Goal: Task Accomplishment & Management: Use online tool/utility

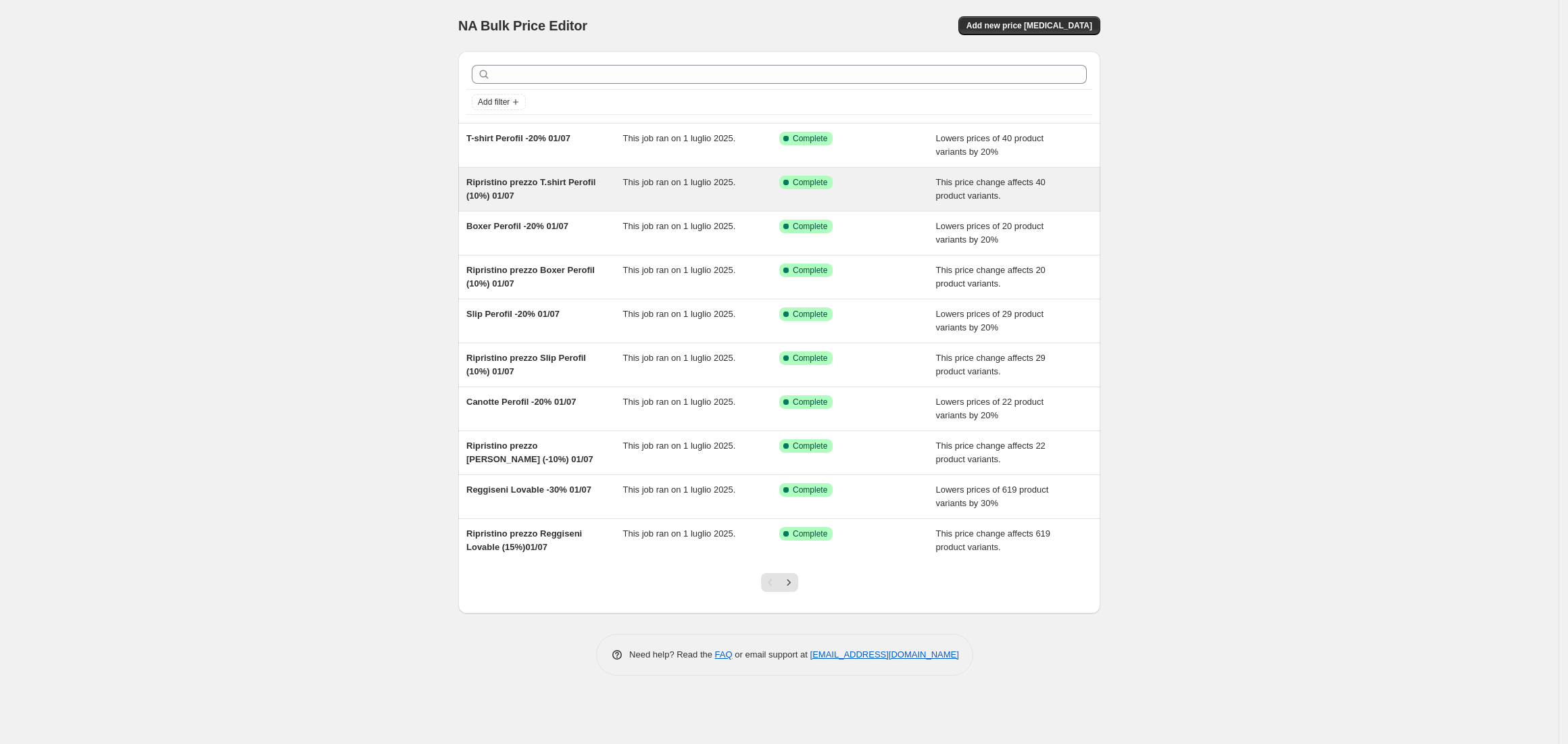
click at [561, 188] on span "Ripristino prezzo T.shirt Perofil (10%) 01/07" at bounding box center [530, 189] width 129 height 23
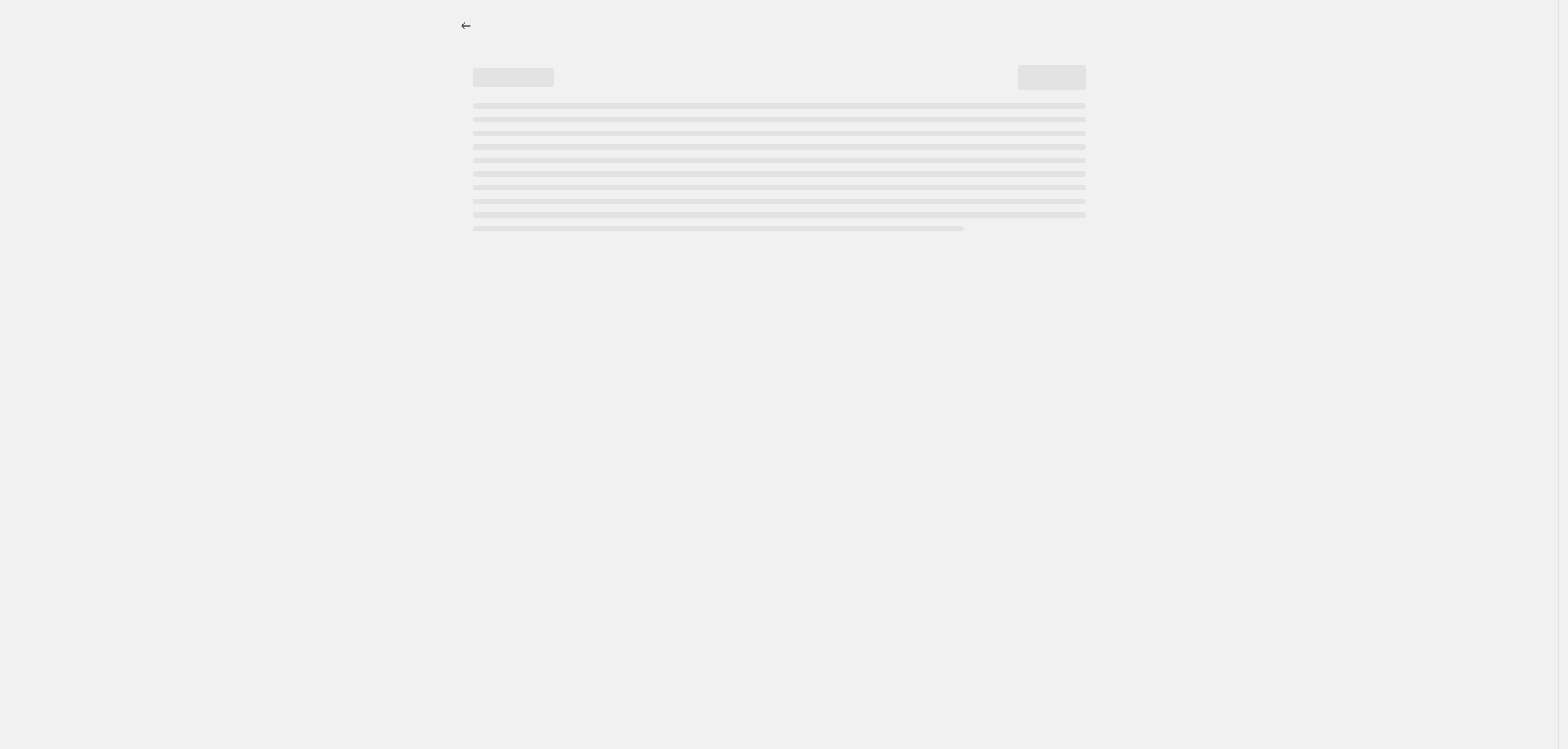
select select "ecap"
select select "no_change"
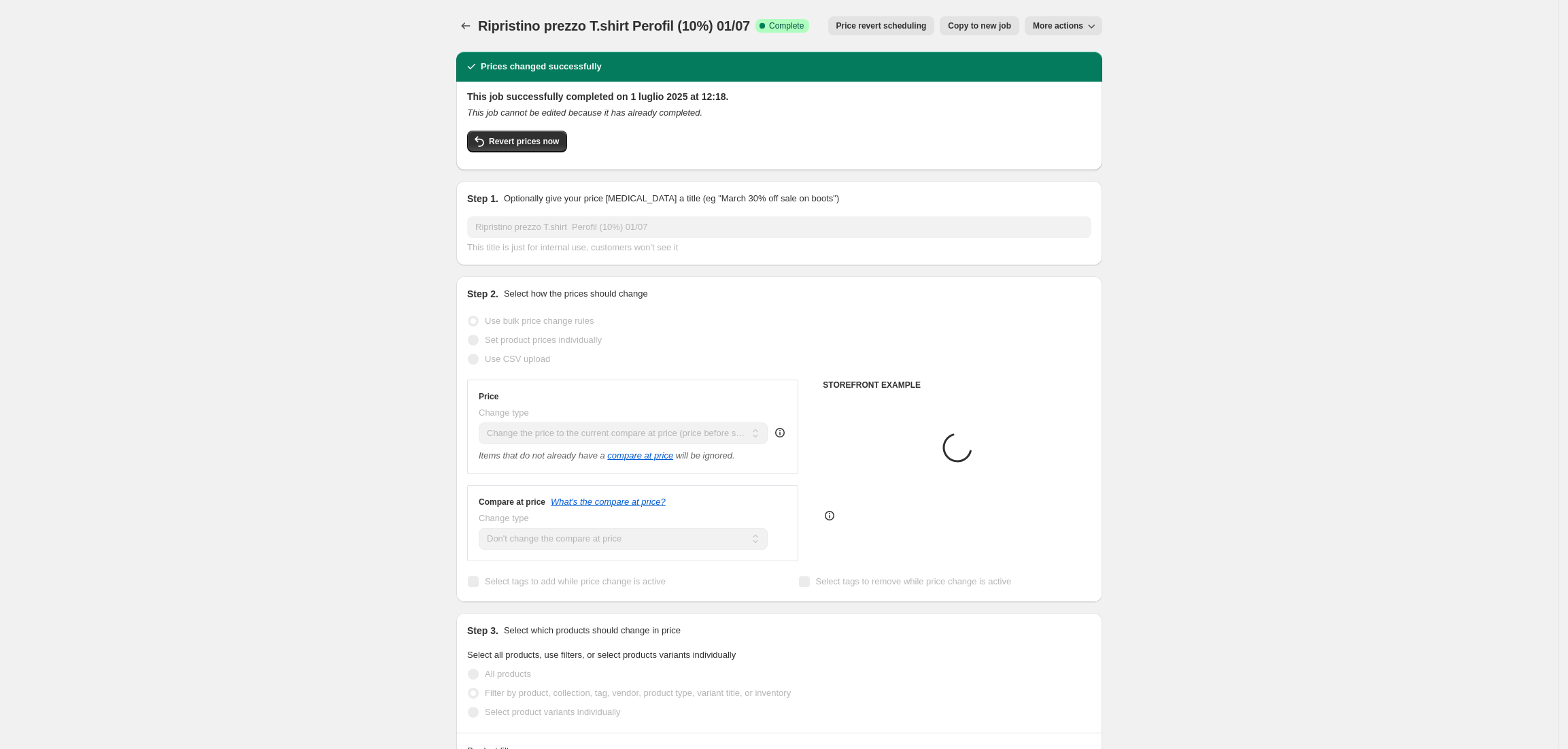
select select "vendor"
select select "collection"
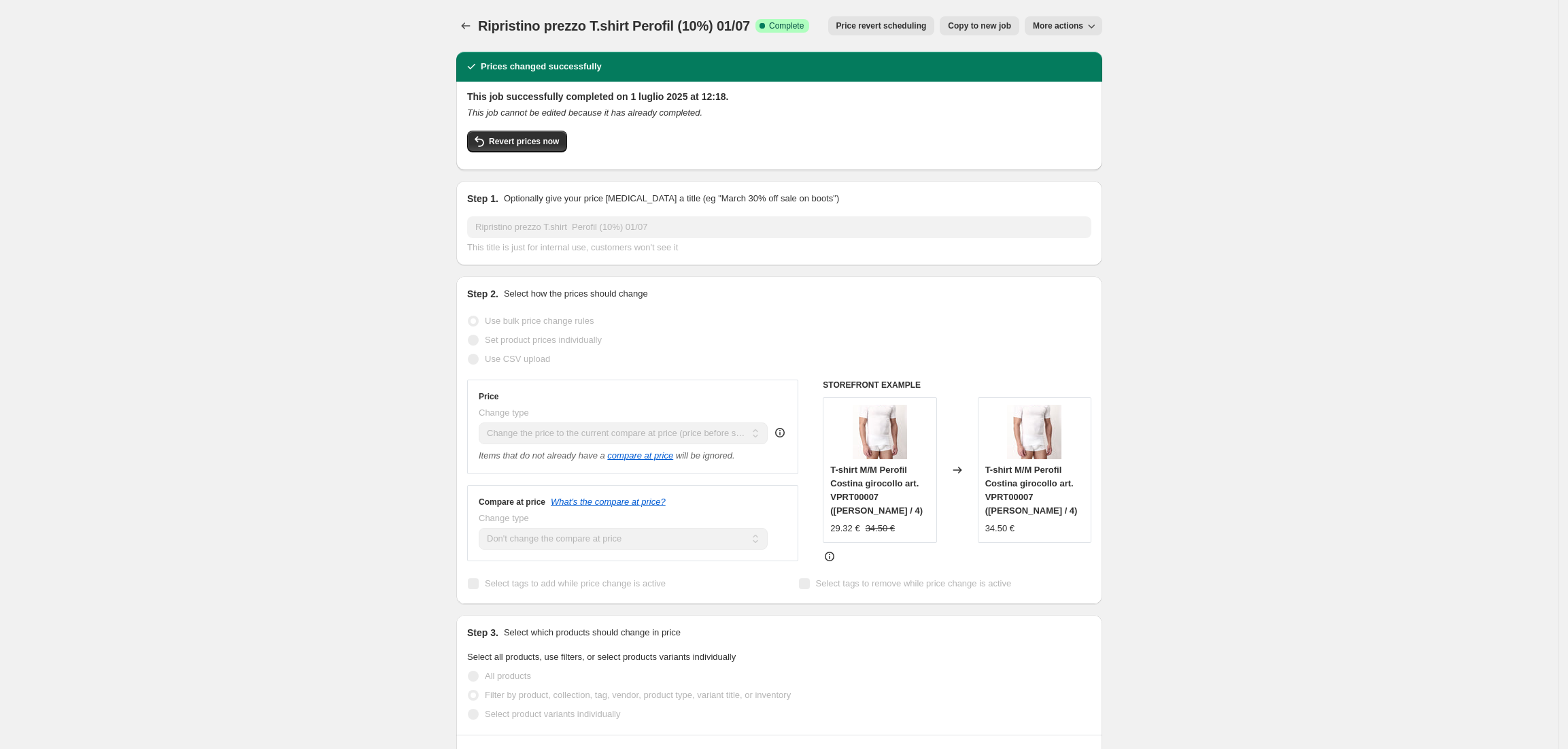
click at [998, 22] on span "Copy to new job" at bounding box center [979, 26] width 64 height 11
select select "ecap"
select select "no_change"
select select "vendor"
select select "collection"
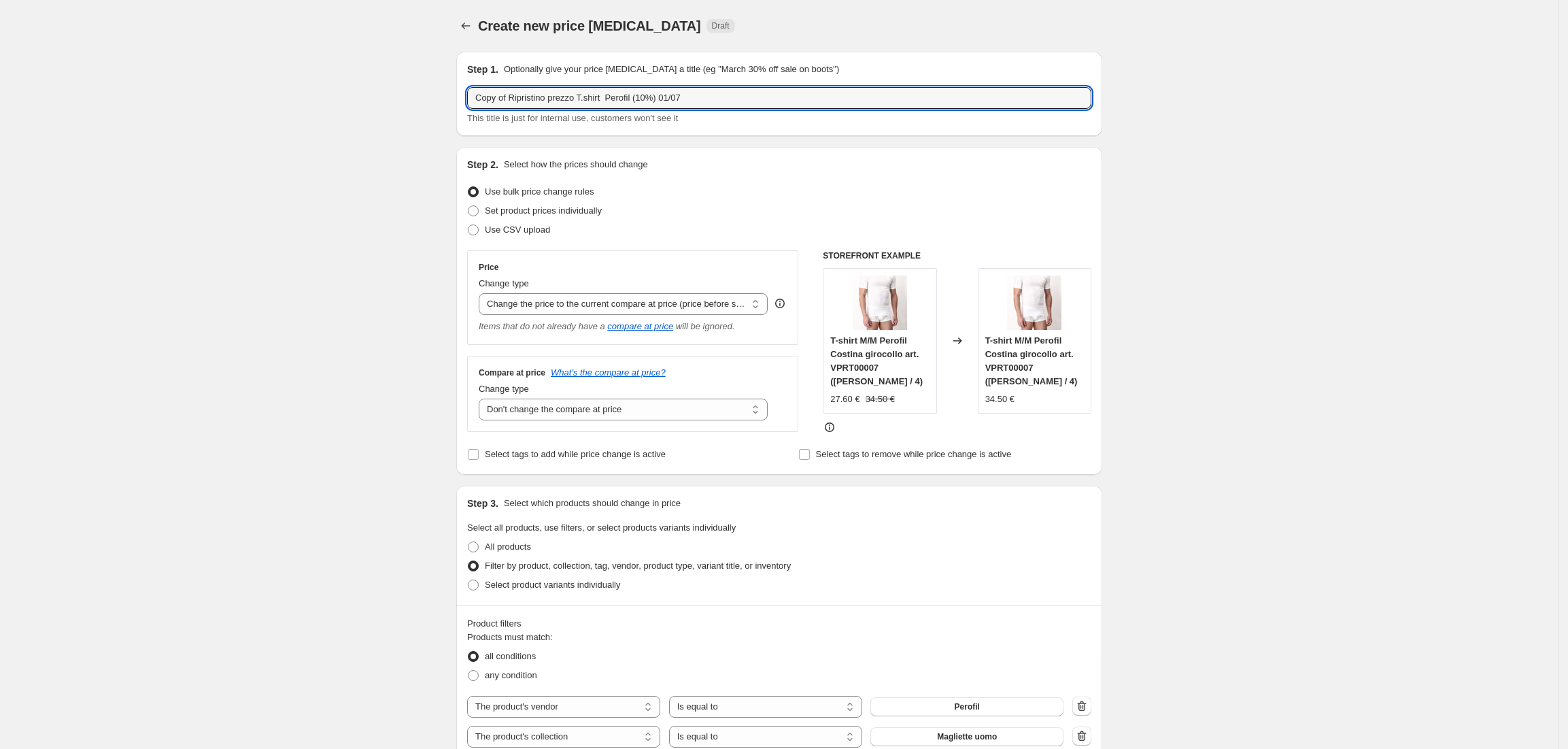
drag, startPoint x: 512, startPoint y: 99, endPoint x: 447, endPoint y: 101, distance: 65.0
click at [447, 101] on div "Create new price [MEDICAL_DATA]. This page is ready Create new price [MEDICAL_D…" at bounding box center [779, 707] width 679 height 1416
click at [609, 100] on input "Ripristino prezzo T.shirt Perofil (10%) 01/07" at bounding box center [779, 98] width 624 height 22
click at [664, 100] on input "Ripristino prezzo T.shirt Perofil (15%) 01/07" at bounding box center [779, 98] width 624 height 22
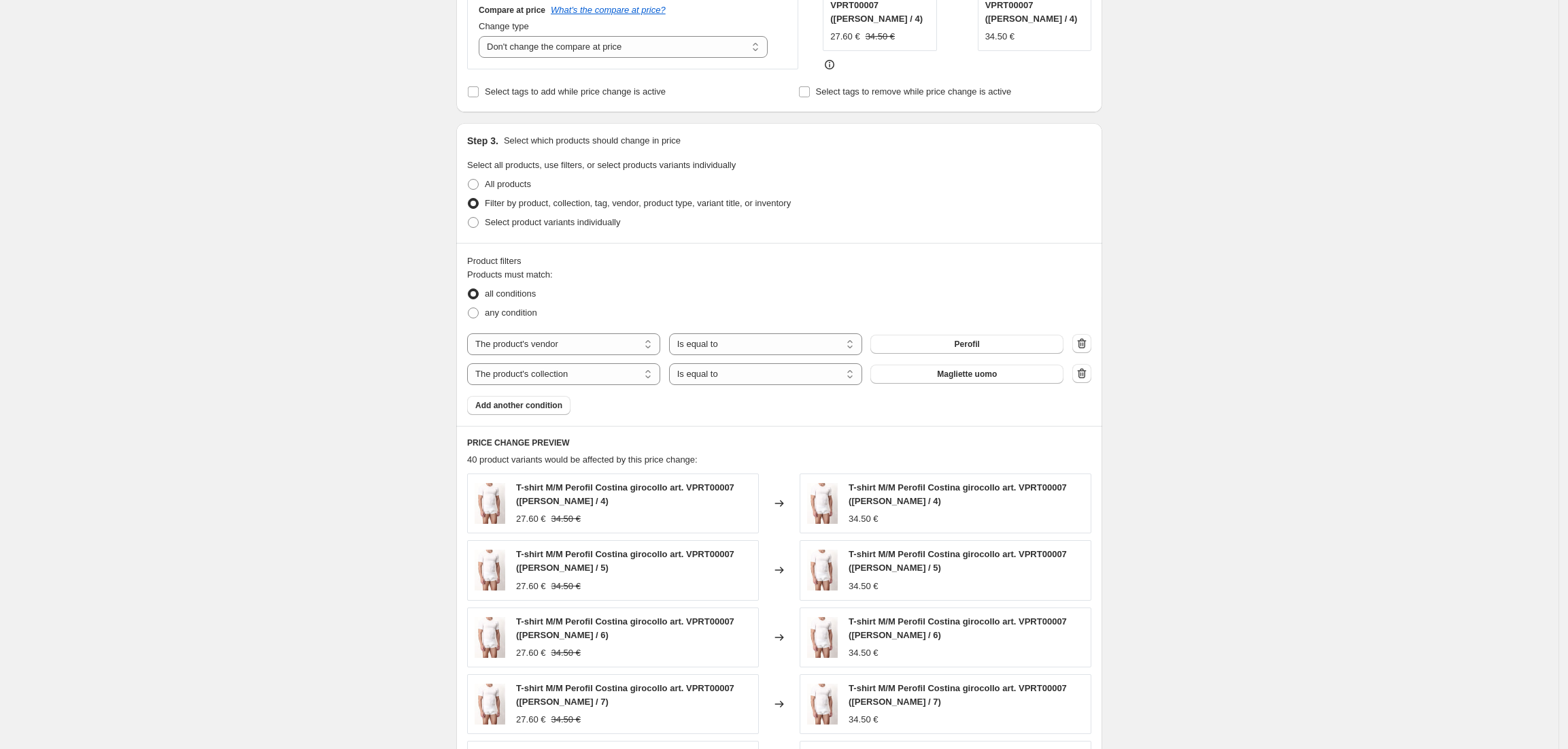
scroll to position [670, 0]
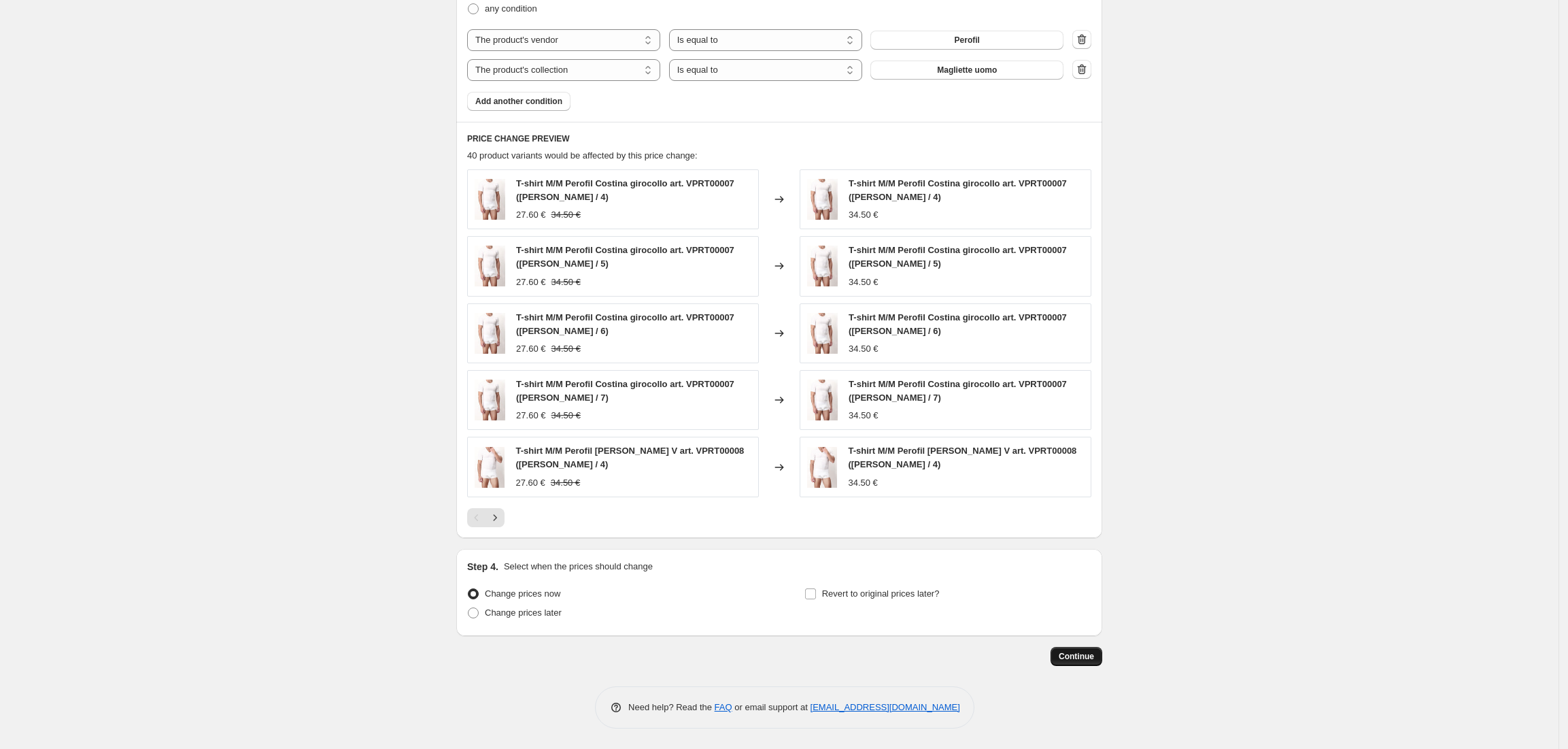
type input "Ripristino prezzo T.shirt Perofil (15%) 01/09"
click at [1084, 659] on span "Continue" at bounding box center [1076, 656] width 35 height 11
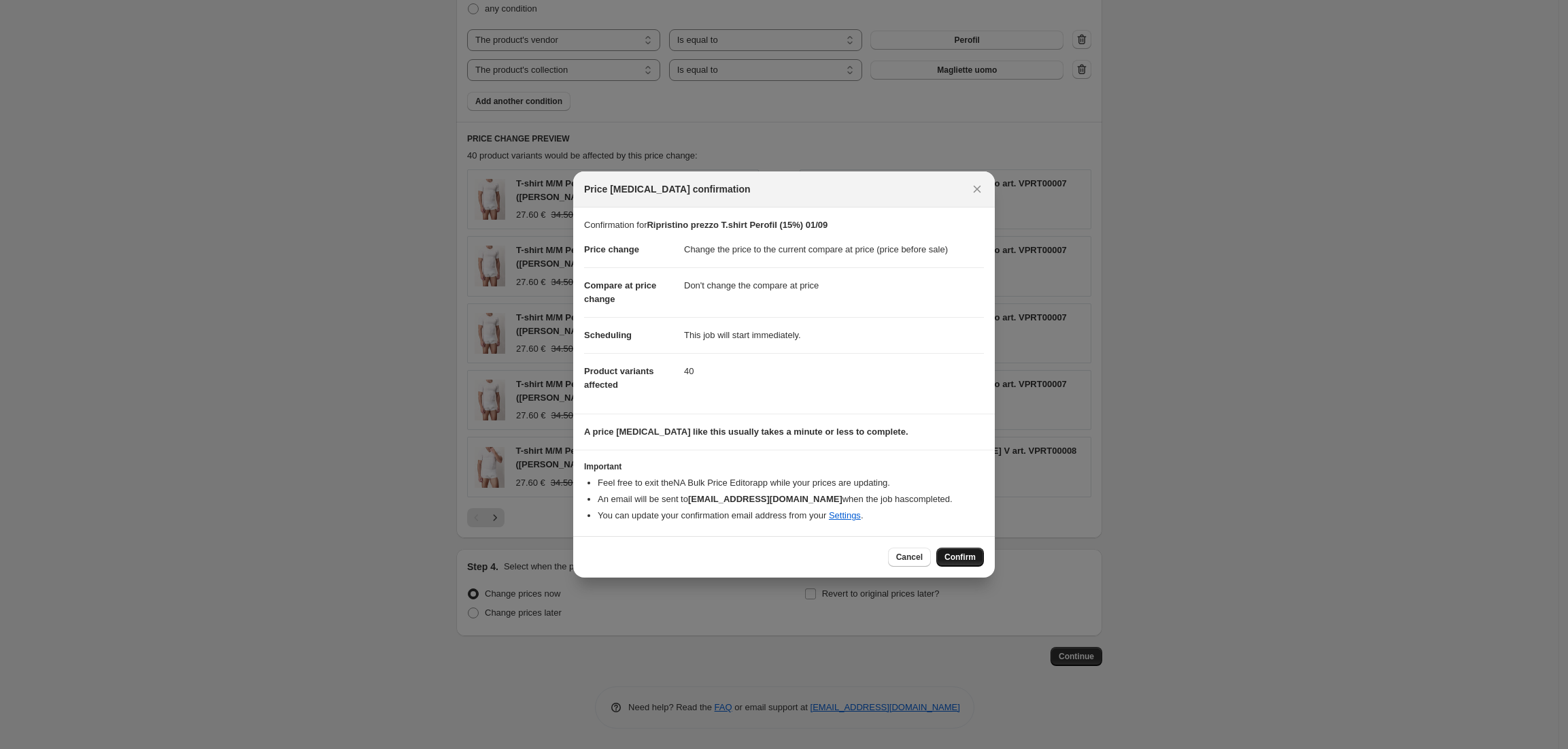
click at [961, 557] on span "Confirm" at bounding box center [961, 557] width 31 height 11
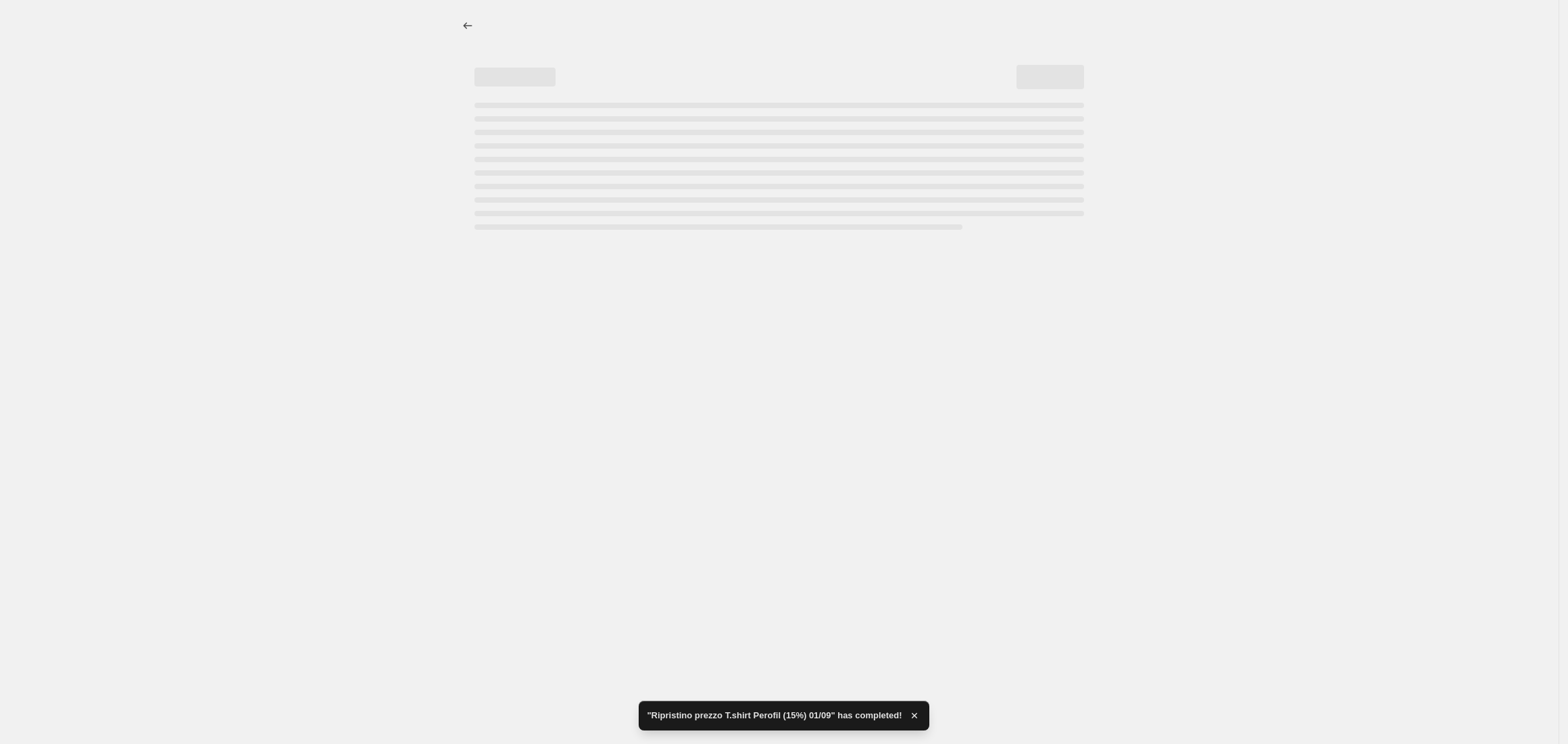
select select "ecap"
select select "no_change"
select select "vendor"
select select "collection"
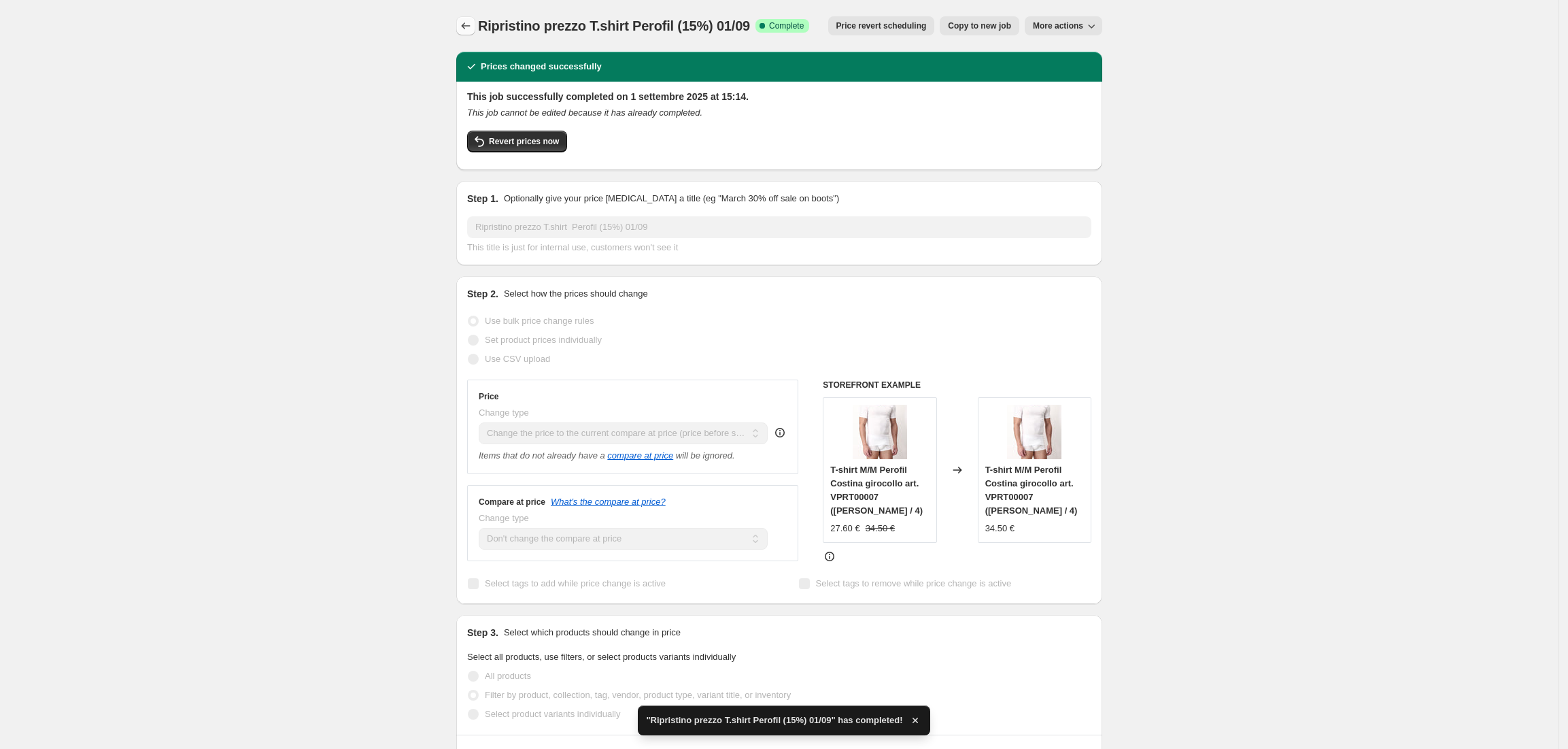
click at [472, 22] on icon "Price change jobs" at bounding box center [465, 25] width 13 height 13
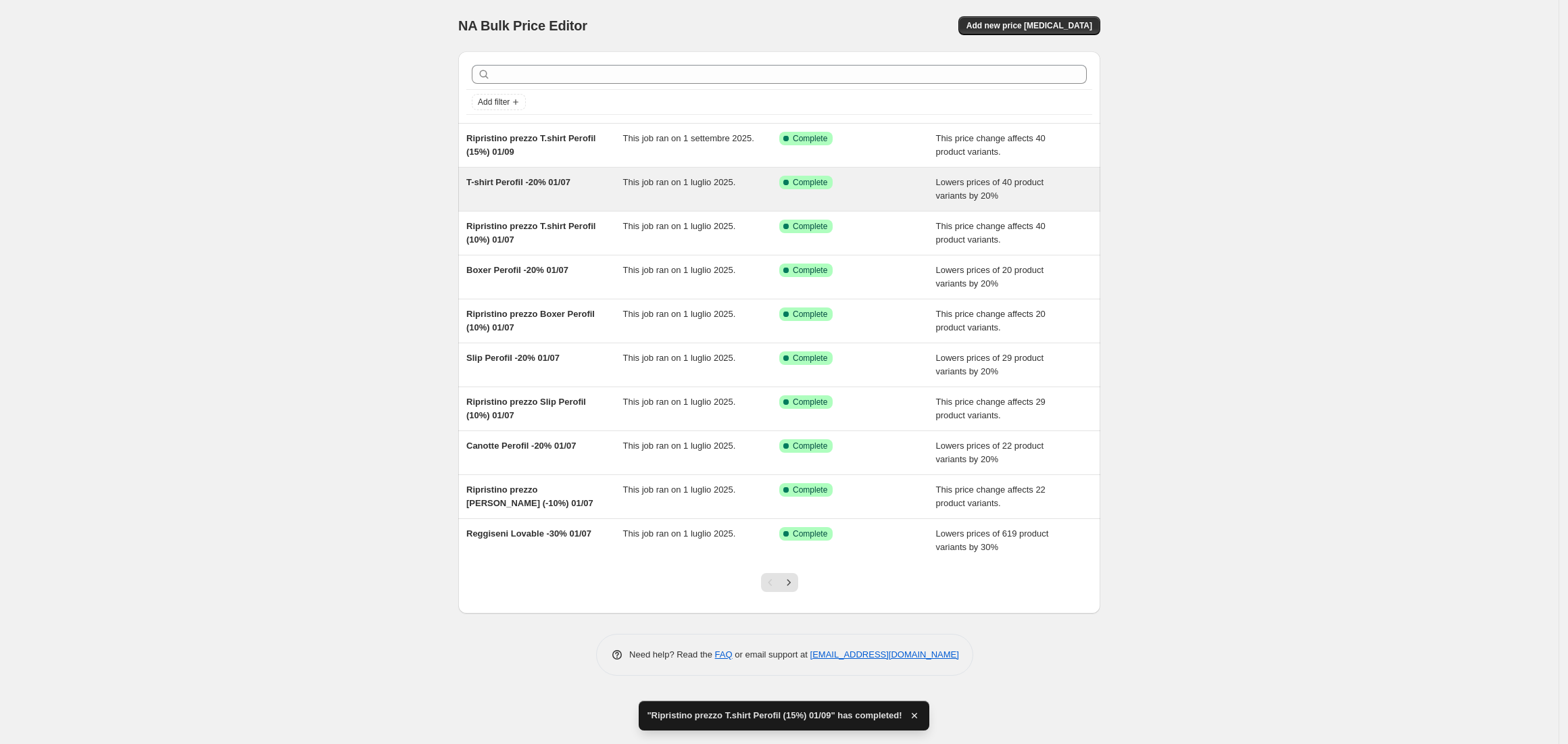
click at [506, 185] on span "T-shirt Perofil -20% 01/07" at bounding box center [518, 182] width 104 height 10
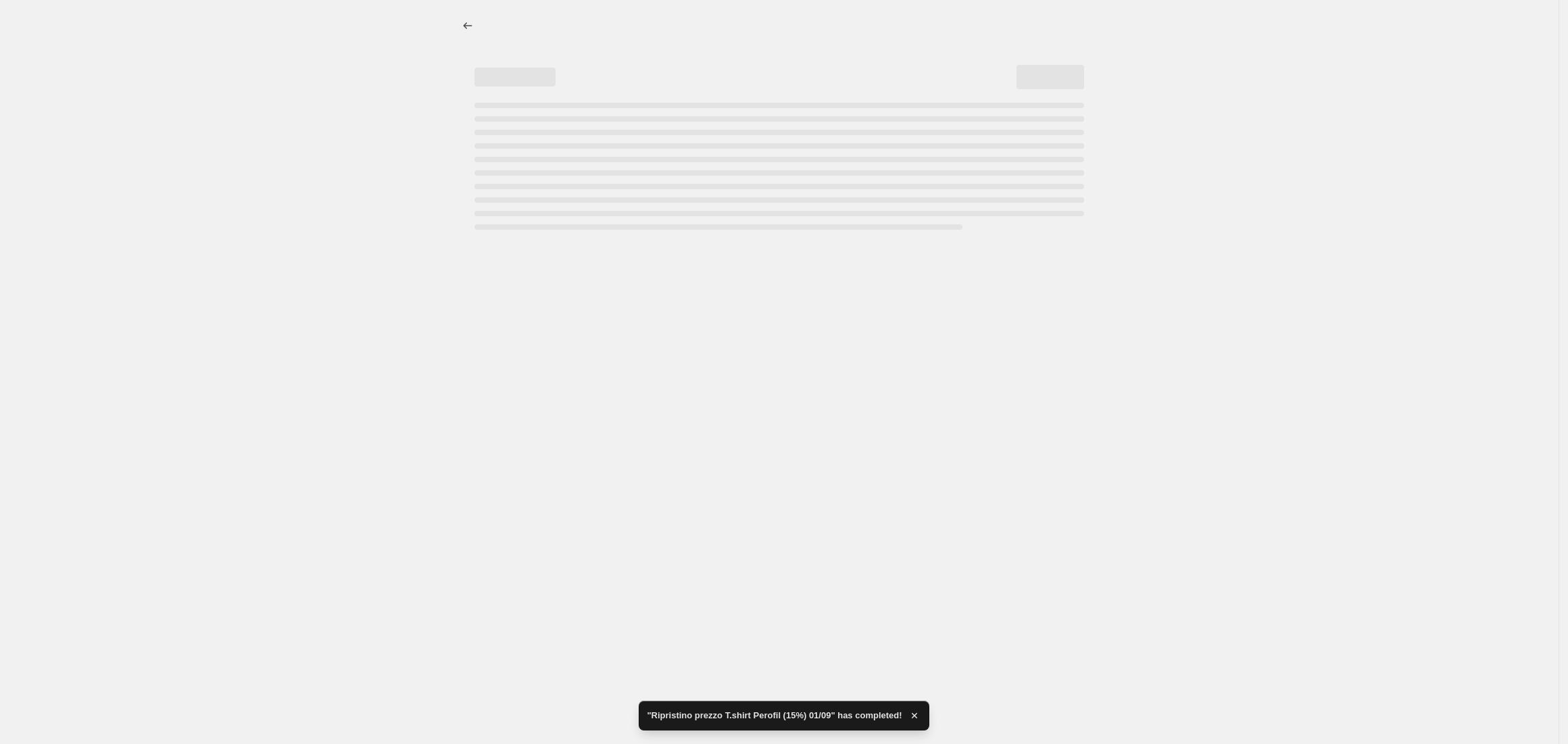
select select "percentage"
select select "vendor"
select select "collection"
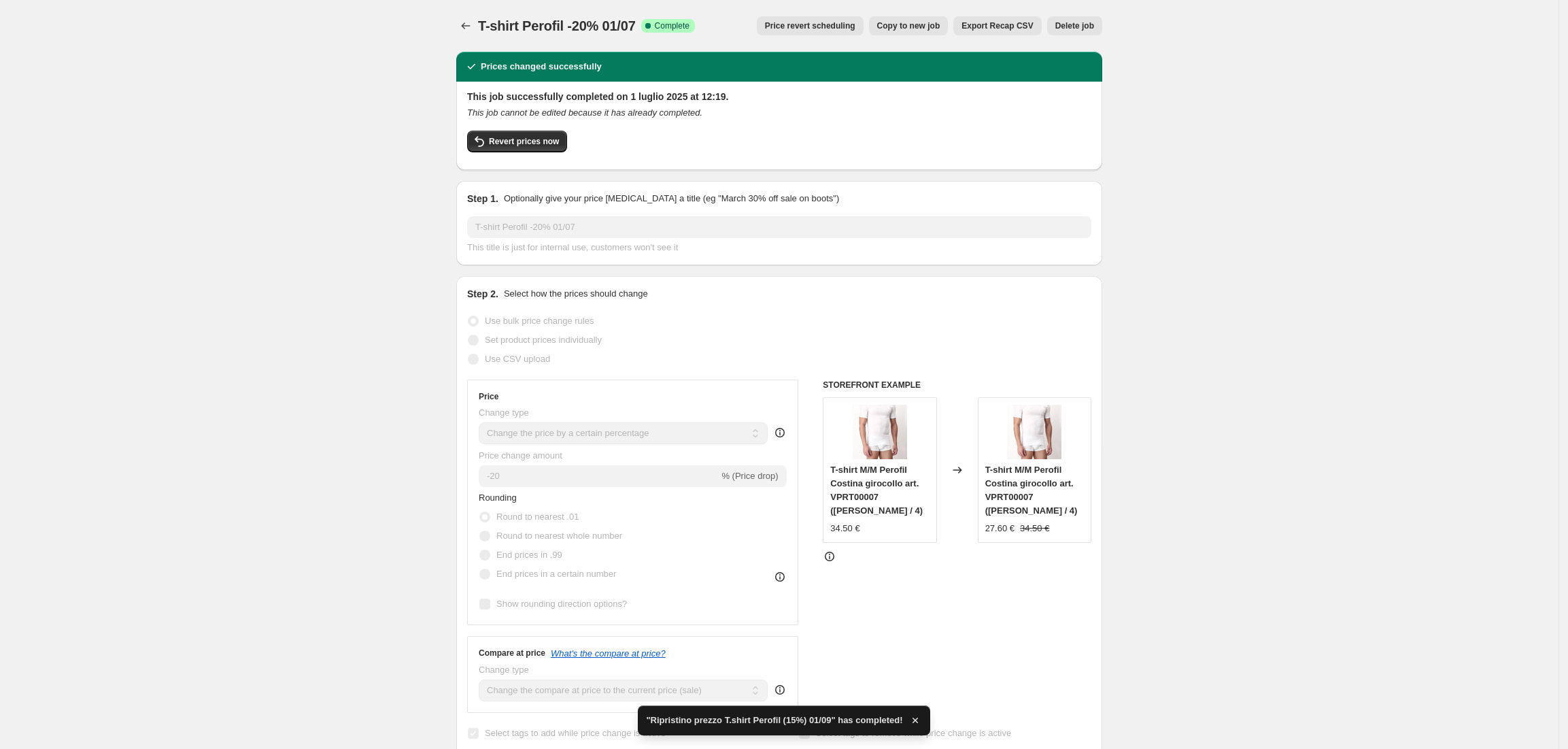
click at [917, 31] on button "Copy to new job" at bounding box center [908, 26] width 79 height 19
select select "percentage"
select select "vendor"
select select "collection"
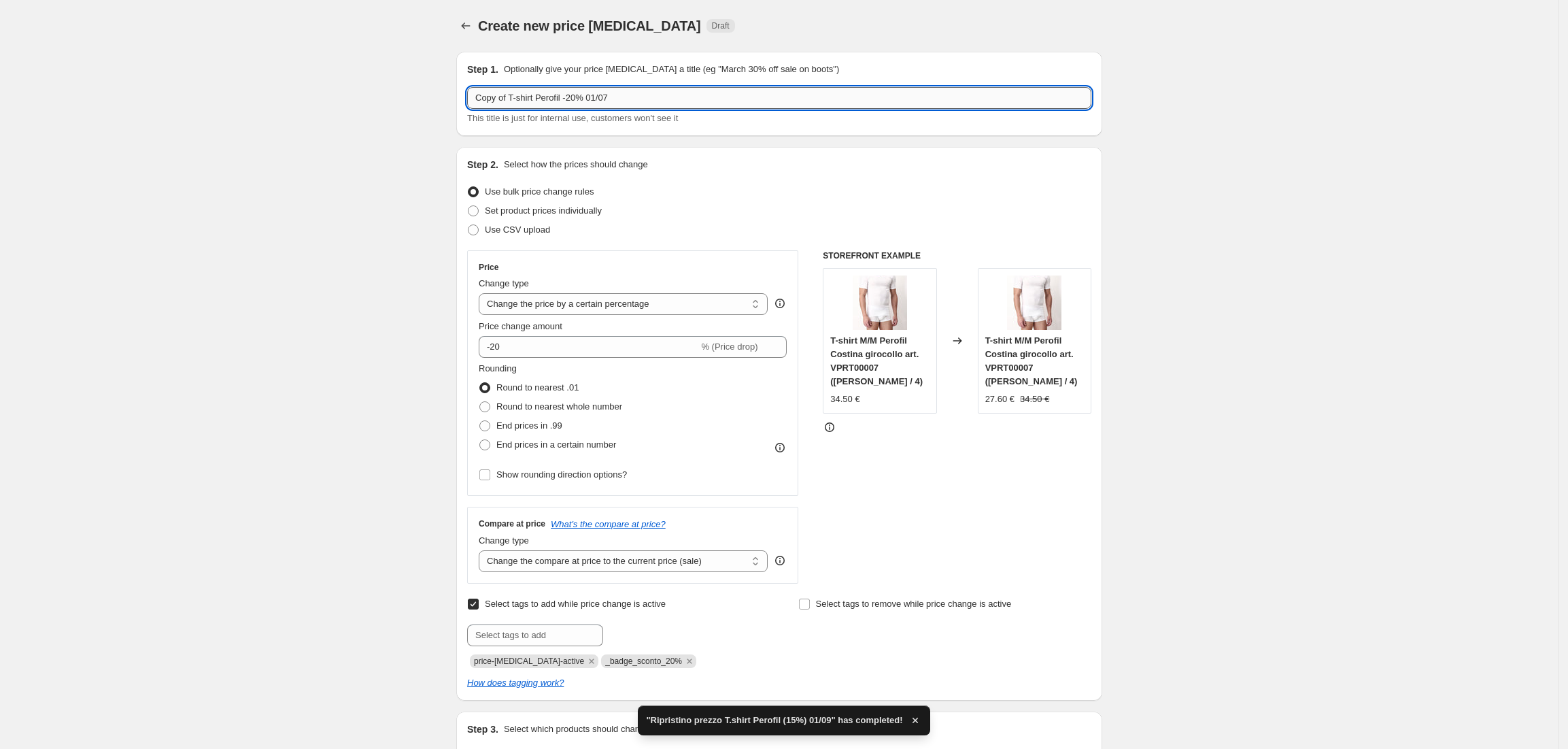
click at [512, 97] on input "Copy of T-shirt Perofil -20% 01/07" at bounding box center [779, 98] width 624 height 22
click at [545, 98] on input "T-shirt Perofil -20% 01/07" at bounding box center [779, 98] width 624 height 22
click at [602, 104] on input "T-shirt Perofil -15% 01/07" at bounding box center [779, 98] width 624 height 22
type input "T-shirt Perofil -15% 01/09"
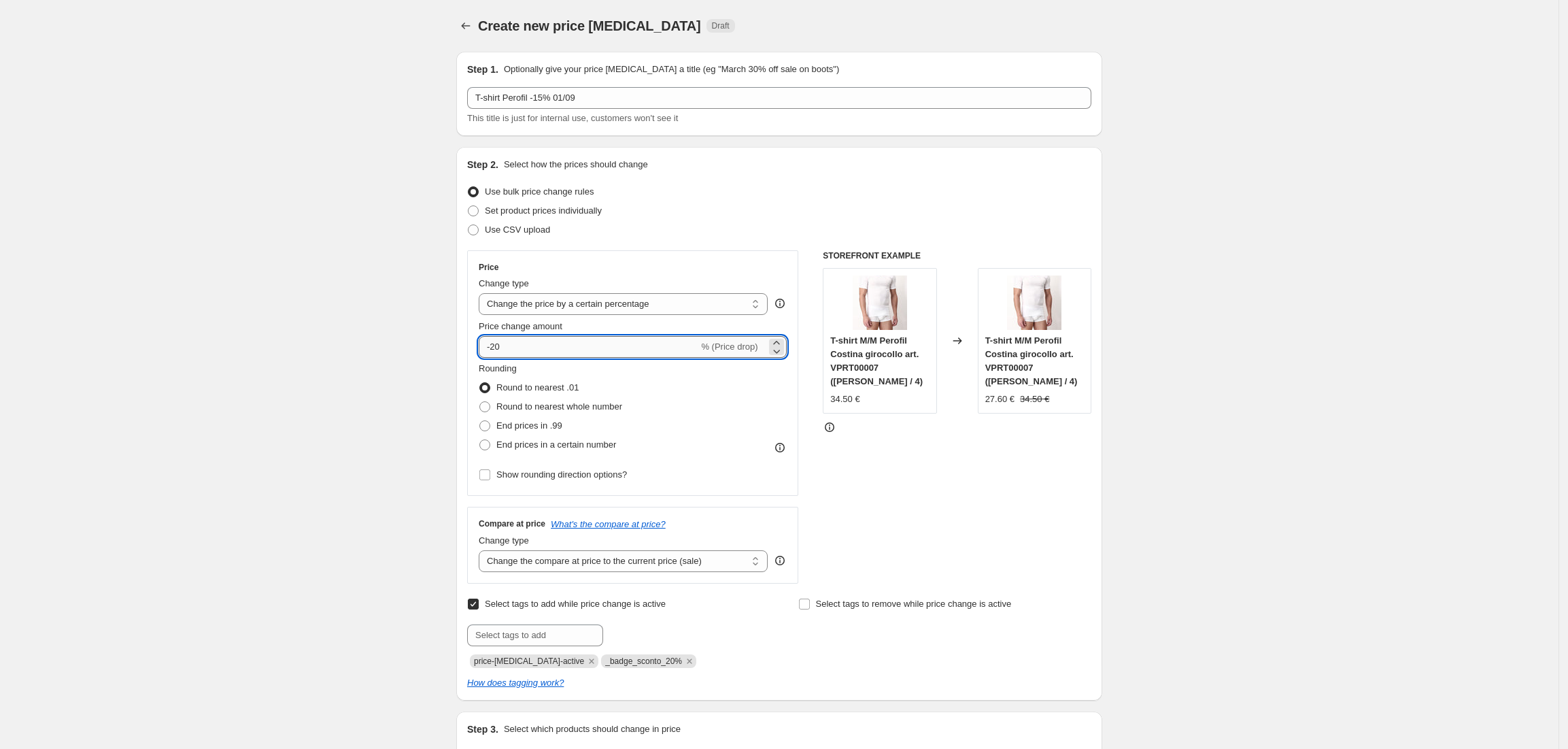
click at [548, 351] on input "-20" at bounding box center [589, 347] width 220 height 22
type input "-2"
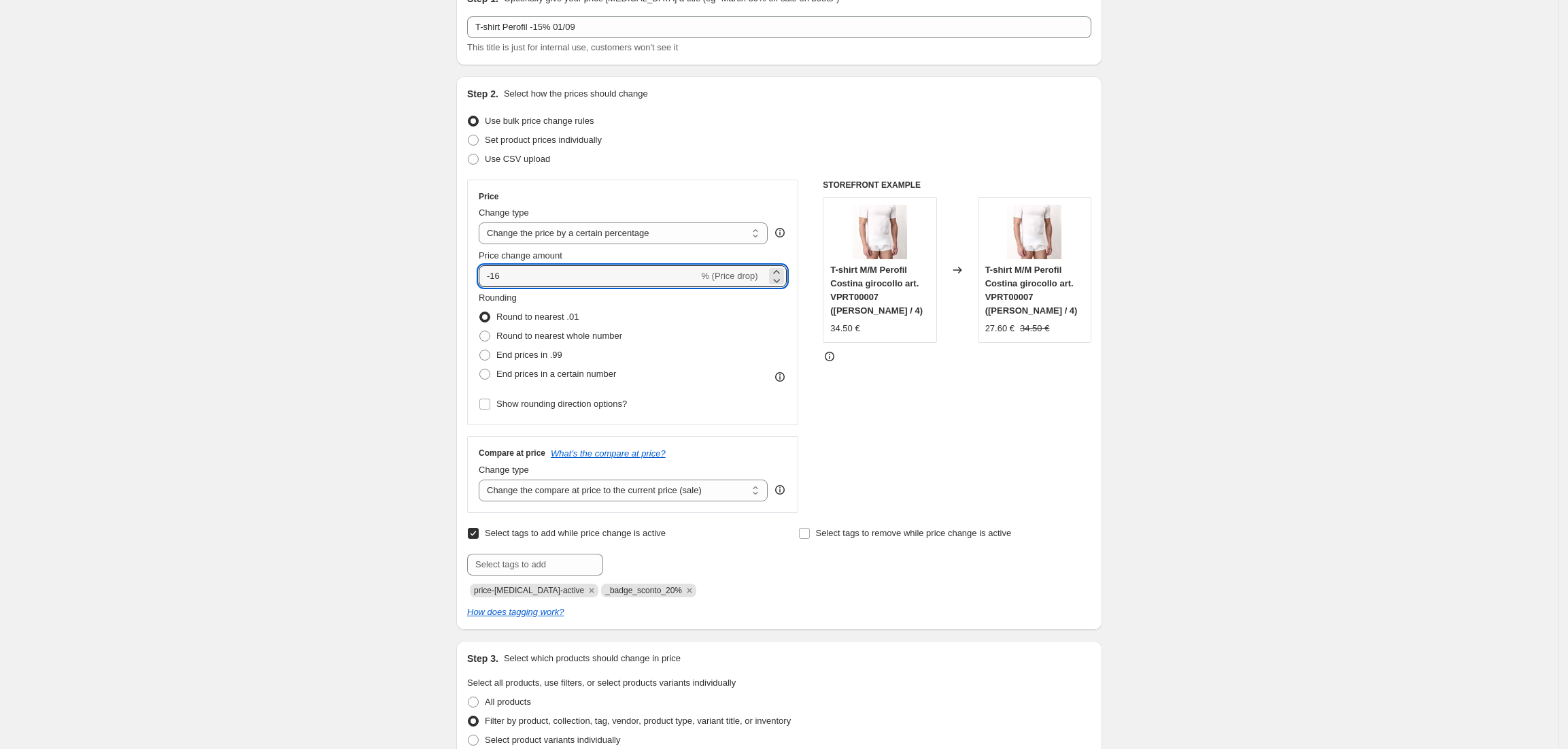
scroll to position [90, 0]
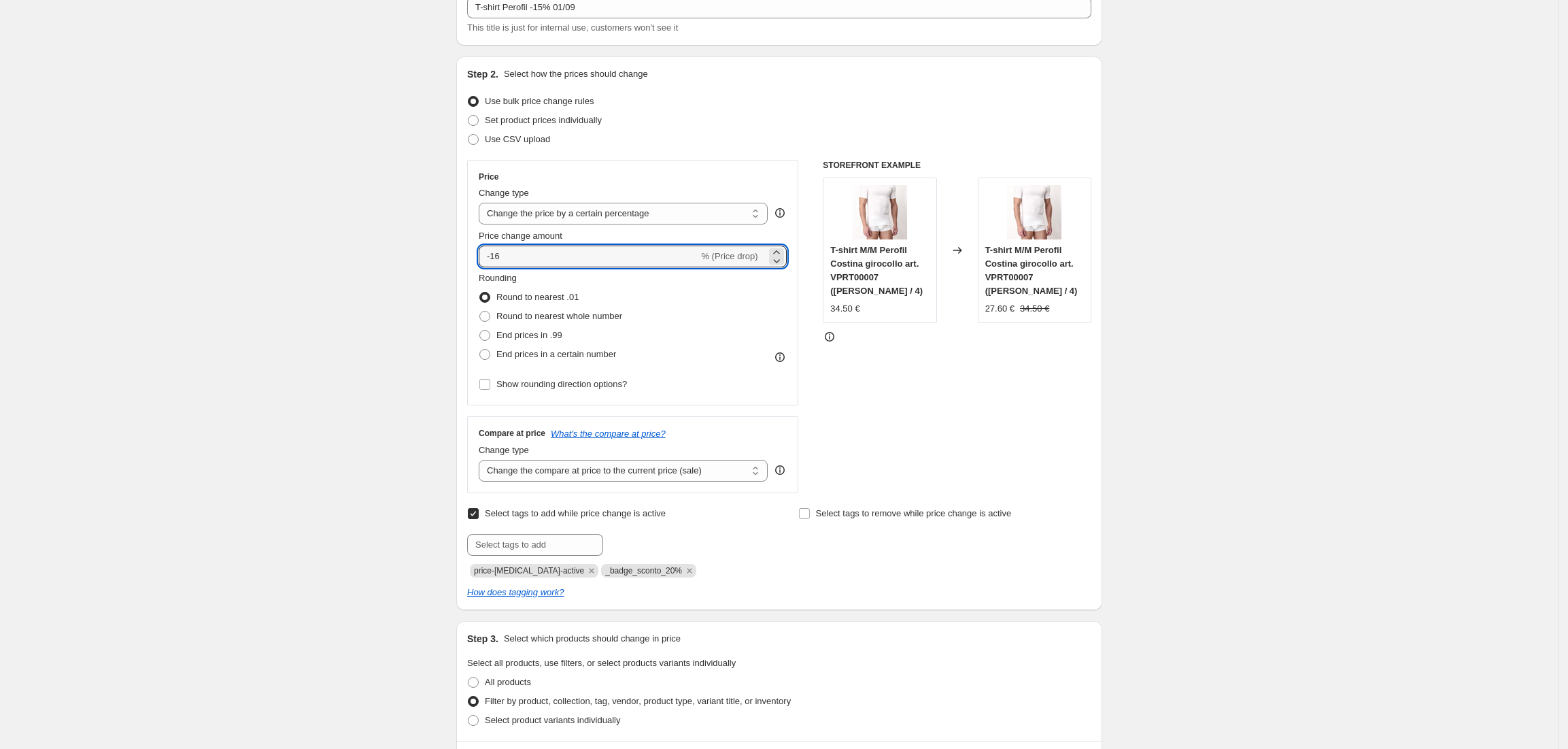
type input "-16"
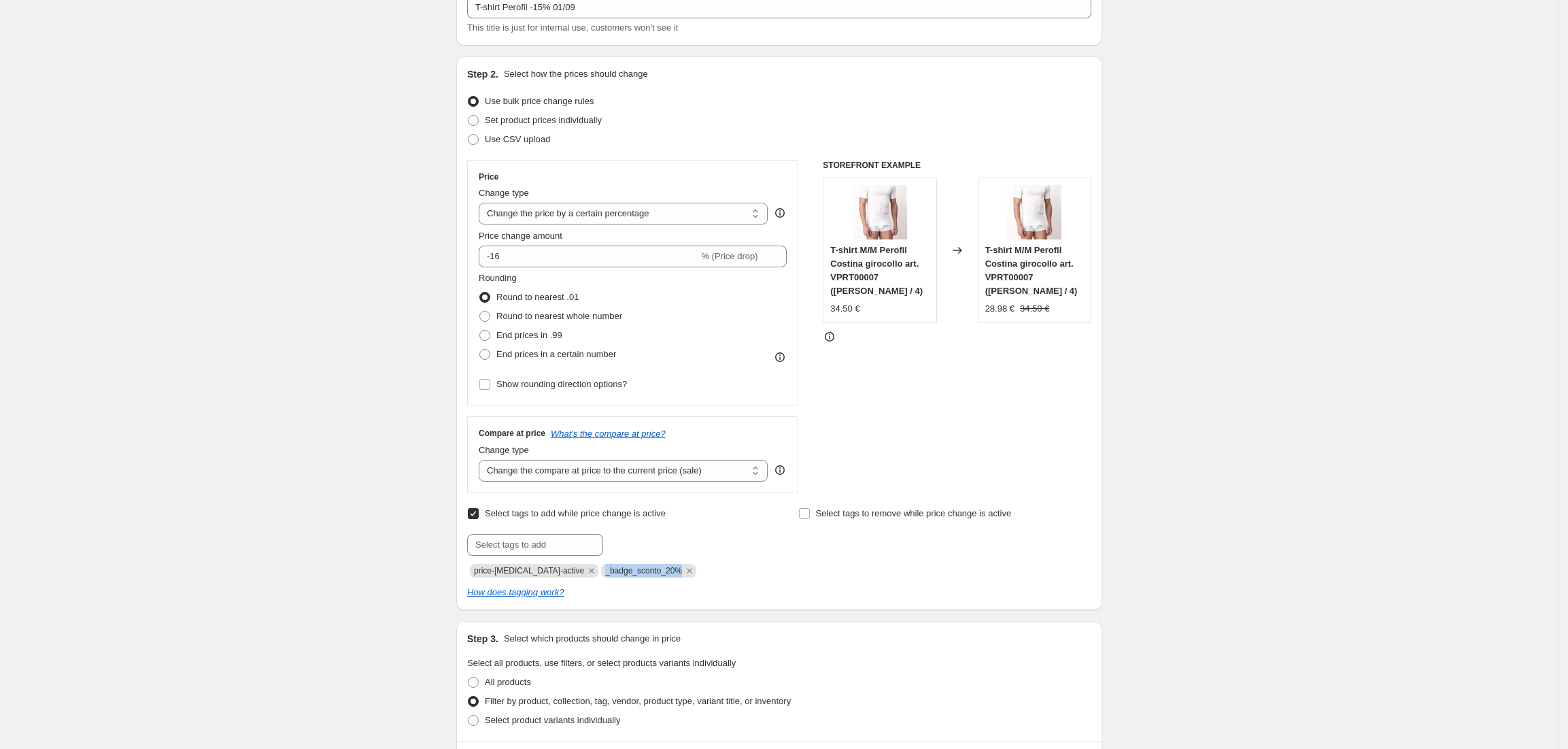
drag, startPoint x: 656, startPoint y: 572, endPoint x: 583, endPoint y: 569, distance: 73.1
click at [601, 569] on span "_badge_sconto_20%" at bounding box center [648, 570] width 95 height 13
copy span "_badge_sconto_20%"
click at [547, 545] on input "text" at bounding box center [534, 545] width 136 height 22
paste input "_badge_sconto_20%"
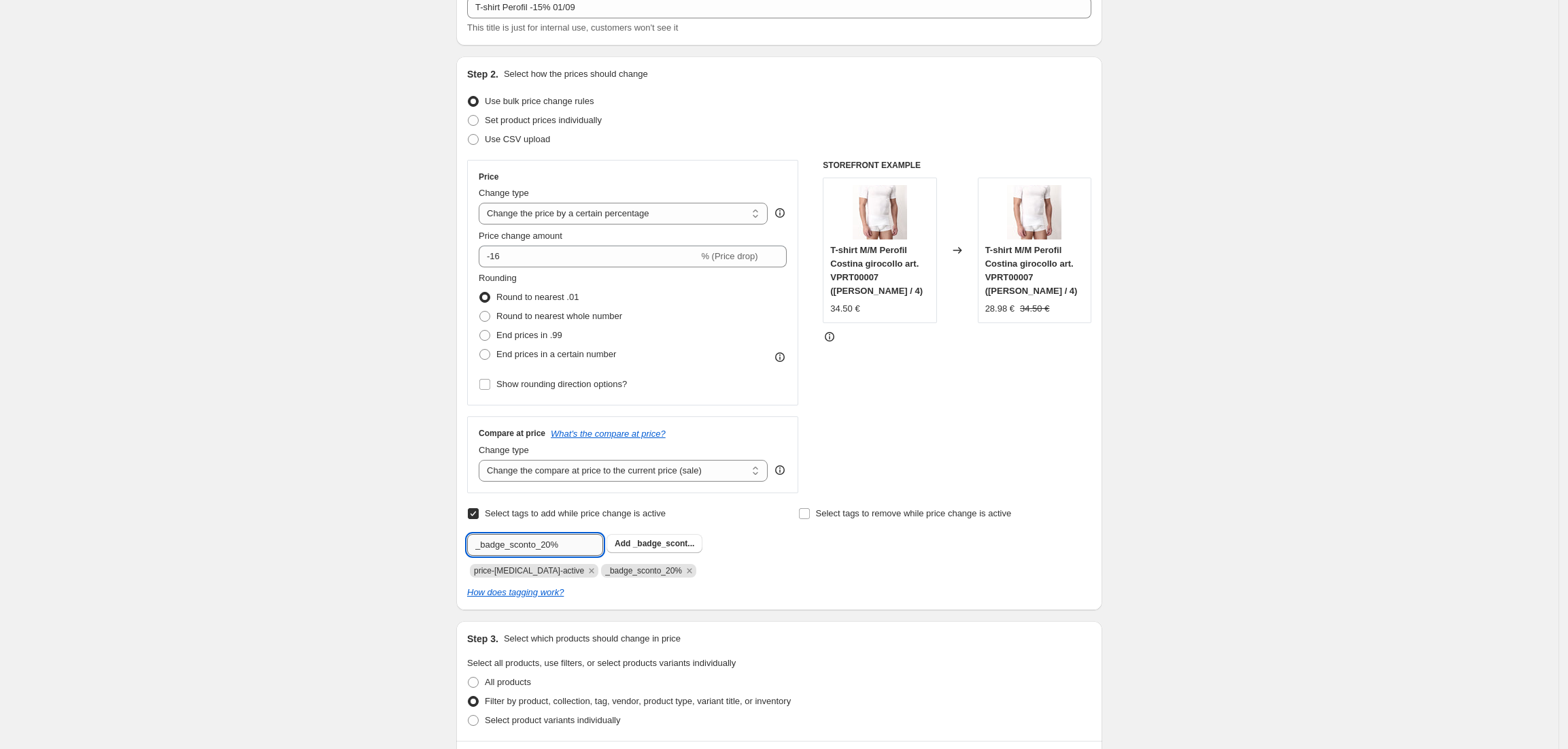
click at [552, 545] on input "_badge_sconto_20%" at bounding box center [534, 545] width 136 height 22
type input "_badge_sconto_15%"
click at [661, 542] on span "_badge_scont..." at bounding box center [664, 543] width 62 height 9
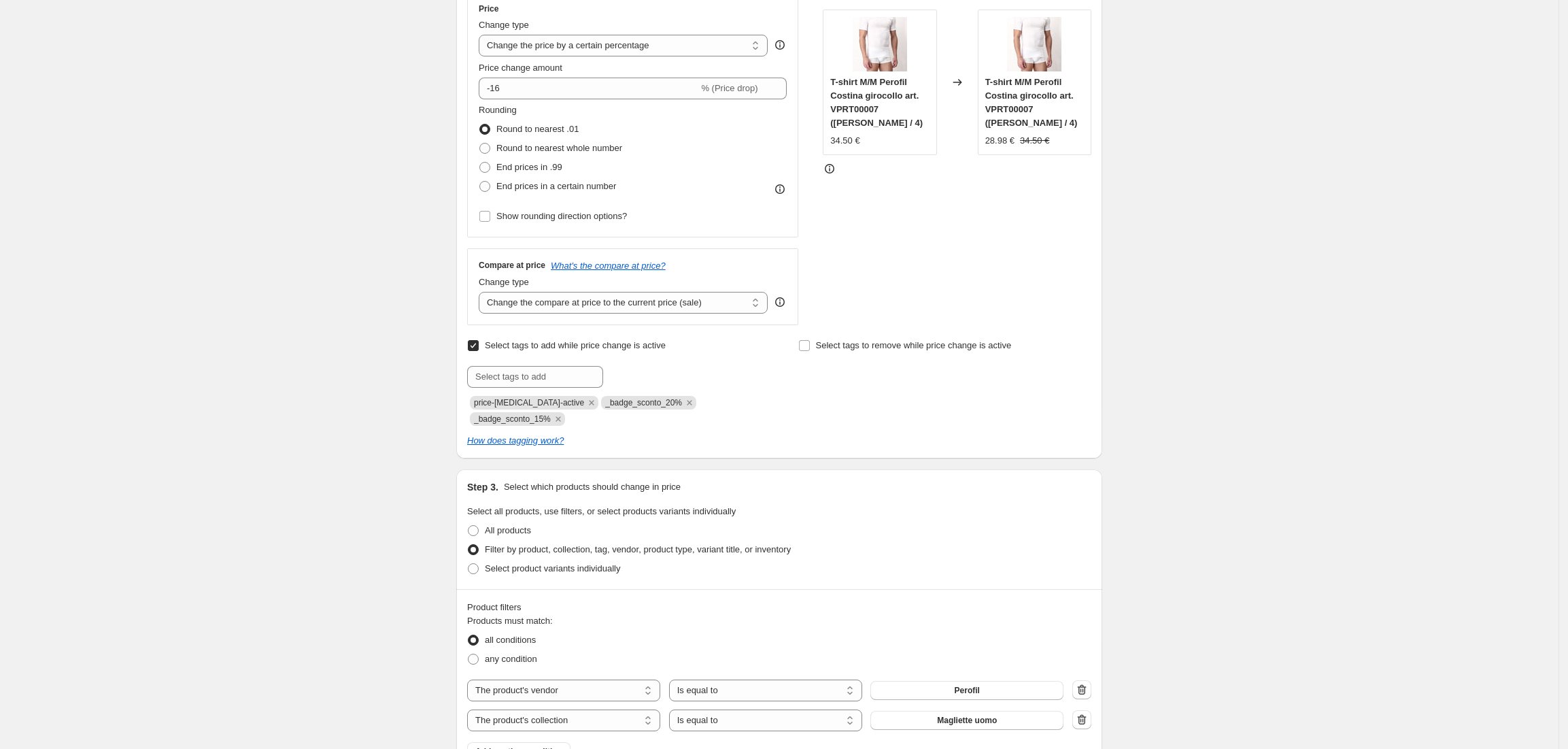
scroll to position [181, 0]
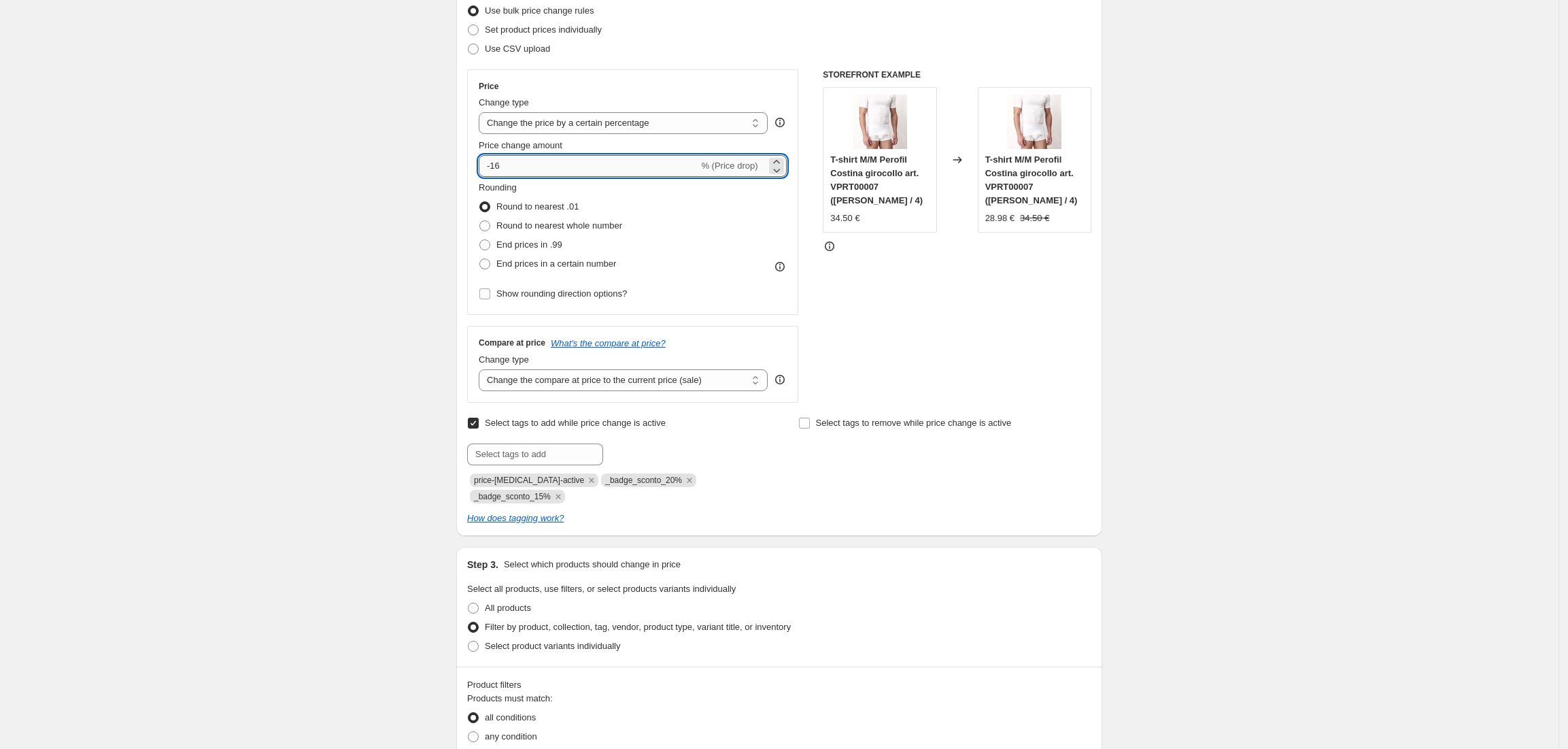
click at [553, 163] on input "-16" at bounding box center [589, 166] width 220 height 22
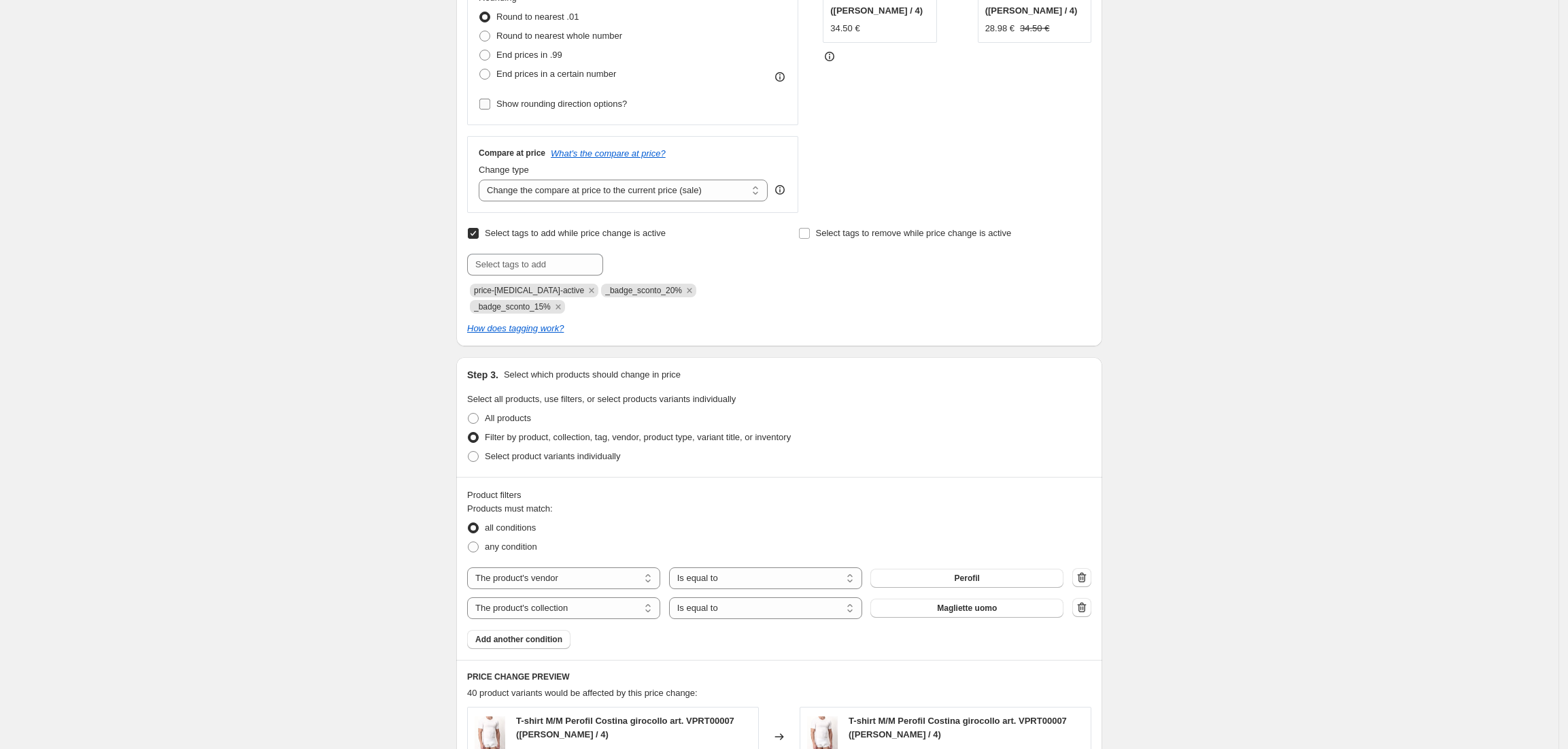
scroll to position [272, 0]
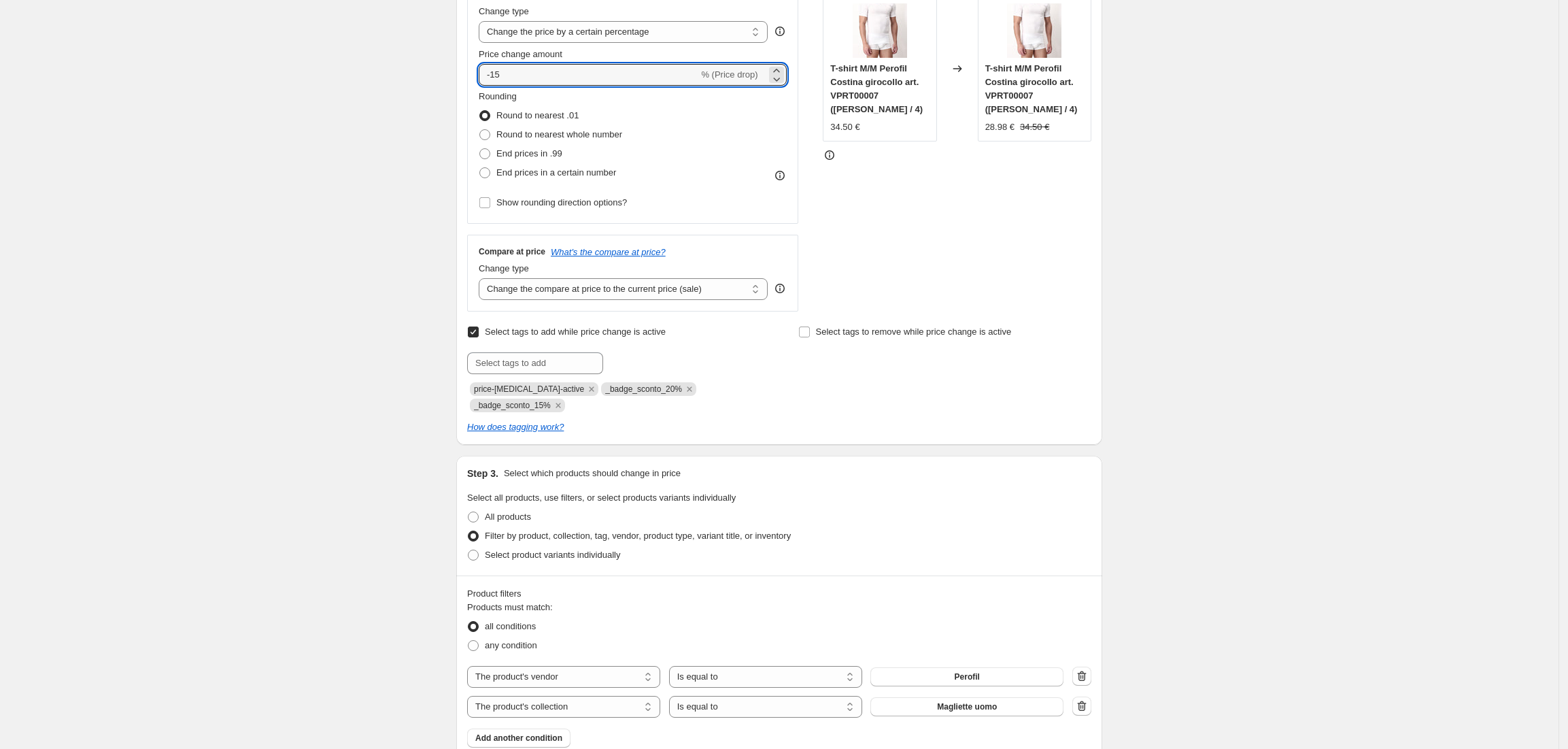
type input "-15"
click at [706, 166] on div "Rounding Round to nearest .01 Round to nearest whole number End prices in .99 E…" at bounding box center [633, 136] width 308 height 93
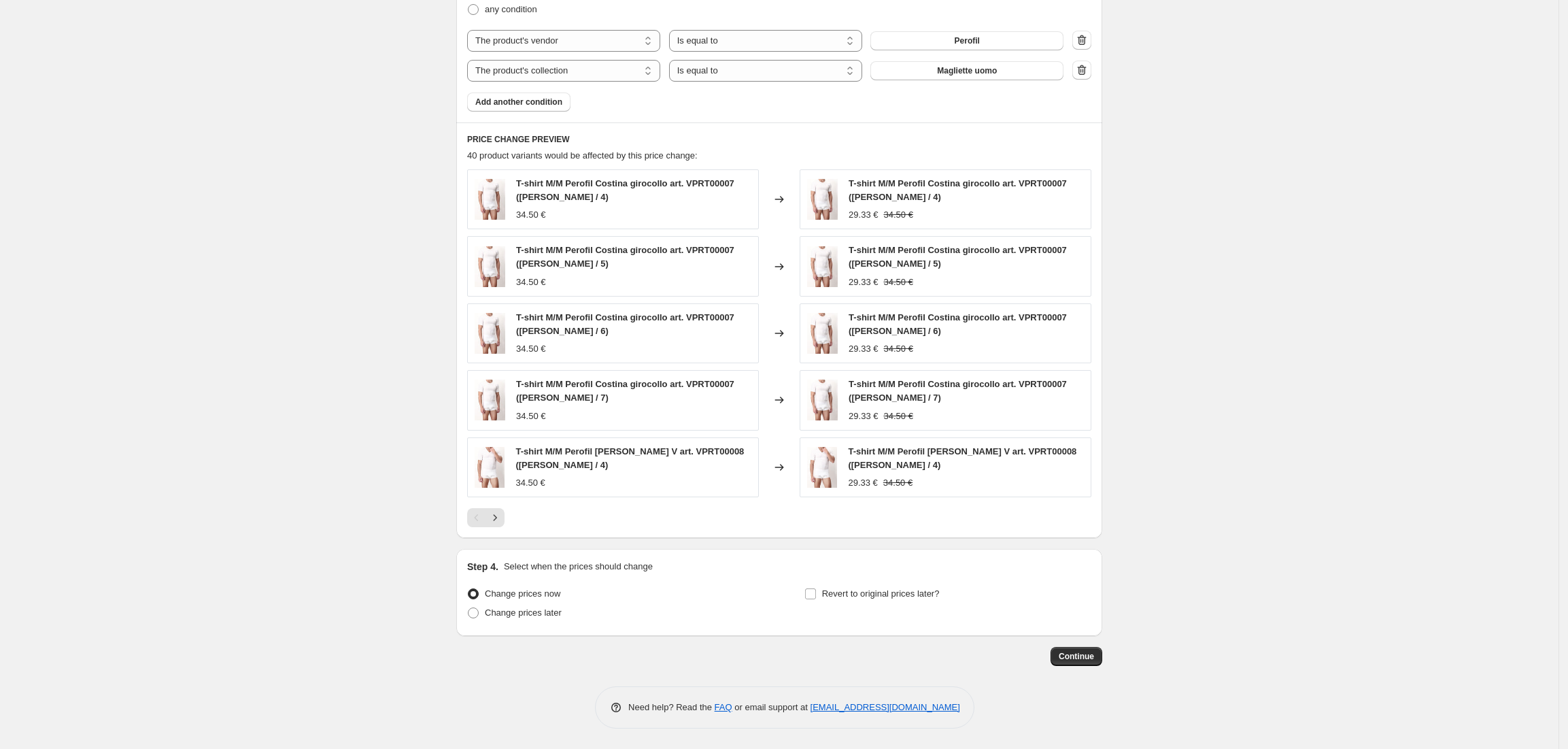
scroll to position [912, 0]
click at [1091, 654] on span "Continue" at bounding box center [1076, 656] width 35 height 11
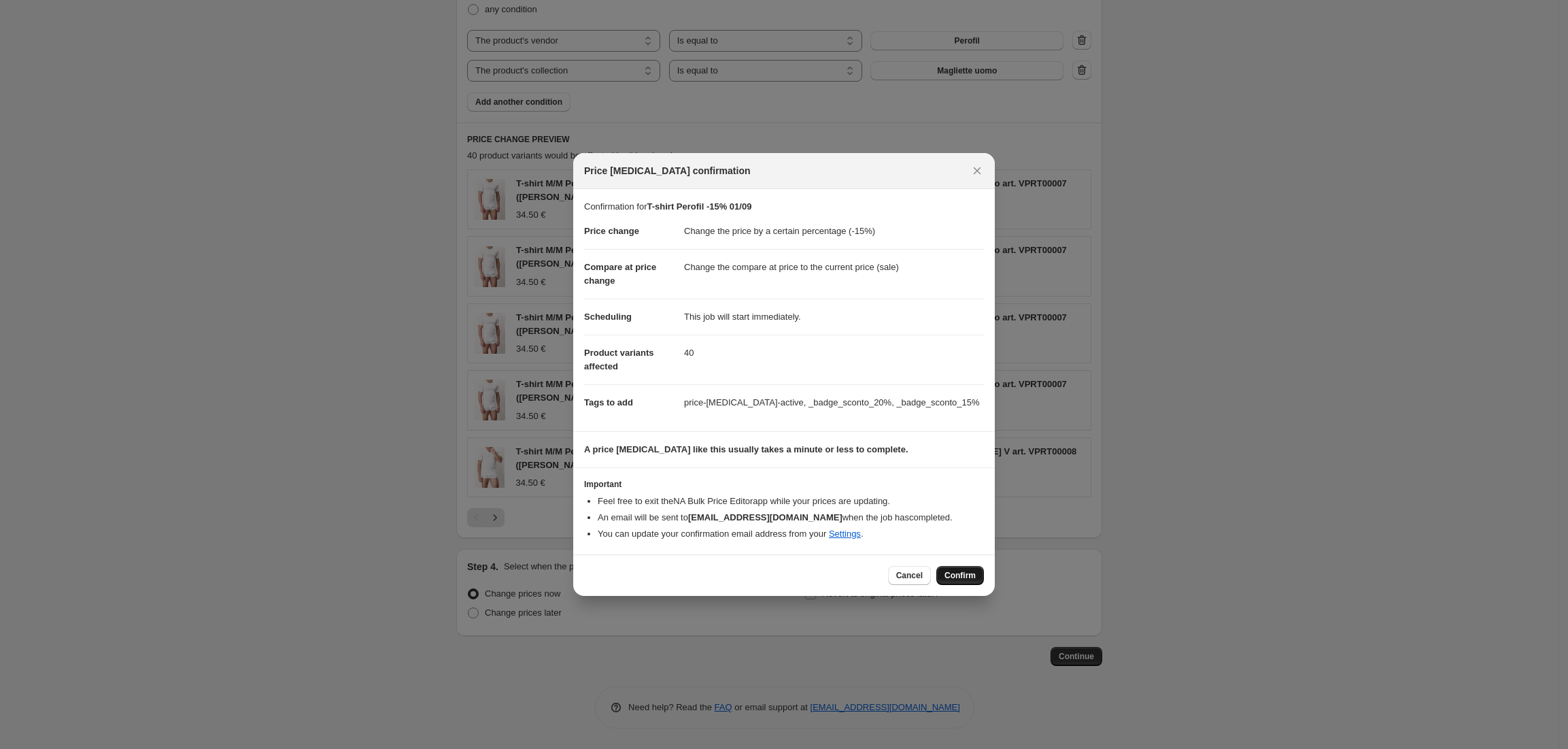
click at [967, 579] on span "Confirm" at bounding box center [961, 575] width 31 height 11
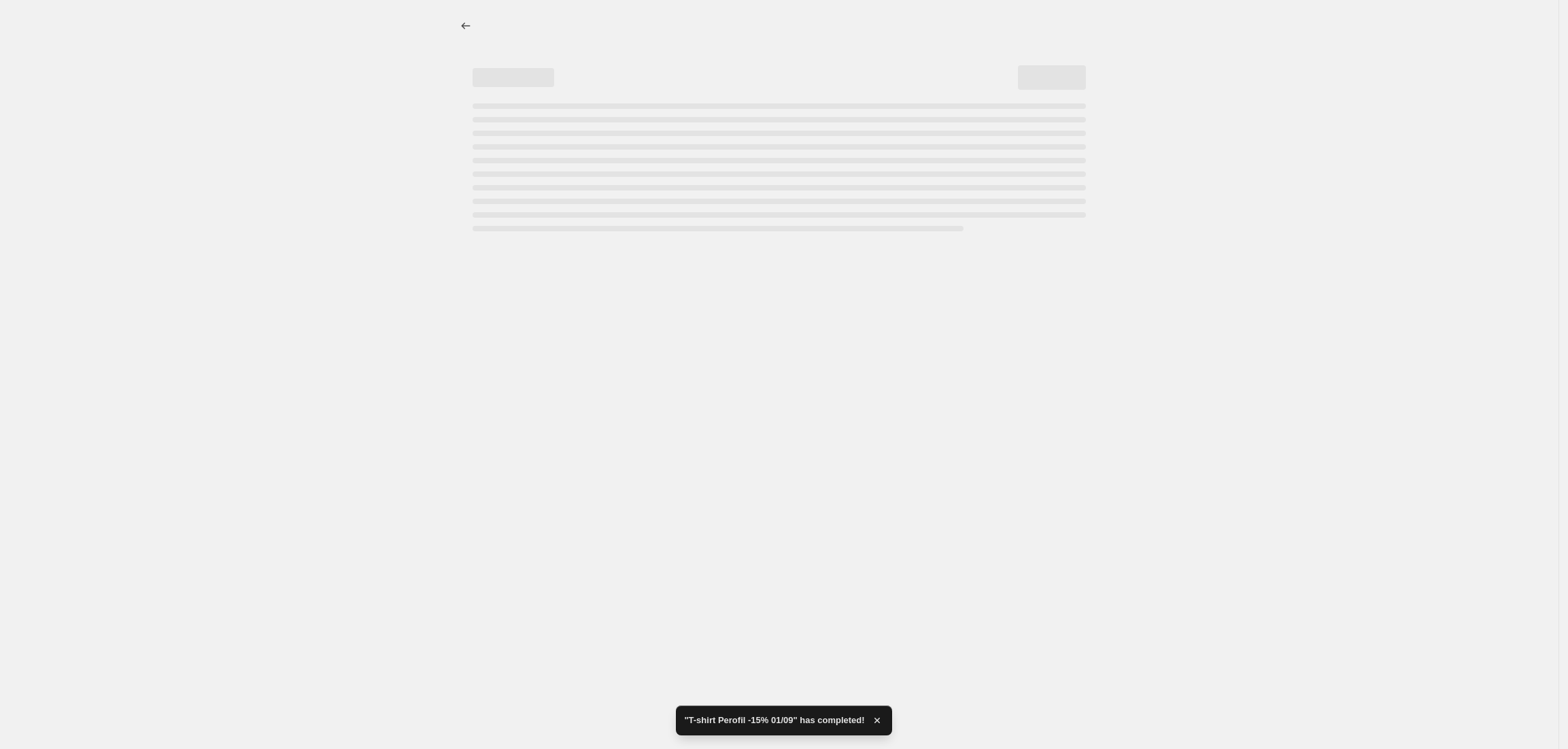
select select "percentage"
select select "vendor"
select select "collection"
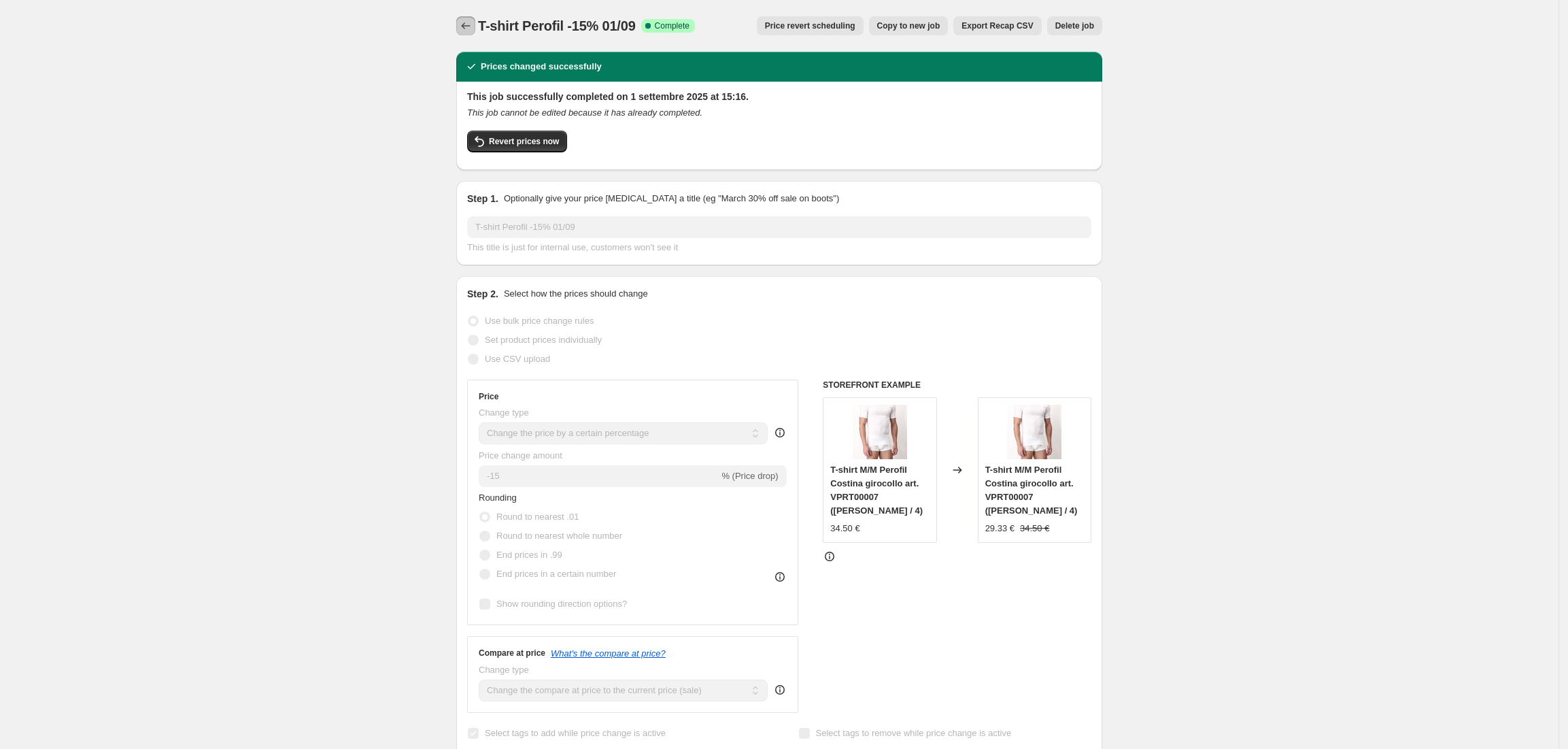
click at [469, 20] on icon "Price change jobs" at bounding box center [465, 25] width 13 height 13
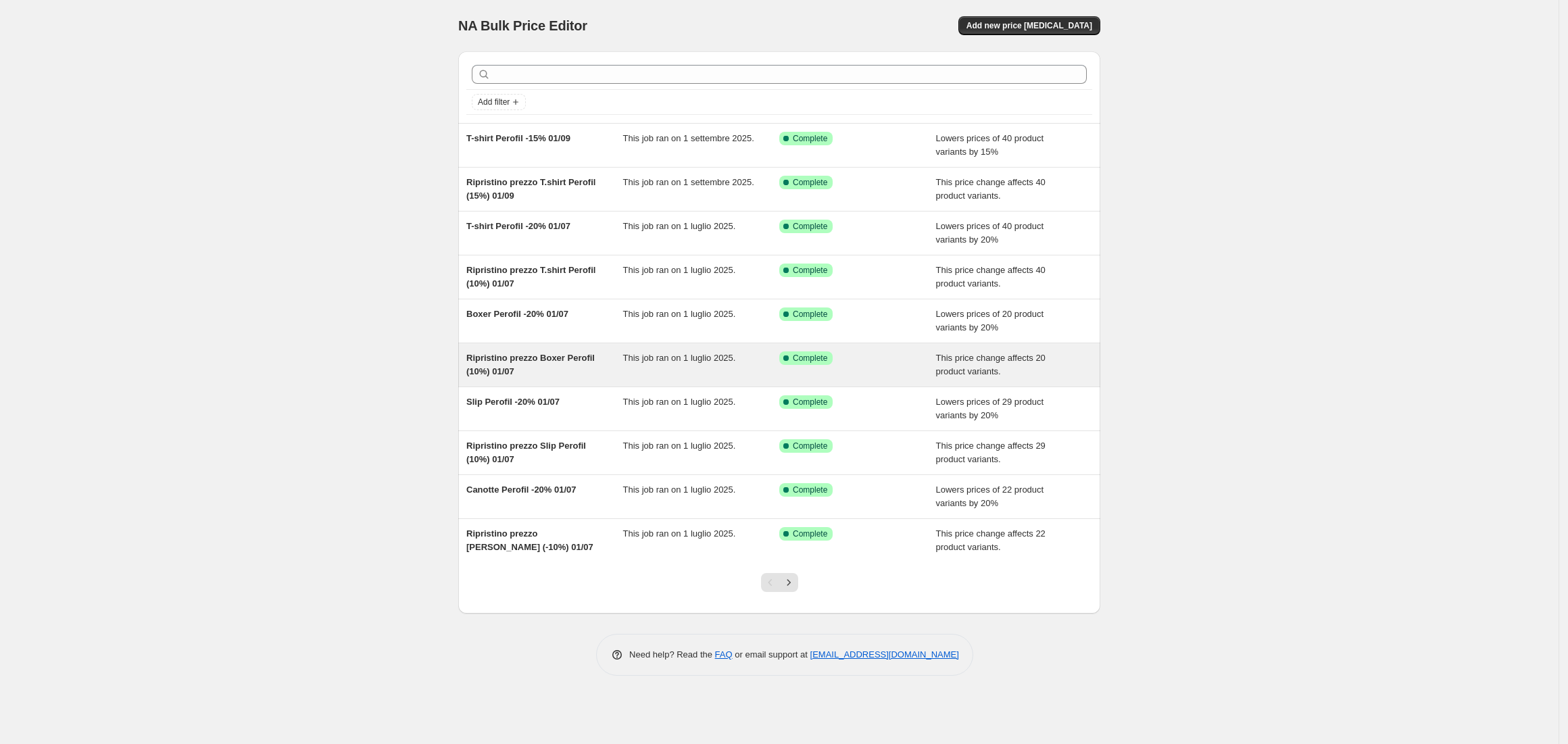
click at [534, 367] on div "Ripristino prezzo Boxer Perofil (10%) 01/07" at bounding box center [545, 365] width 157 height 27
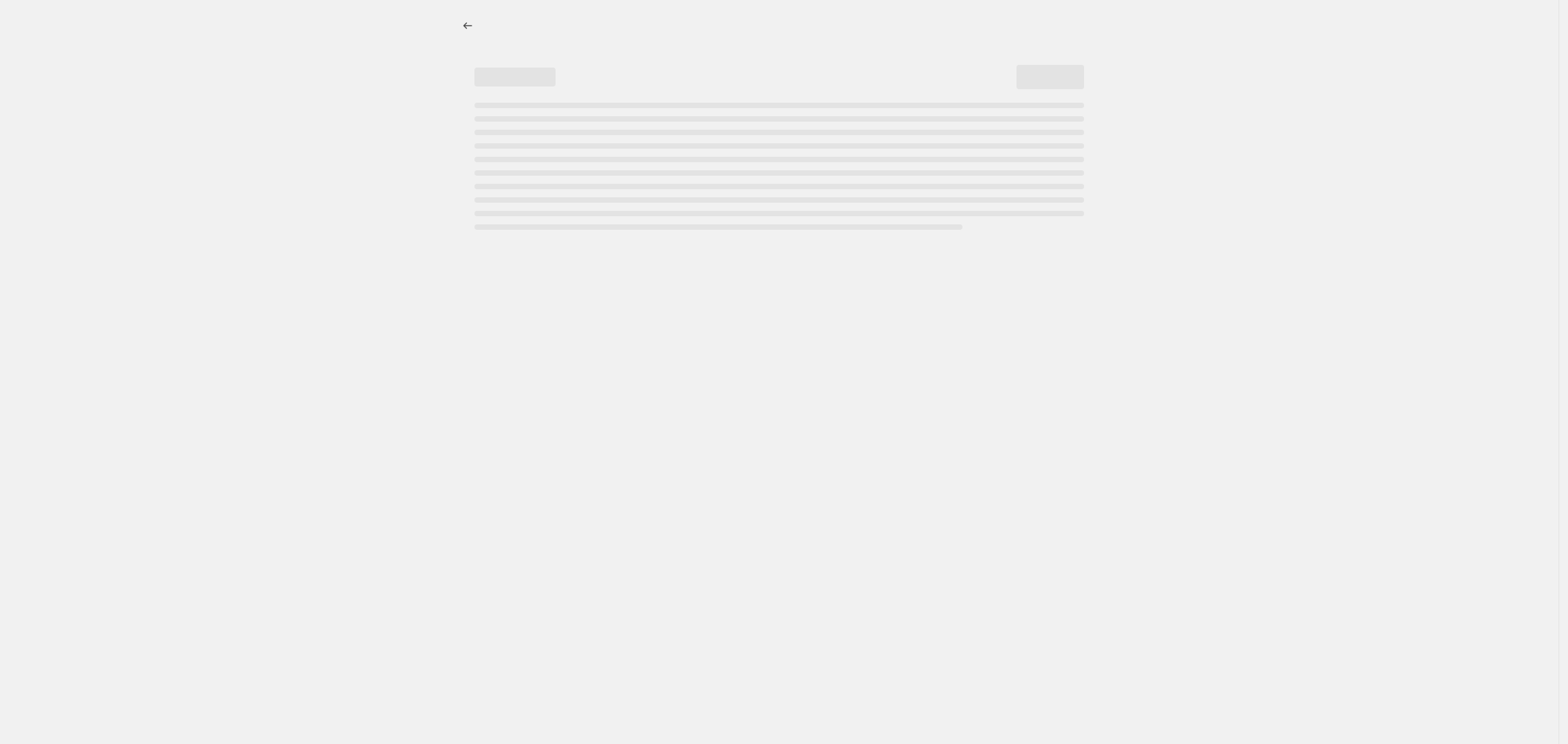
select select "ecap"
select select "no_change"
select select "vendor"
select select "collection"
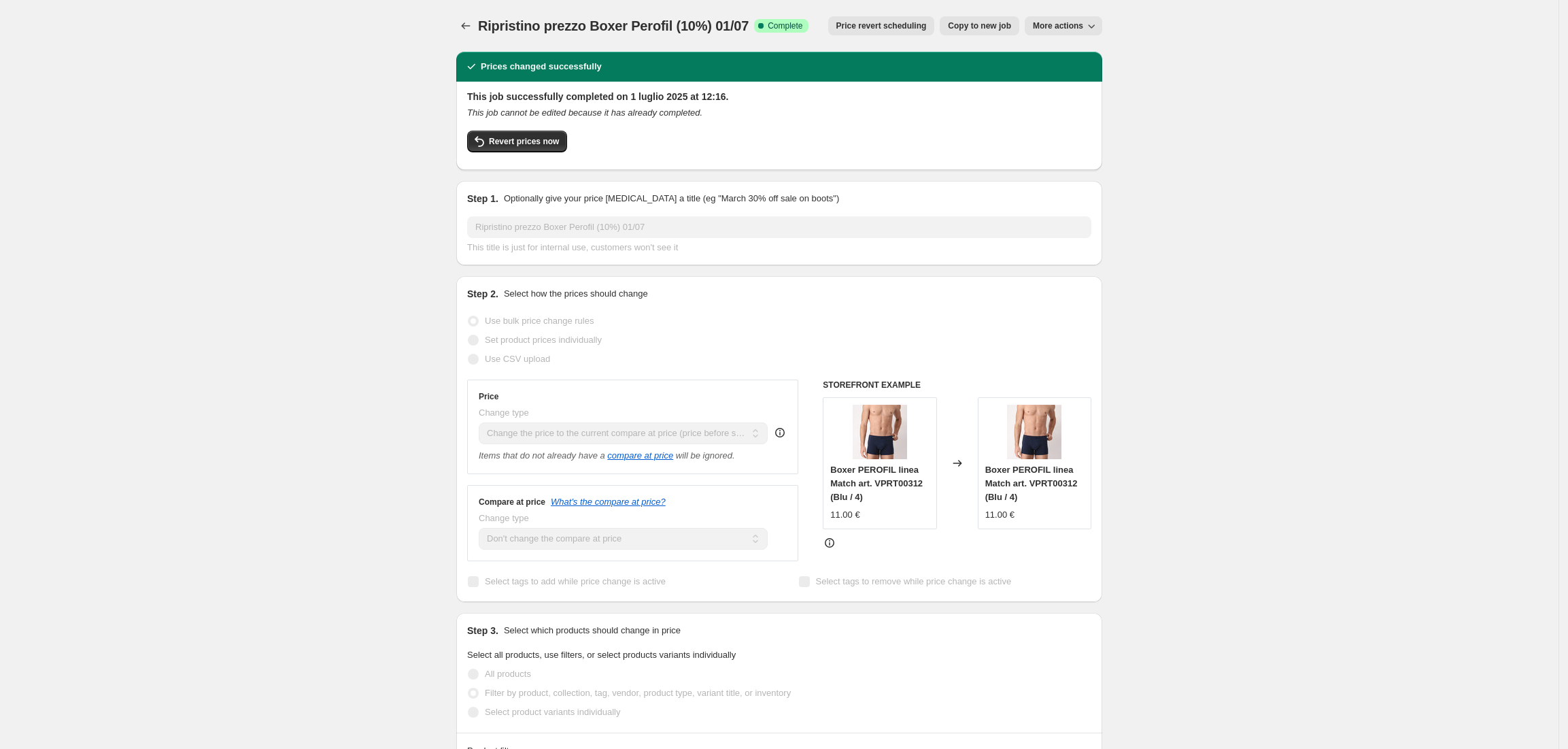
click at [986, 20] on button "Copy to new job" at bounding box center [979, 26] width 79 height 19
select select "ecap"
select select "no_change"
select select "vendor"
select select "collection"
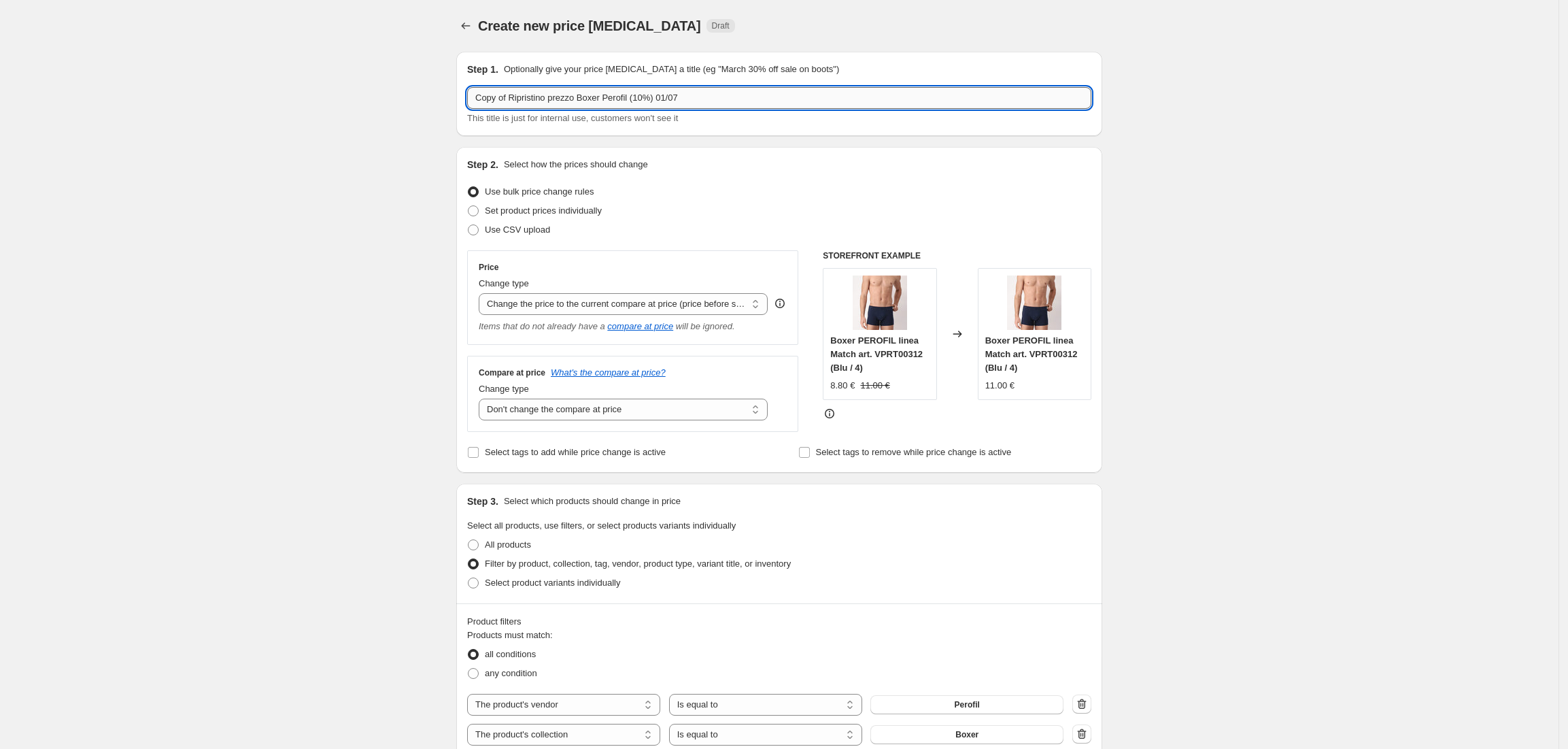
click at [512, 96] on input "Copy of Ripristino prezzo Boxer Perofil (10%) 01/07" at bounding box center [779, 98] width 624 height 22
click at [610, 97] on input "Ripristino prezzo Boxer Perofil (10%) 01/07" at bounding box center [779, 98] width 624 height 22
click at [675, 93] on input "Ripristino prezzo Boxer Perofil (20%) 01/07" at bounding box center [779, 98] width 624 height 22
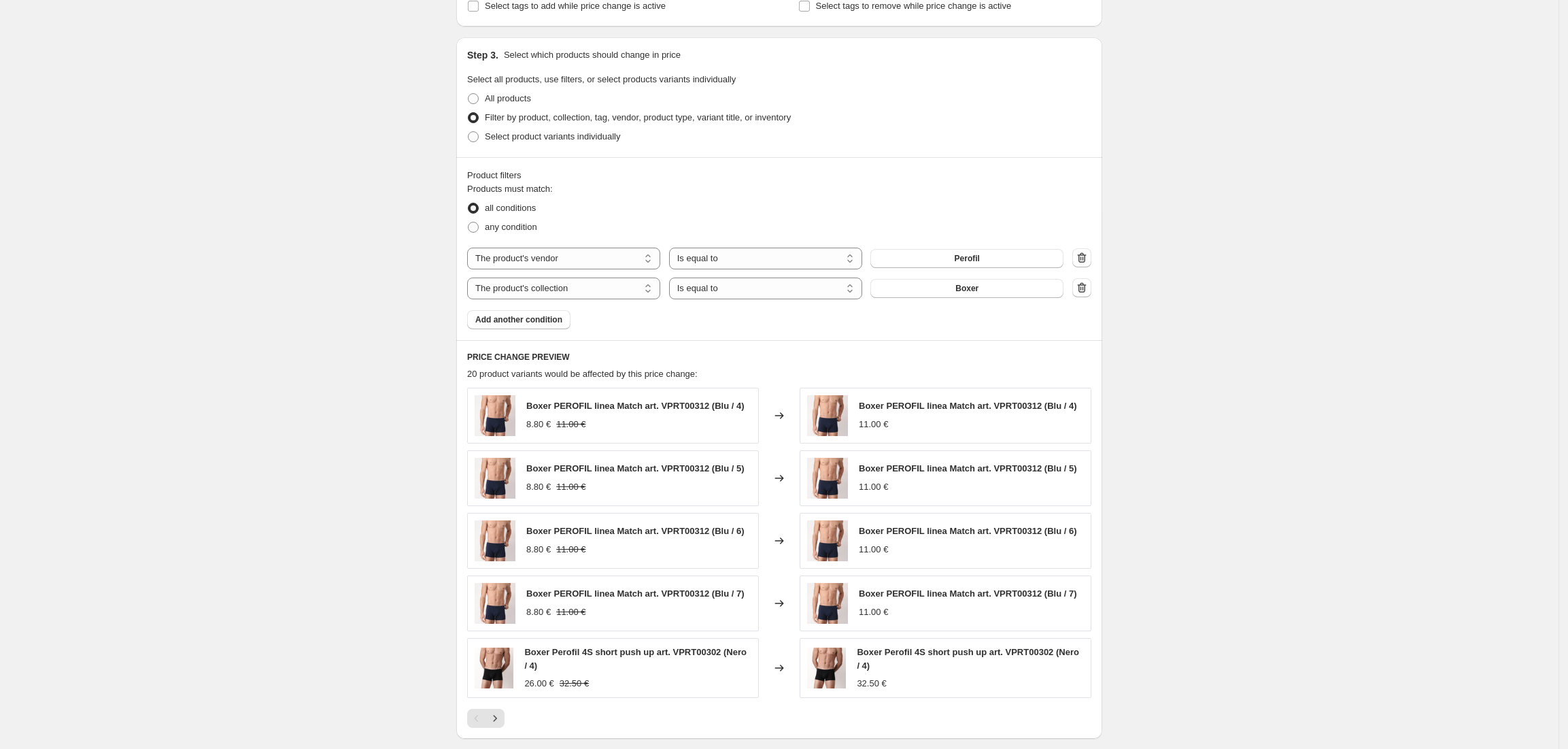
scroll to position [634, 0]
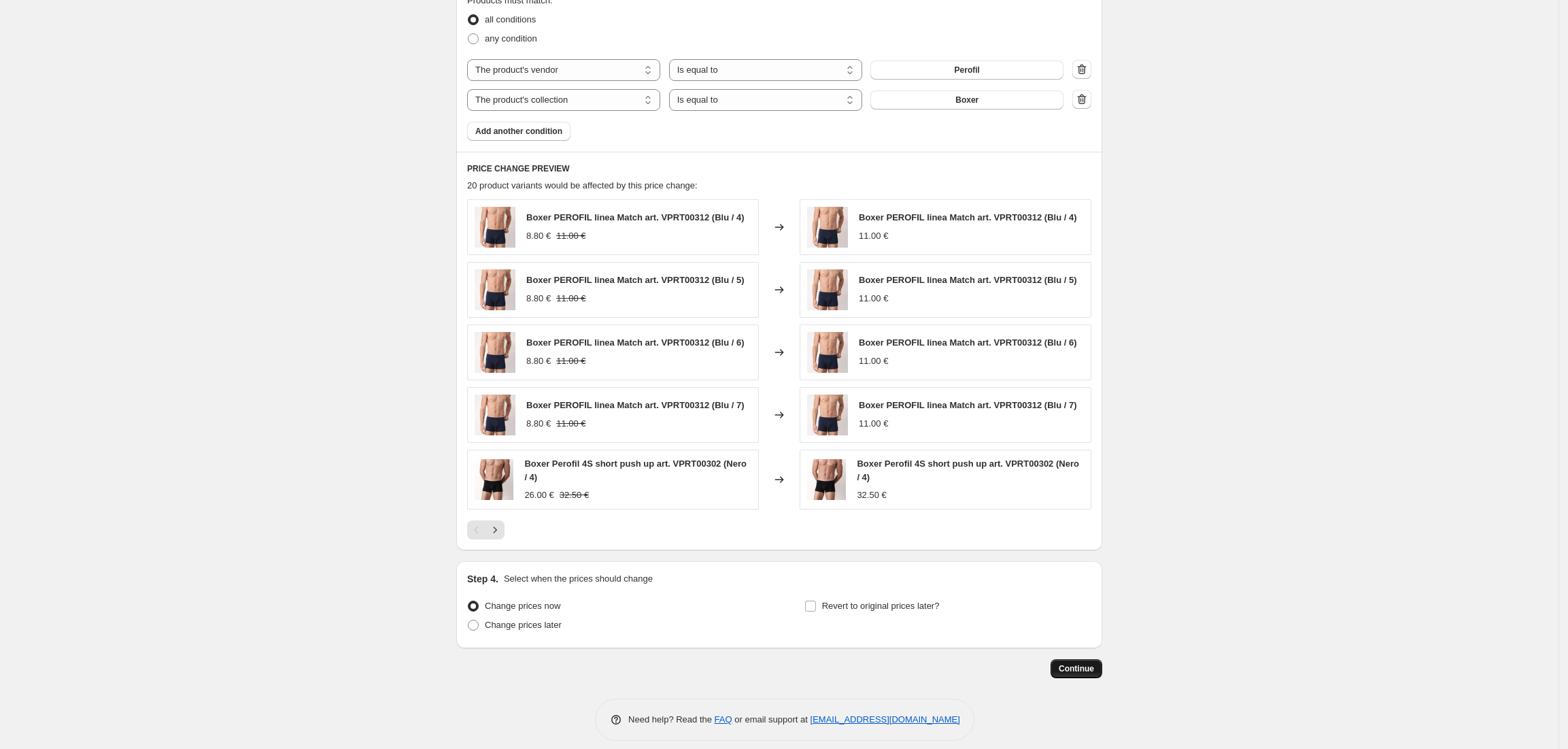
type input "Ripristino prezzo Boxer Perofil (20%) 01/09"
click at [1093, 670] on span "Continue" at bounding box center [1076, 669] width 35 height 11
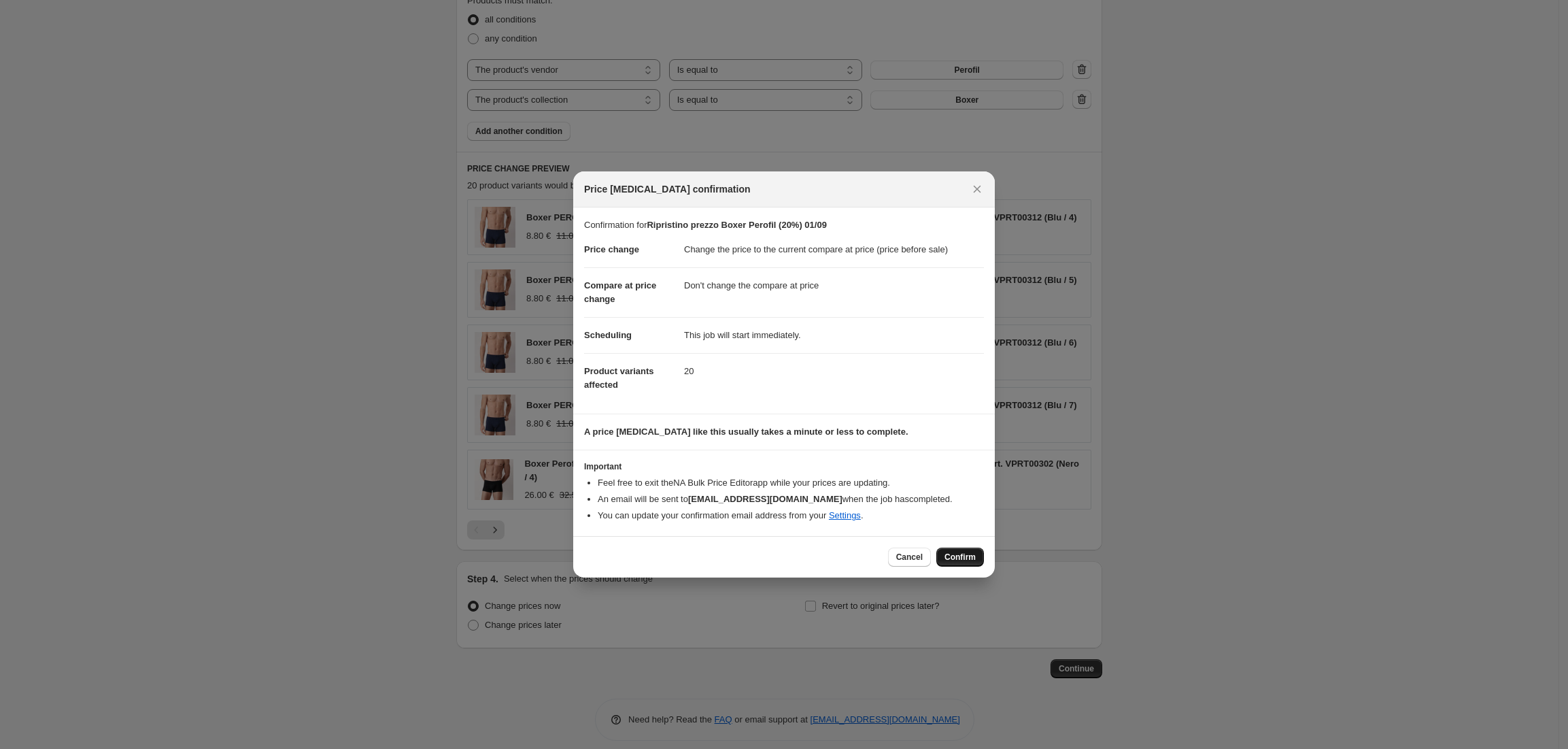
click at [958, 563] on span "Confirm" at bounding box center [961, 557] width 31 height 11
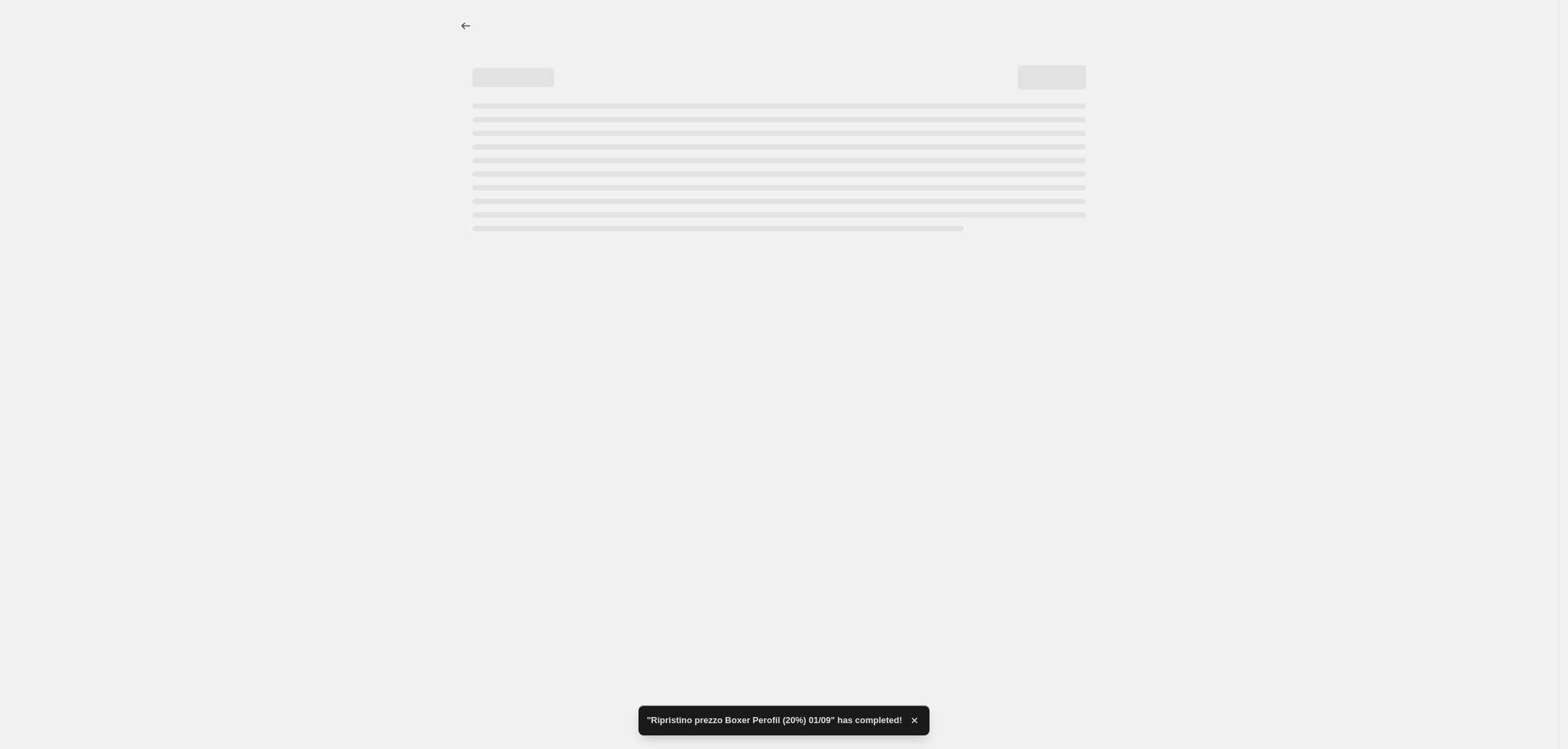
select select "ecap"
select select "no_change"
select select "vendor"
select select "collection"
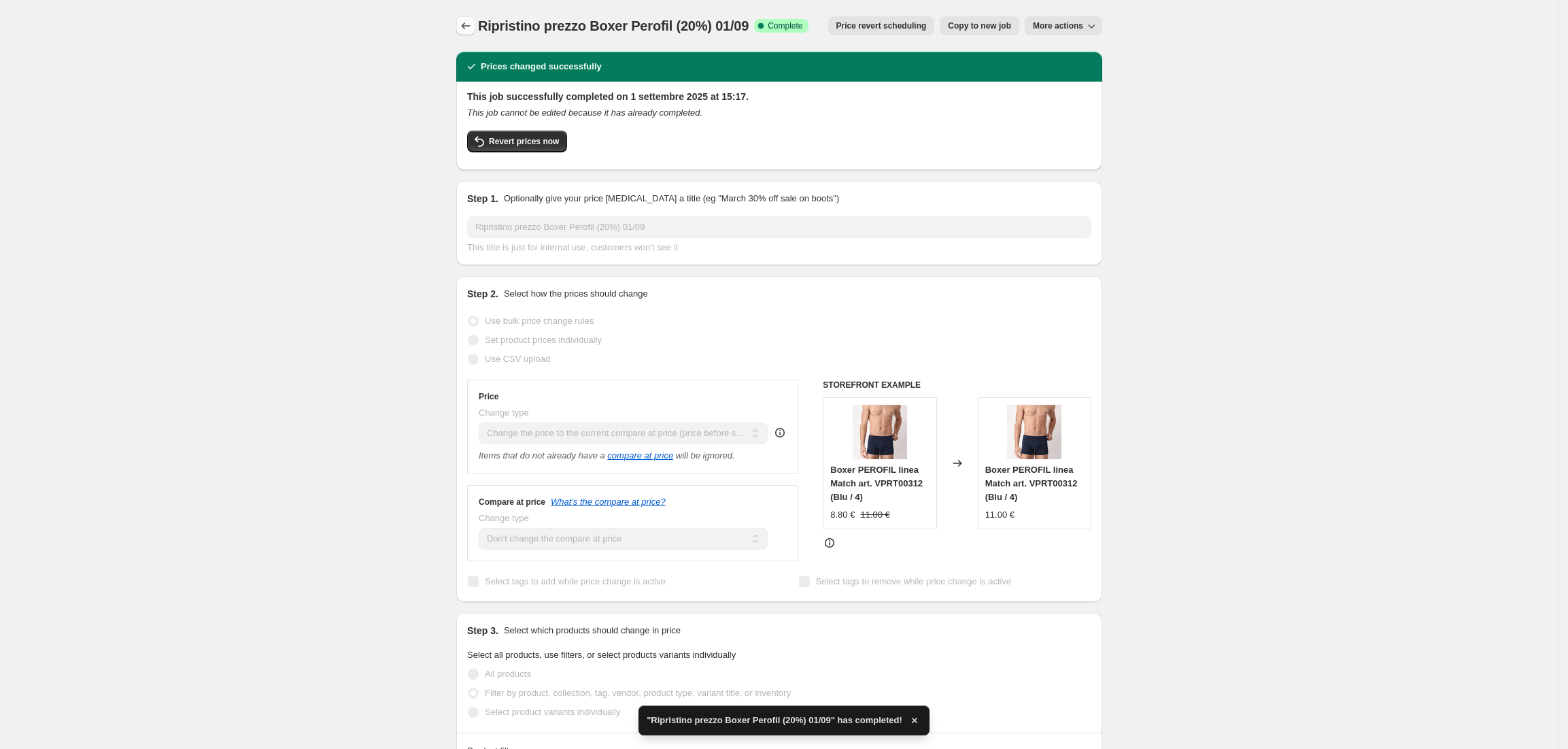
click at [466, 20] on icon "Price change jobs" at bounding box center [465, 25] width 13 height 13
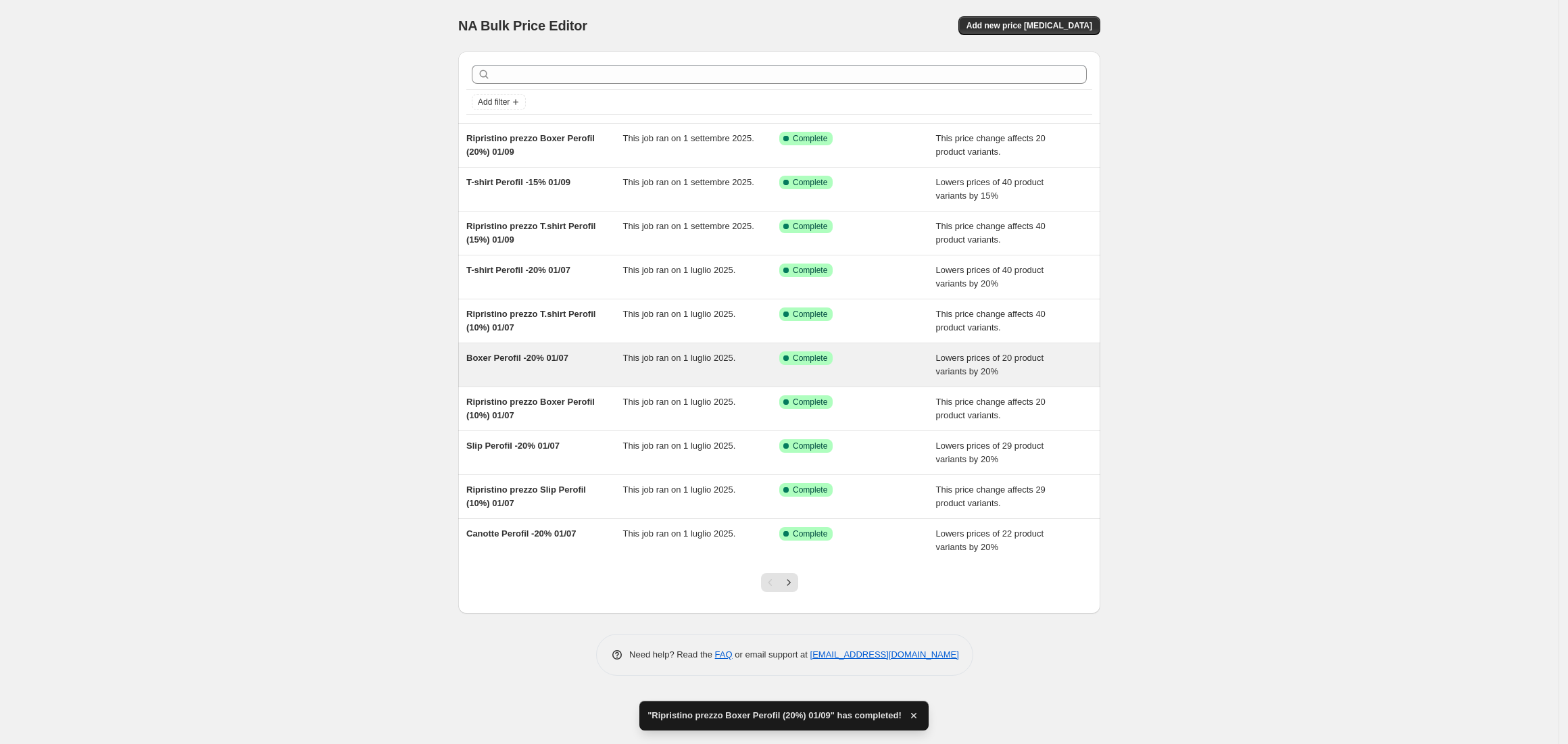
click at [541, 360] on span "Boxer Perofil -20% 01/07" at bounding box center [517, 357] width 102 height 10
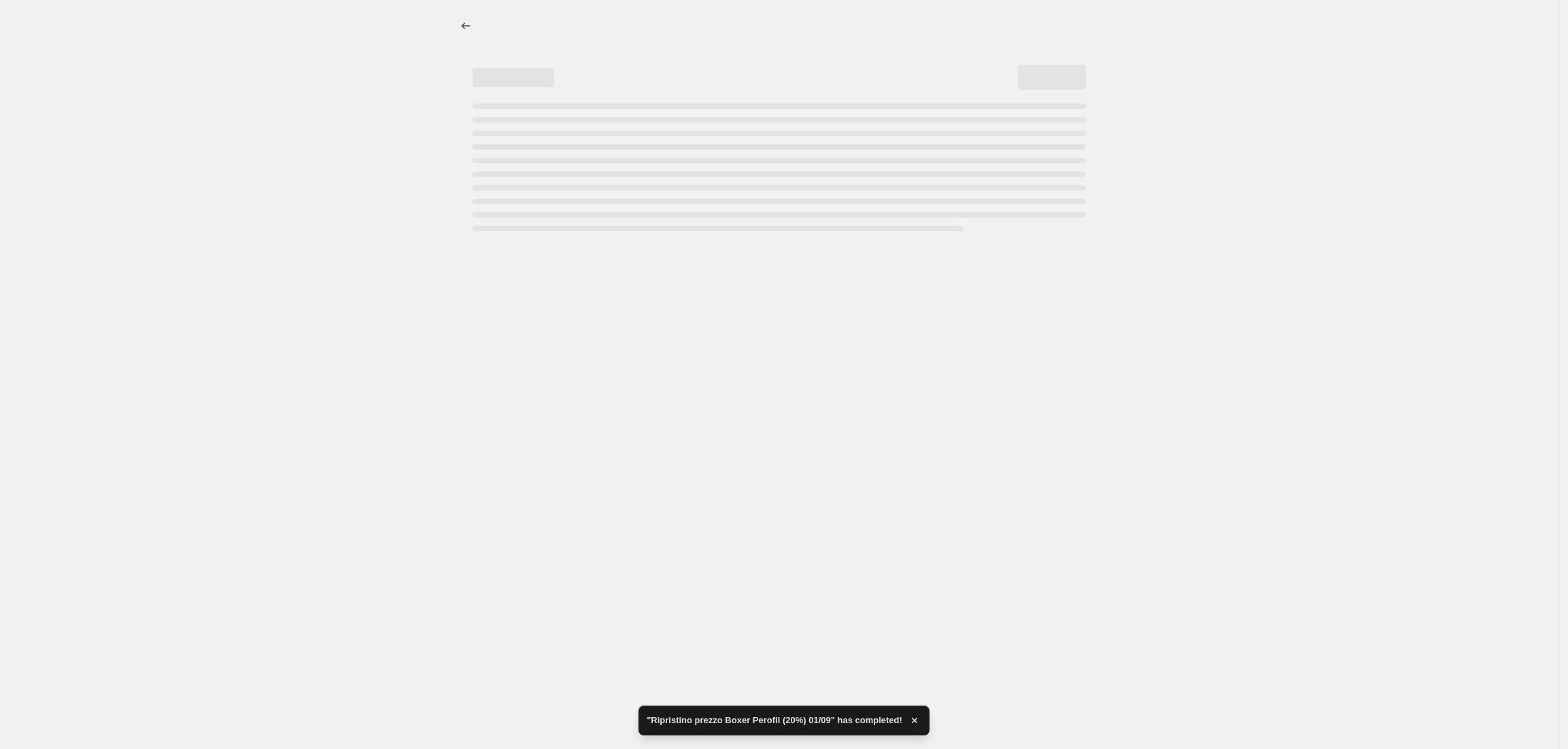
select select "percentage"
select select "vendor"
select select "collection"
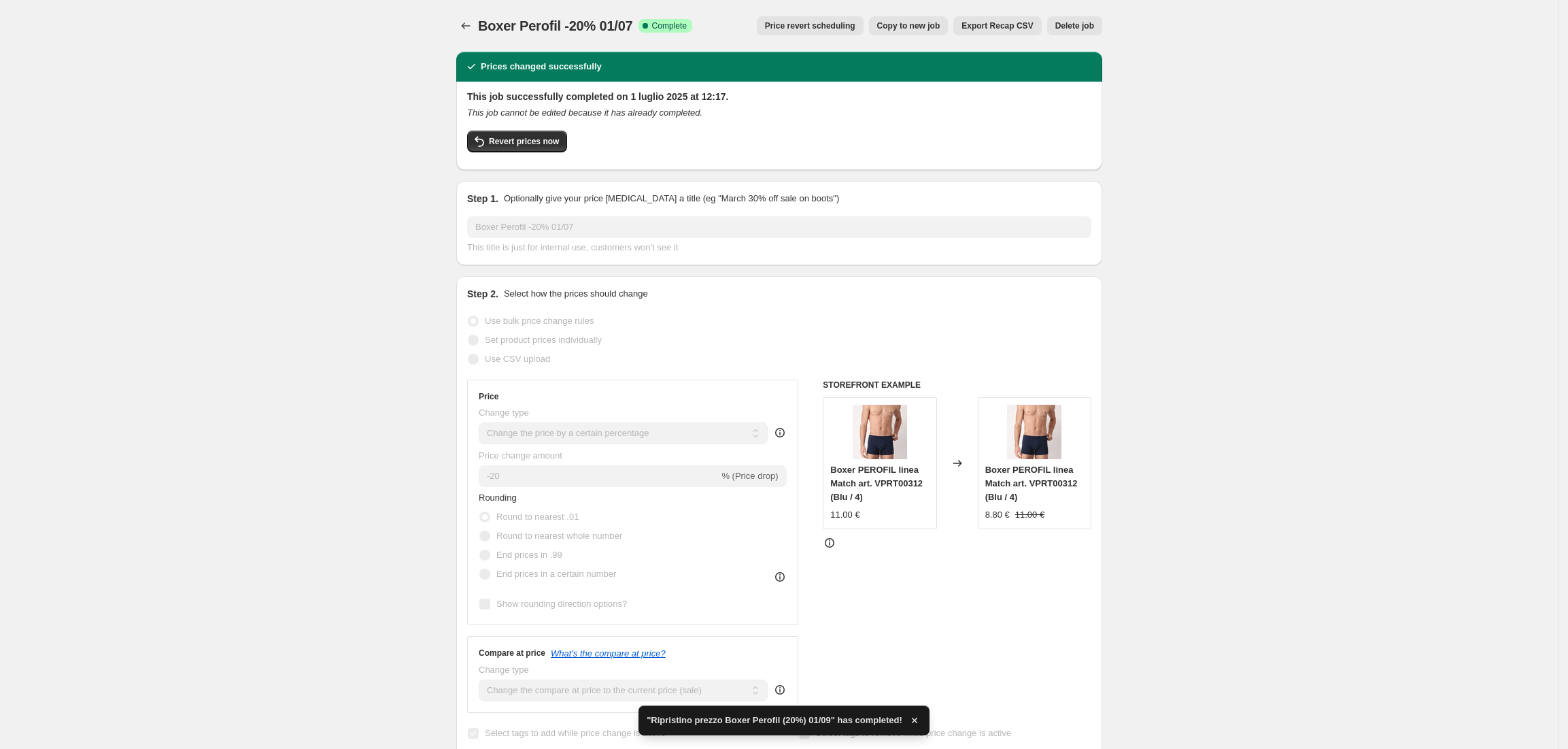
click at [914, 30] on span "Copy to new job" at bounding box center [909, 26] width 64 height 11
select select "percentage"
select select "vendor"
select select "collection"
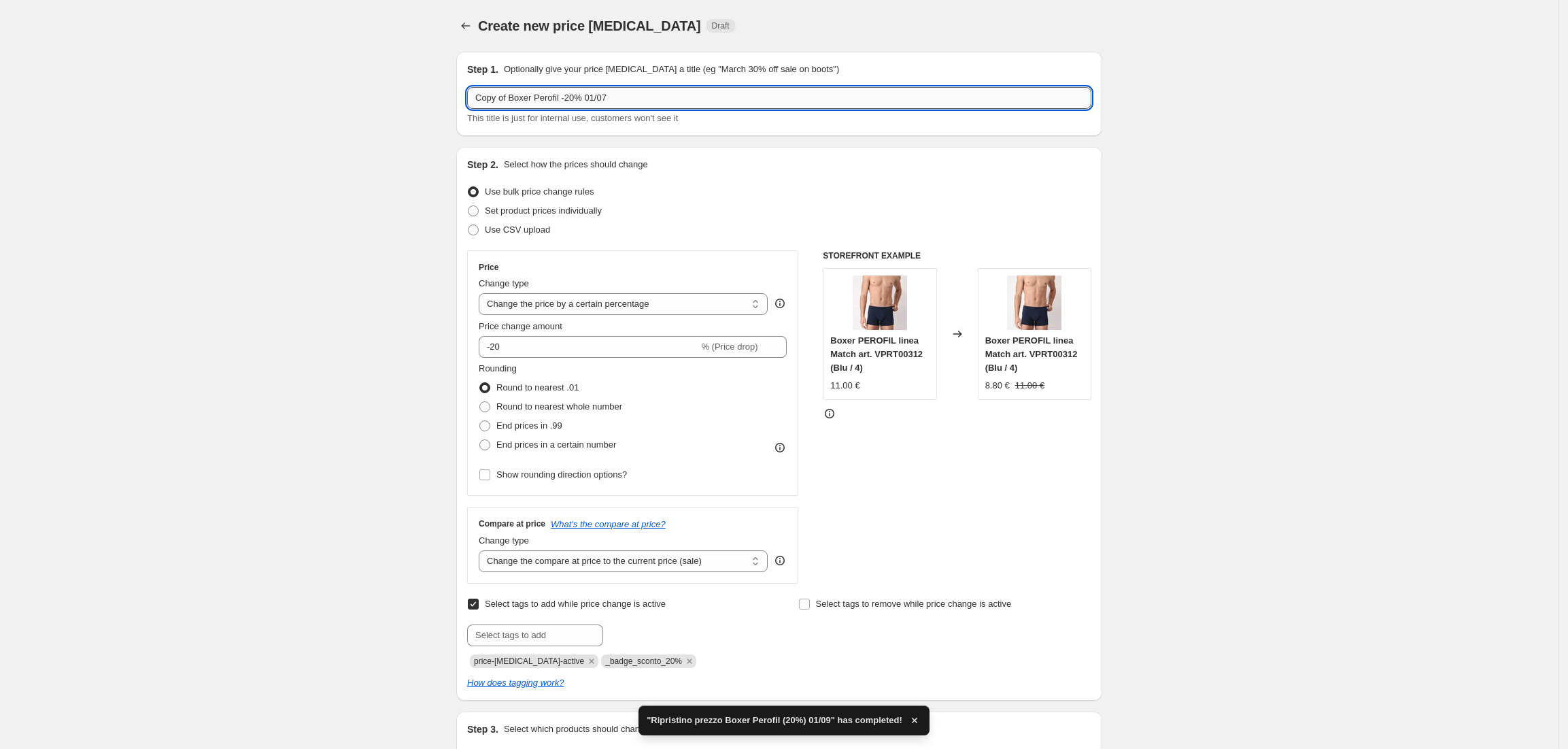
click at [512, 100] on input "Copy of Boxer Perofil -20% 01/07" at bounding box center [779, 98] width 624 height 22
click at [544, 104] on input "Boxer Perofil -20% 01/07" at bounding box center [779, 98] width 624 height 22
click at [589, 107] on input "Boxer Perofil -15% 01/07" at bounding box center [779, 98] width 624 height 22
type input "Boxer Perofil -15% 01/09"
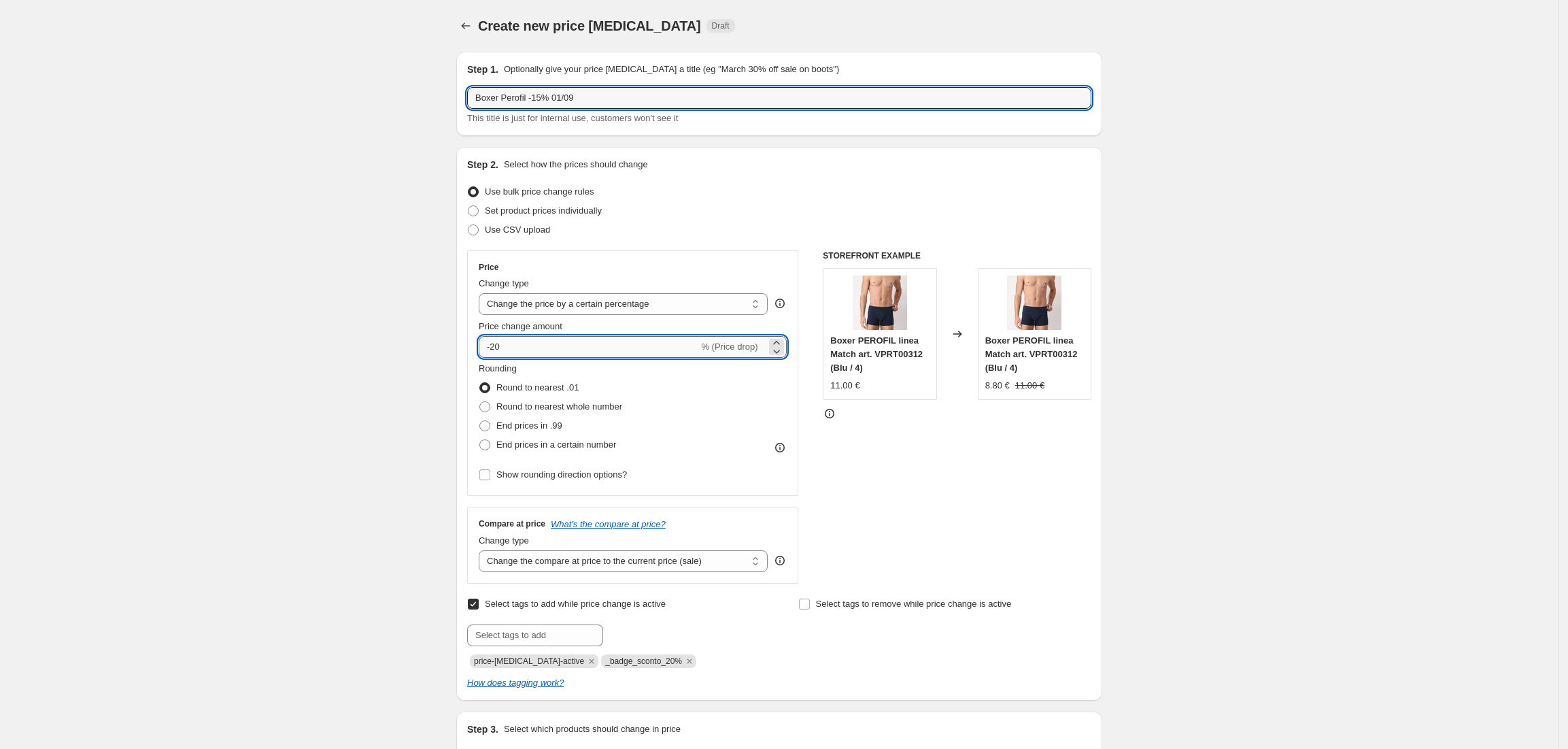
click at [573, 345] on input "-20" at bounding box center [589, 347] width 220 height 22
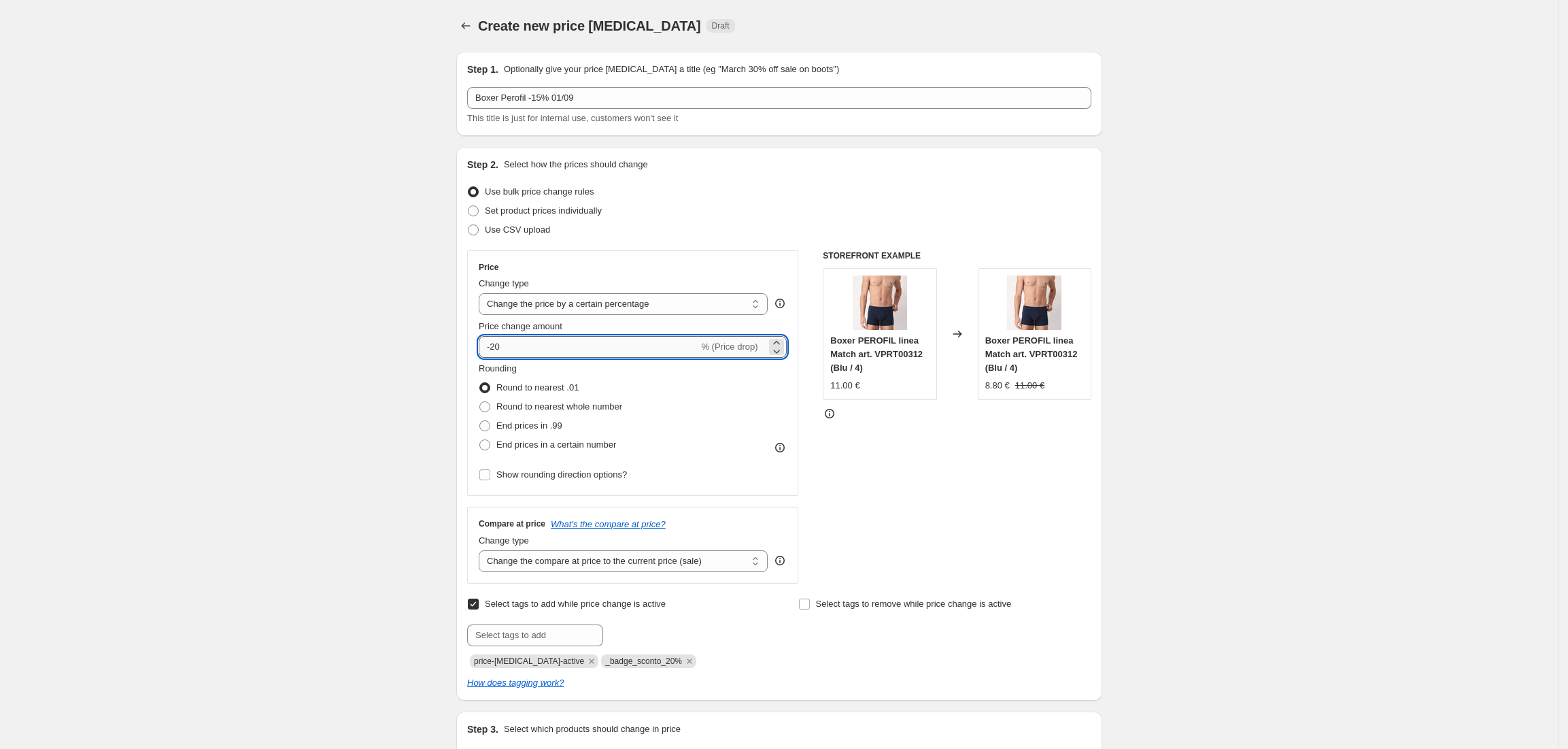
type input "-2"
type input "-15"
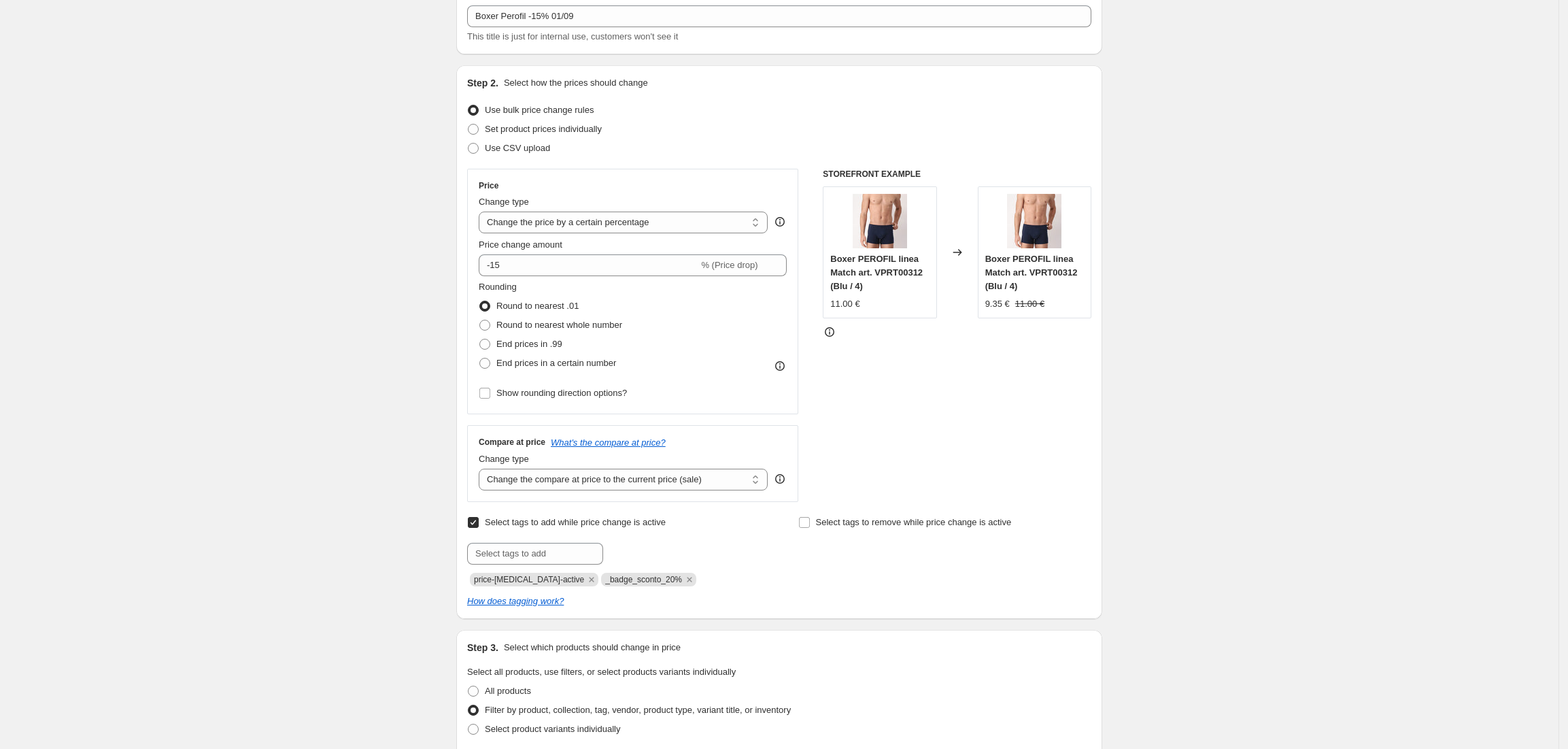
scroll to position [181, 0]
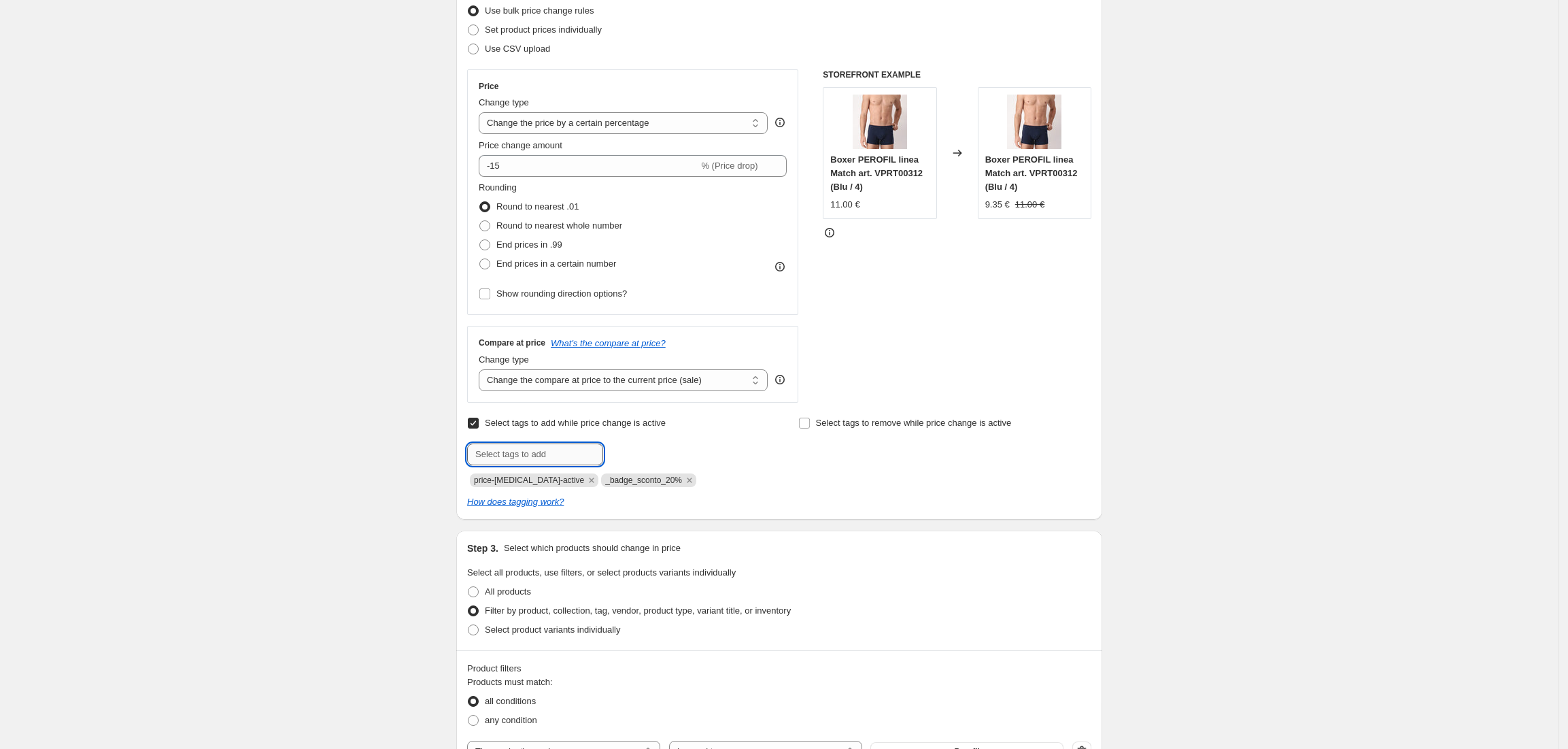
click at [573, 458] on input "text" at bounding box center [534, 455] width 136 height 22
paste input "_badge_sconto_20%"
click at [549, 451] on input "_badge_sconto_20%" at bounding box center [534, 455] width 136 height 22
type input "_badge_sconto_15%"
click at [650, 455] on span "_badge_scont..." at bounding box center [664, 453] width 62 height 9
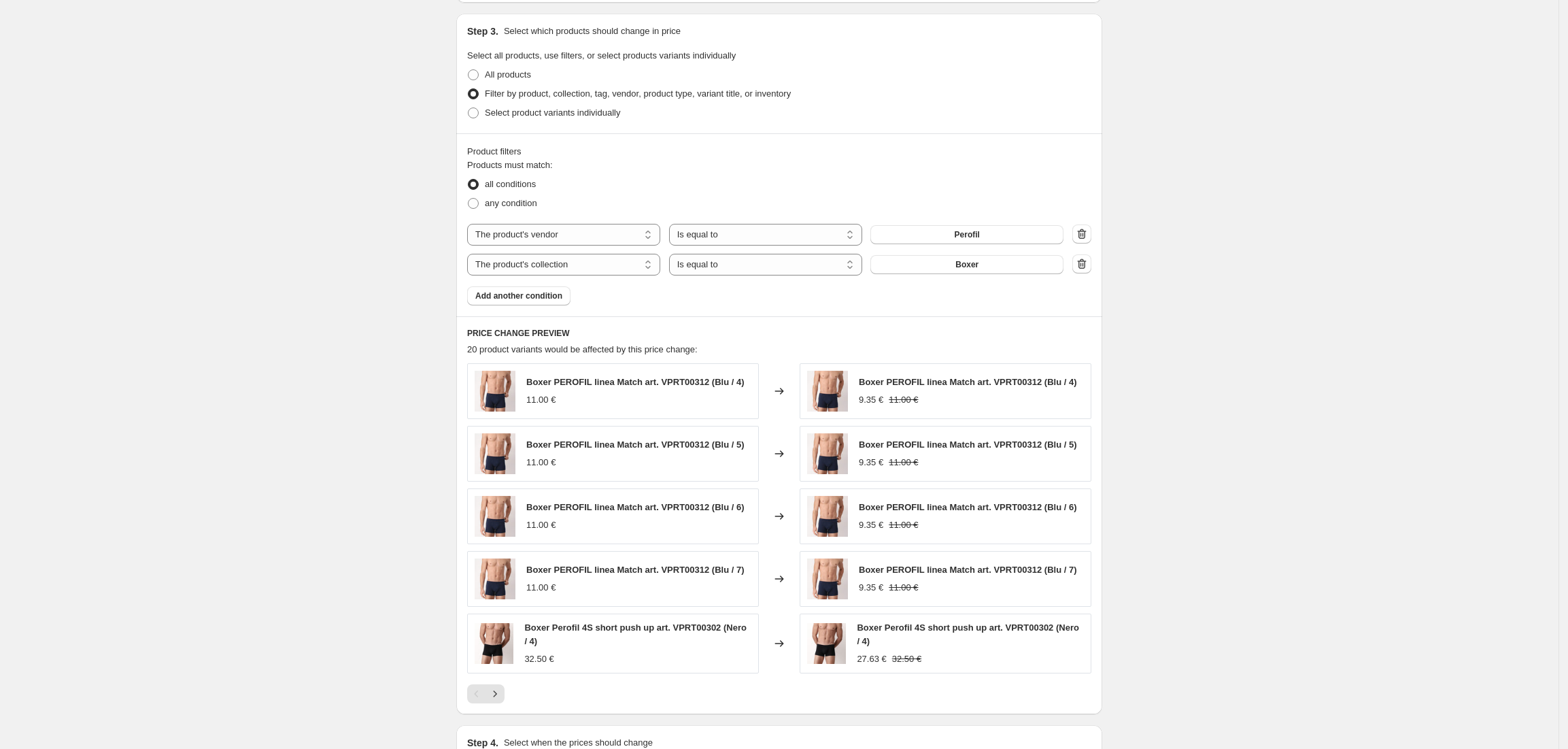
scroll to position [895, 0]
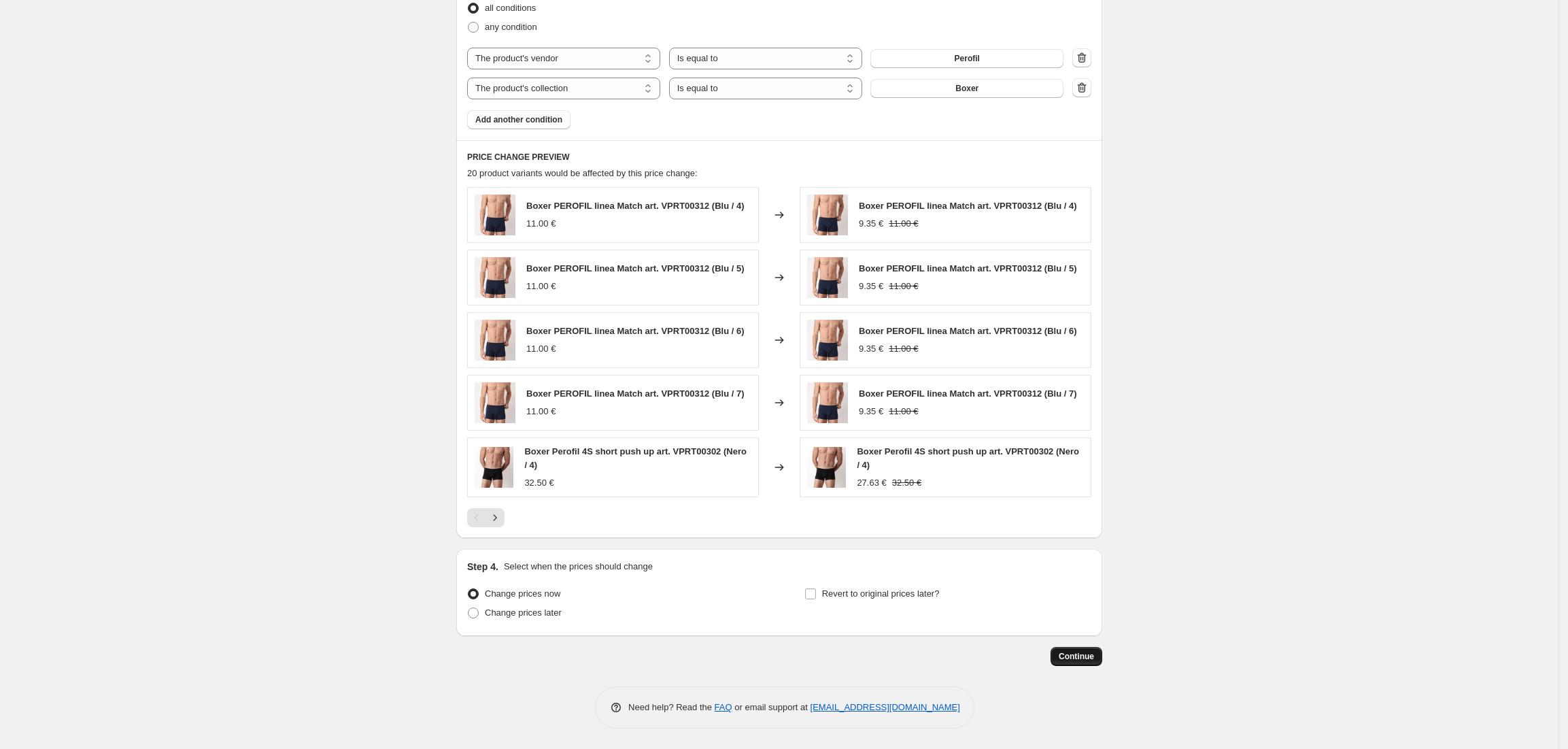
click at [1084, 659] on span "Continue" at bounding box center [1076, 656] width 35 height 11
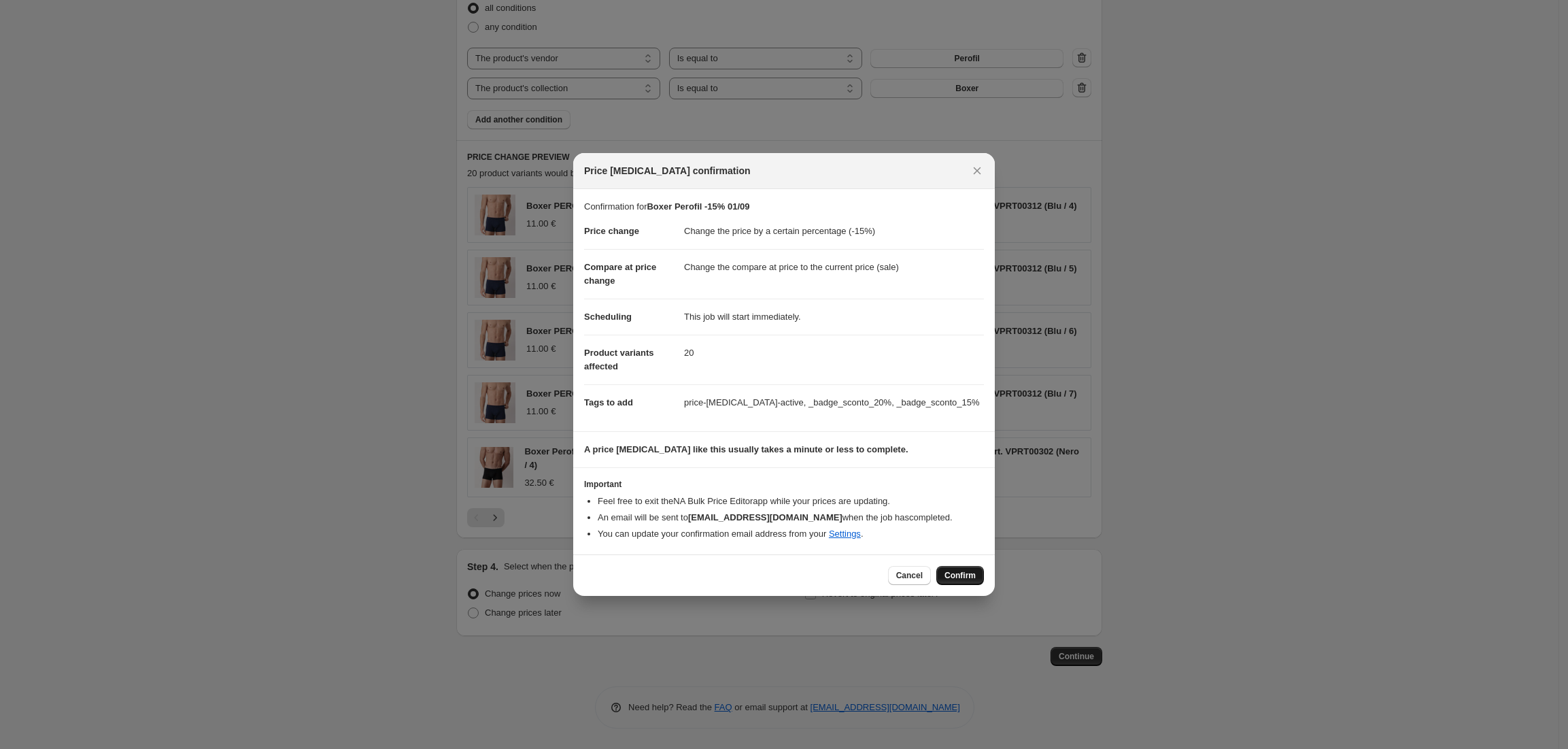
click at [971, 579] on span "Confirm" at bounding box center [961, 575] width 31 height 11
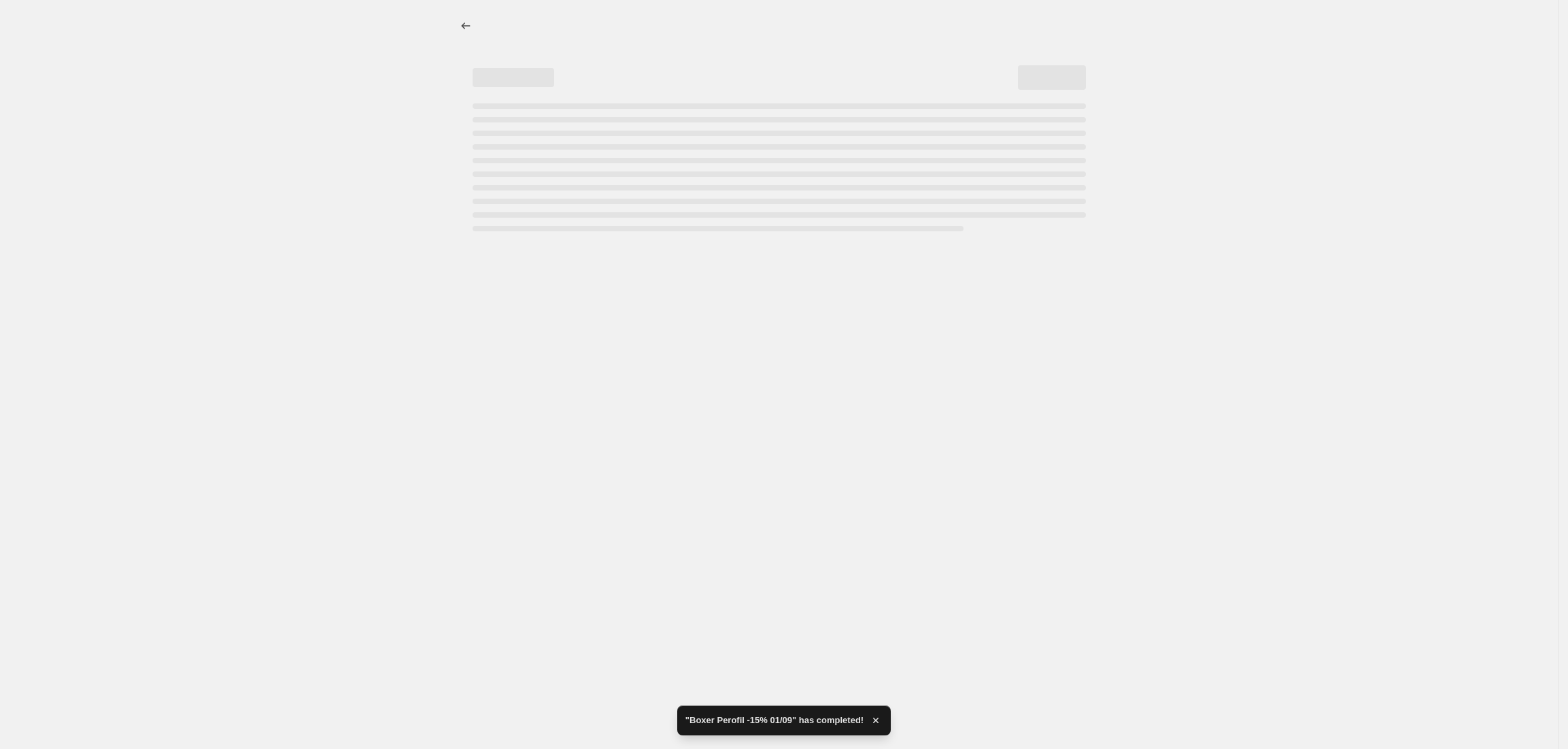
select select "percentage"
select select "vendor"
select select "collection"
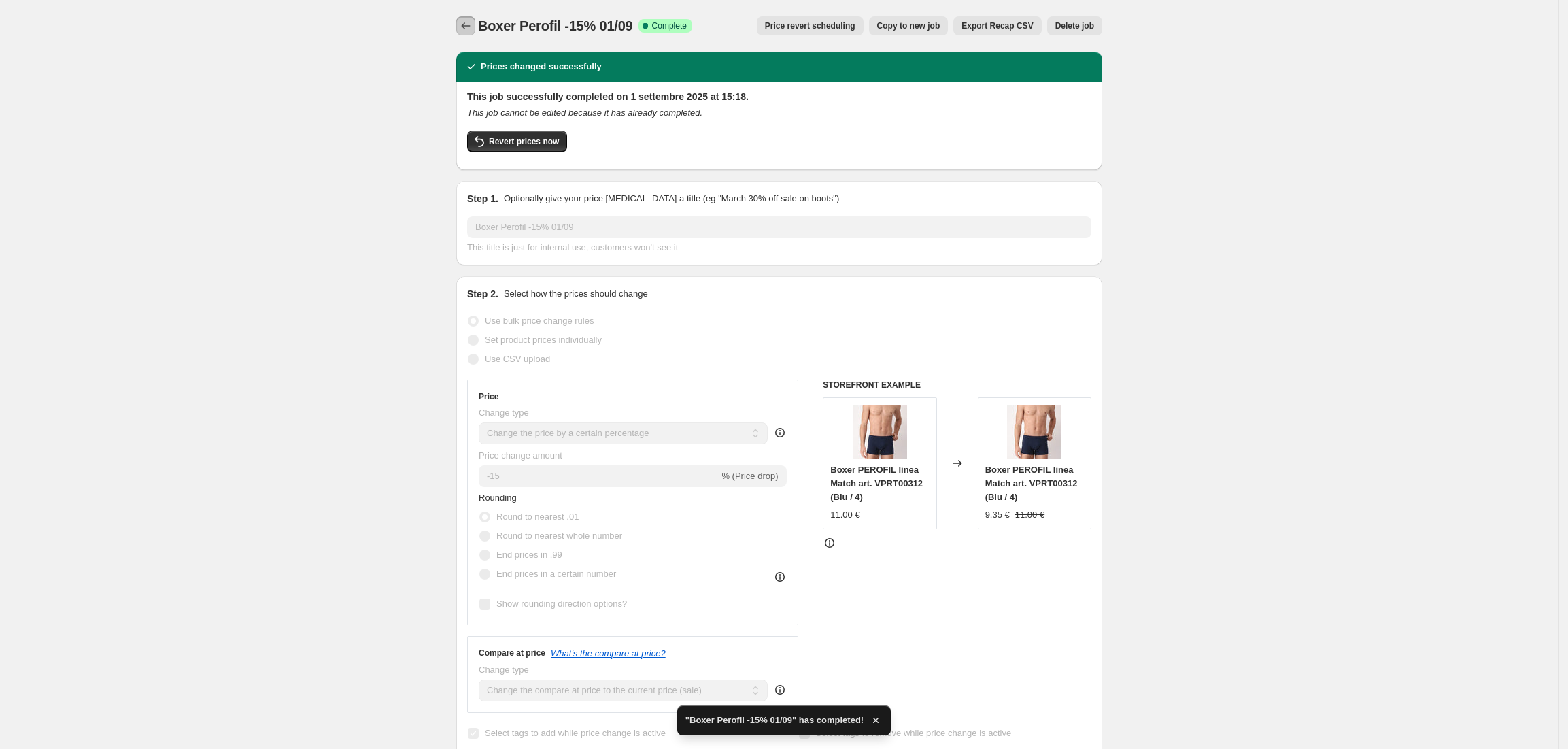
click at [471, 24] on icon "Price change jobs" at bounding box center [465, 25] width 13 height 13
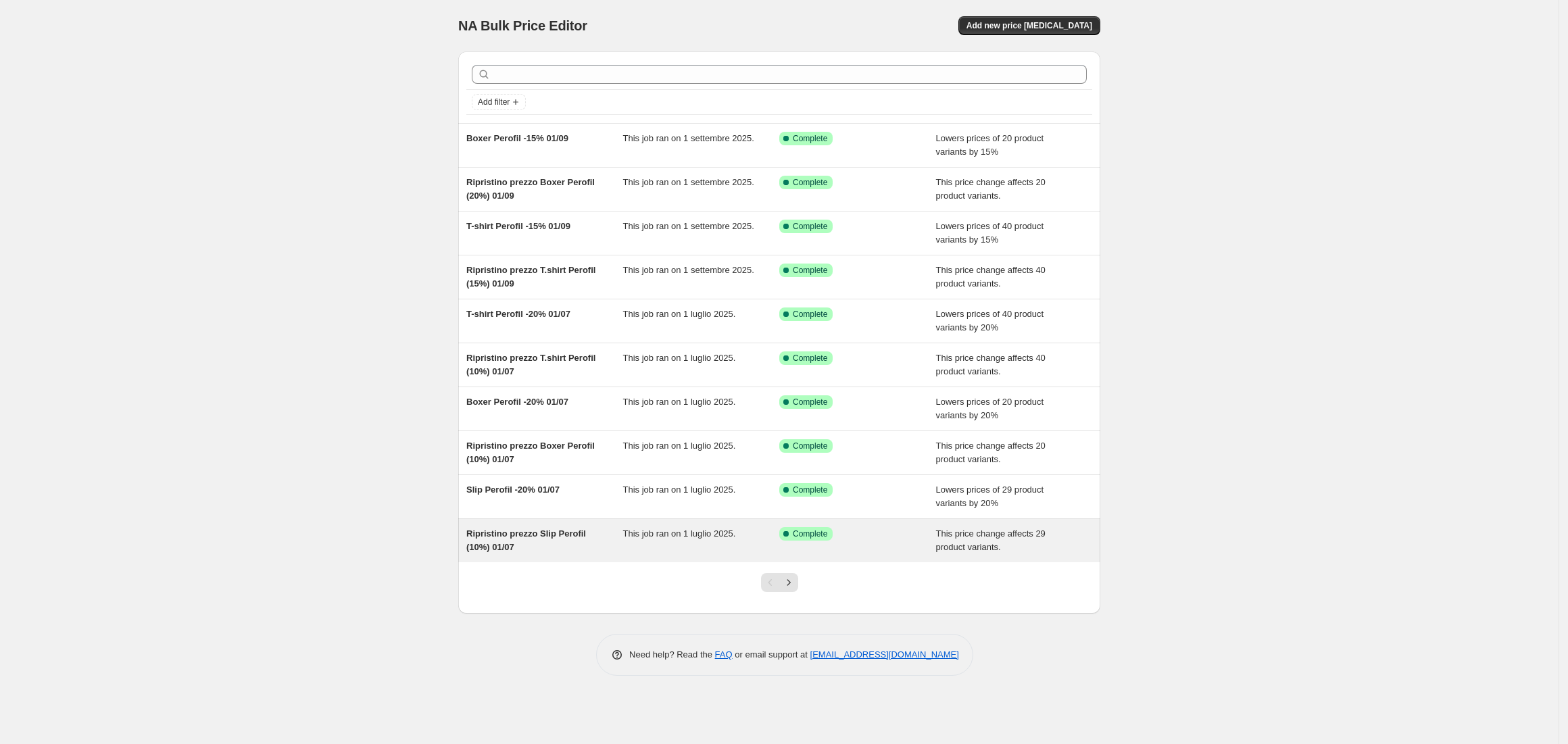
click at [518, 542] on div "Ripristino prezzo Slip Perofil (10%) 01/07" at bounding box center [545, 540] width 157 height 27
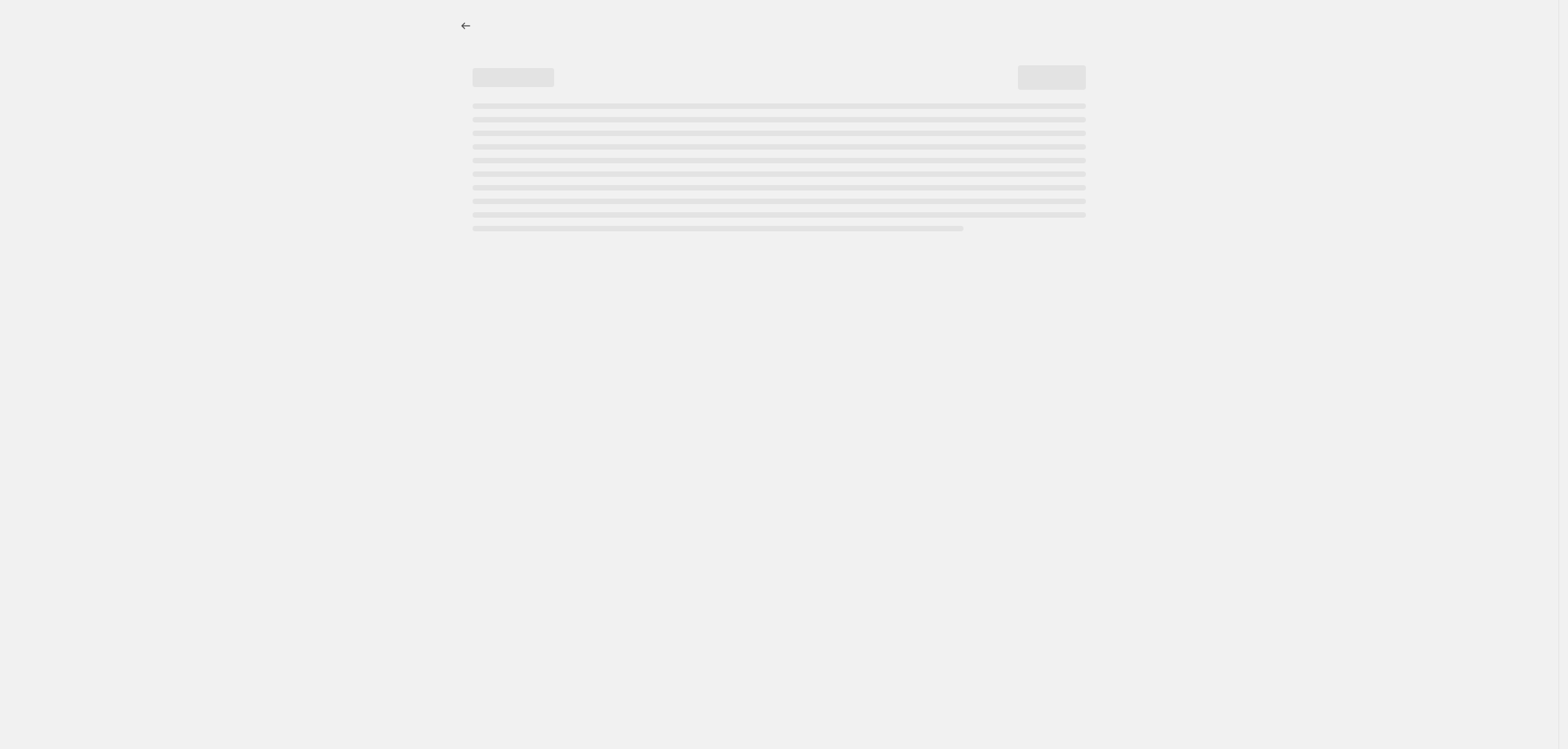
select select "ecap"
select select "no_change"
select select "vendor"
select select "collection"
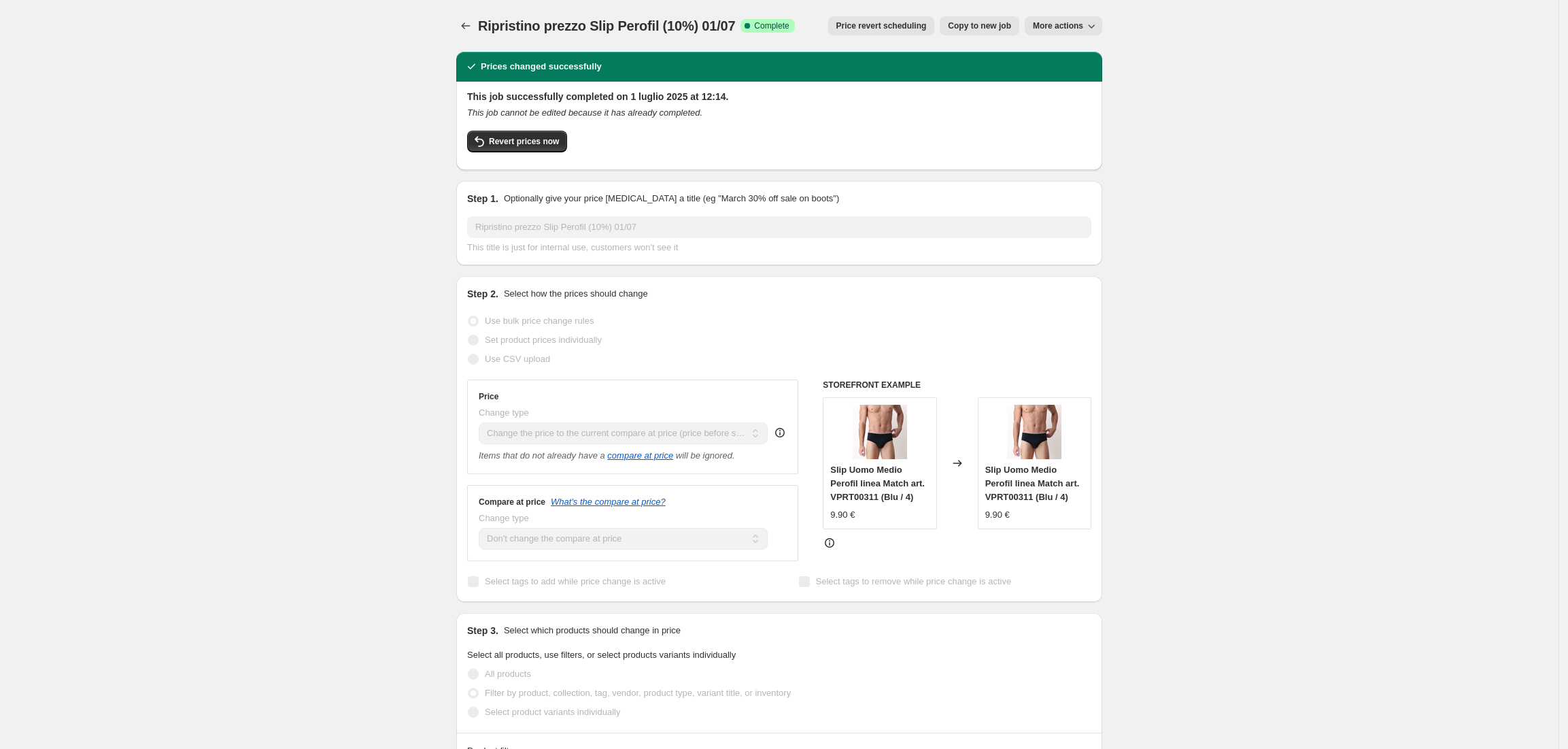
click at [1009, 24] on span "Copy to new job" at bounding box center [979, 26] width 64 height 11
select select "ecap"
select select "no_change"
select select "vendor"
select select "collection"
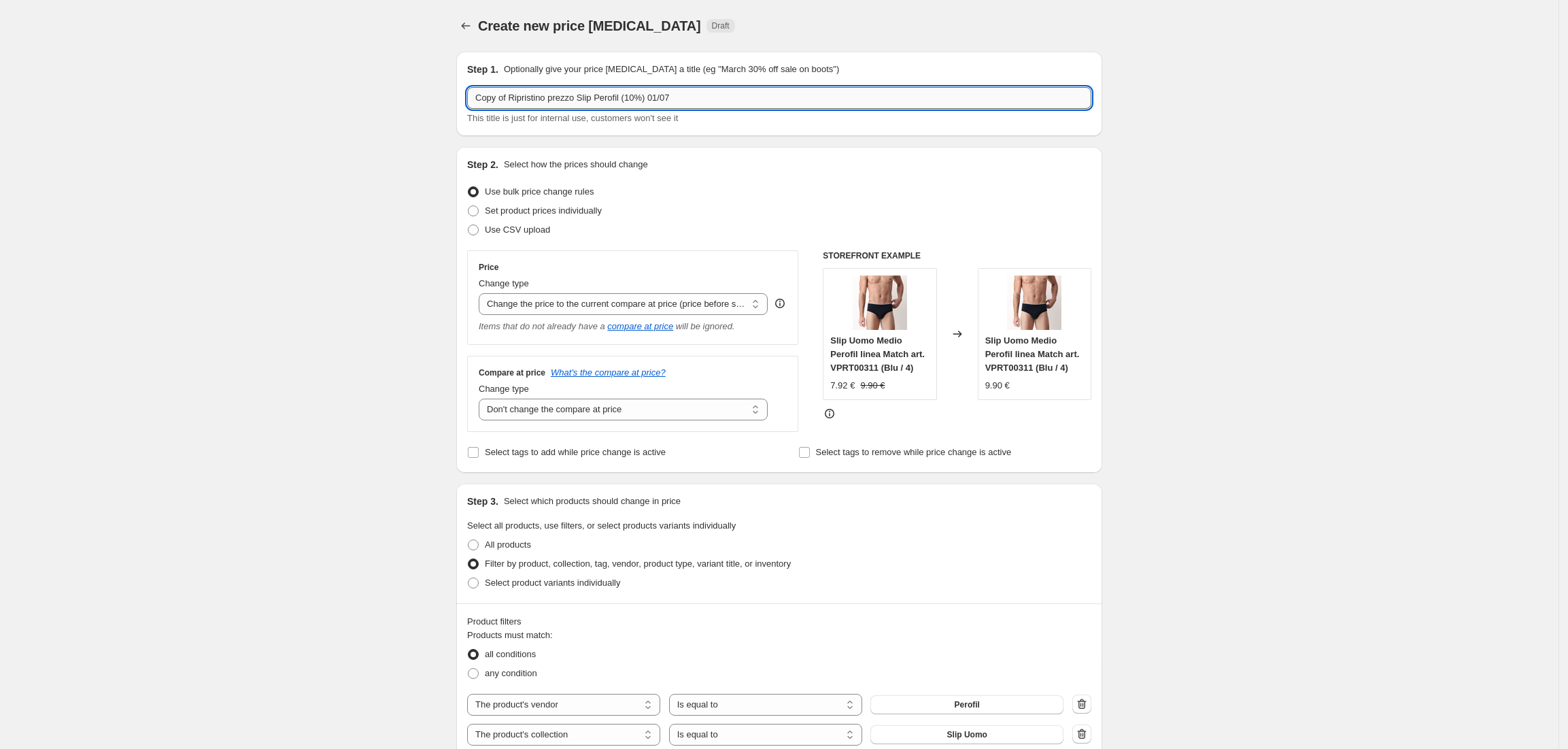
click at [512, 98] on input "Copy of Ripristino prezzo Slip Perofil (10%) 01/07" at bounding box center [779, 98] width 624 height 22
click at [509, 97] on input "Copy ofRipistino prezzo Slip Perofil (10%) 01/07" at bounding box center [779, 98] width 624 height 22
click at [599, 98] on input "Ripistino prezzo Slip Perofil (10%) 01/07" at bounding box center [779, 98] width 624 height 22
click at [673, 97] on input "Ripistino prezzo Slip Perofil (20%) 01/07" at bounding box center [779, 98] width 624 height 22
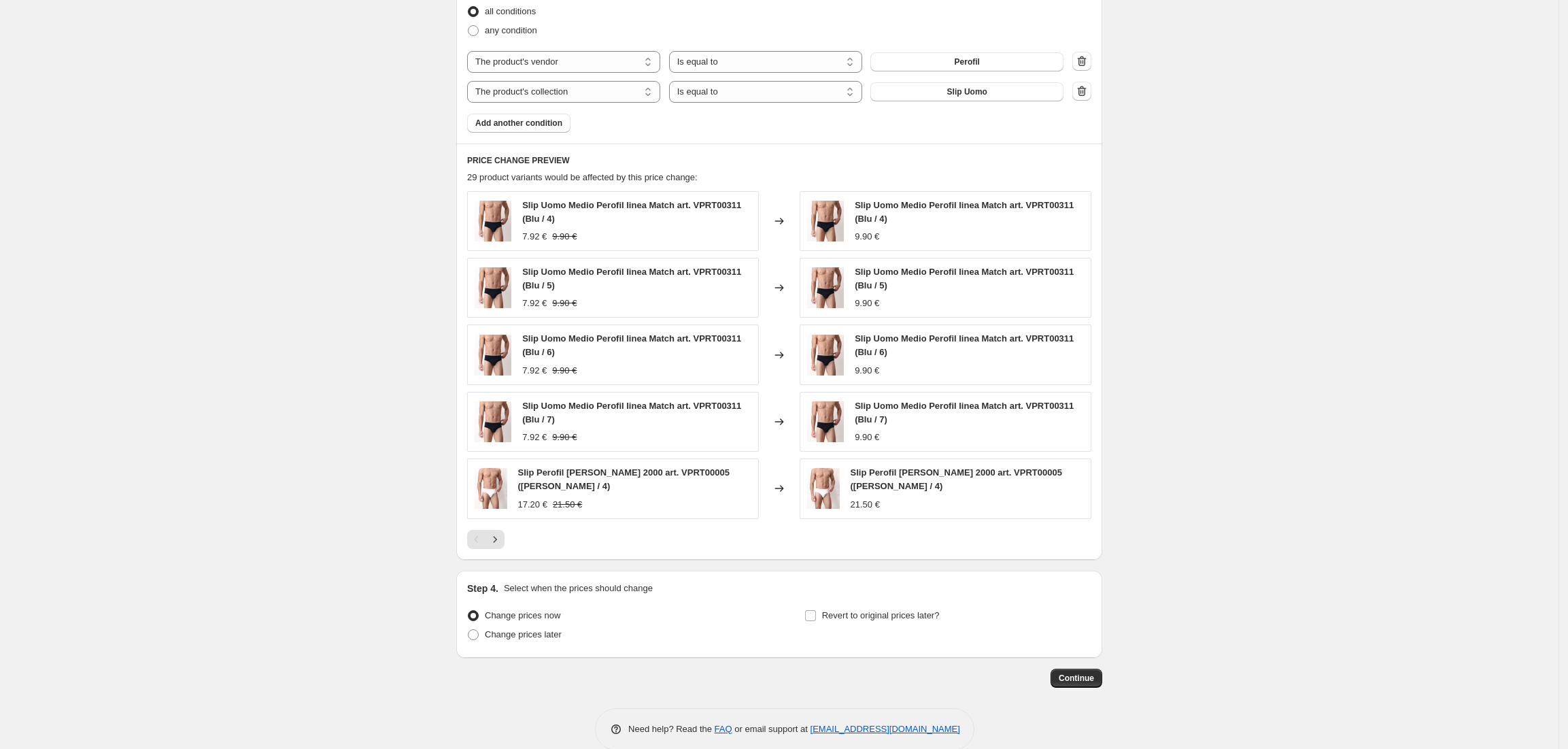
scroll to position [665, 0]
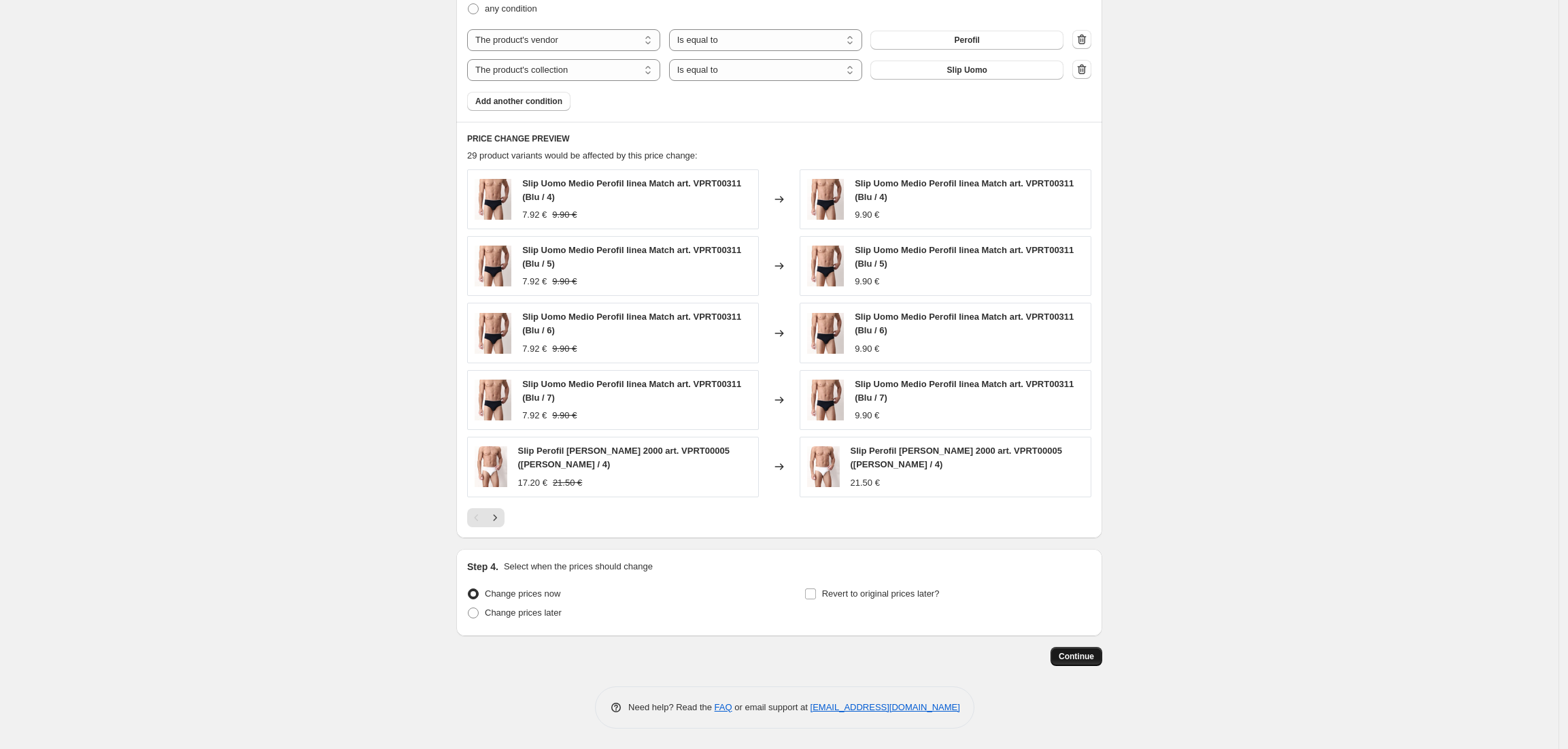
type input "Ripistino prezzo Slip Perofil (20%) 01/09"
click at [1081, 659] on span "Continue" at bounding box center [1076, 656] width 35 height 11
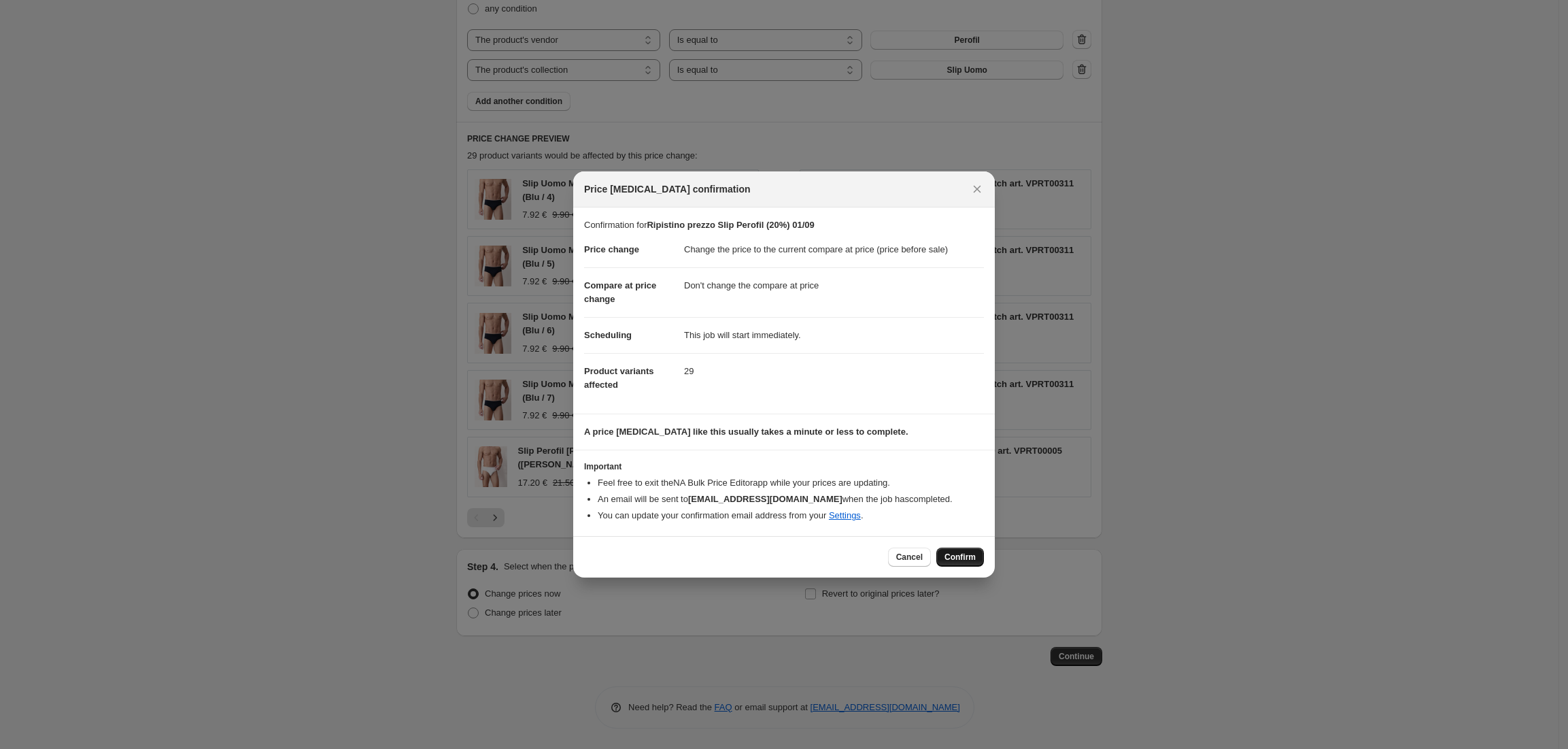
click at [947, 557] on span "Confirm" at bounding box center [961, 557] width 31 height 11
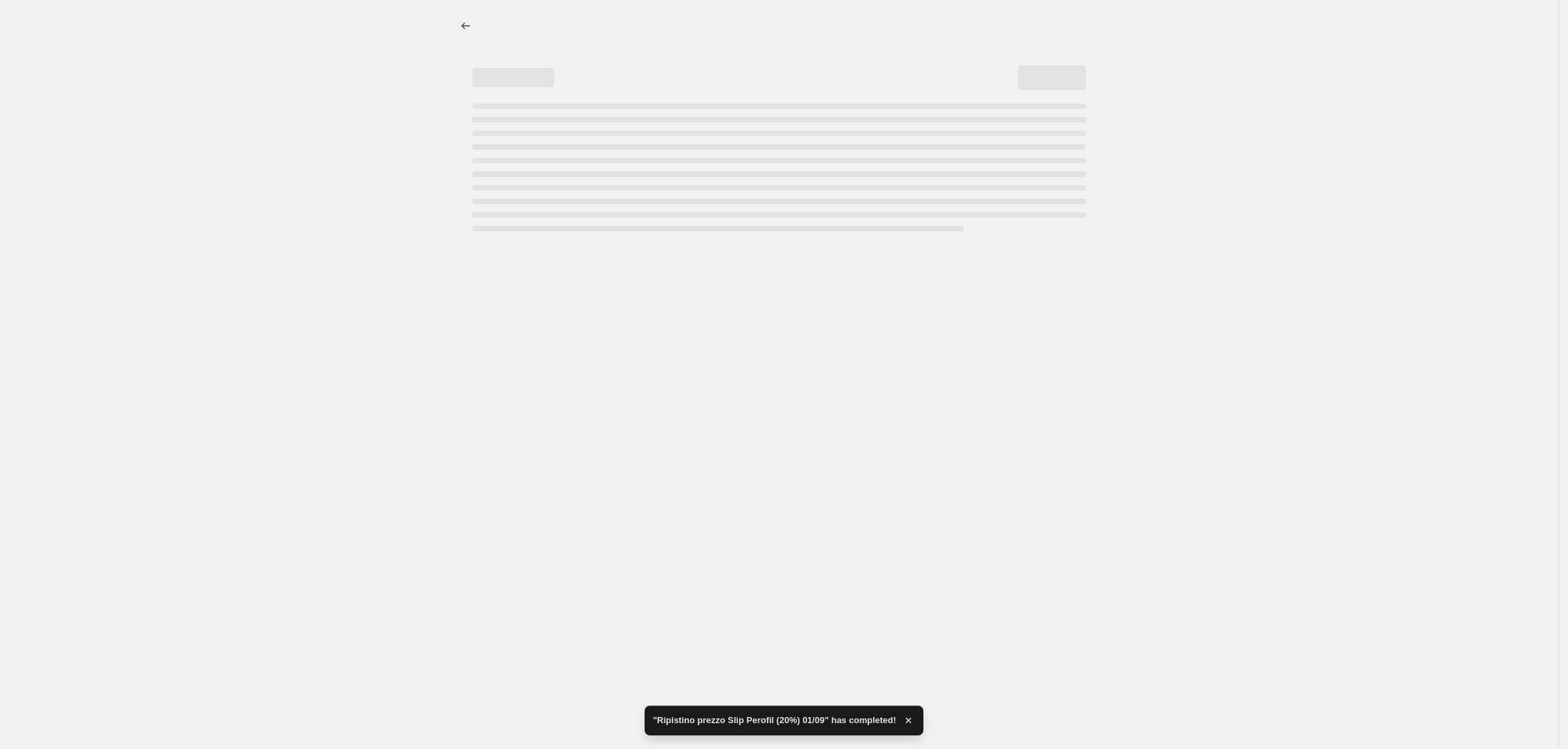
select select "ecap"
select select "no_change"
select select "vendor"
select select "collection"
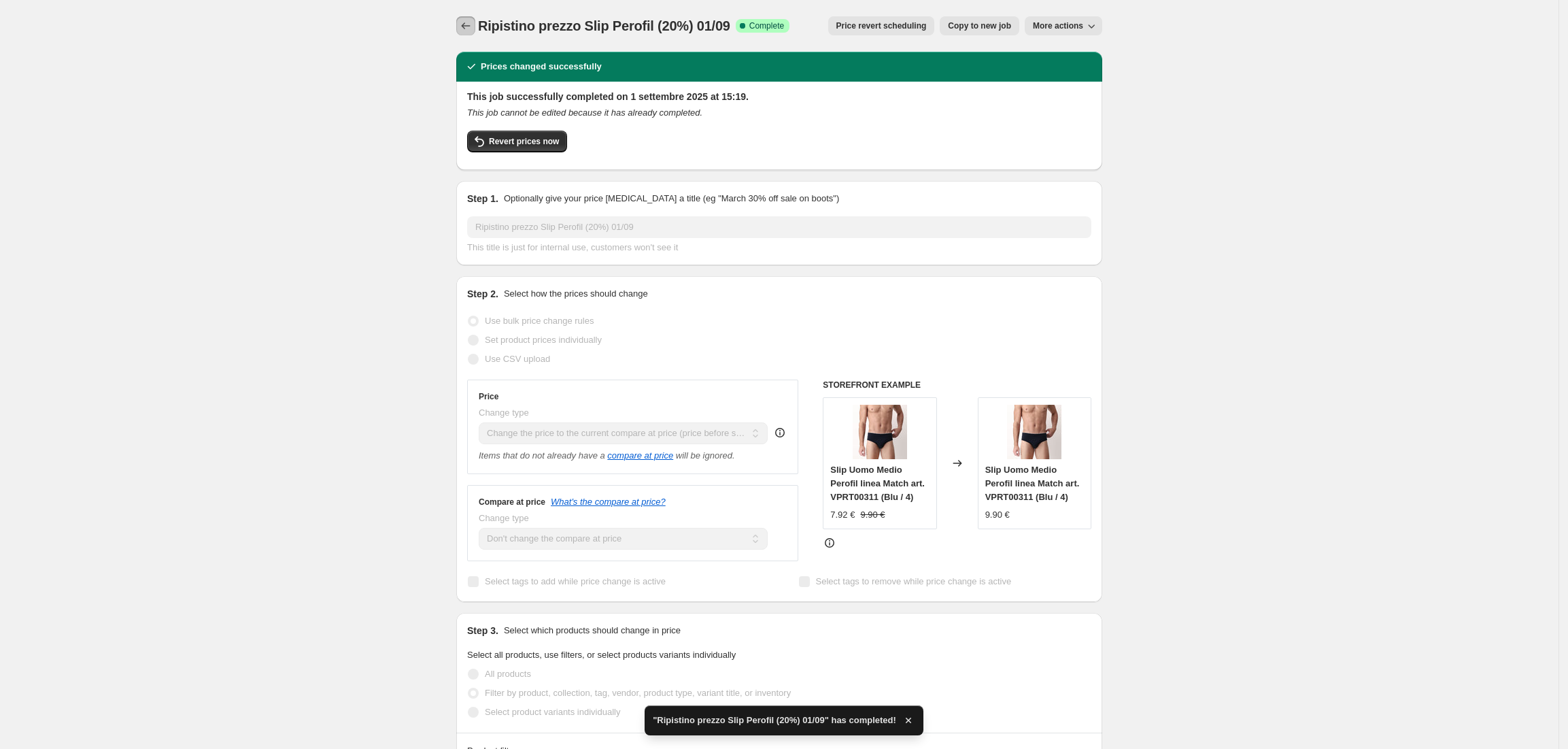
click at [462, 20] on button "Price change jobs" at bounding box center [465, 26] width 19 height 19
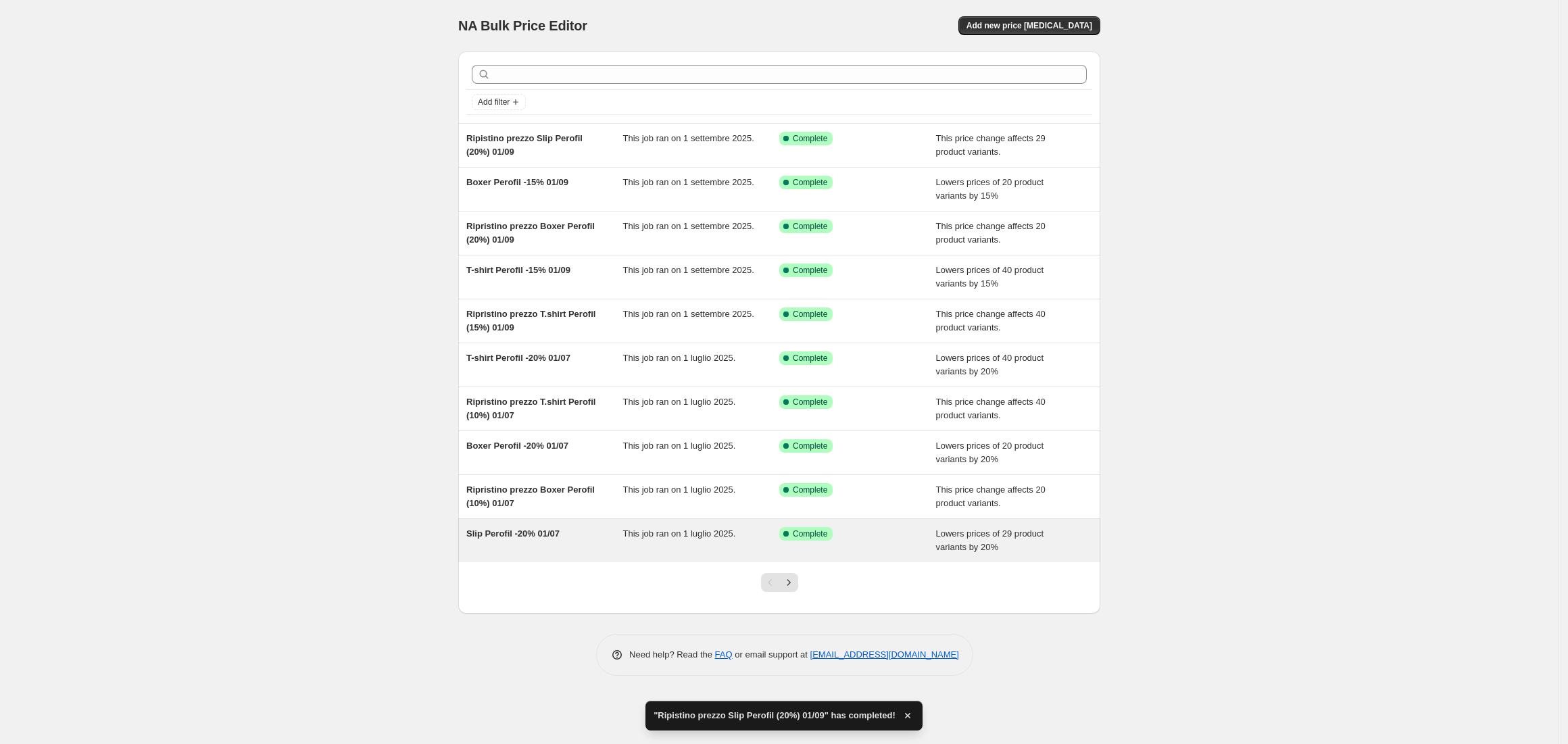
click at [498, 538] on span "Slip Perofil -20% 01/07" at bounding box center [513, 533] width 94 height 10
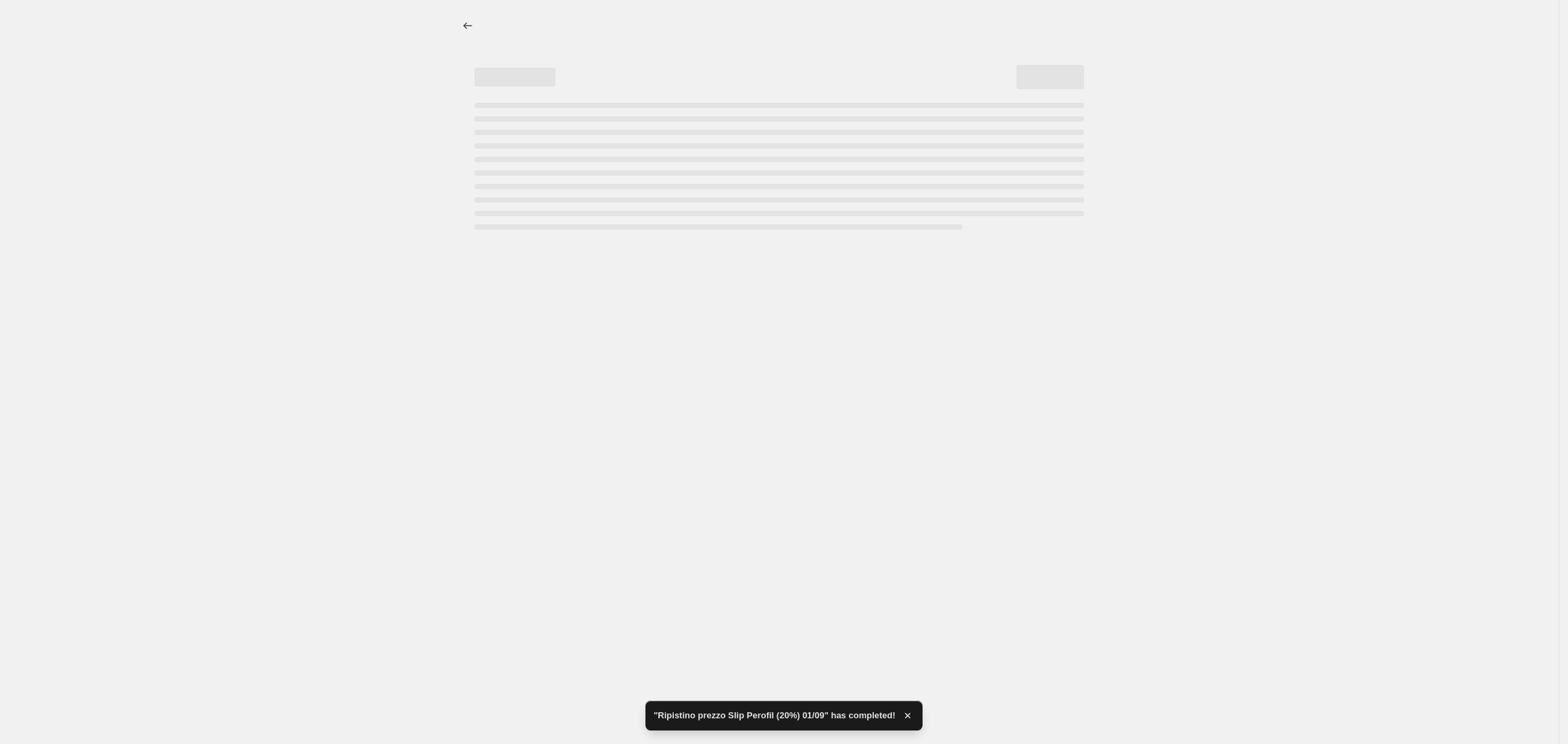
select select "percentage"
select select "vendor"
select select "collection"
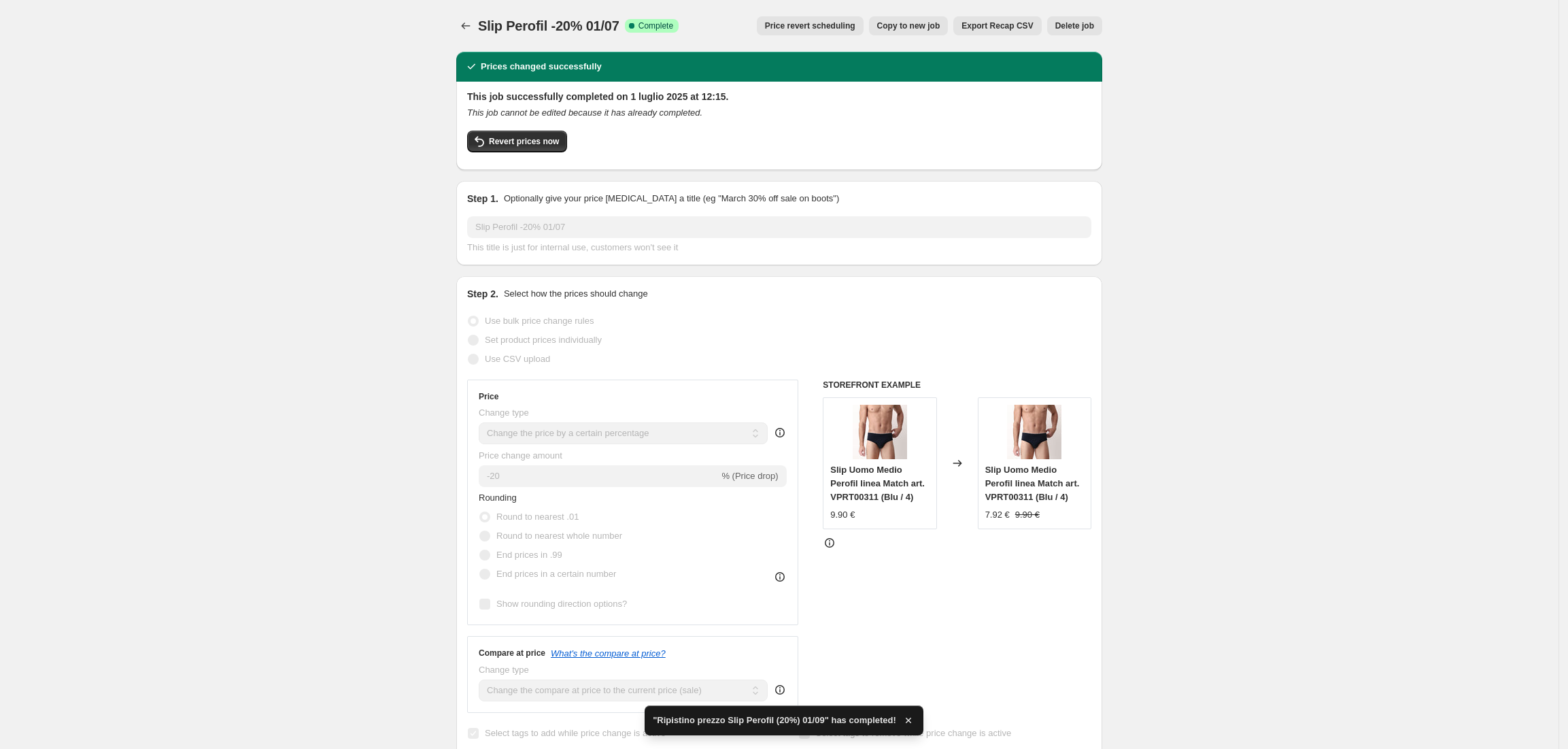
click at [931, 28] on span "Copy to new job" at bounding box center [909, 26] width 64 height 11
select select "percentage"
select select "vendor"
select select "collection"
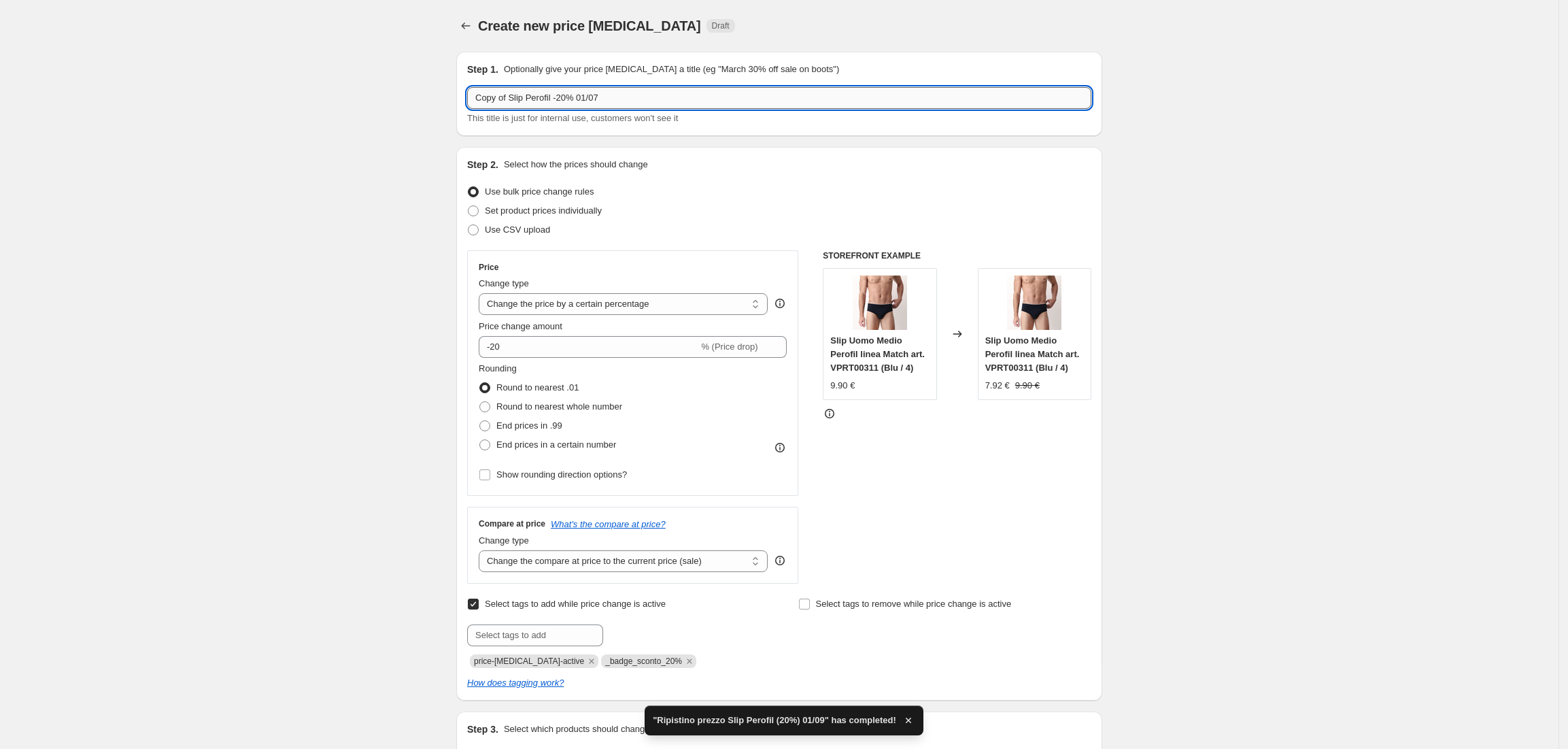
click at [512, 99] on input "Copy of Slip Perofil -20% 01/07" at bounding box center [779, 98] width 624 height 22
click at [538, 97] on input "Slip Perofil -20% 01/07" at bounding box center [779, 98] width 624 height 22
click at [615, 100] on input "Slip Perofil -15% 01/07" at bounding box center [779, 98] width 624 height 22
type input "Slip Perofil -15% 01/09"
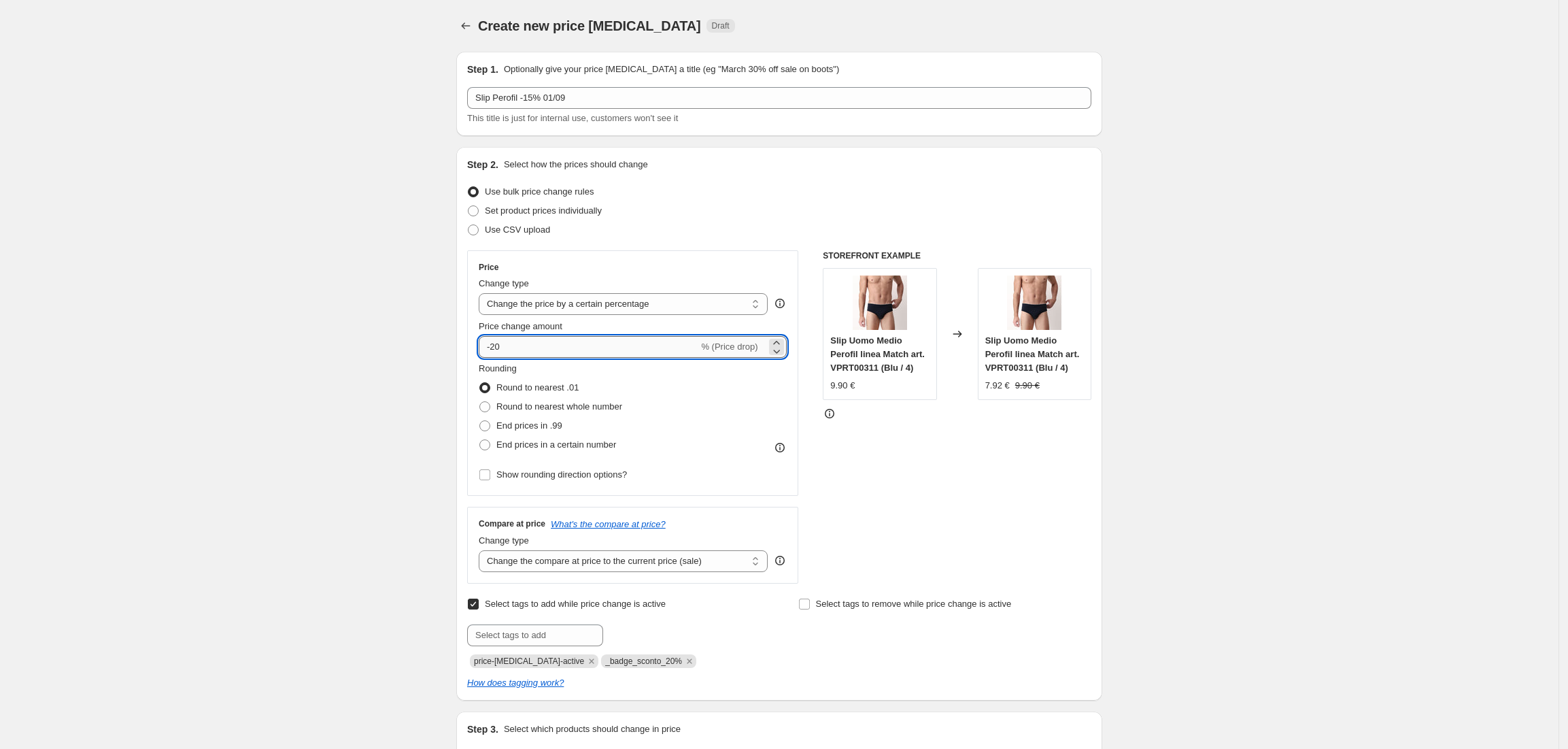
click at [574, 351] on input "-20" at bounding box center [589, 347] width 220 height 22
type input "-2"
type input "-15"
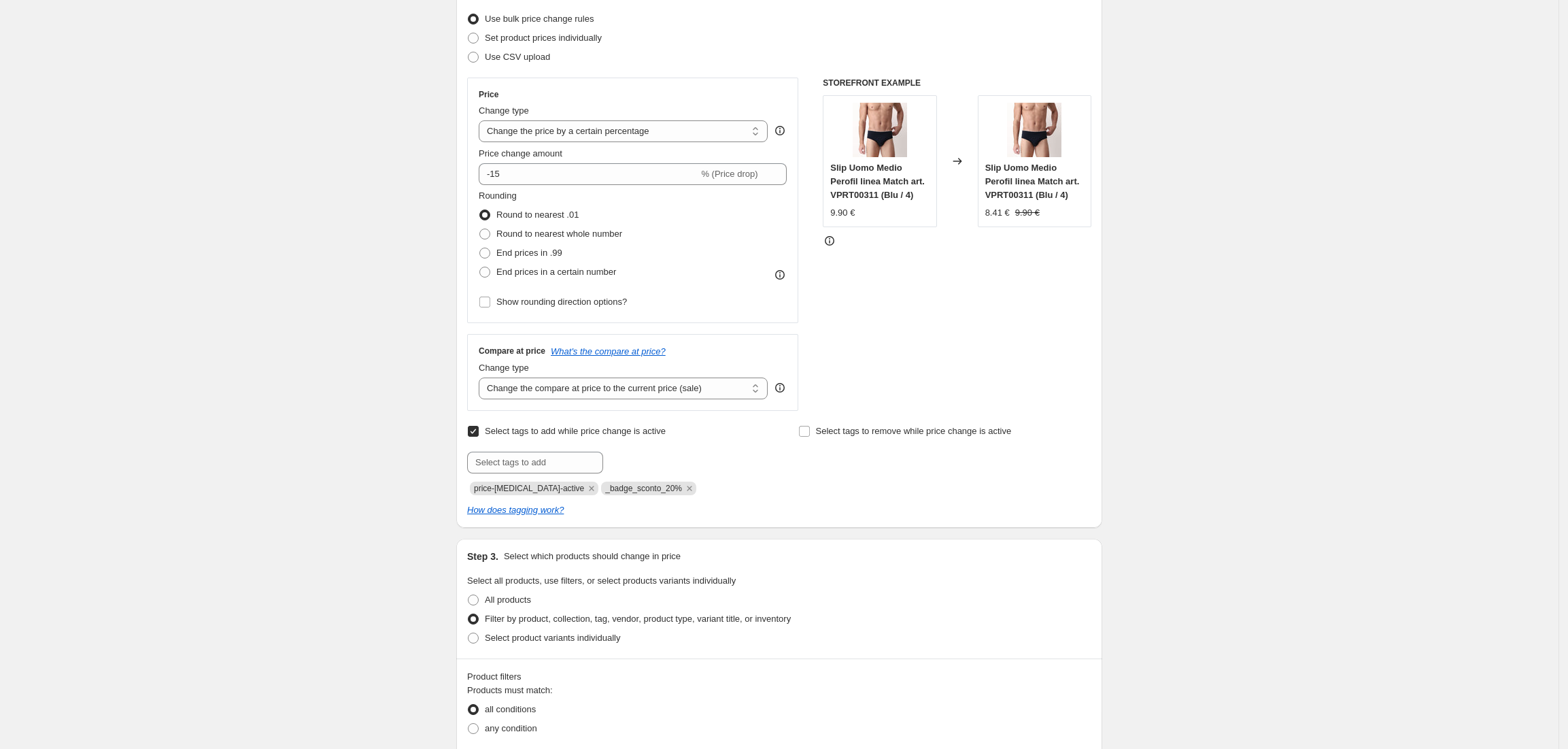
scroll to position [181, 0]
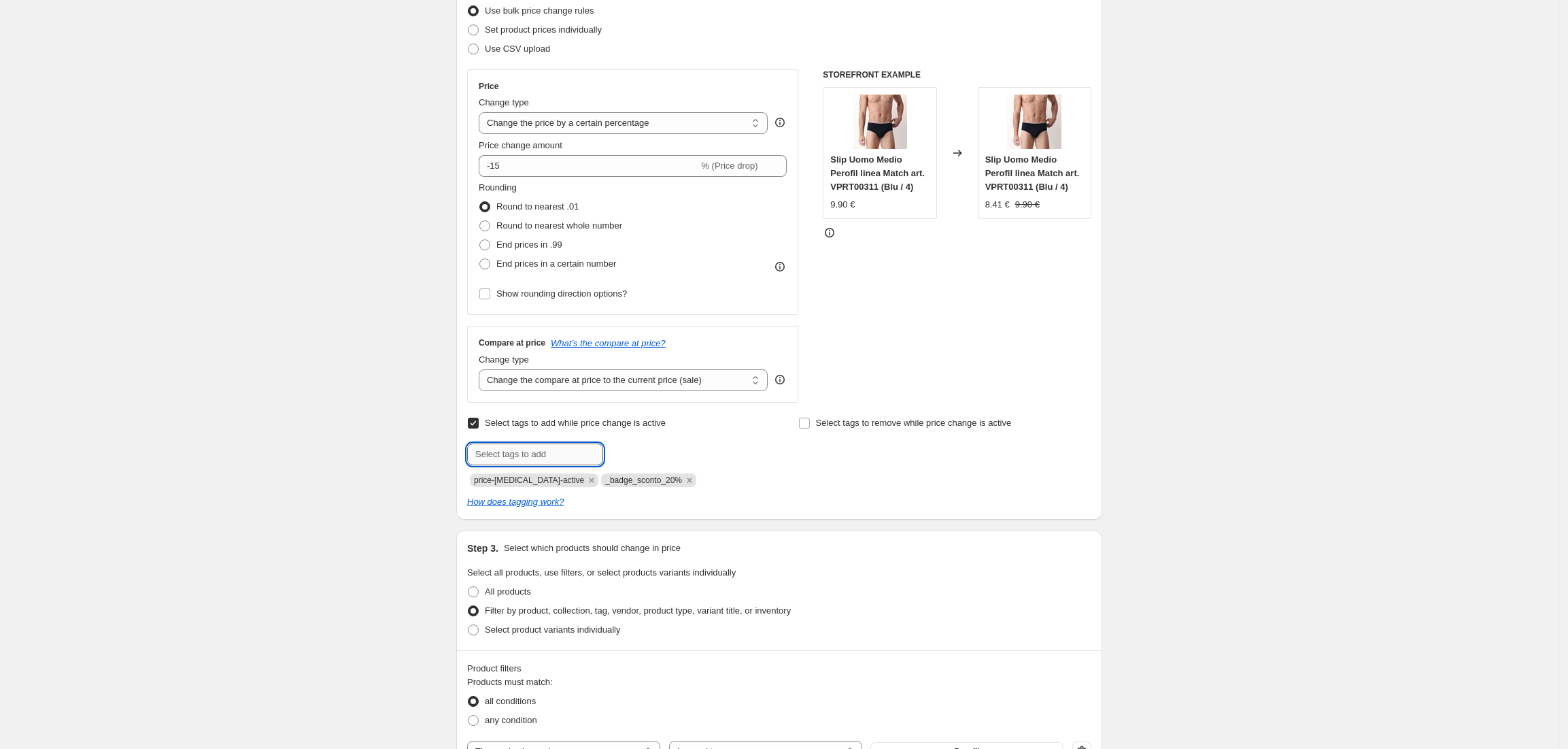
click at [529, 450] on input "text" at bounding box center [534, 455] width 136 height 22
paste input "_badge_sconto_20%"
click at [551, 458] on input "_badge_sconto_20%" at bounding box center [534, 455] width 136 height 22
type input "_badge_sconto_15%"
click at [644, 455] on span "_badge_scont..." at bounding box center [664, 453] width 62 height 9
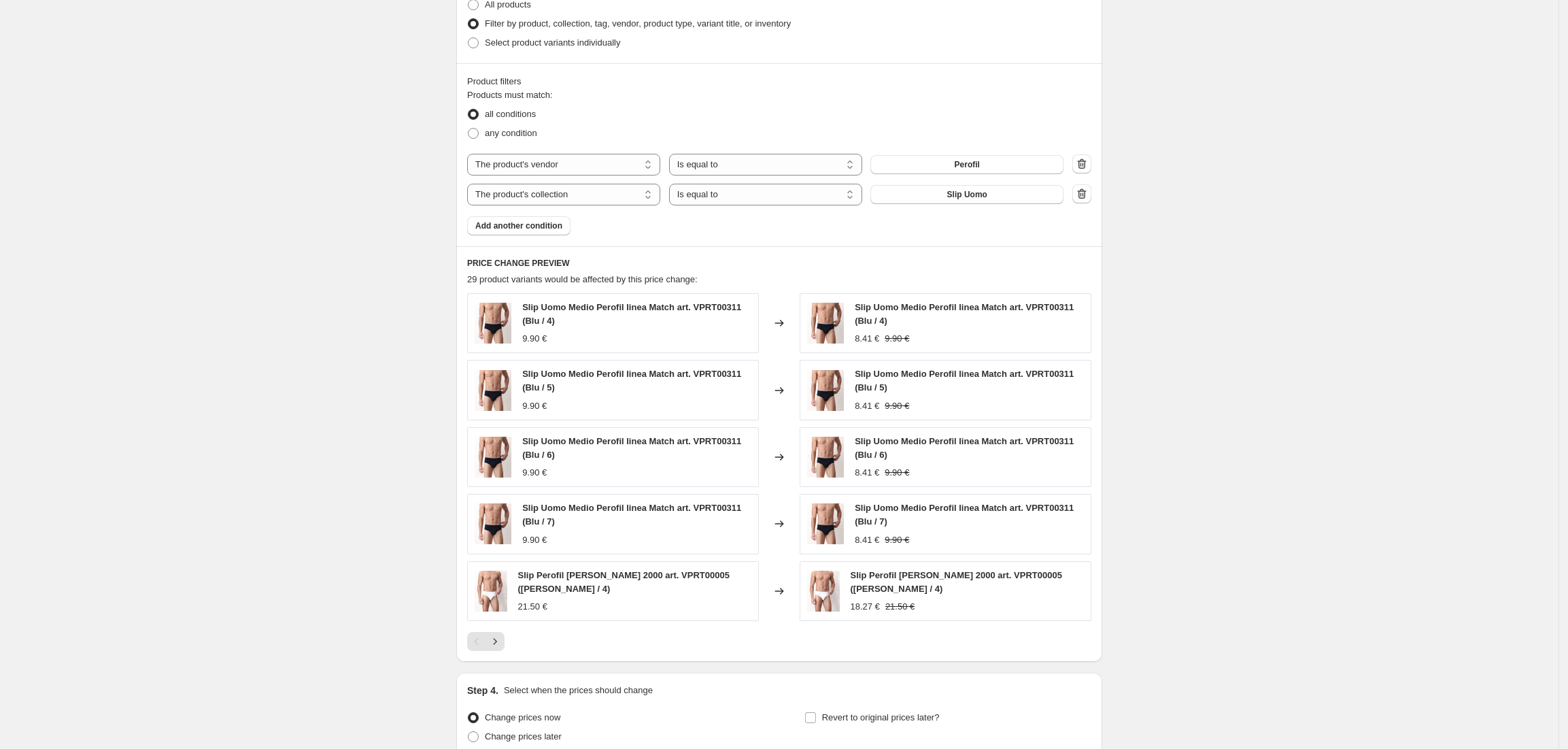
scroll to position [909, 0]
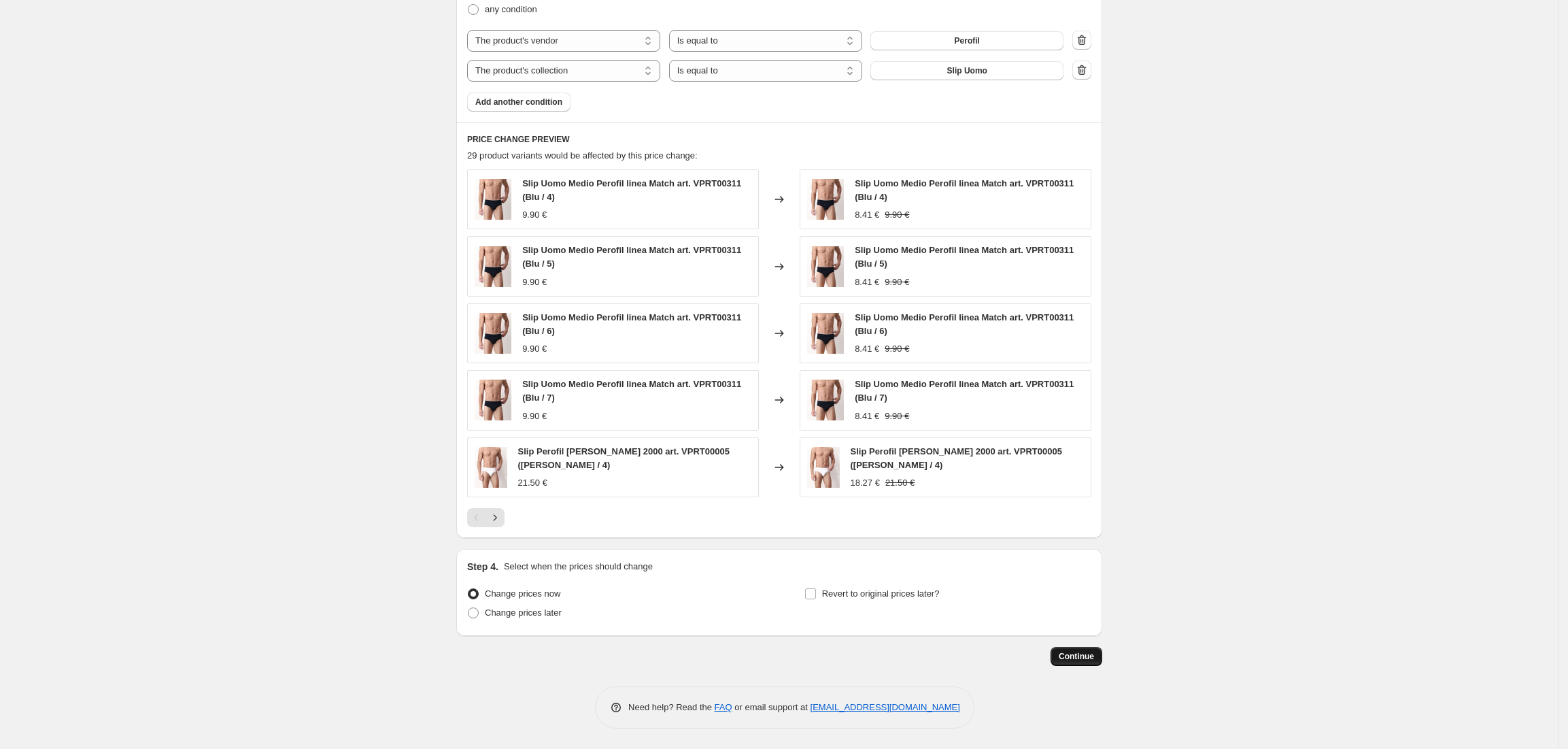
click at [1075, 659] on span "Continue" at bounding box center [1076, 656] width 35 height 11
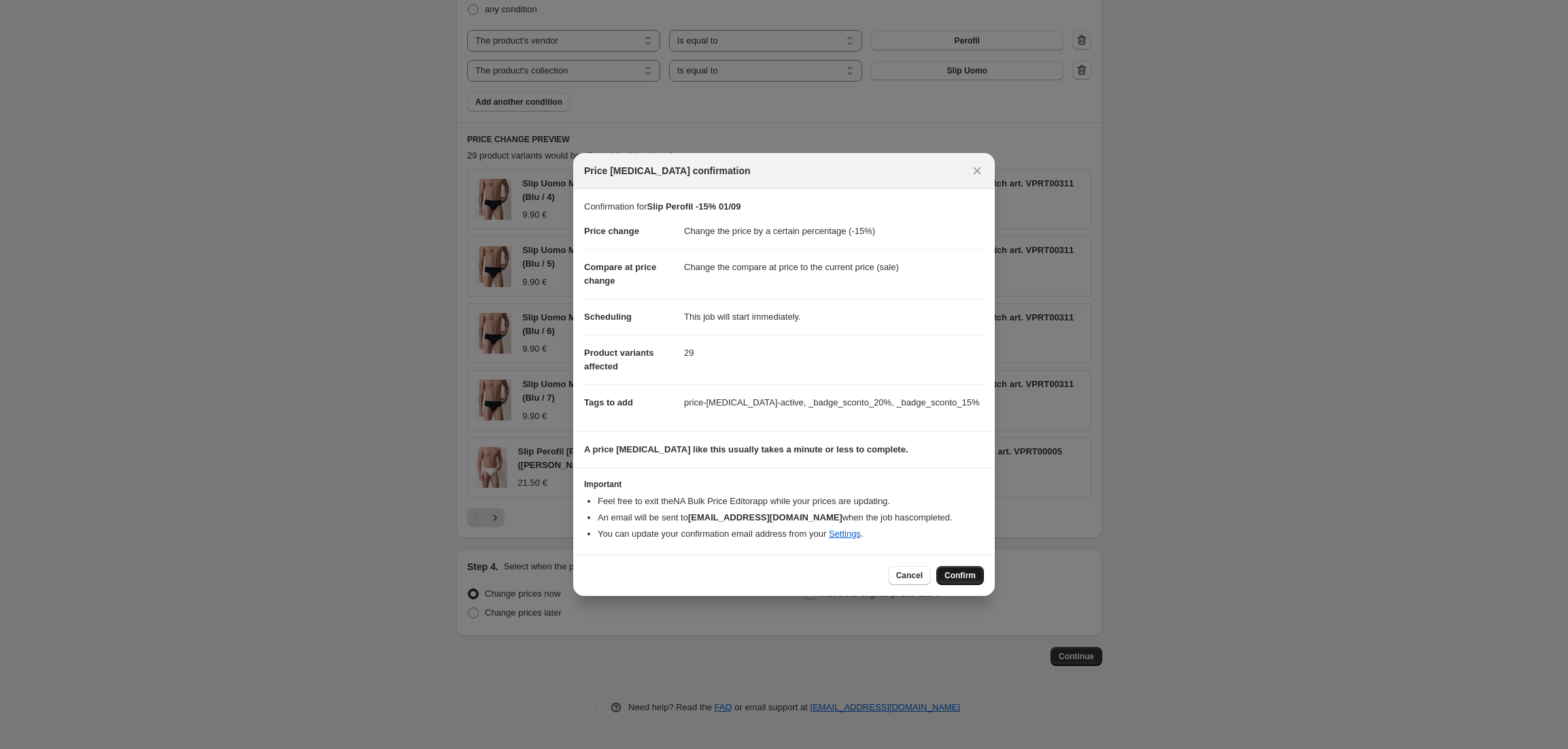
click at [970, 567] on button "Confirm" at bounding box center [960, 575] width 48 height 19
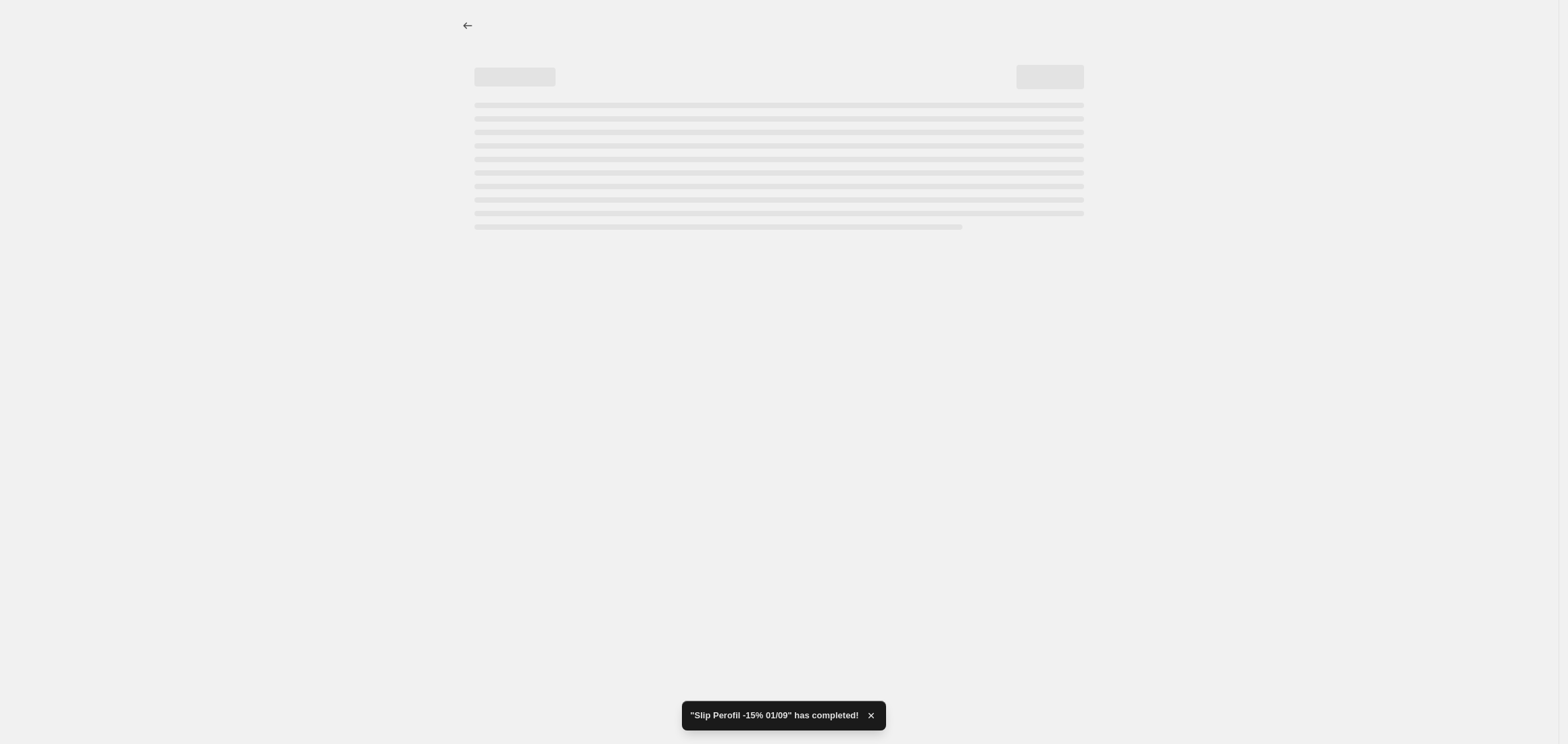
select select "percentage"
select select "vendor"
select select "collection"
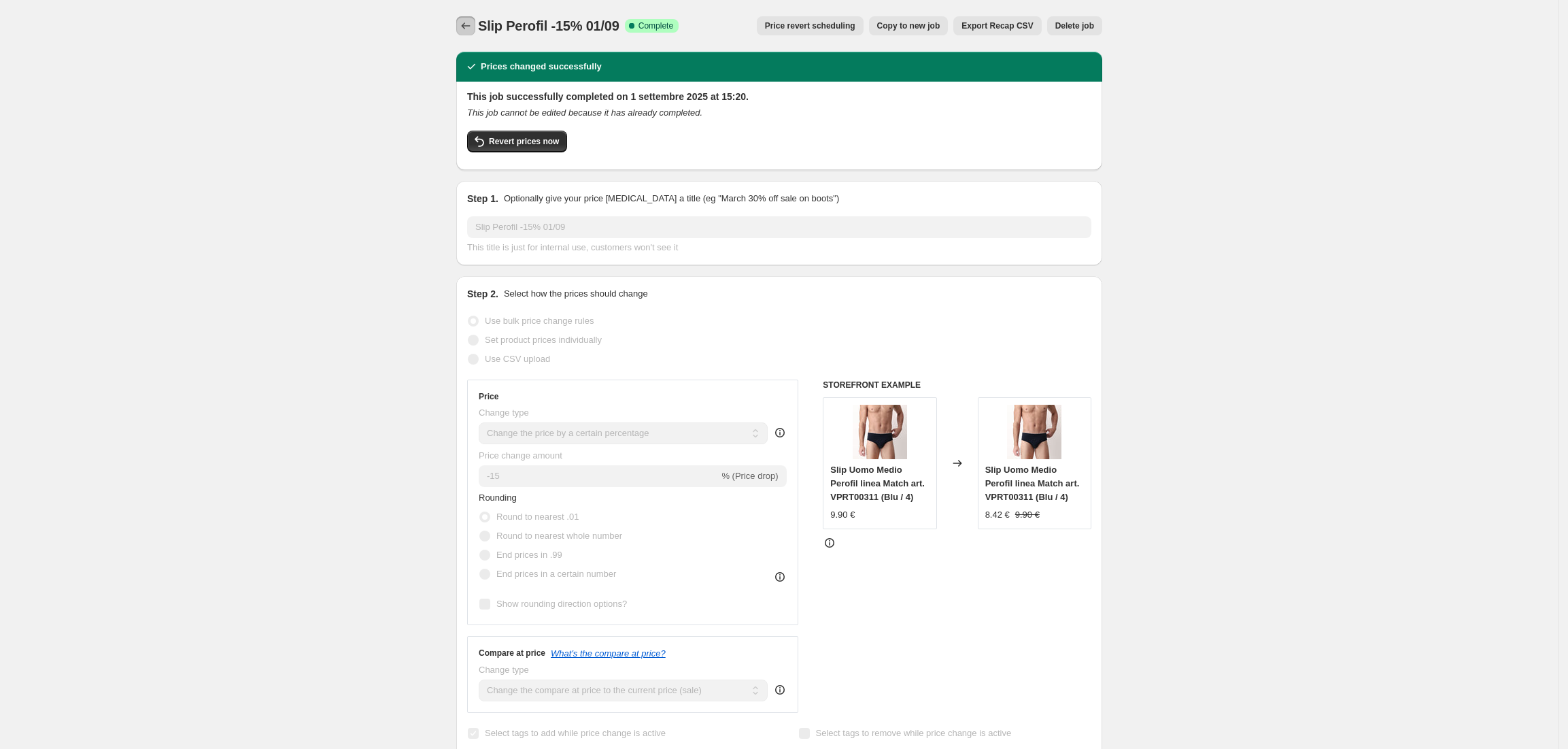
click at [465, 17] on button "Price change jobs" at bounding box center [465, 26] width 19 height 19
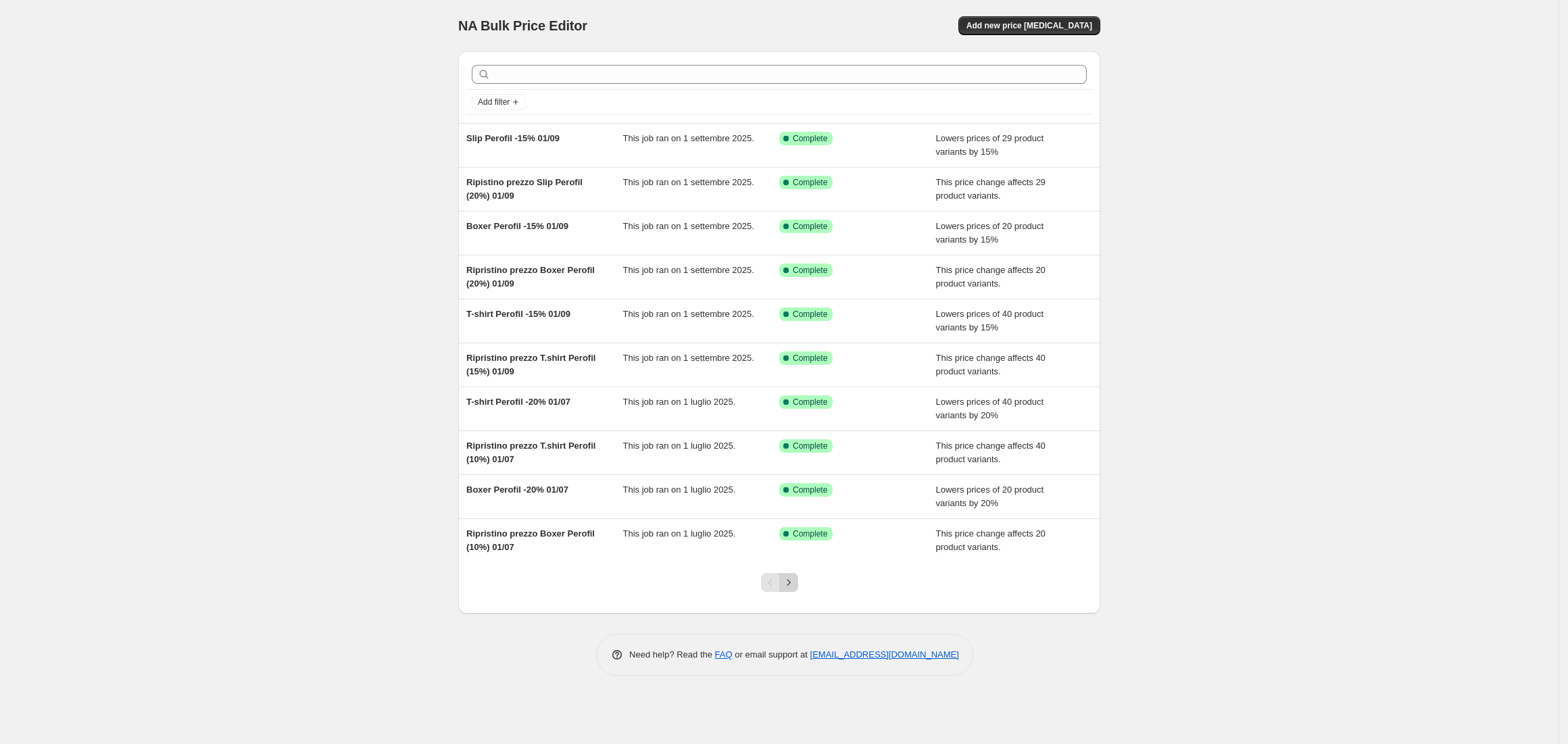
click at [791, 584] on icon "Next" at bounding box center [789, 582] width 13 height 13
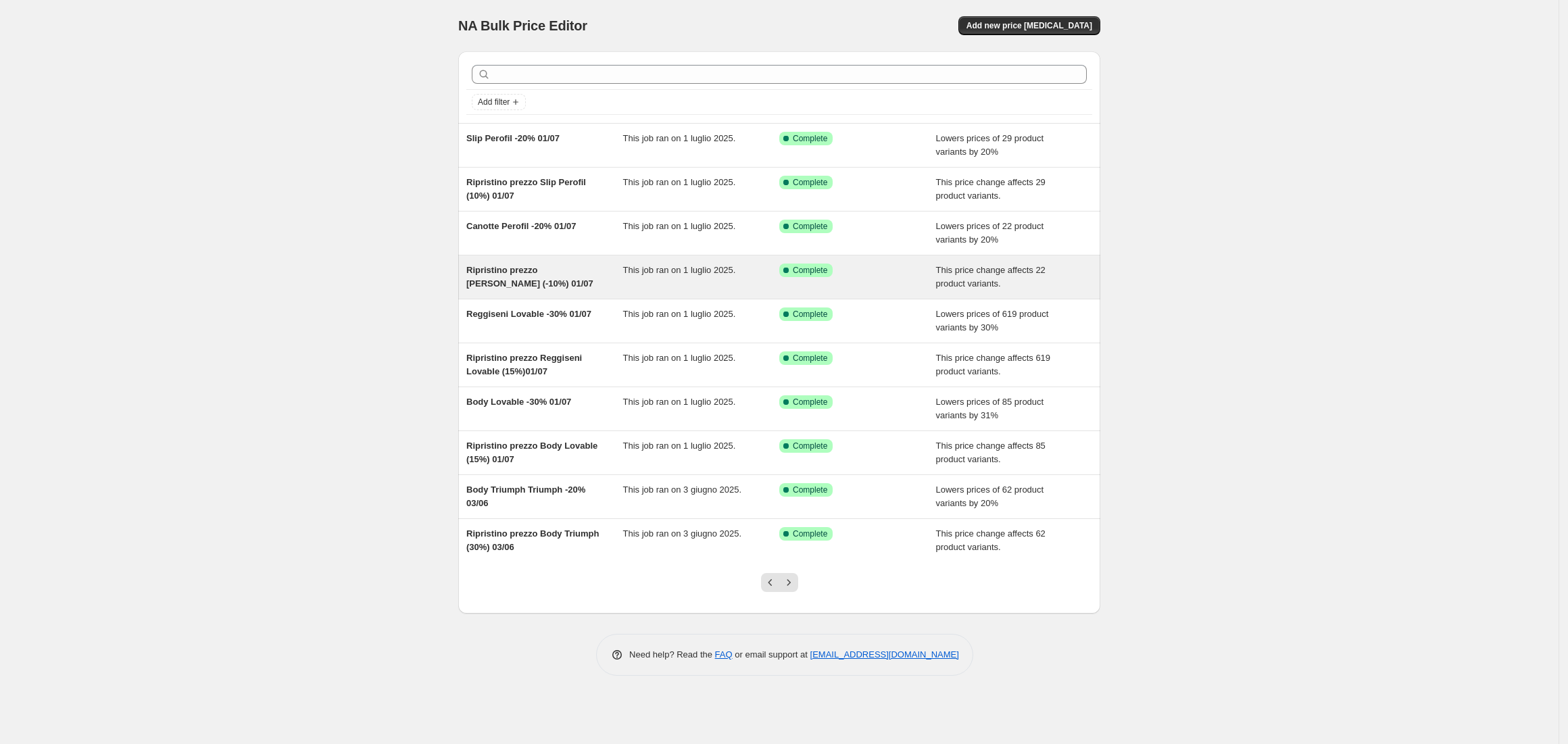
click at [512, 278] on div "Ripristino prezzo [PERSON_NAME] (-10%) 01/07" at bounding box center [545, 277] width 157 height 27
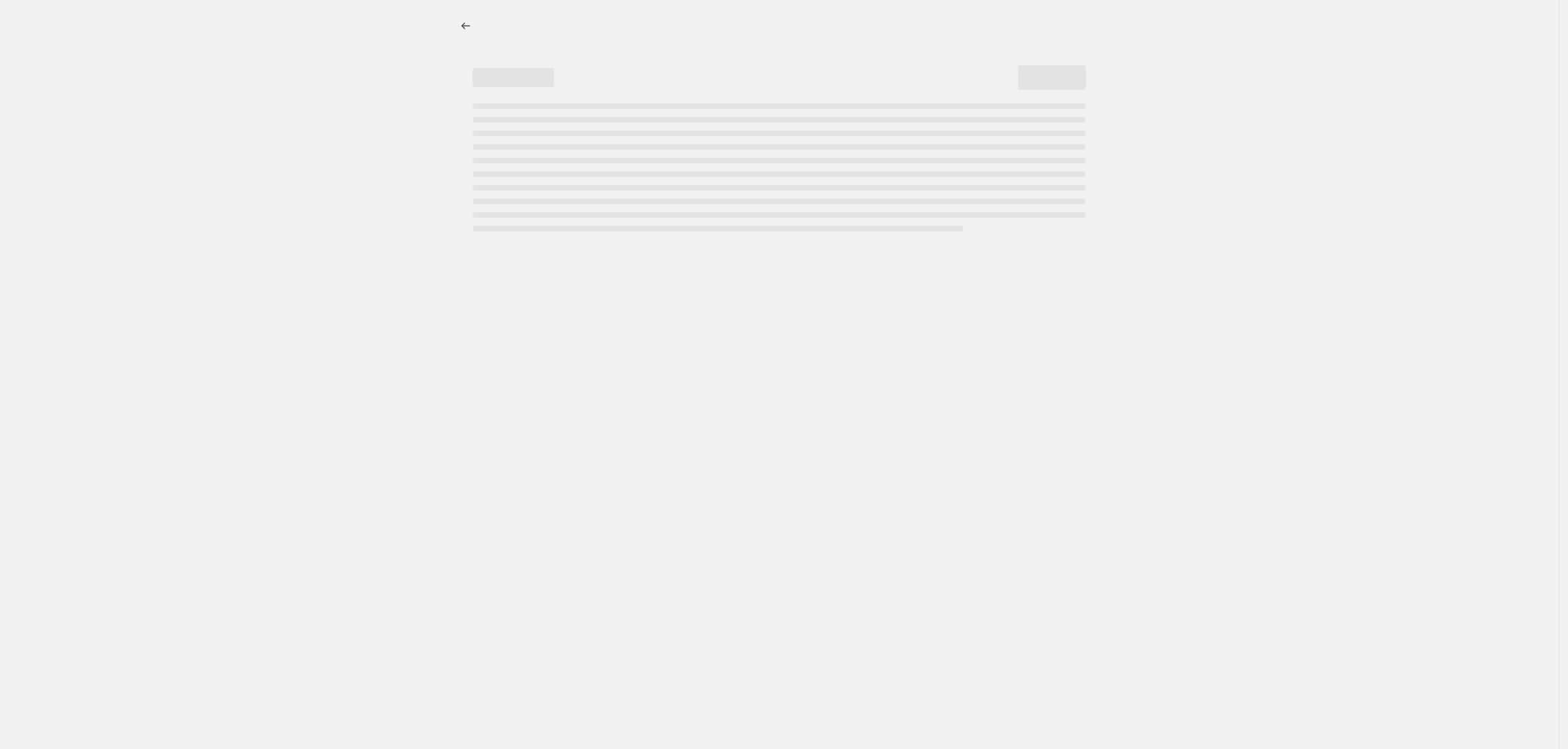
select select "ecap"
select select "no_change"
select select "vendor"
select select "collection"
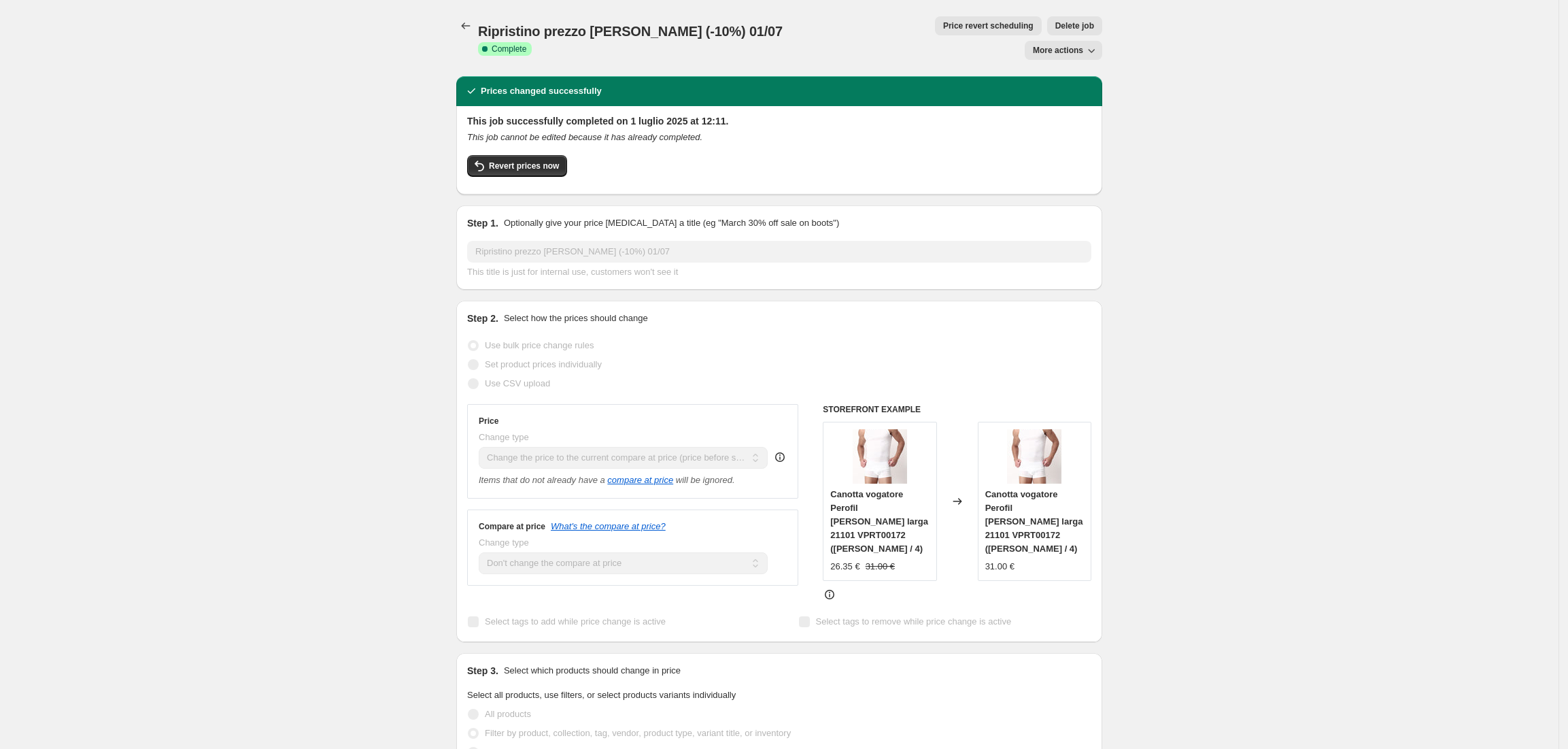
click at [1091, 43] on icon "button" at bounding box center [1091, 49] width 13 height 13
click at [1081, 59] on span "Copy to new job" at bounding box center [1071, 53] width 64 height 10
select select "ecap"
select select "no_change"
select select "vendor"
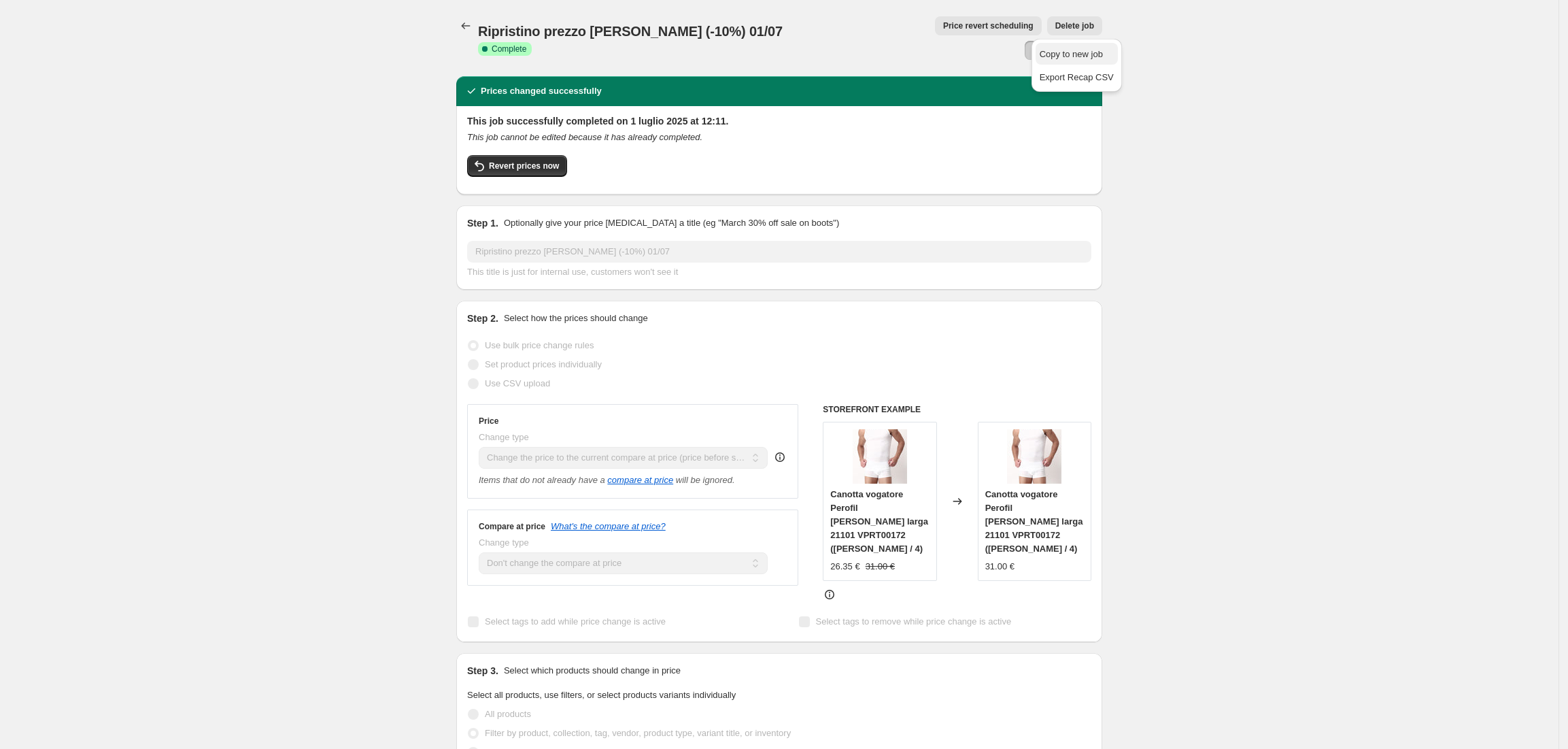
select select "collection"
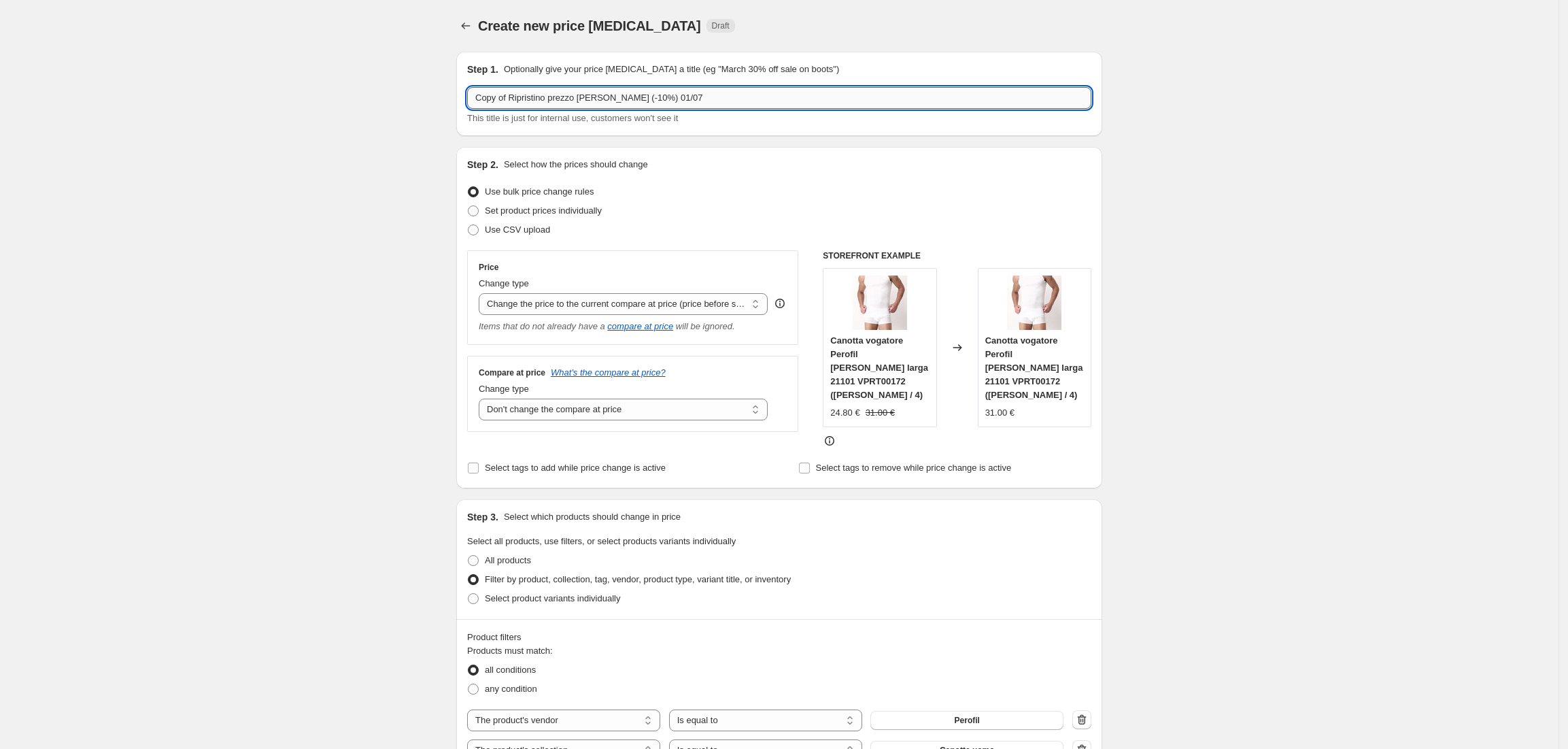
click at [512, 93] on input "Copy of Ripristino prezzo [PERSON_NAME] (-10%) 01/07" at bounding box center [779, 98] width 624 height 22
click at [623, 98] on input "Ripristino prezzo [PERSON_NAME] (-10%) 01/07" at bounding box center [779, 98] width 624 height 22
click at [699, 102] on input "Ripristino prezzo [PERSON_NAME] (-20%) 01/07" at bounding box center [779, 98] width 624 height 22
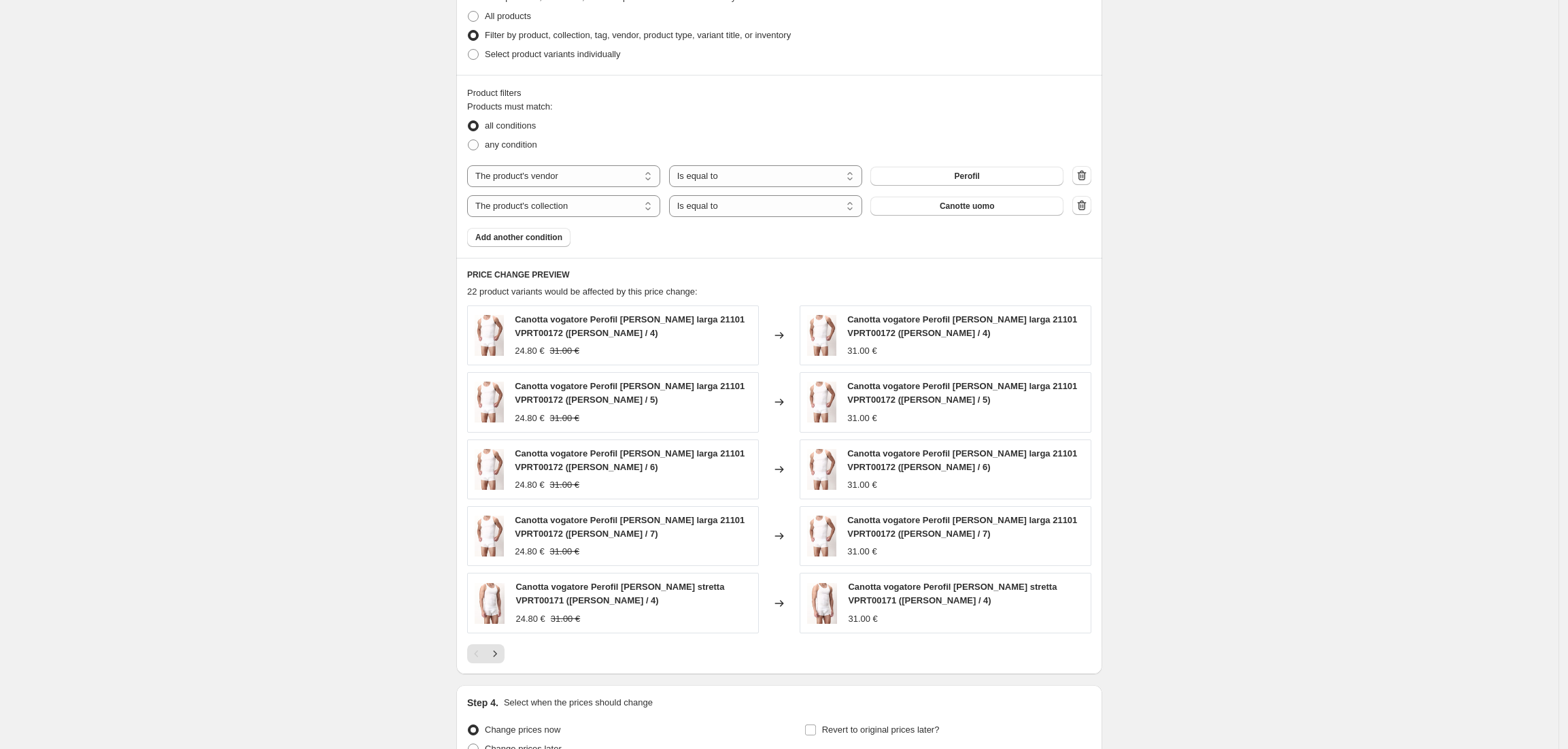
scroll to position [670, 0]
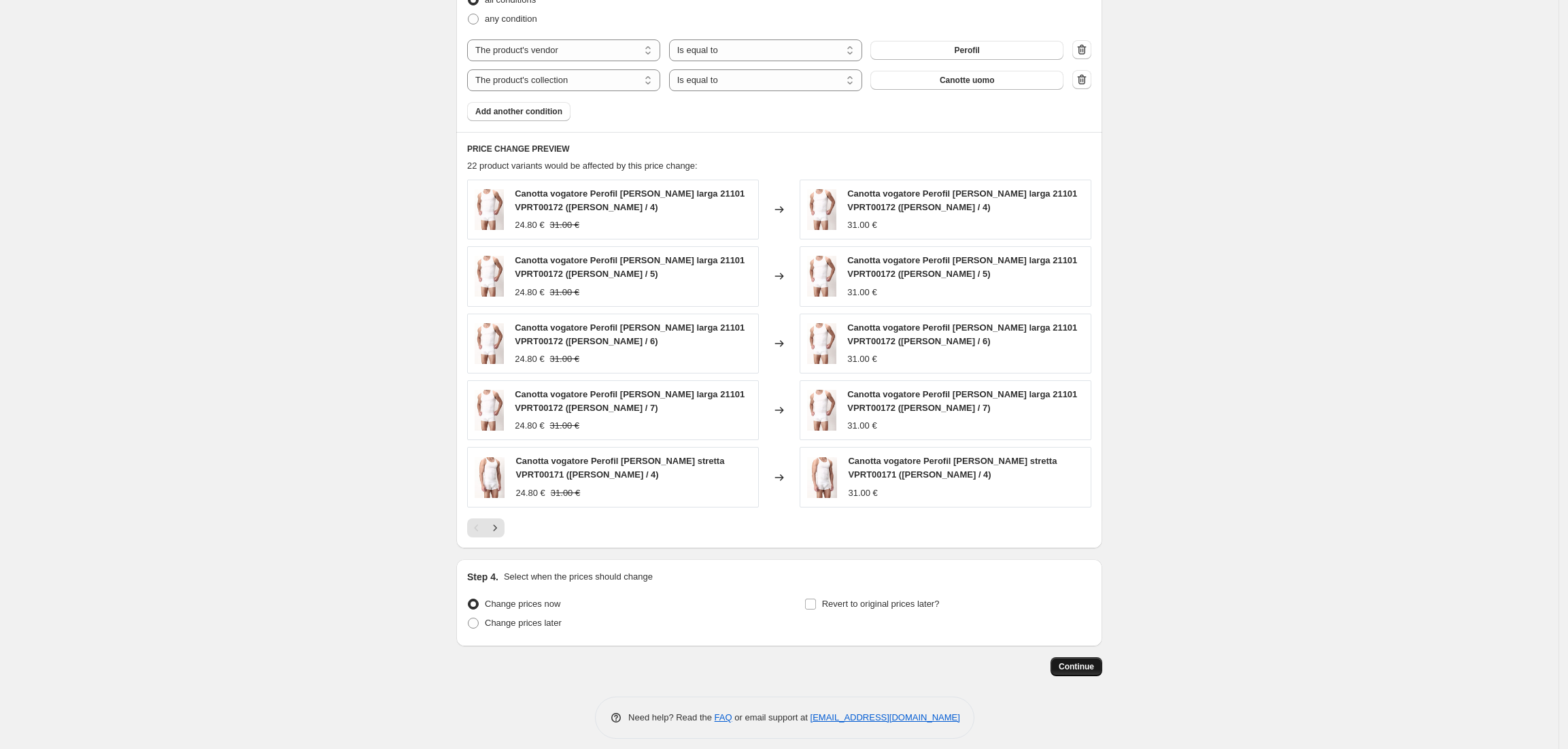
type input "Ripristino prezzo [PERSON_NAME] (-20%) 01/09"
click at [1086, 663] on button "Continue" at bounding box center [1077, 667] width 52 height 19
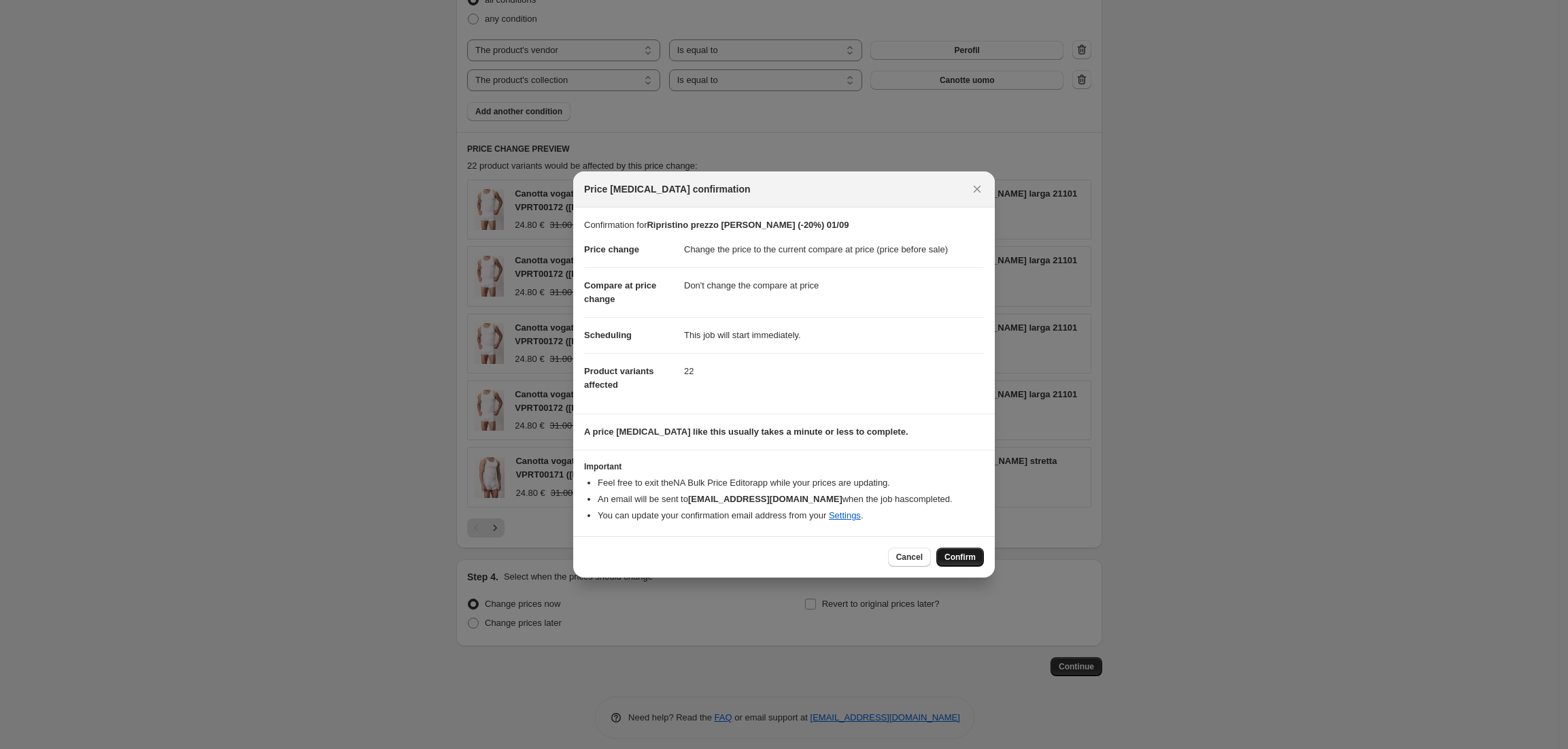
click at [968, 563] on span "Confirm" at bounding box center [961, 557] width 31 height 11
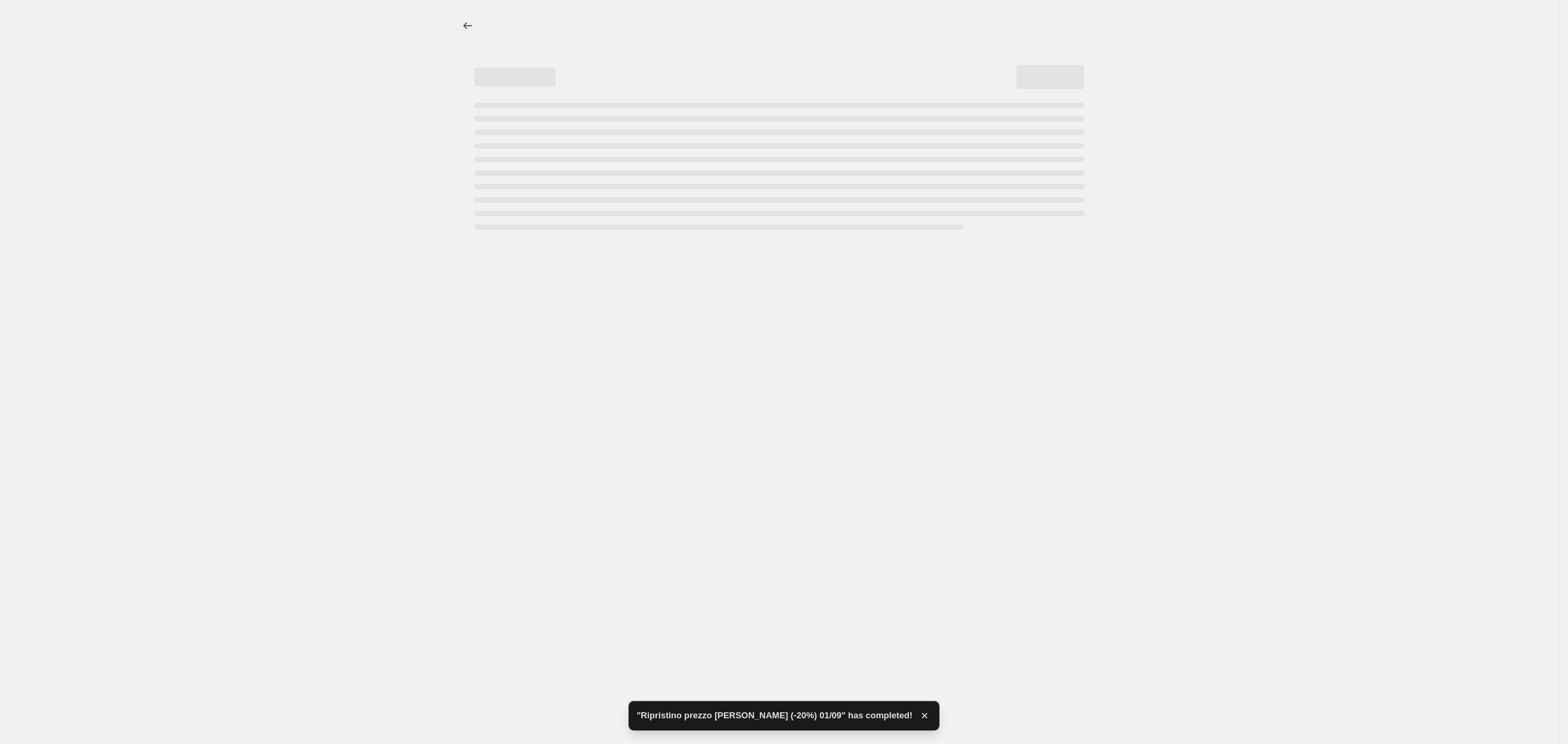
select select "ecap"
select select "no_change"
select select "vendor"
select select "collection"
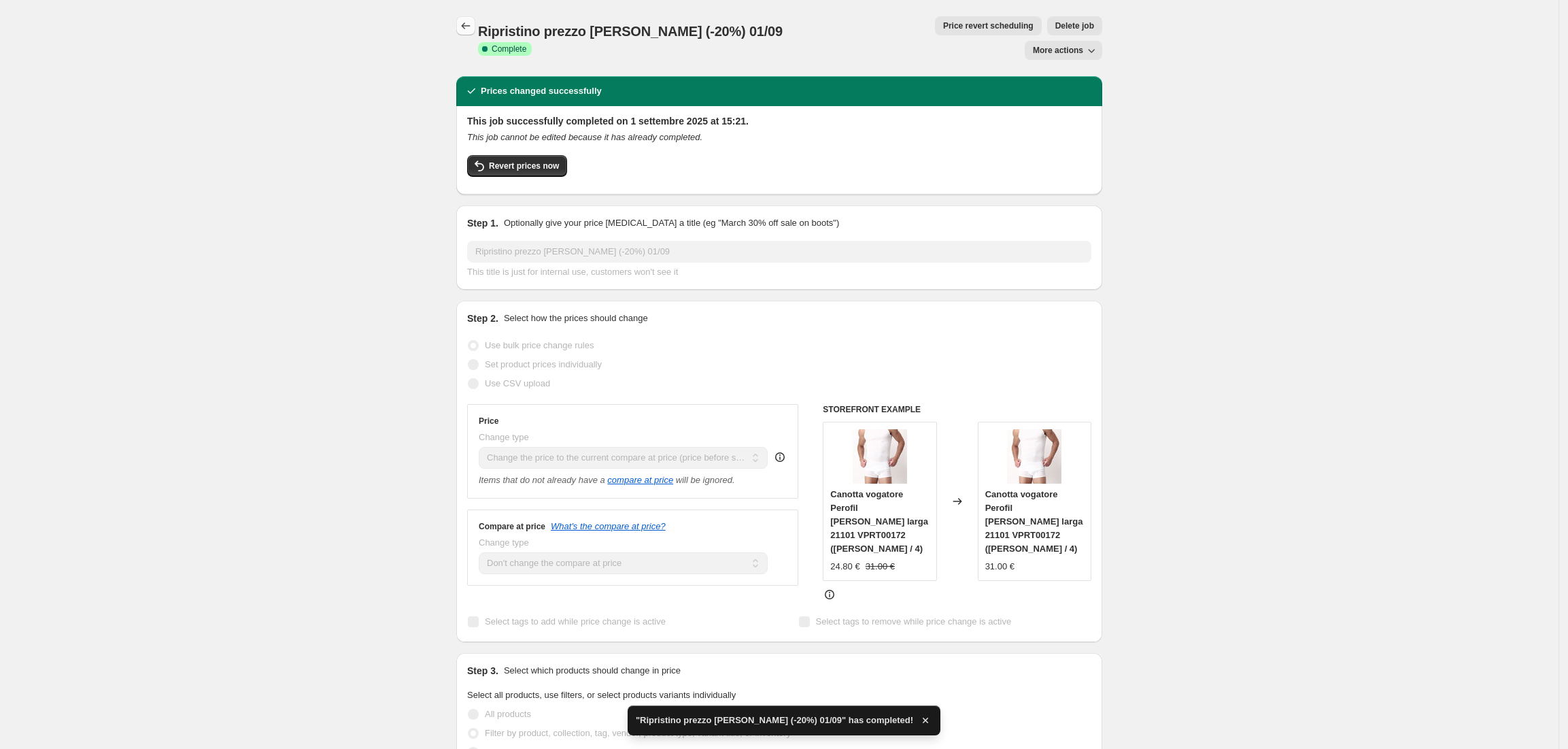
click at [472, 25] on icon "Price change jobs" at bounding box center [465, 25] width 13 height 13
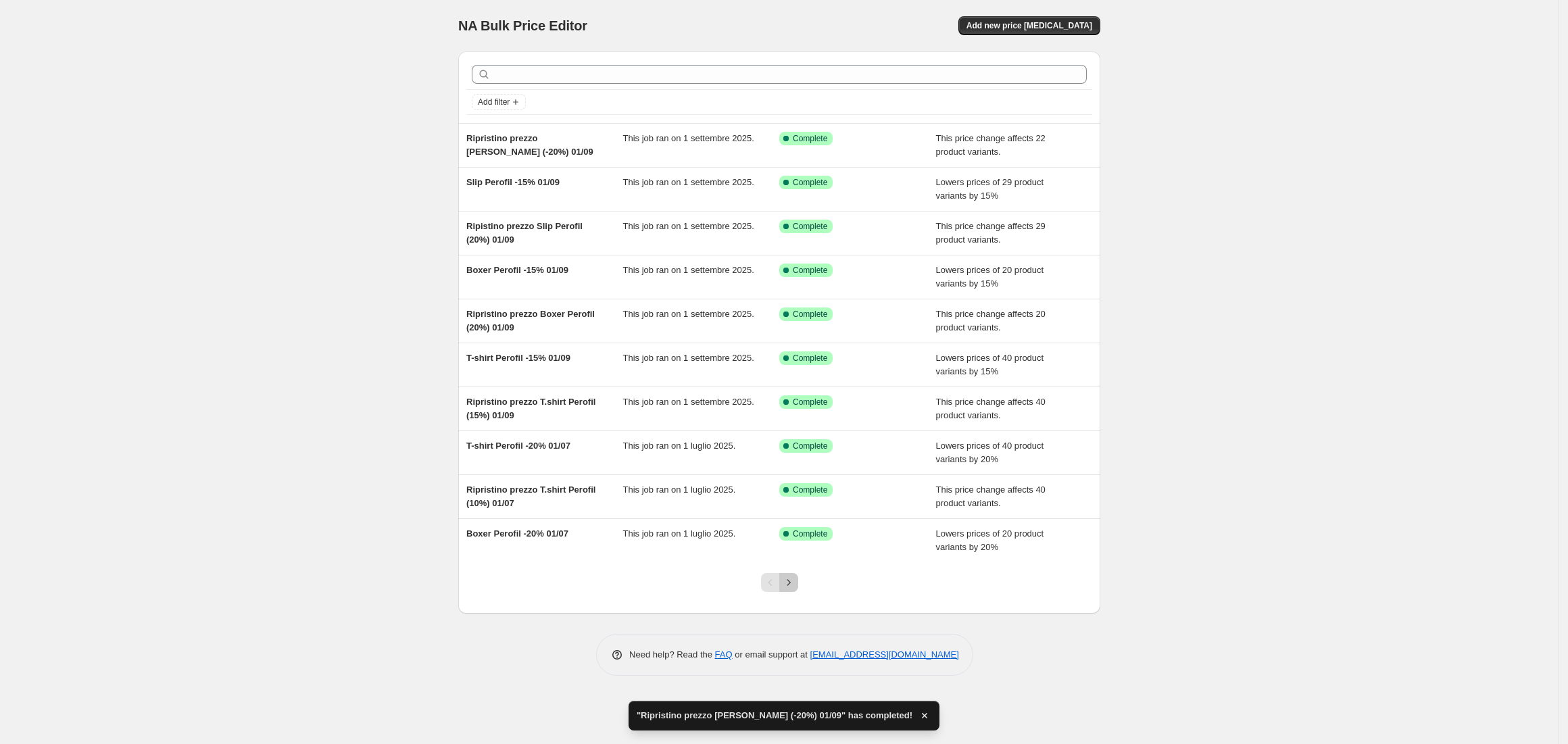
click at [790, 590] on icon "Next" at bounding box center [789, 582] width 13 height 13
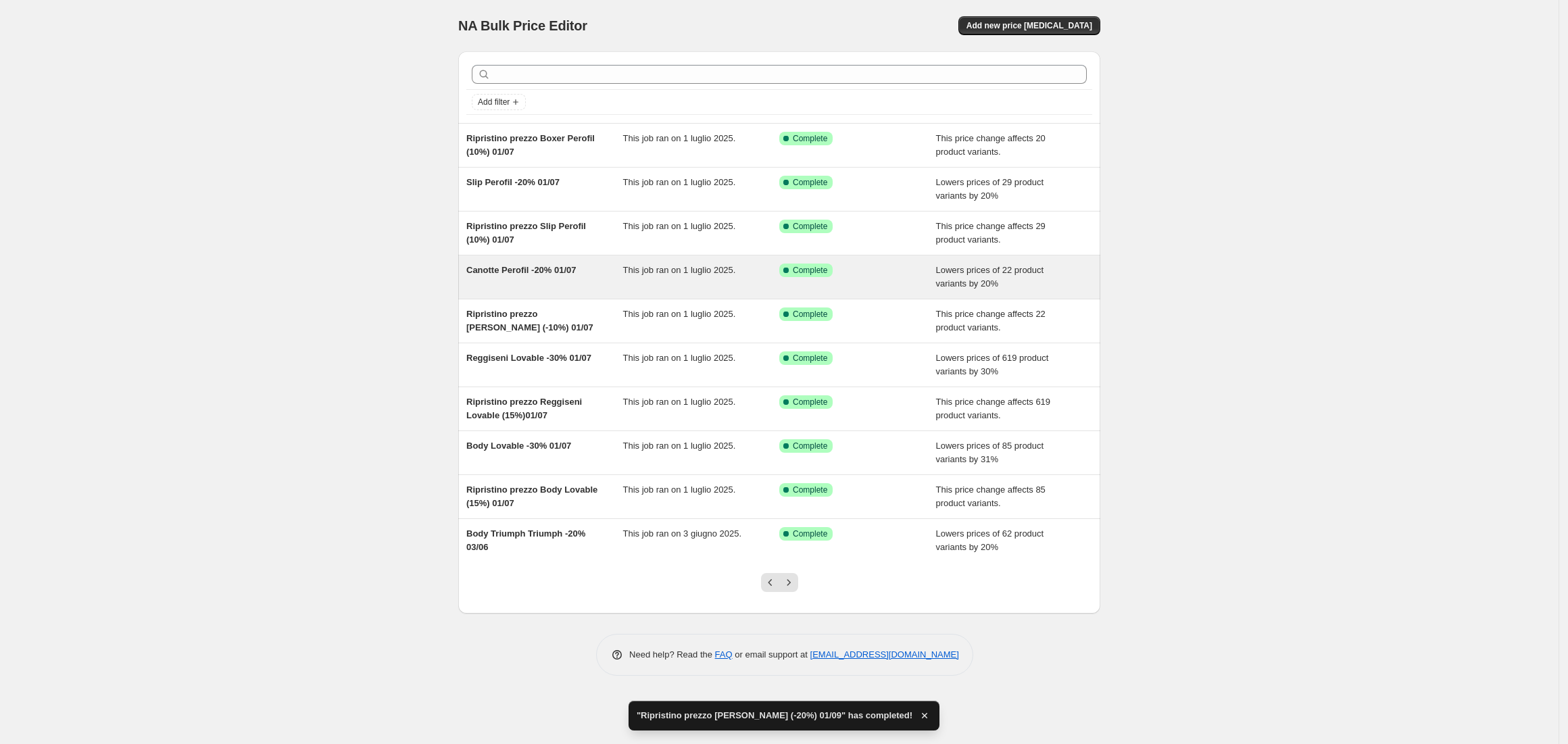
click at [514, 275] on span "Canotte Perofil -20% 01/07" at bounding box center [521, 270] width 110 height 10
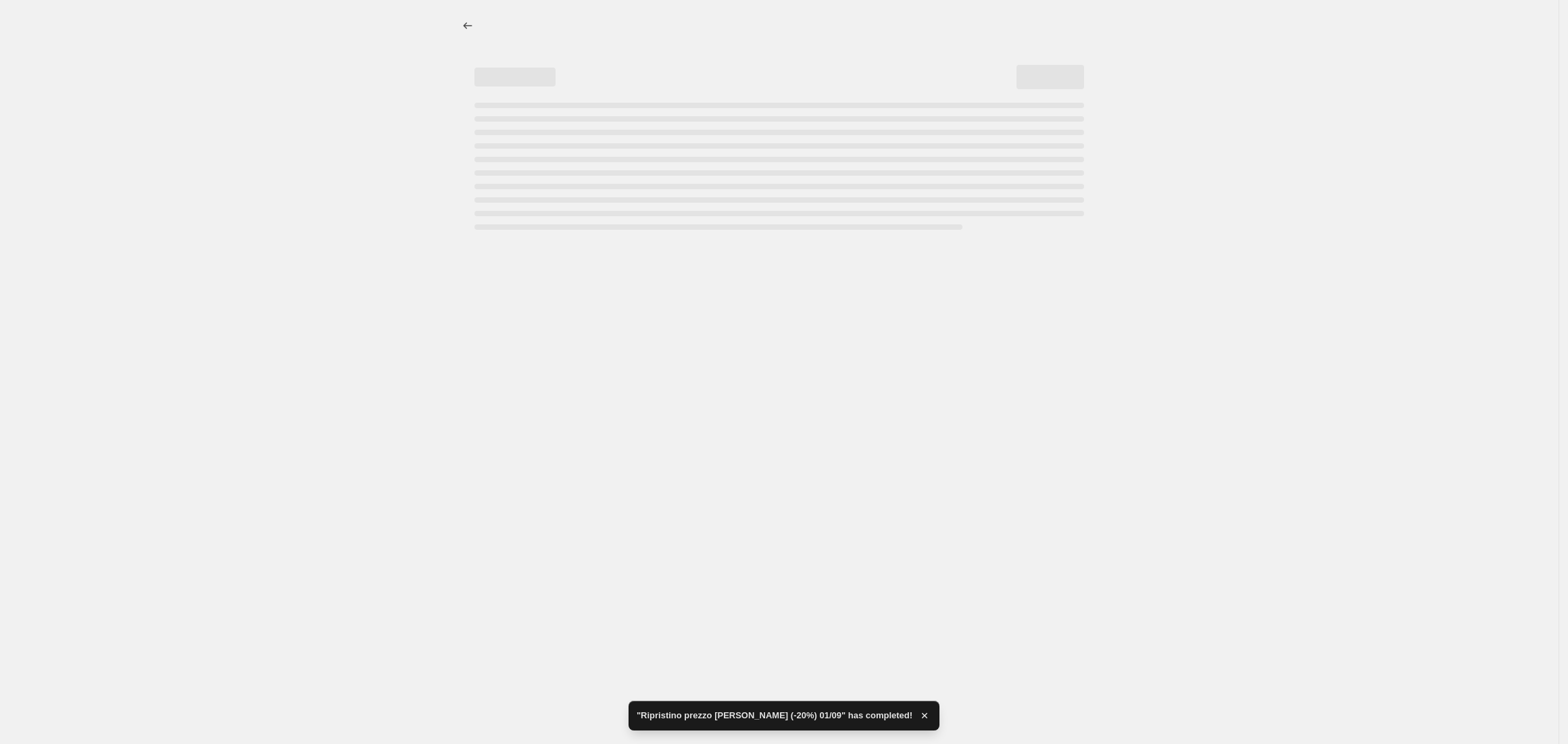
select select "percentage"
select select "vendor"
select select "collection"
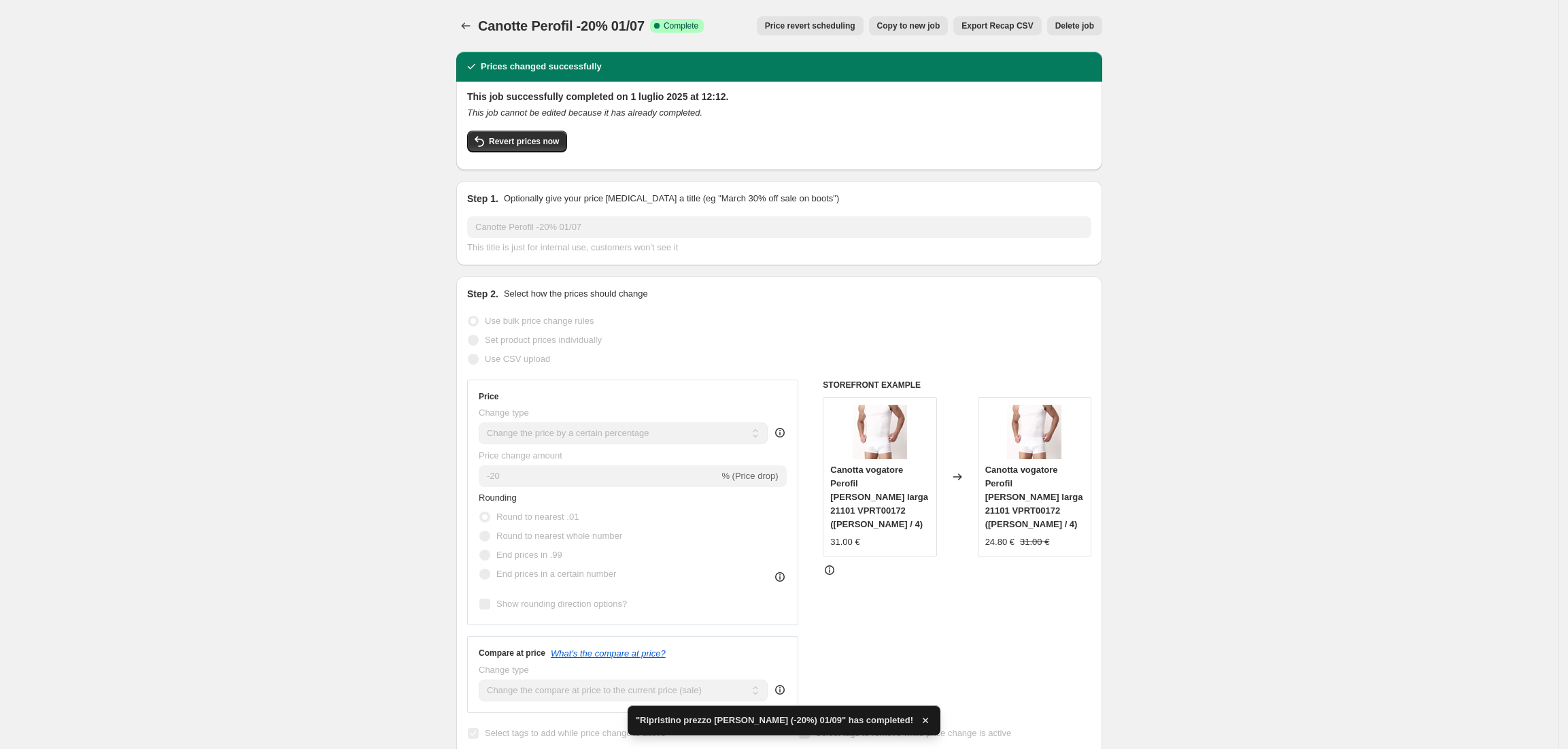
click at [940, 30] on span "Copy to new job" at bounding box center [909, 26] width 64 height 11
select select "percentage"
select select "vendor"
select select "collection"
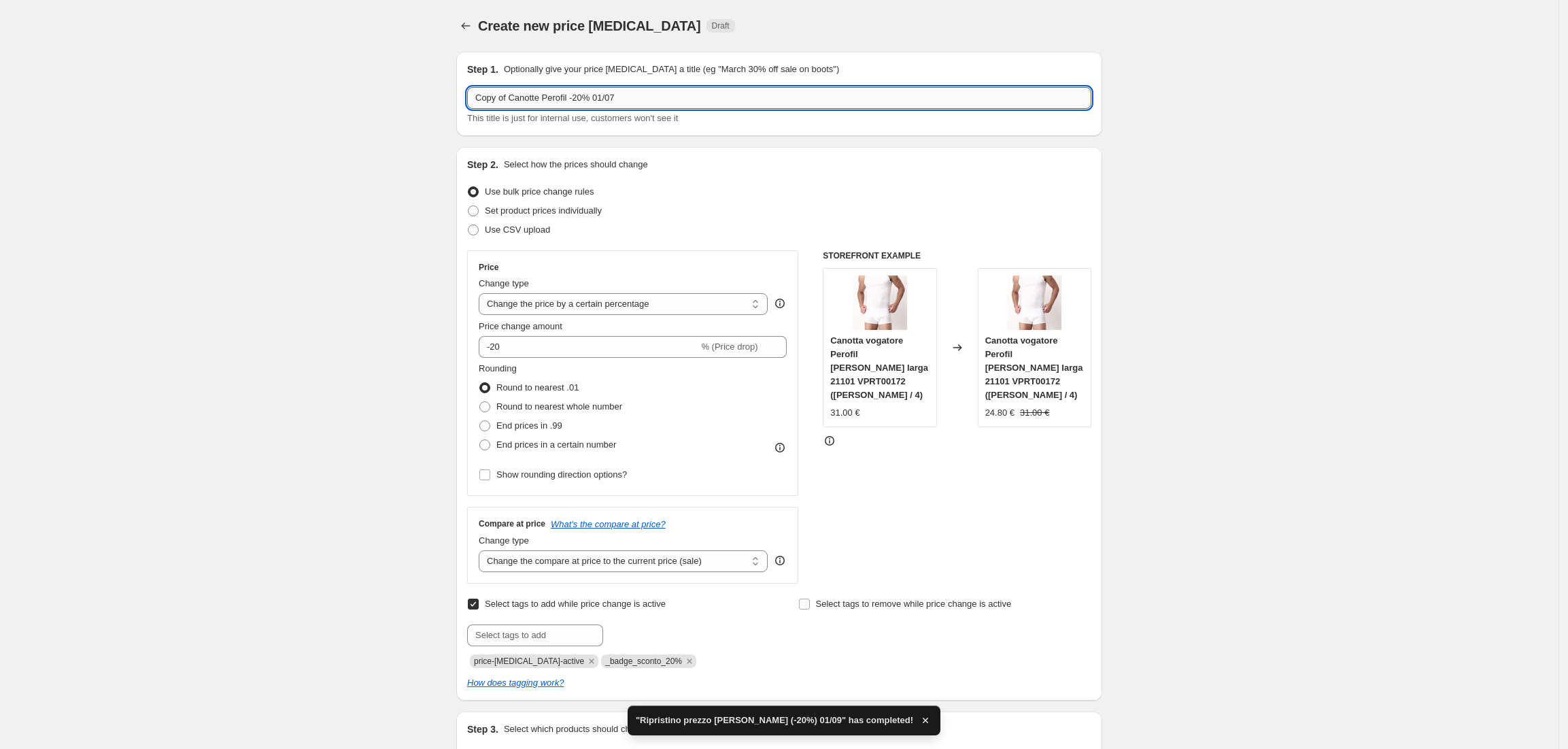
click at [512, 95] on input "Copy of Canotte Perofil -20% 01/07" at bounding box center [779, 98] width 624 height 22
click at [553, 104] on input "Canotte Perofil -20% 01/07" at bounding box center [779, 98] width 624 height 22
click at [608, 101] on input "Canotte Perofil -15% 01/07" at bounding box center [779, 98] width 624 height 22
type input "Canotte Perofil -15% 01/09"
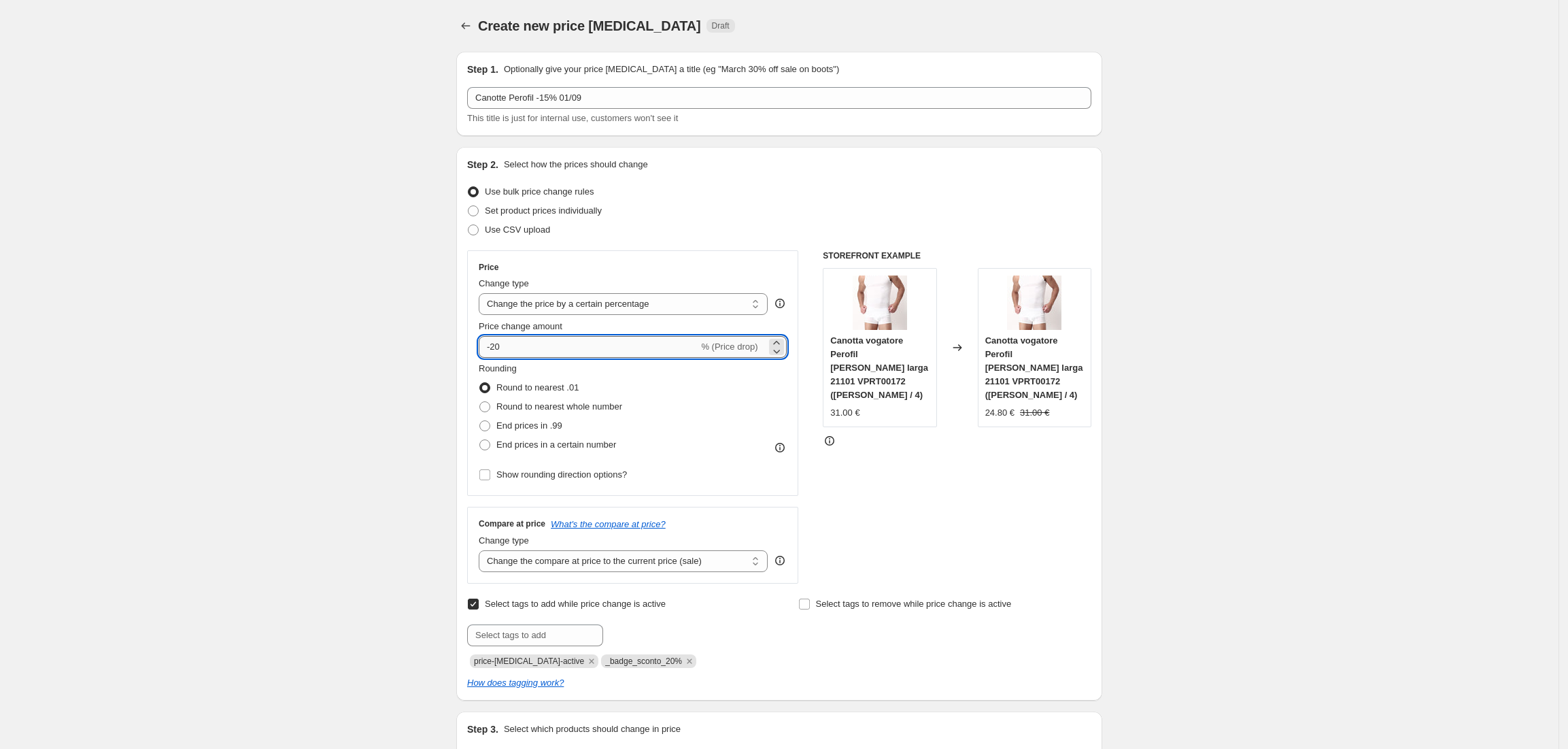
click at [558, 342] on input "-20" at bounding box center [589, 347] width 220 height 22
type input "-2"
type input "-15"
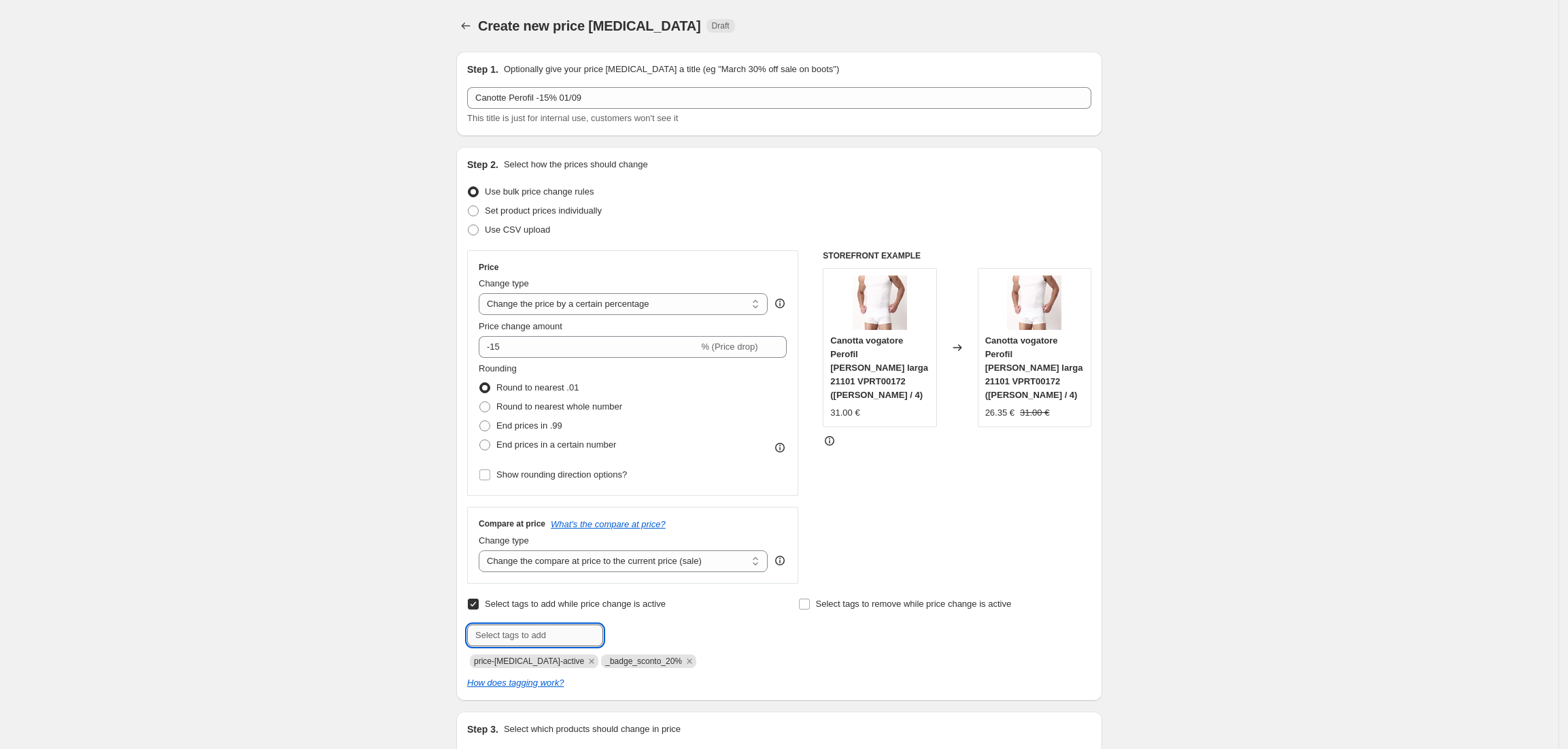
click at [563, 641] on input "text" at bounding box center [534, 635] width 136 height 22
paste input "_badge_sconto_20%"
click at [549, 638] on input "_badge_sconto_20%" at bounding box center [534, 635] width 136 height 22
type input "_badge_sconto_15%"
click at [667, 637] on span "_badge_scont..." at bounding box center [664, 634] width 62 height 9
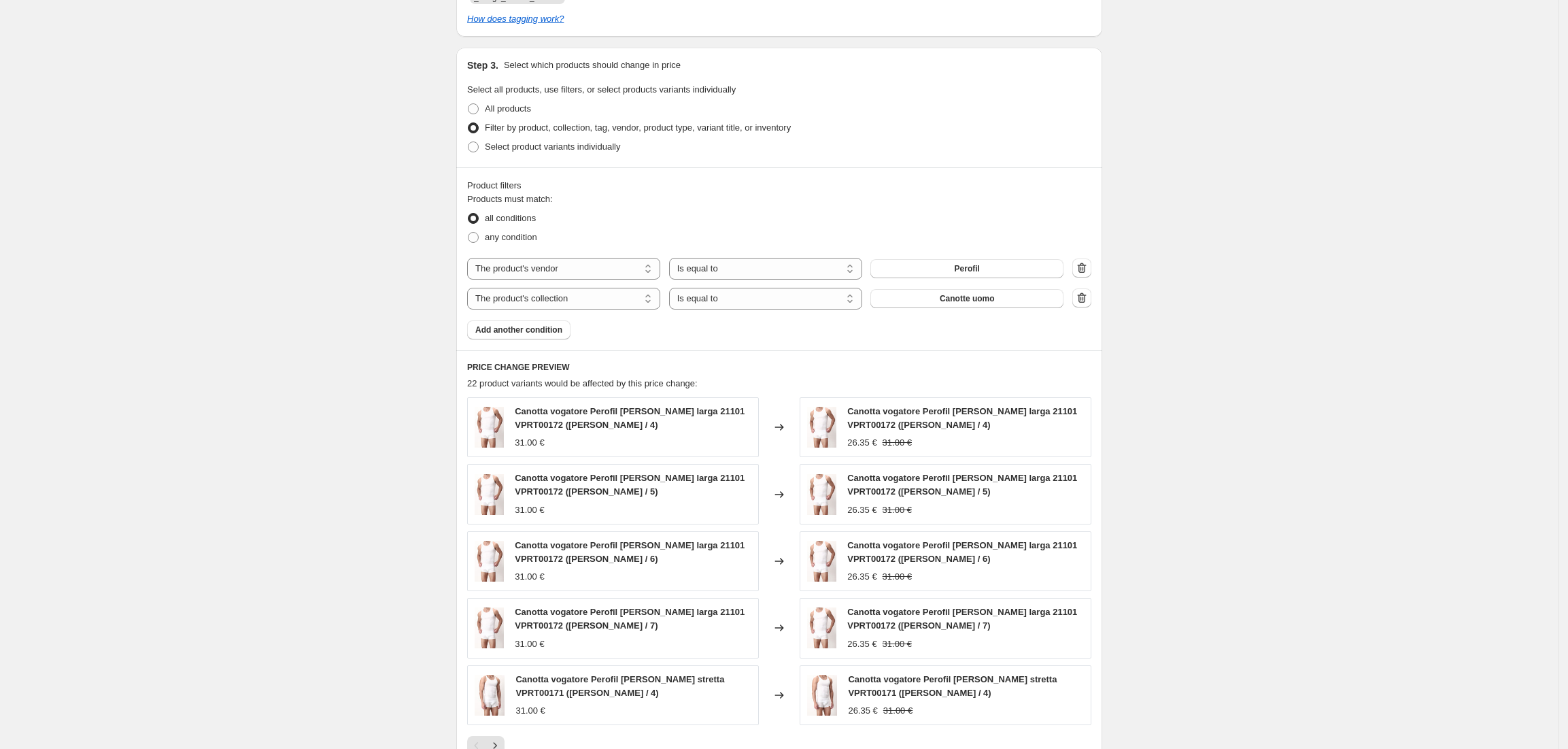
scroll to position [912, 0]
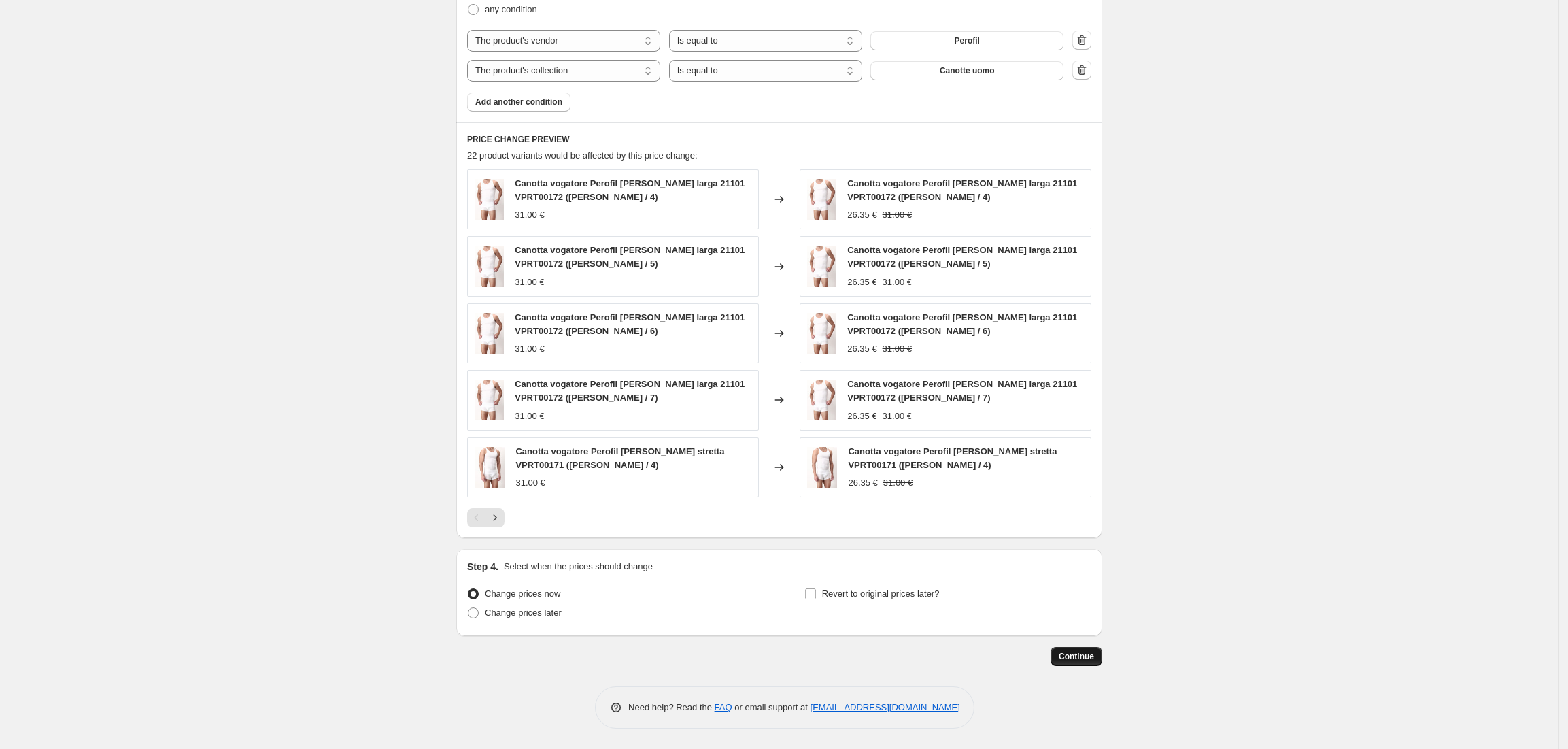
click at [1085, 652] on span "Continue" at bounding box center [1076, 656] width 35 height 11
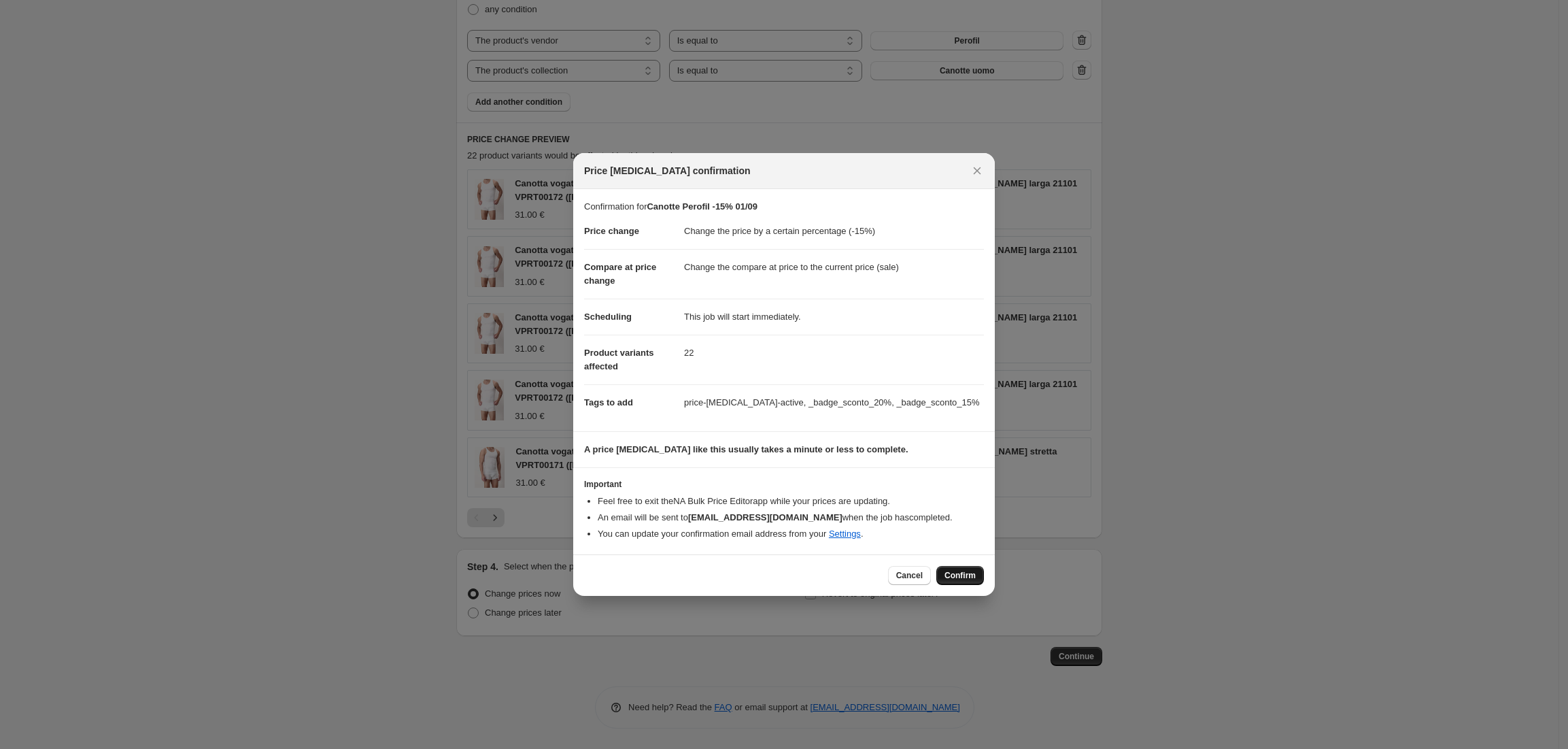
click at [965, 572] on span "Confirm" at bounding box center [961, 575] width 31 height 11
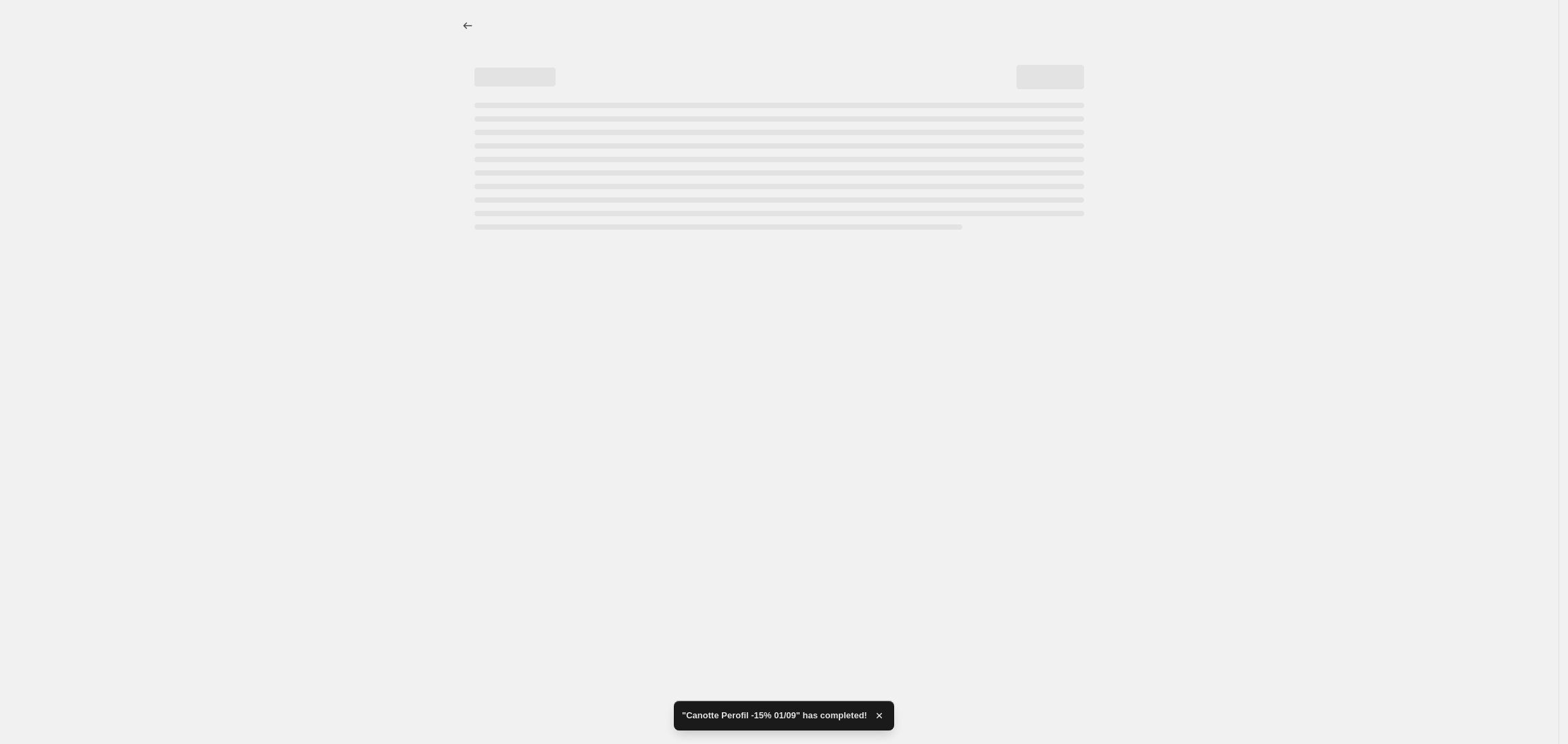
select select "percentage"
select select "vendor"
select select "collection"
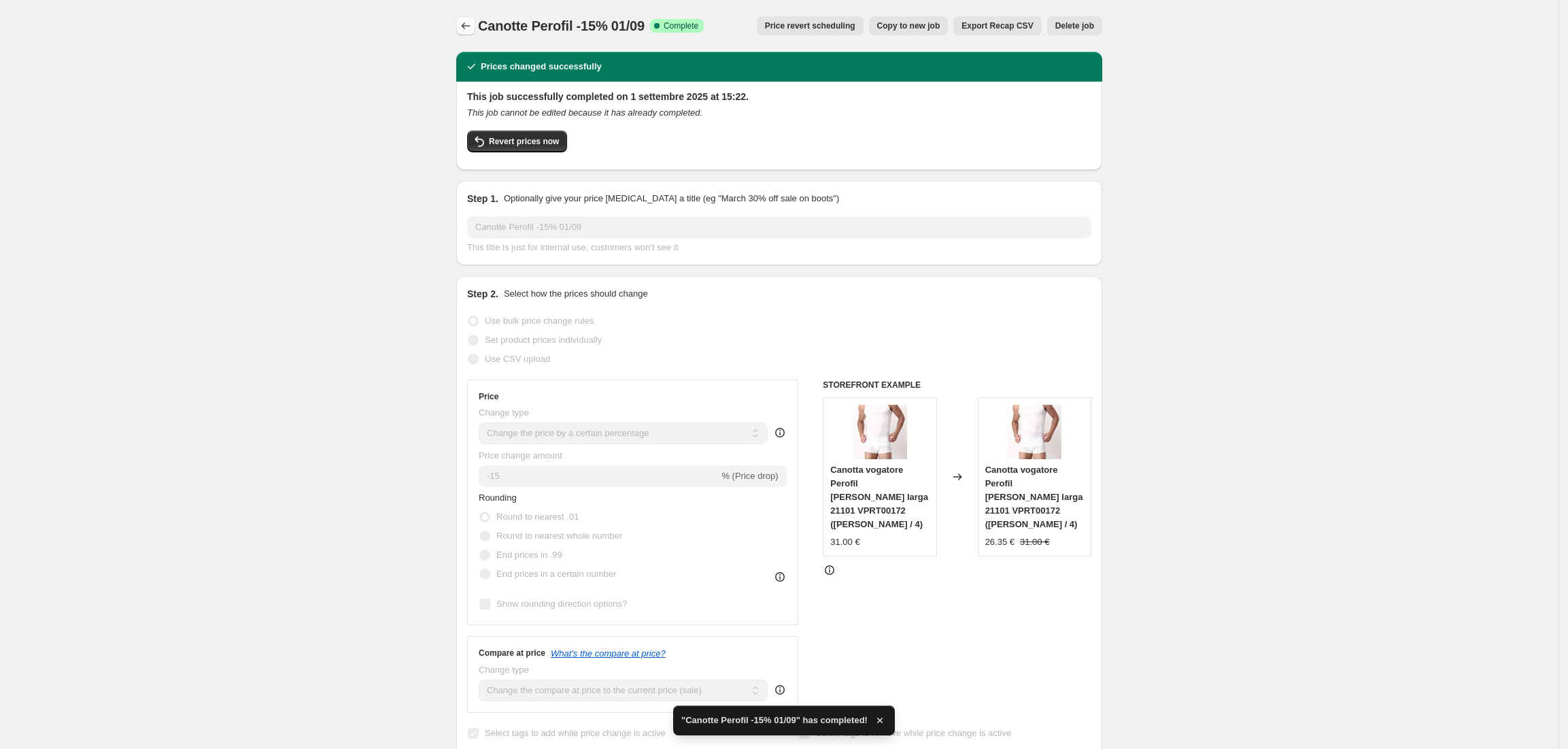
click at [463, 23] on icon "Price change jobs" at bounding box center [465, 25] width 13 height 13
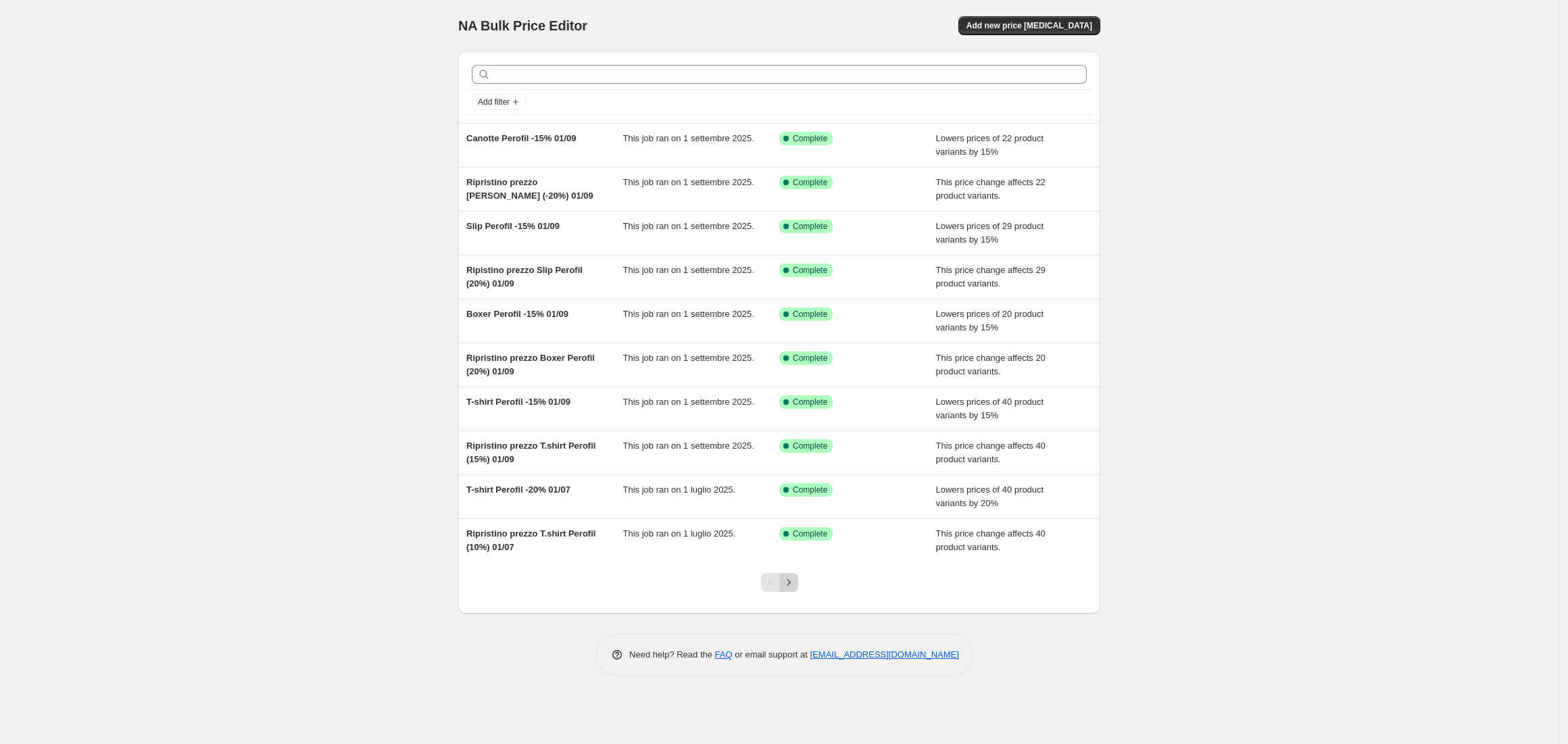
click at [791, 583] on icon "Next" at bounding box center [789, 582] width 13 height 13
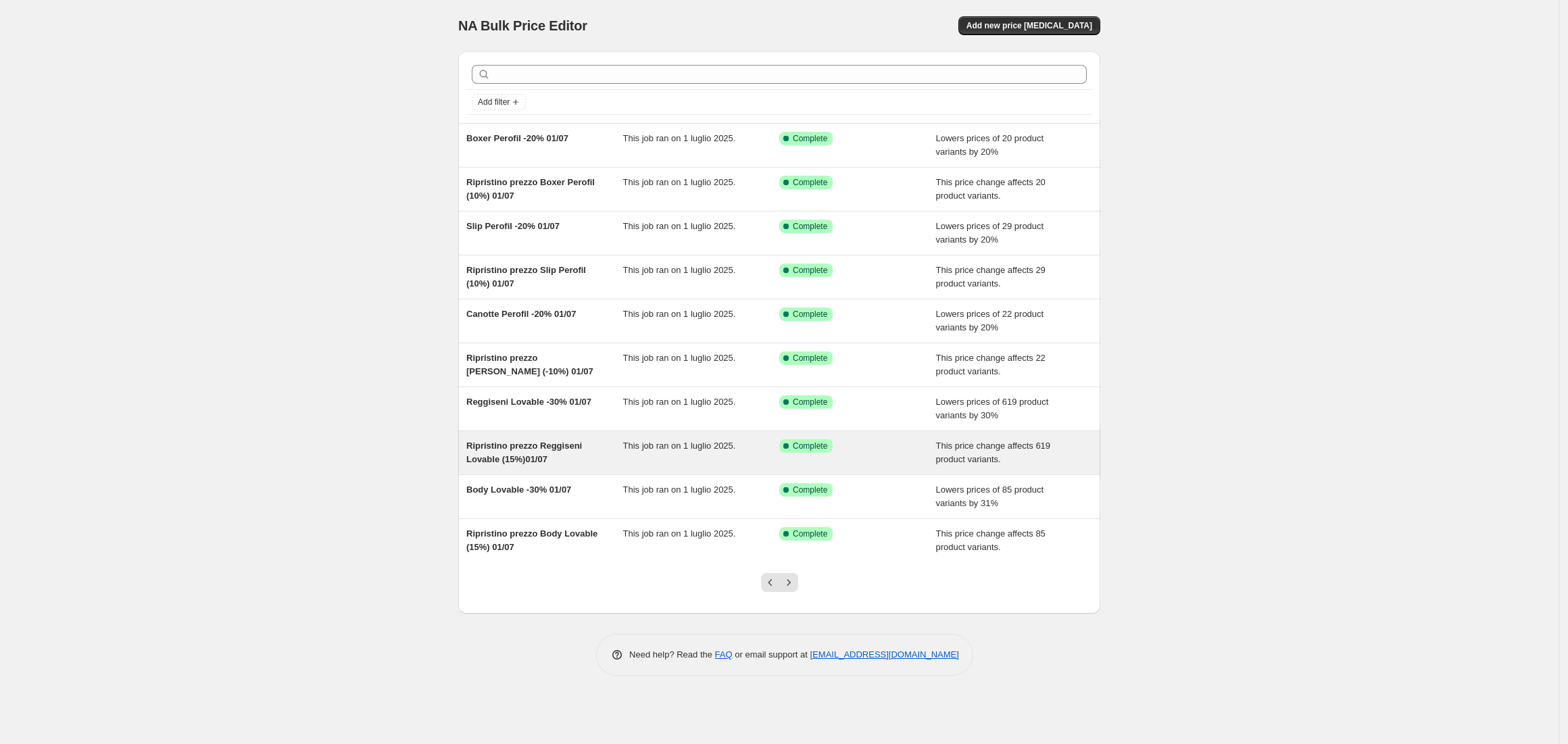
click at [512, 452] on span "Ripristino prezzo Reggiseni Lovable (15%)01/07" at bounding box center [524, 452] width 115 height 23
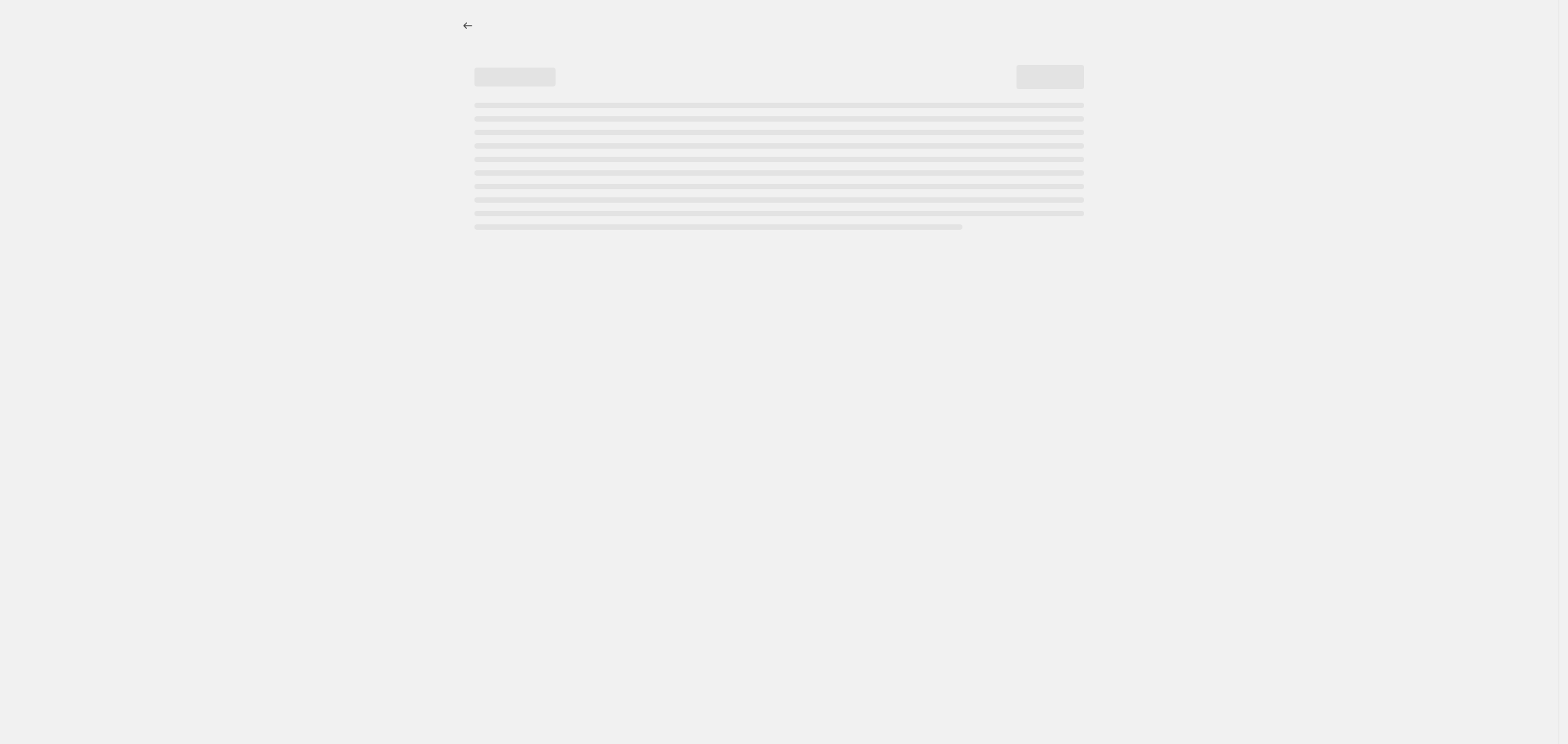
select select "ecap"
select select "no_change"
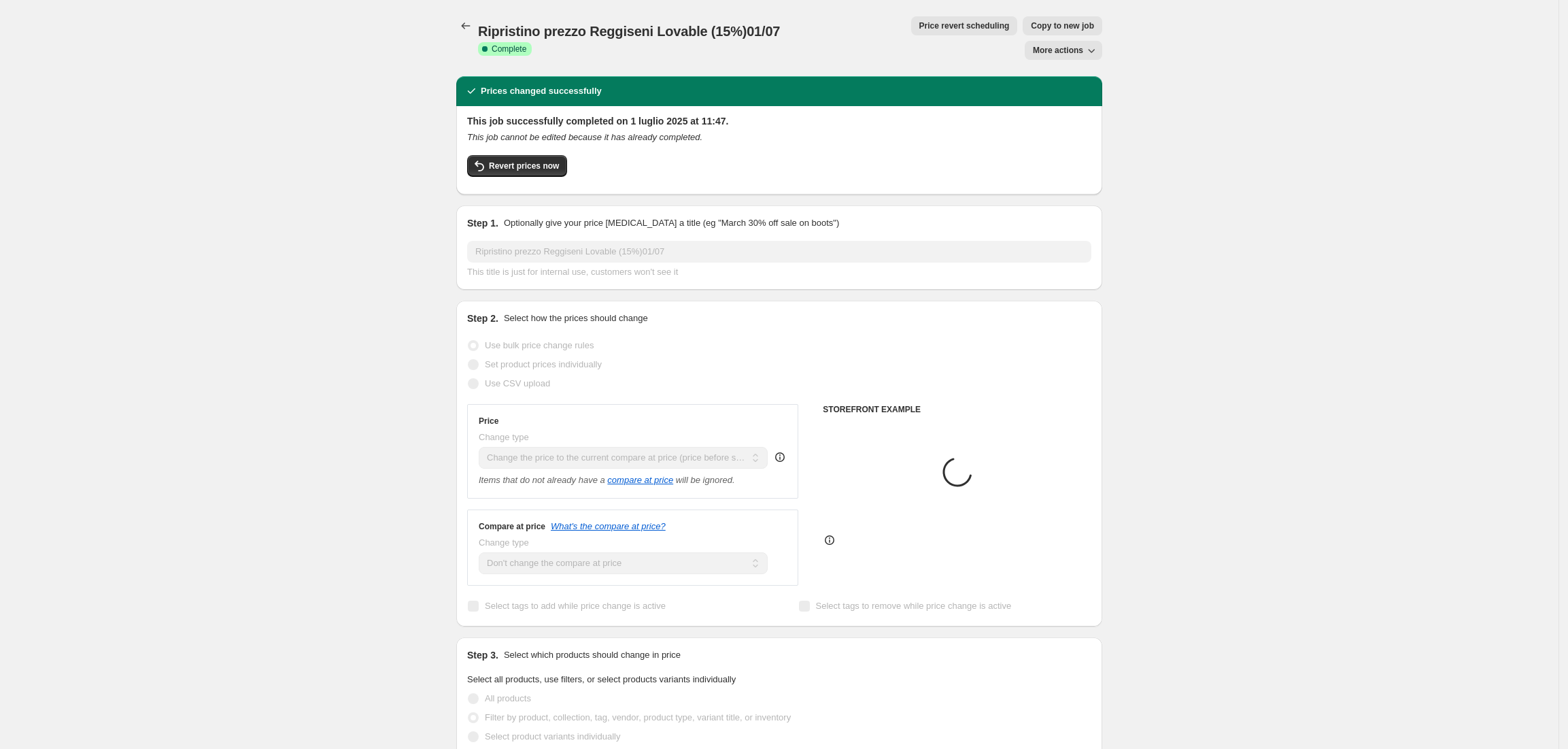
select select "vendor"
select select "collection"
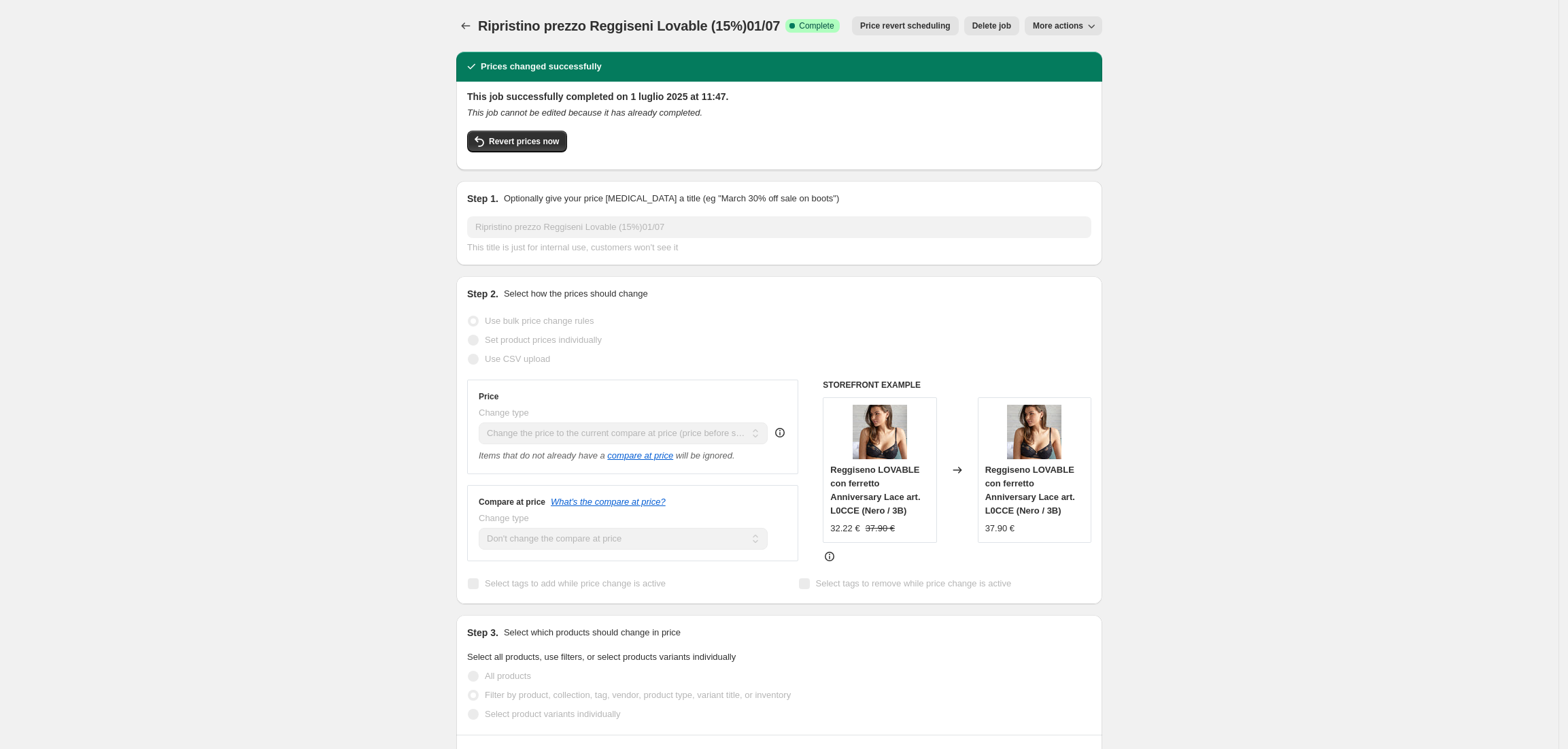
click at [1056, 28] on span "More actions" at bounding box center [1058, 26] width 50 height 11
click at [1061, 56] on span "Copy to new job" at bounding box center [1071, 53] width 64 height 10
select select "ecap"
select select "no_change"
select select "vendor"
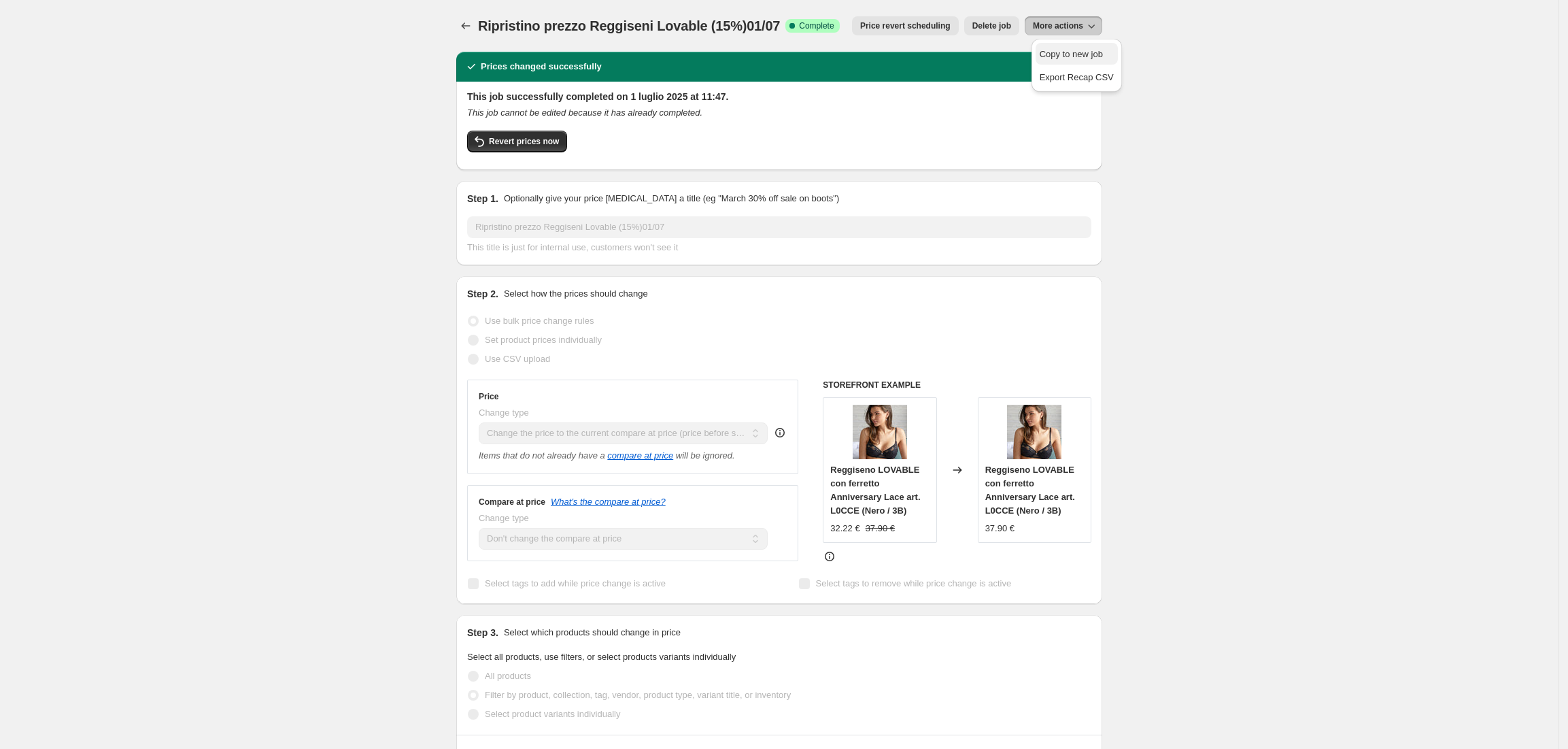
select select "collection"
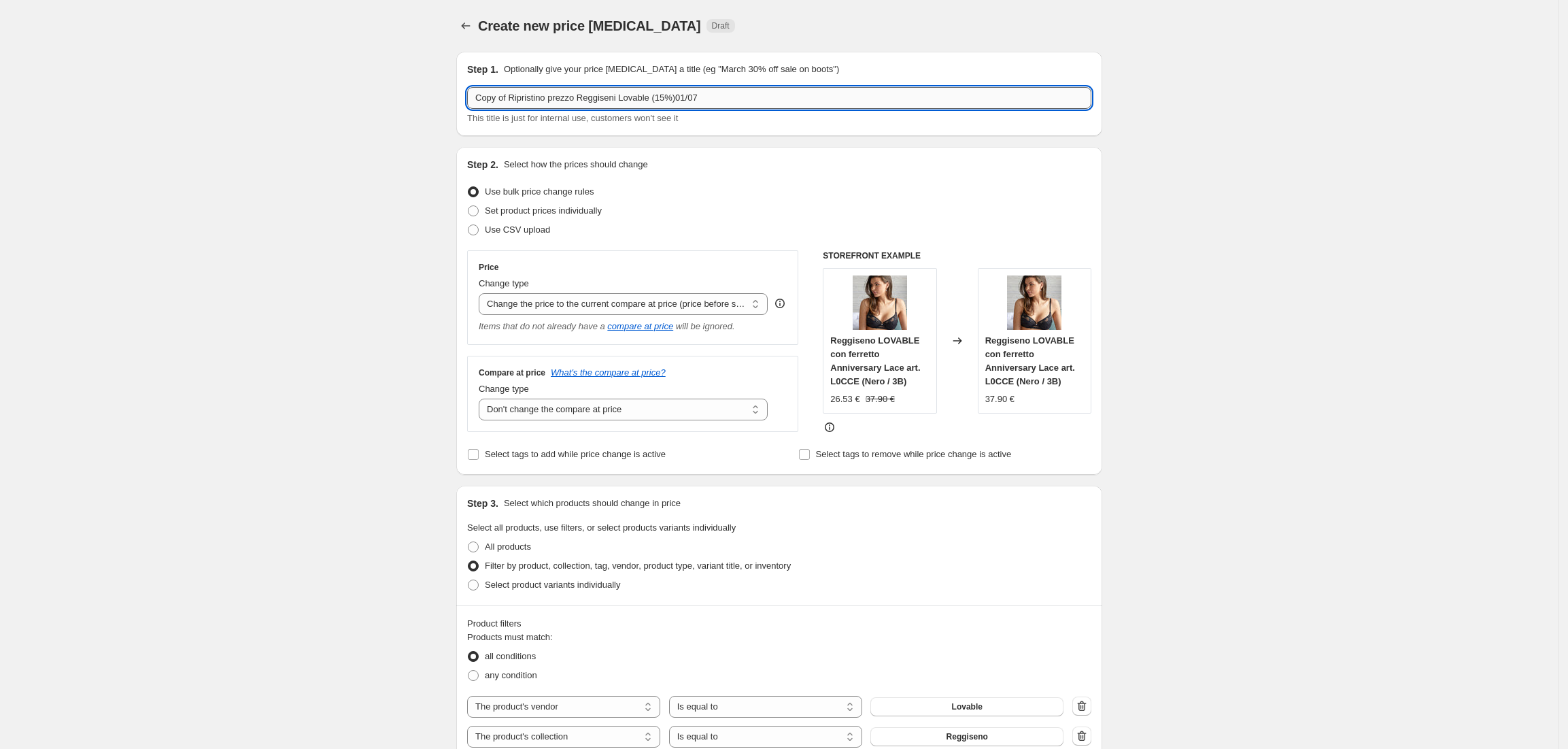
click at [512, 98] on input "Copy of Ripristino prezzo Reggiseni Lovable (15%)01/07" at bounding box center [779, 98] width 624 height 22
click at [633, 100] on input "Ripristino prezzo Reggiseni Lovable (15%)01/07" at bounding box center [779, 98] width 624 height 22
click at [695, 94] on input "Ripristino prezzo Reggiseni Lovable (30%)01/07" at bounding box center [779, 98] width 624 height 22
type input "Ripristino prezzo Reggiseni Lovable (30%)01/09"
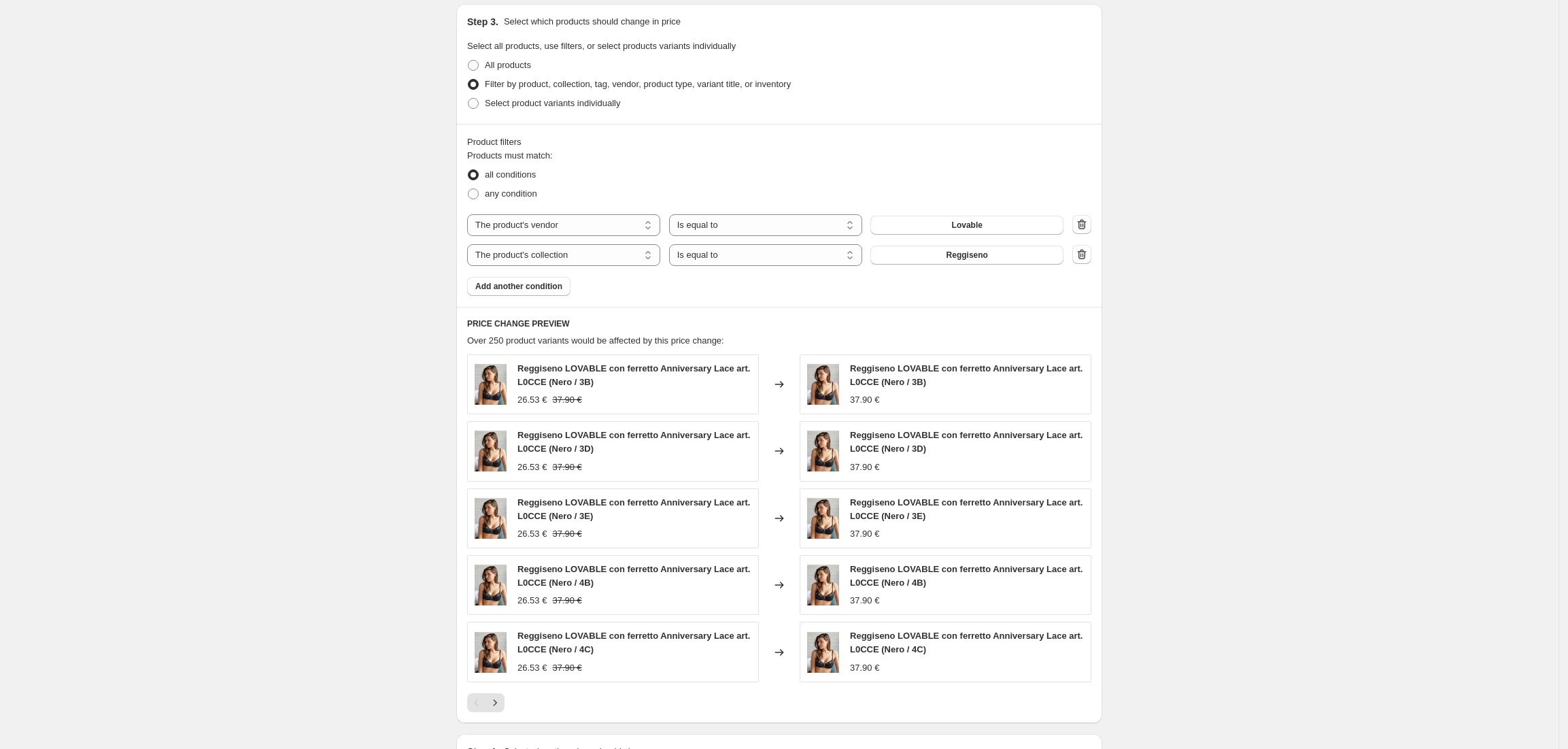
scroll to position [670, 0]
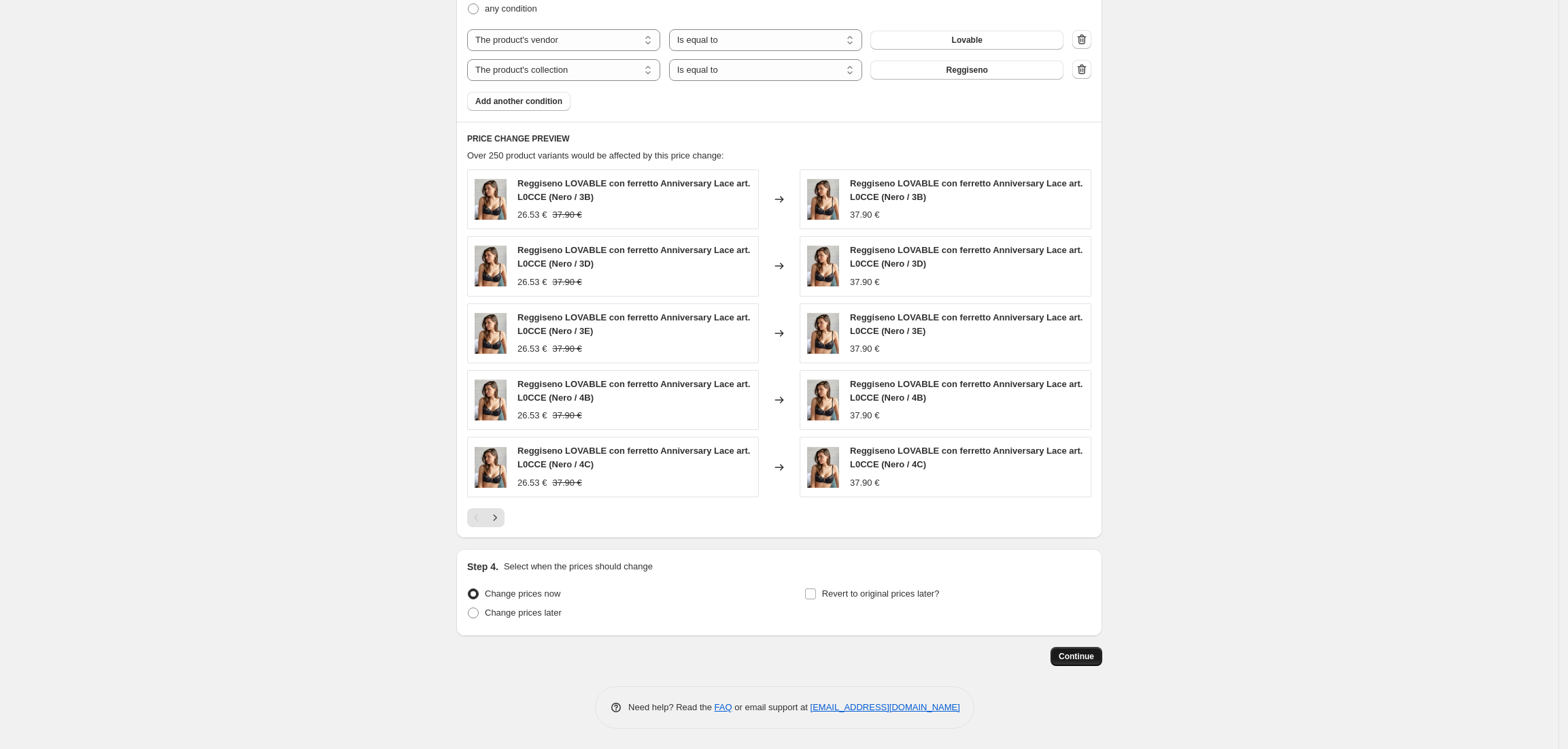
click at [1078, 661] on span "Continue" at bounding box center [1076, 656] width 35 height 11
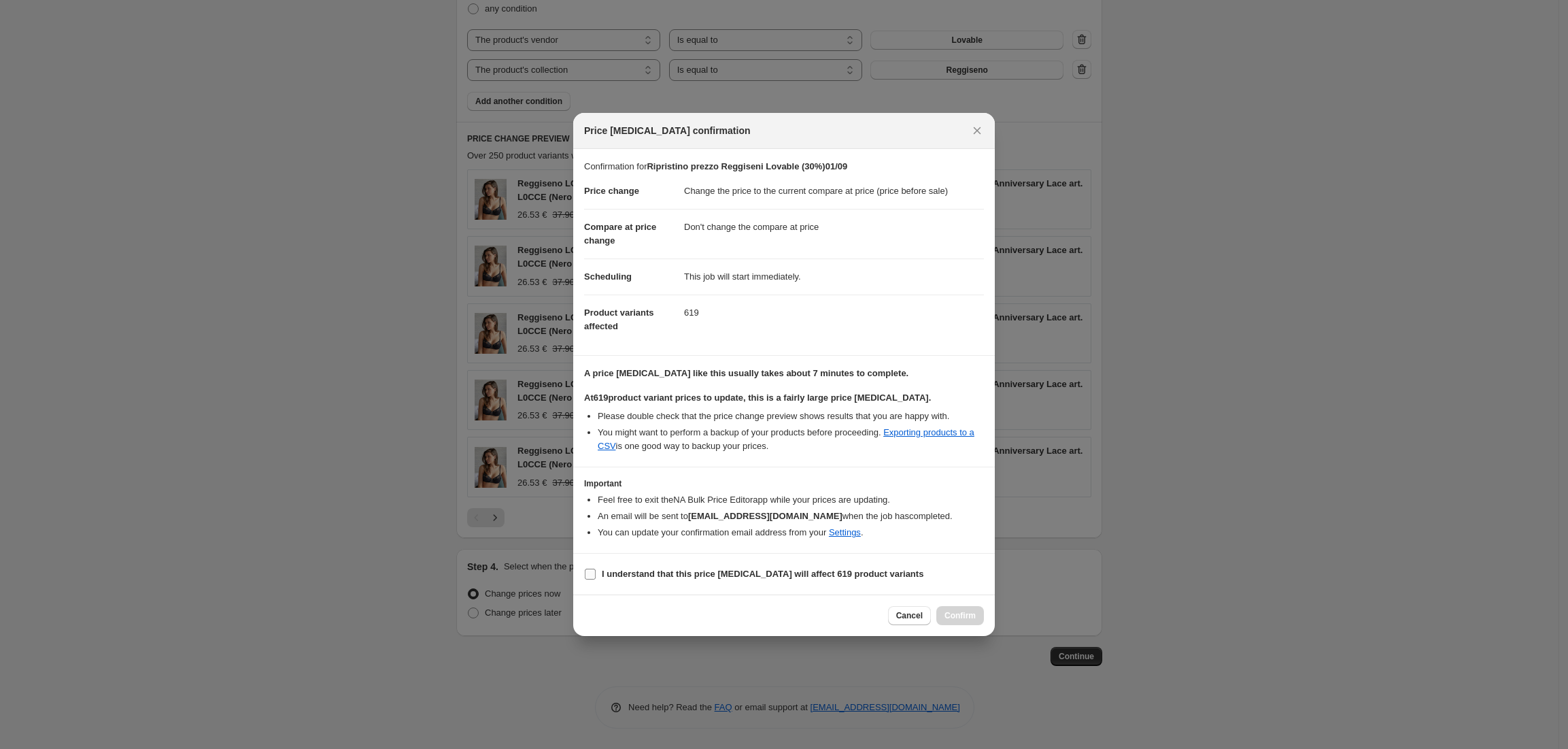
click at [586, 575] on input "I understand that this price change job will affect 619 product variants" at bounding box center [590, 574] width 11 height 11
checkbox input "true"
click at [958, 622] on button "Confirm" at bounding box center [960, 616] width 48 height 19
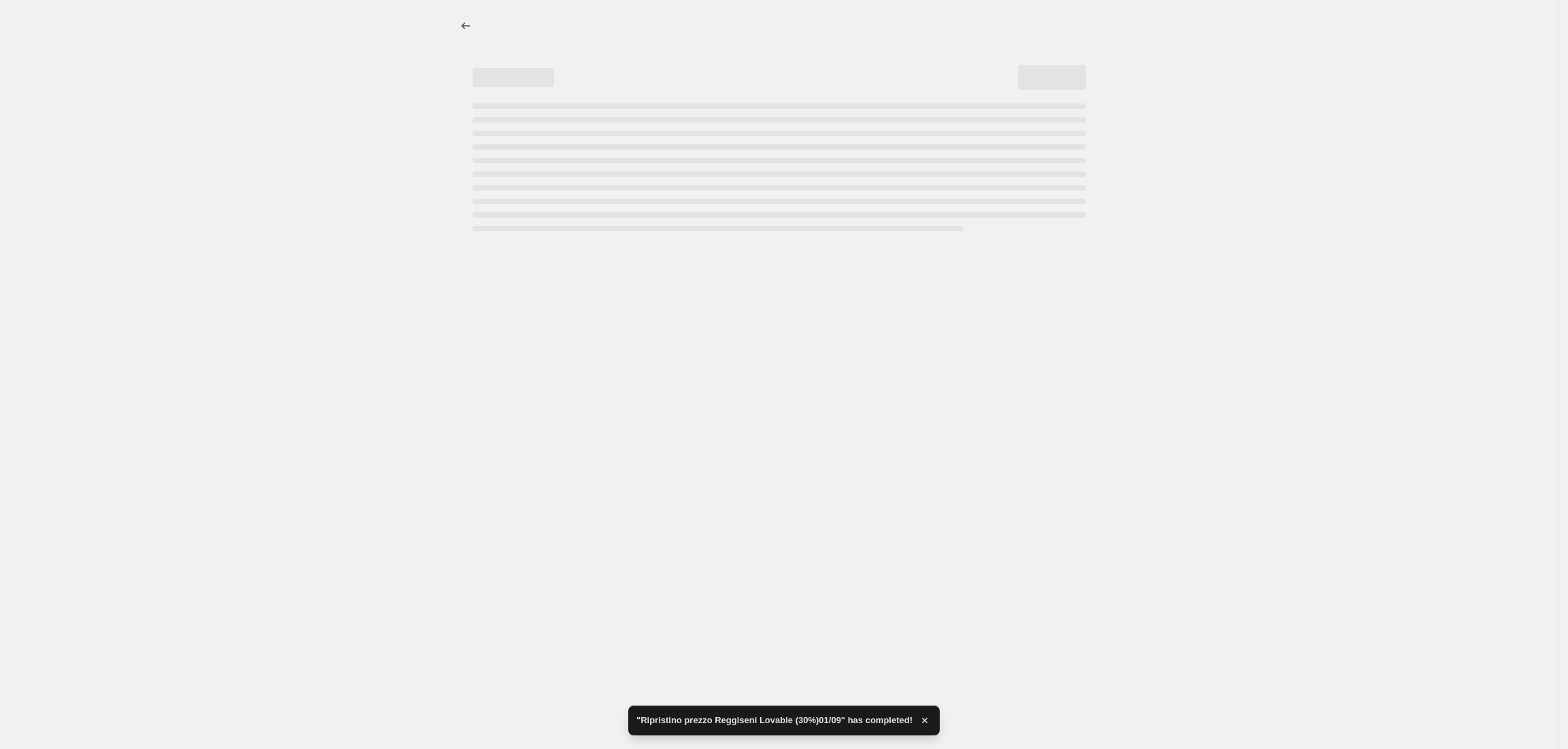
select select "ecap"
select select "no_change"
select select "vendor"
select select "collection"
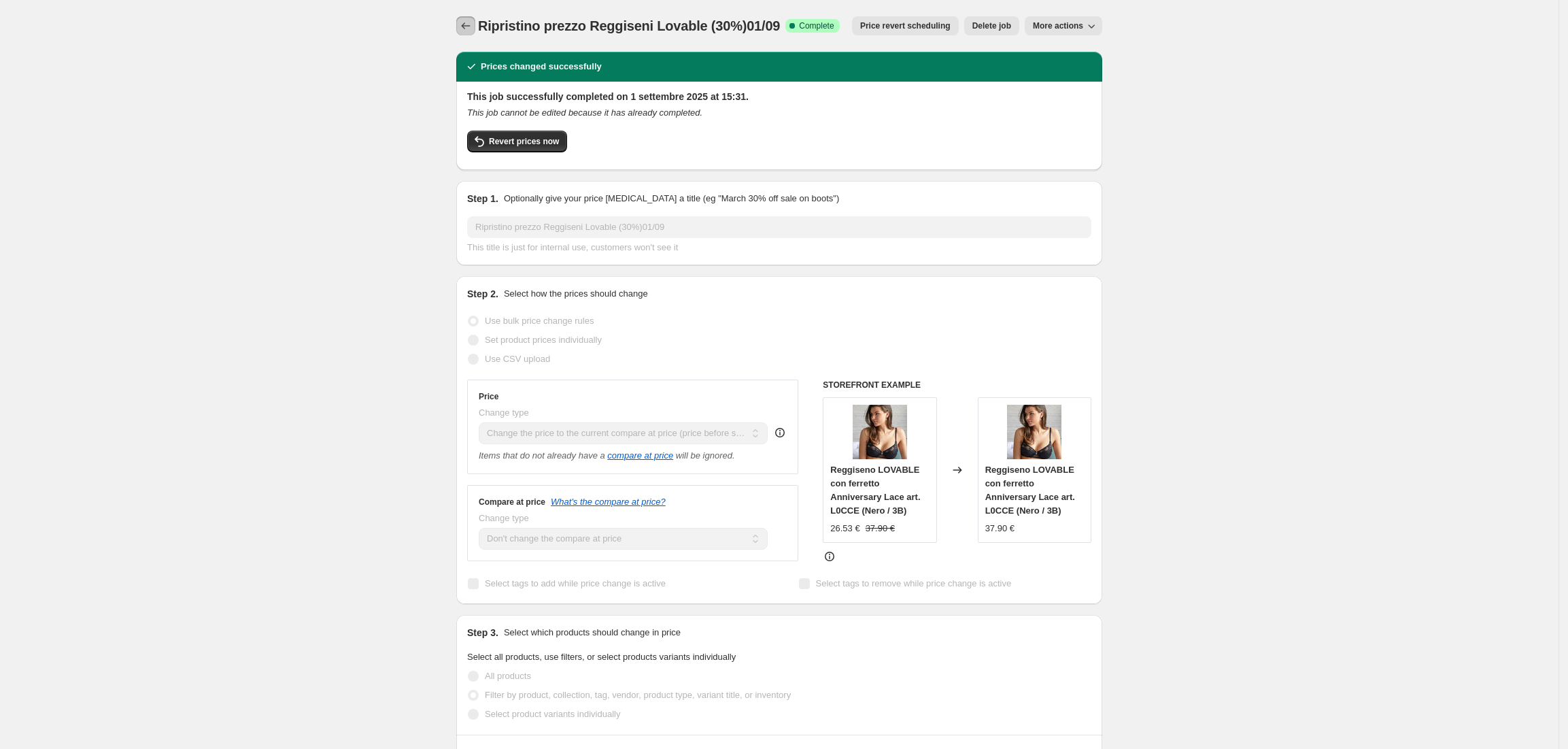
click at [472, 19] on icon "Price change jobs" at bounding box center [465, 25] width 13 height 13
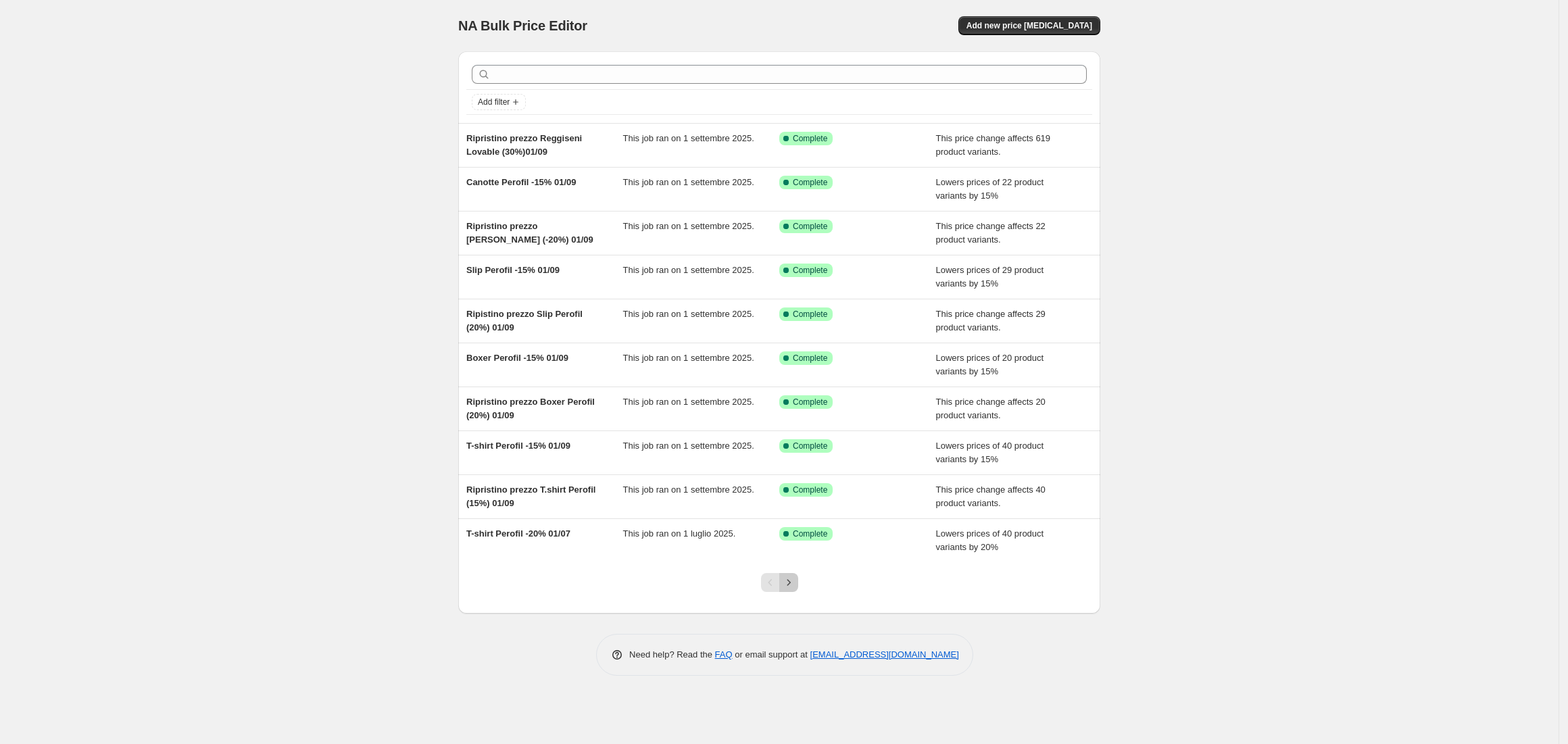
click at [787, 583] on icon "Next" at bounding box center [789, 582] width 13 height 13
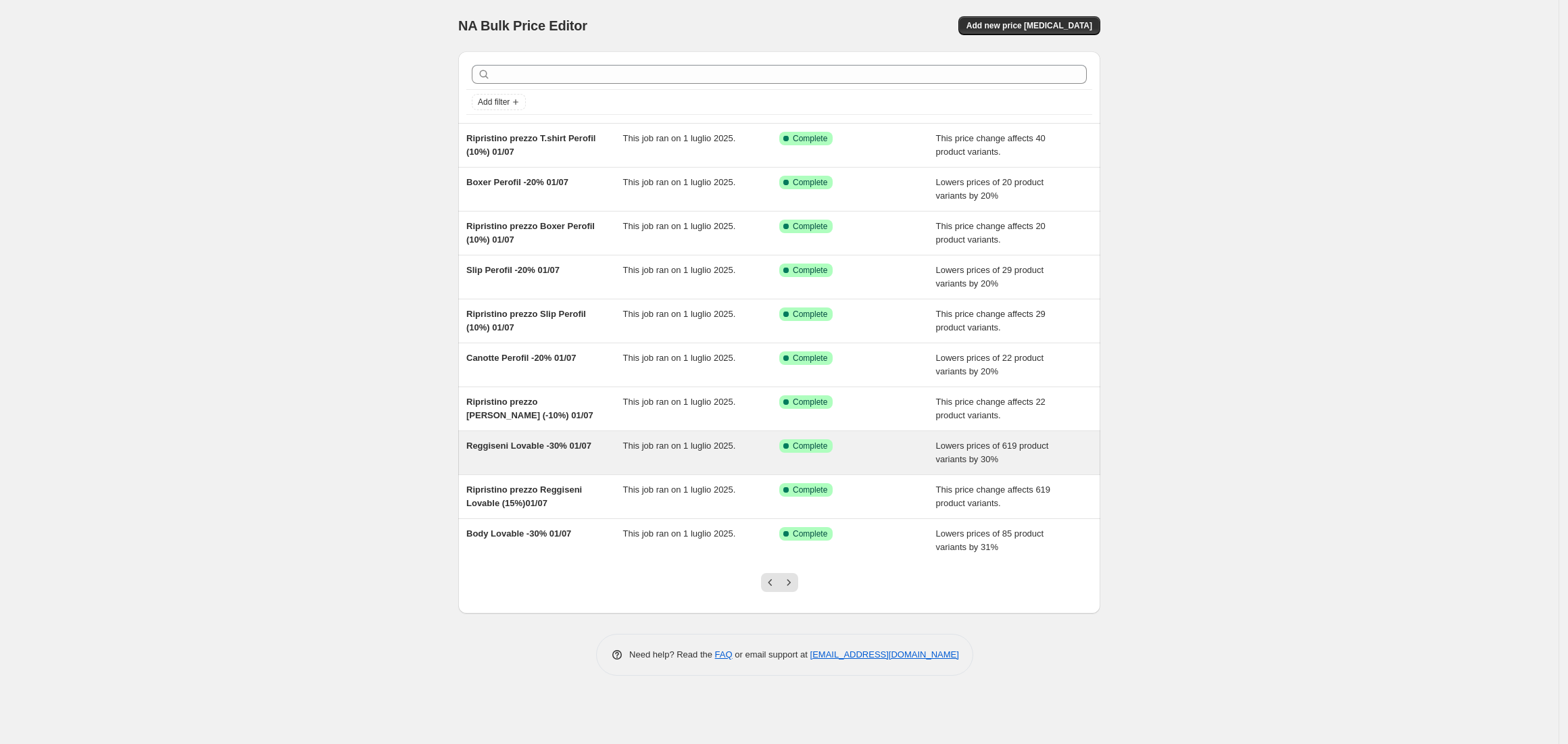
click at [525, 459] on div "Reggiseni Lovable -30% 01/07" at bounding box center [545, 452] width 157 height 27
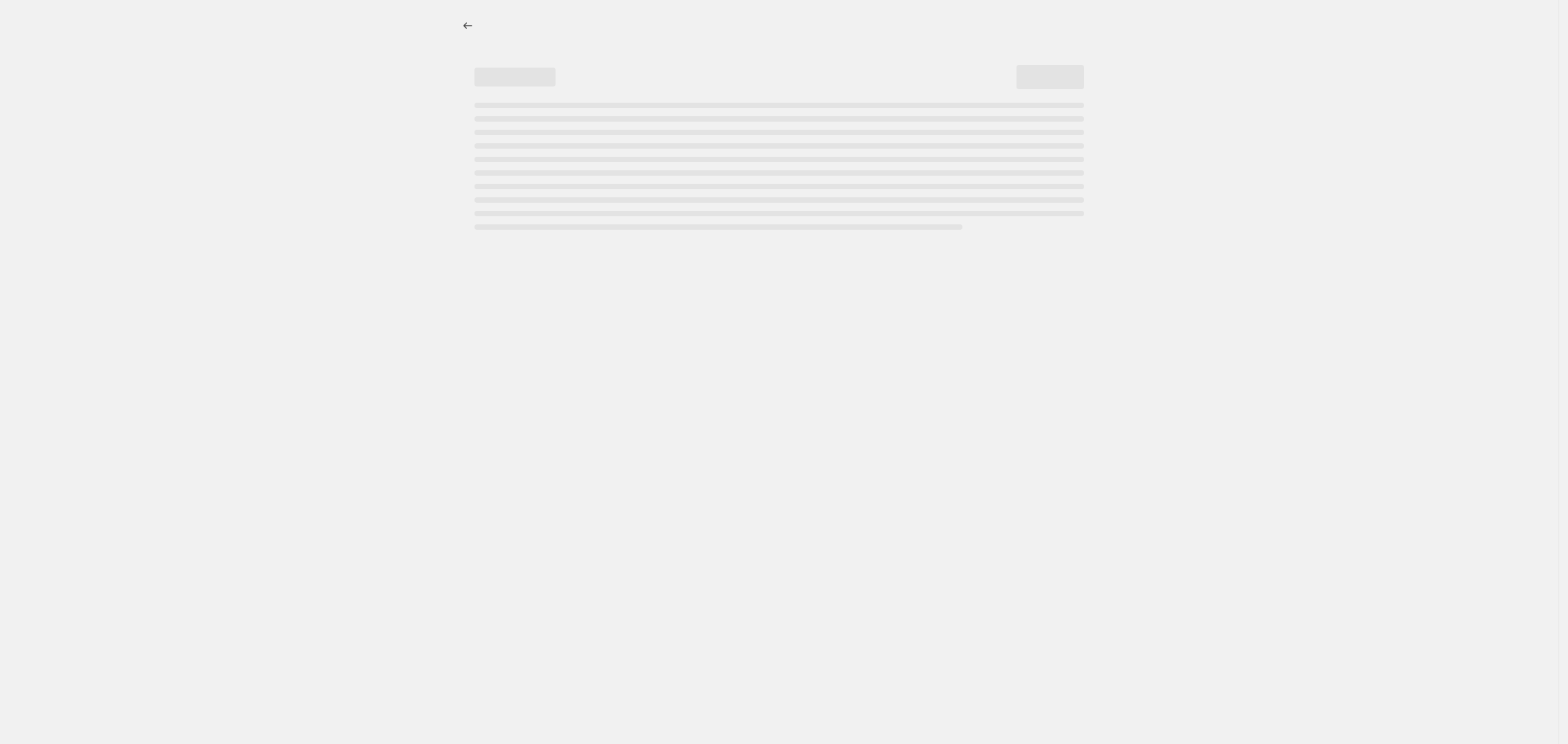
select select "percentage"
select select "vendor"
select select "collection"
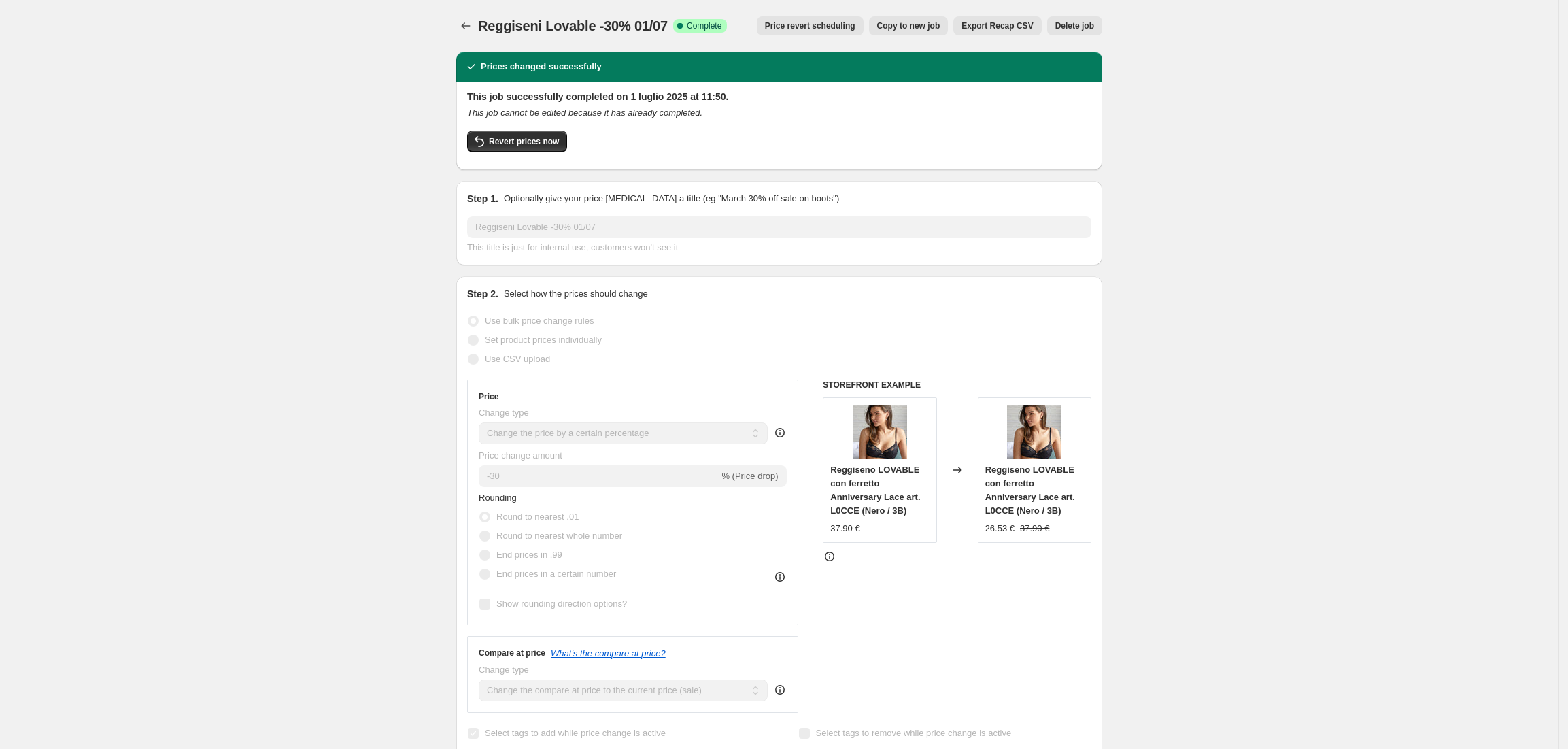
click at [940, 27] on span "Copy to new job" at bounding box center [909, 26] width 64 height 11
select select "percentage"
select select "vendor"
select select "collection"
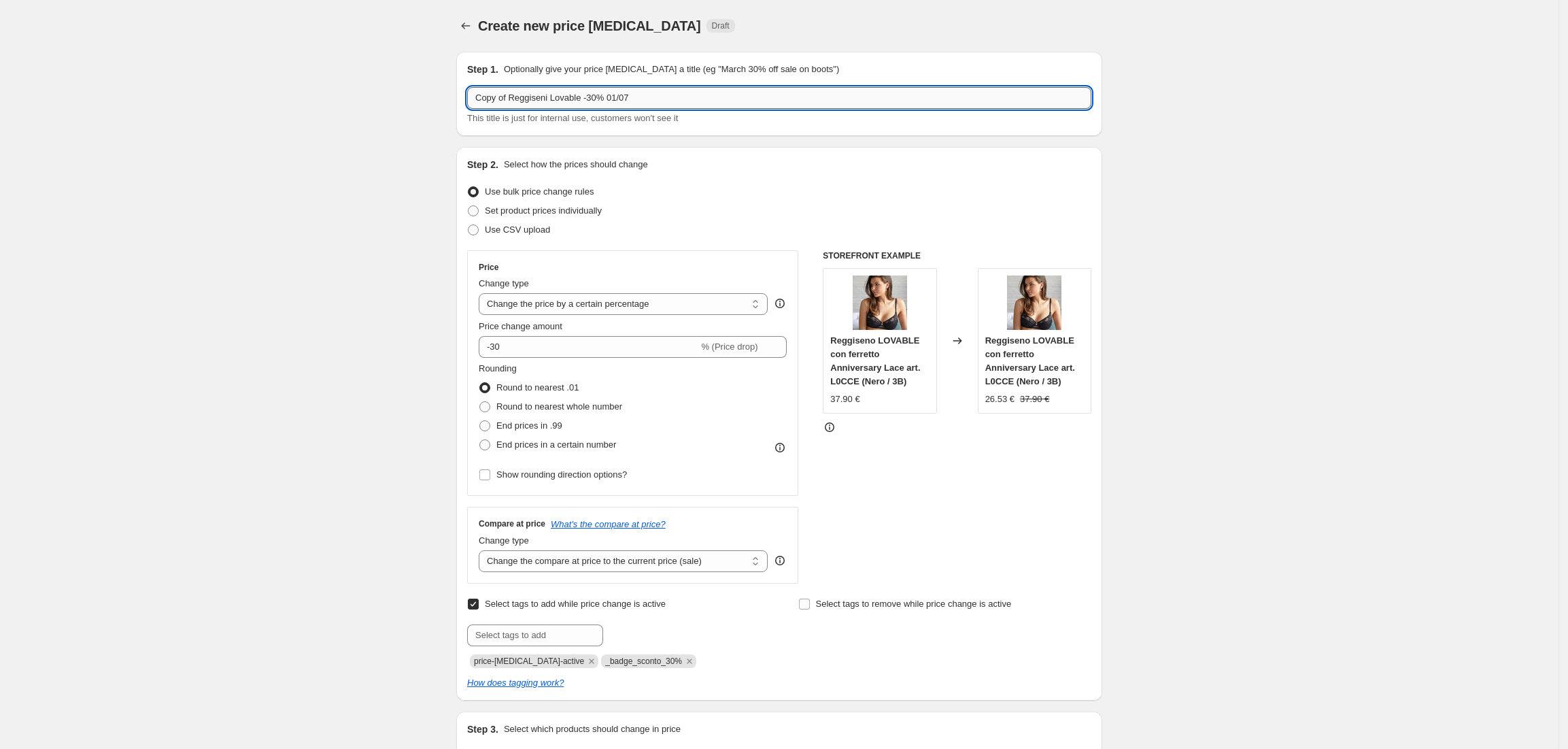
click at [514, 96] on input "Copy of Reggiseni Lovable -30% 01/07" at bounding box center [779, 98] width 624 height 22
click at [563, 93] on input "Reggiseni Lovable -30% 01/07" at bounding box center [779, 98] width 624 height 22
click at [616, 100] on input "Reggiseni Lovable -15% 01/07" at bounding box center [779, 98] width 624 height 22
type input "Reggiseni Lovable -15% 01/09"
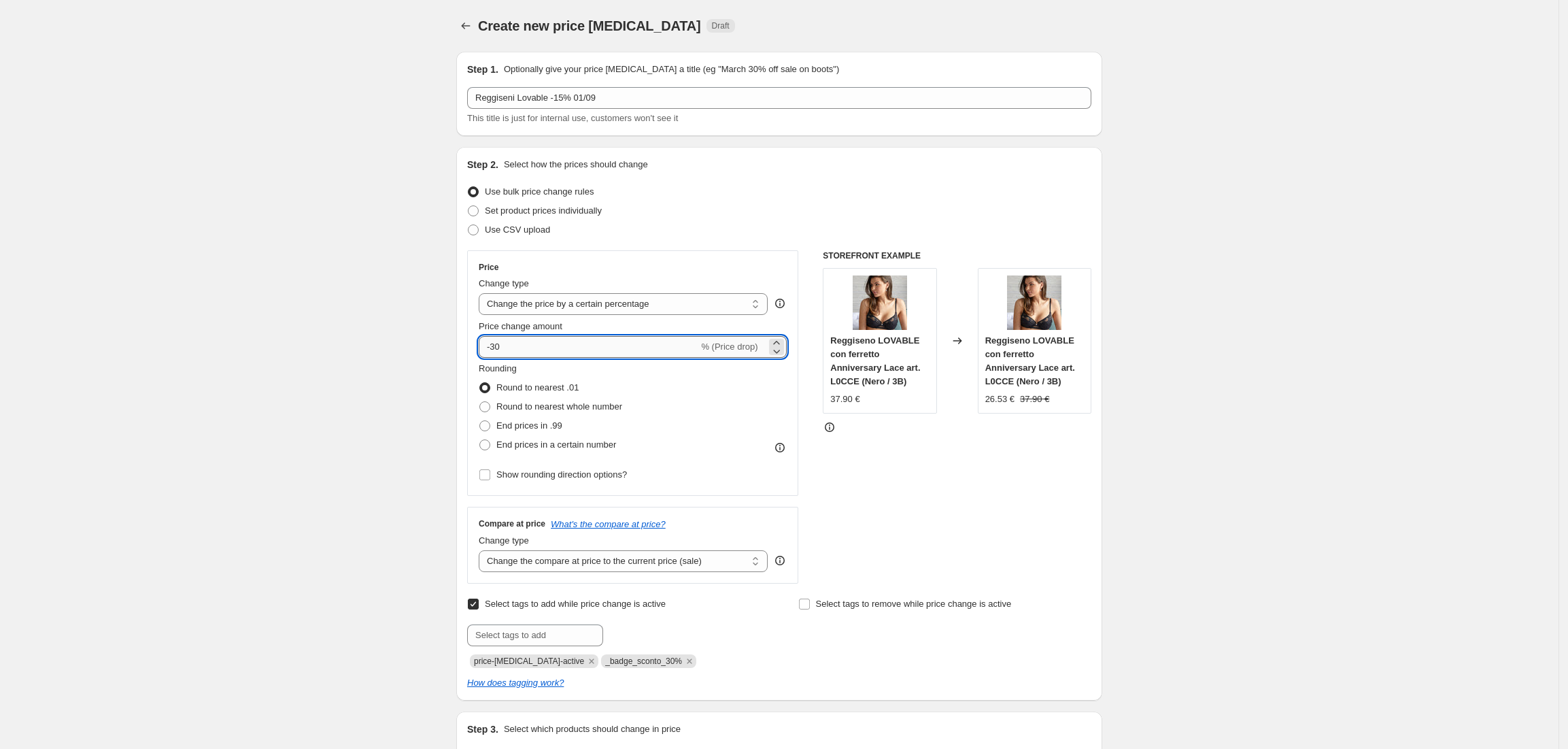
click at [531, 336] on input "-30" at bounding box center [589, 347] width 220 height 22
type input "-3"
type input "-15"
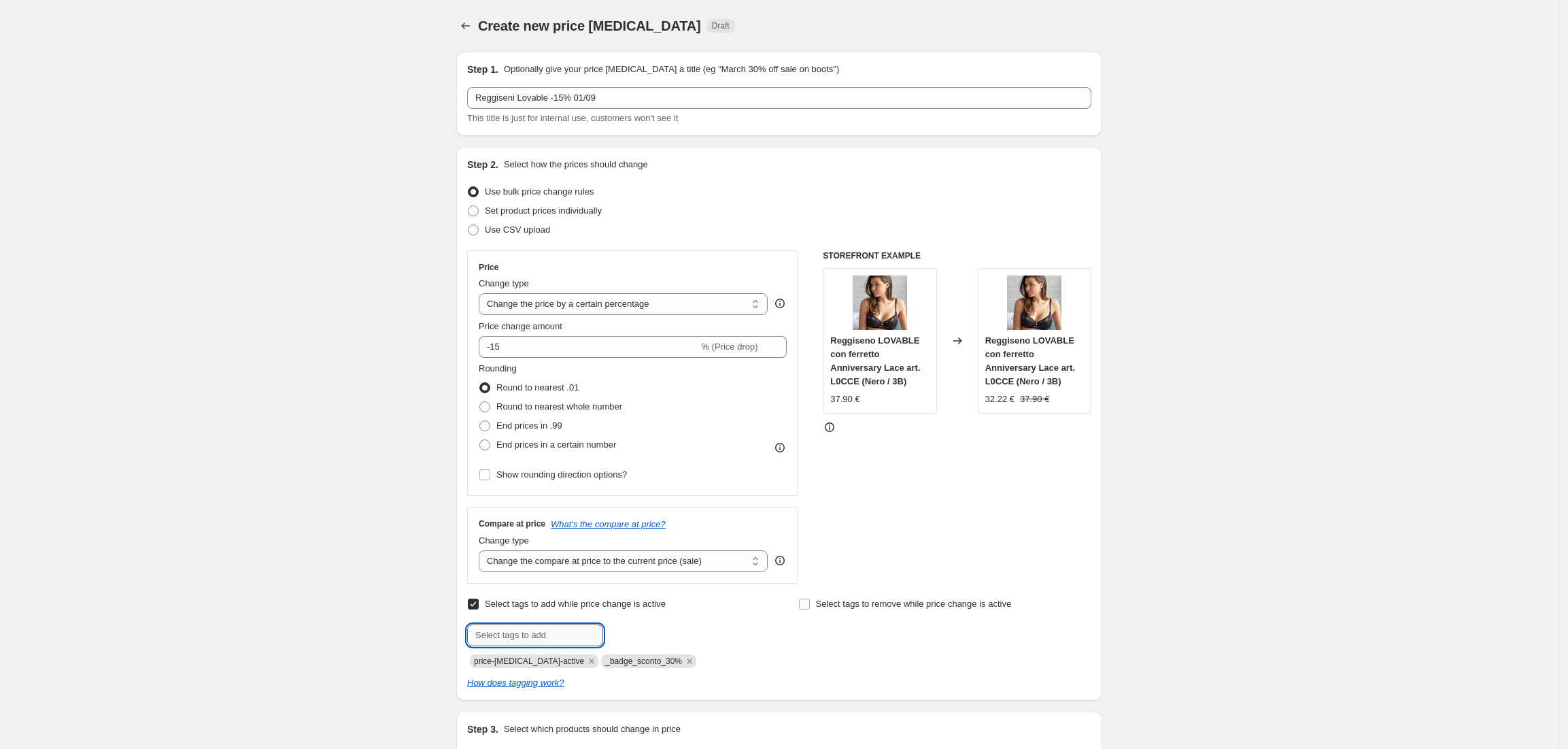
click at [542, 630] on input "text" at bounding box center [534, 635] width 136 height 22
paste input "_badge_sconto_40%"
click at [551, 634] on input "_badge_sconto_40%" at bounding box center [534, 635] width 136 height 22
type input "_badge_sconto_15%"
click at [651, 638] on span "_badge_scont..." at bounding box center [664, 634] width 62 height 9
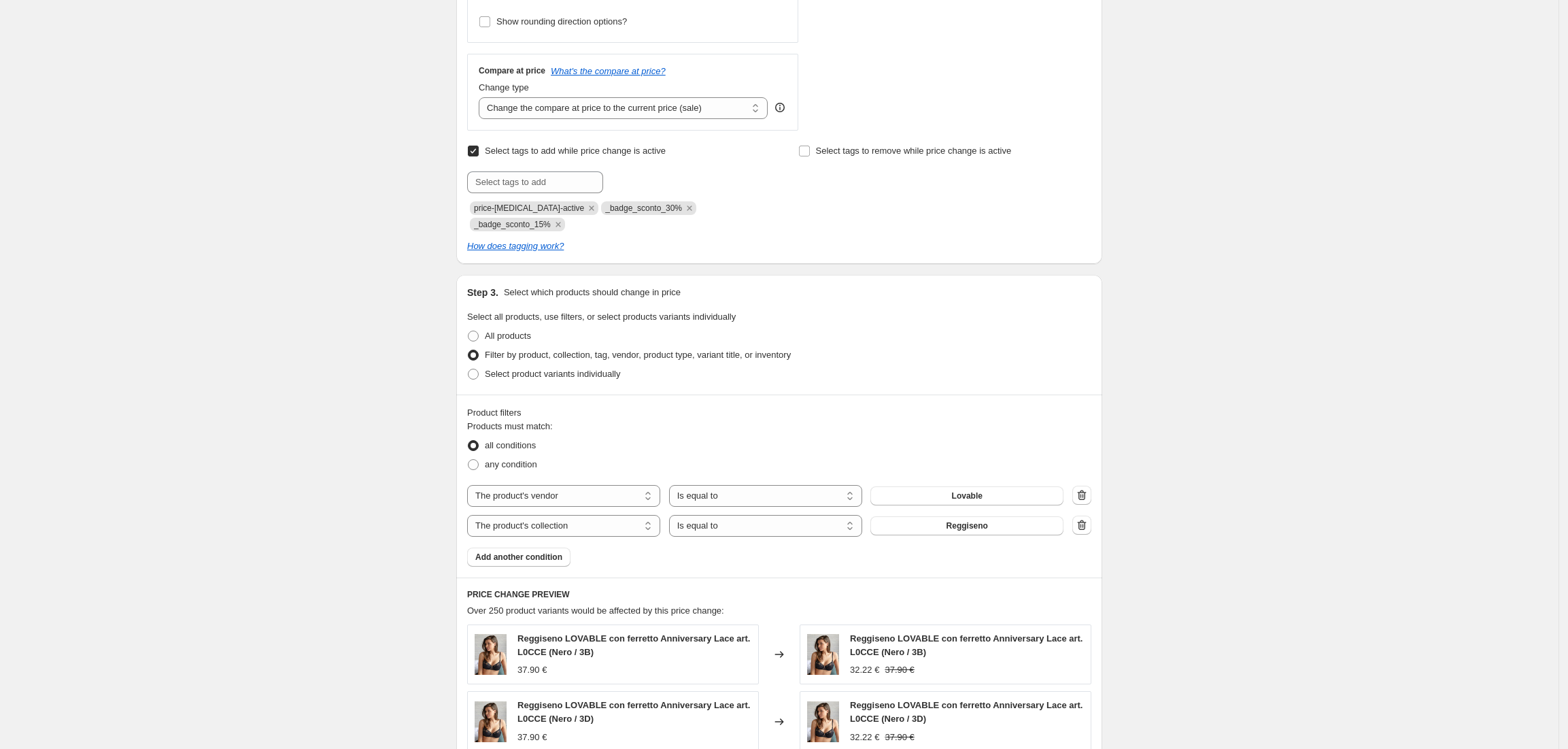
scroll to position [912, 0]
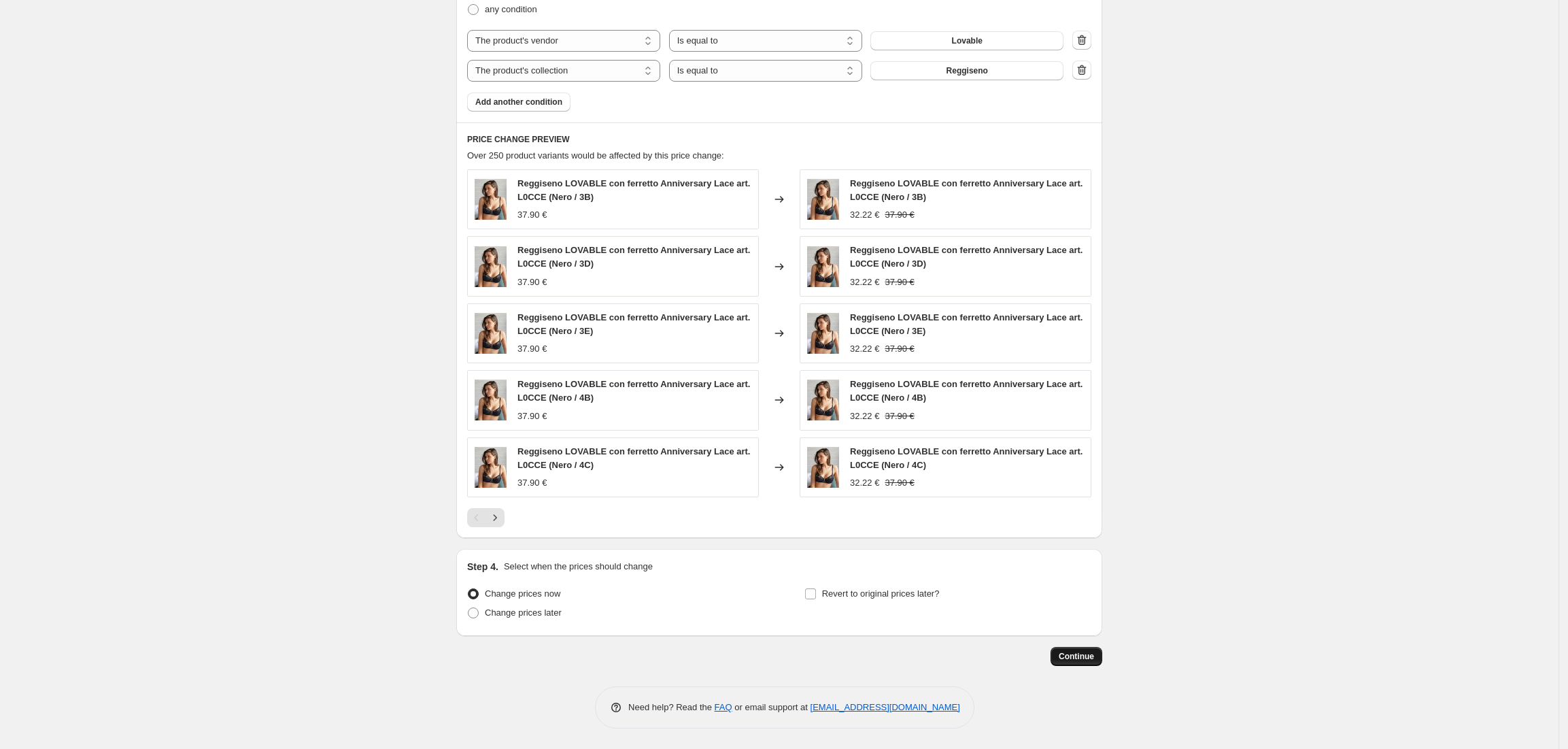
click at [1081, 664] on button "Continue" at bounding box center [1077, 656] width 52 height 19
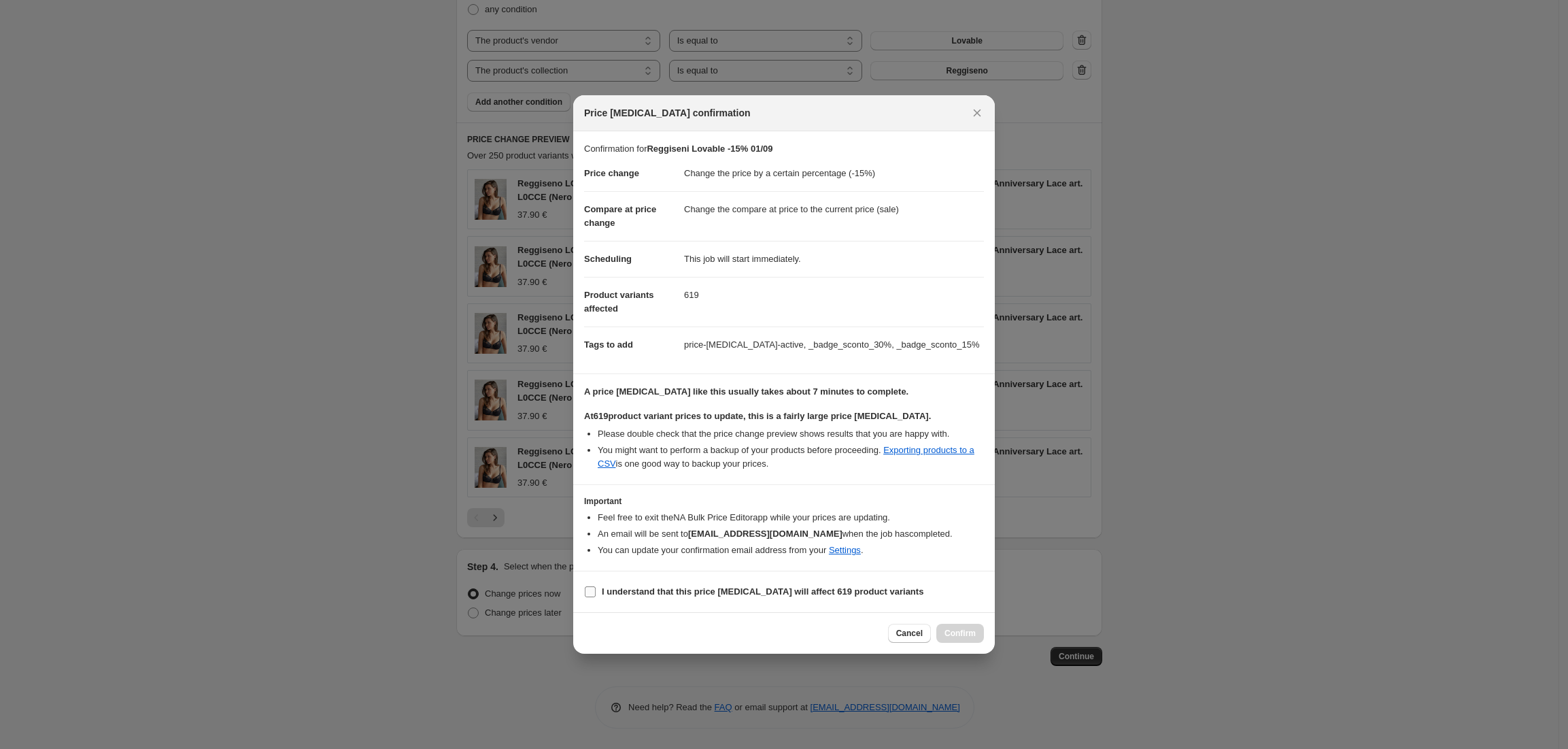
click at [591, 594] on input "I understand that this price change job will affect 619 product variants" at bounding box center [590, 592] width 11 height 11
checkbox input "true"
click at [965, 637] on span "Confirm" at bounding box center [961, 634] width 31 height 11
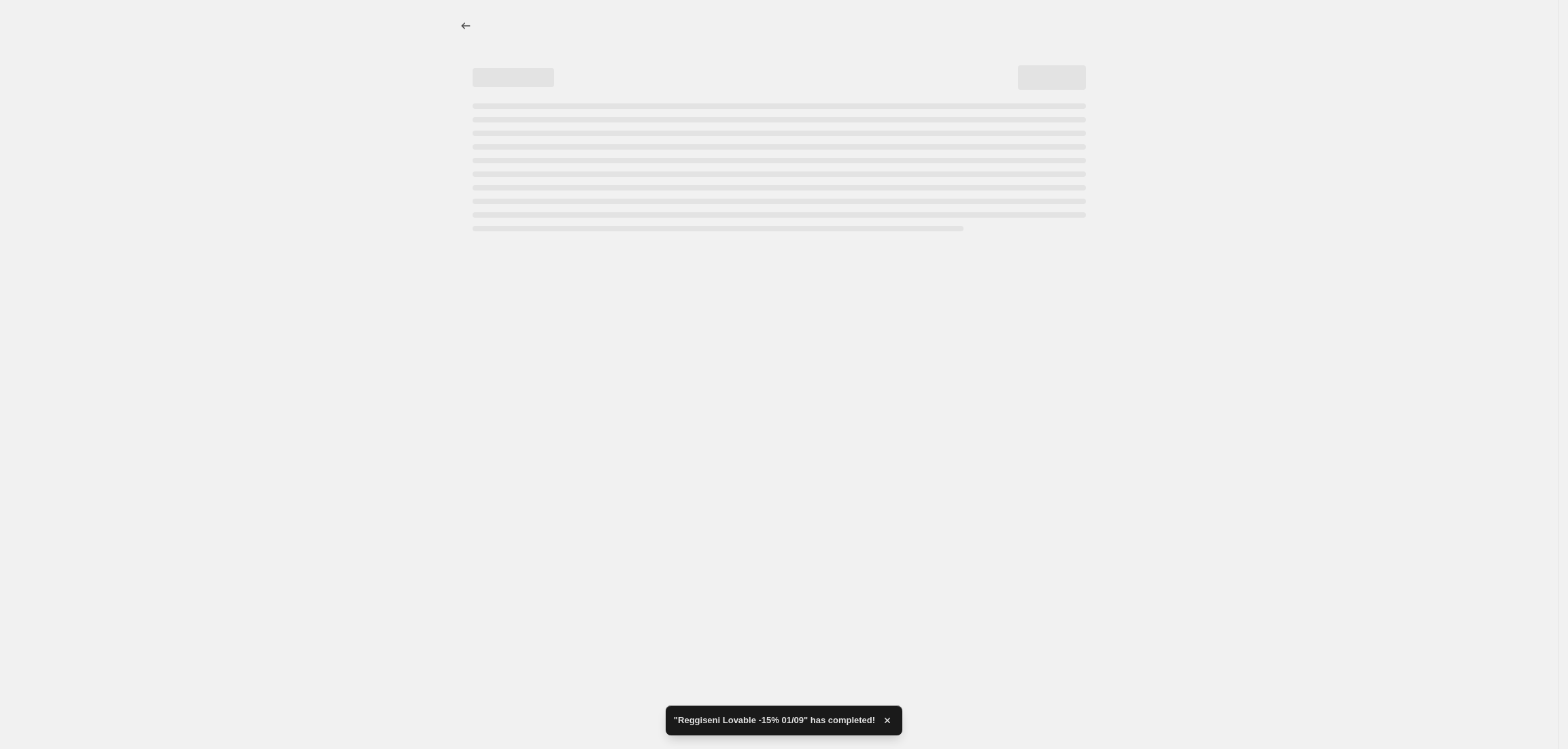
select select "percentage"
select select "vendor"
select select "collection"
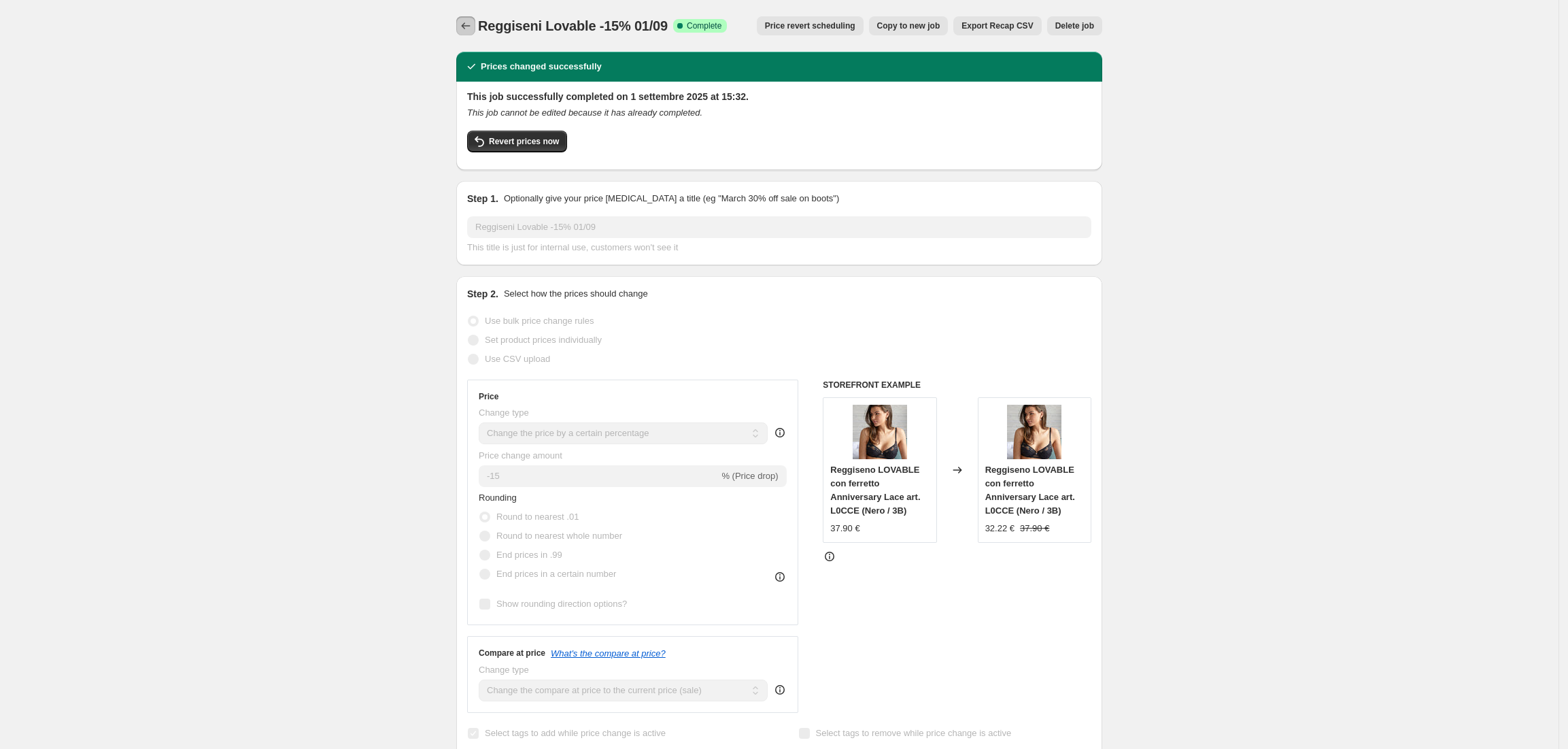
click at [471, 23] on icon "Price change jobs" at bounding box center [465, 25] width 13 height 13
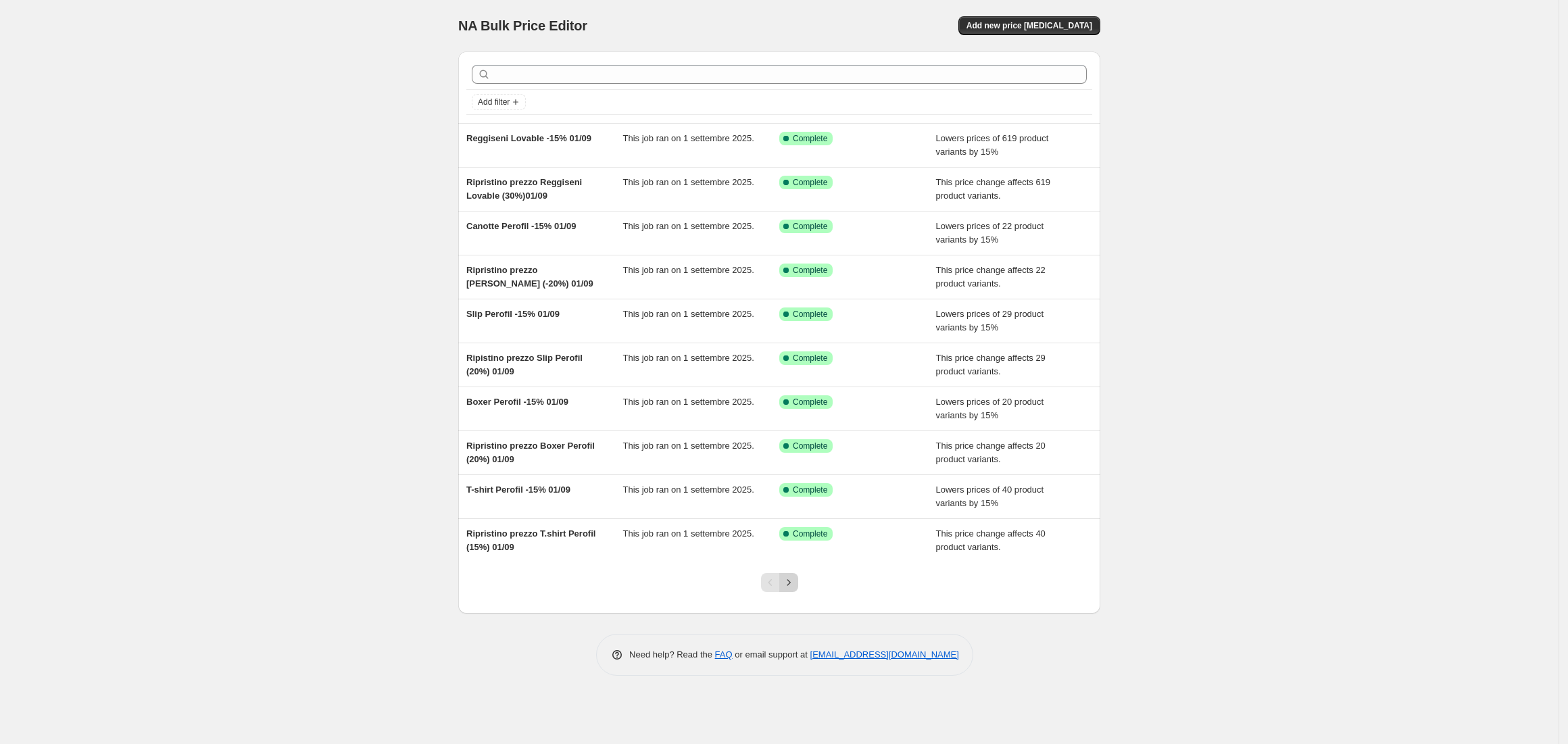
click at [796, 587] on button "Next" at bounding box center [789, 583] width 19 height 19
click at [788, 582] on icon "Next" at bounding box center [789, 582] width 13 height 13
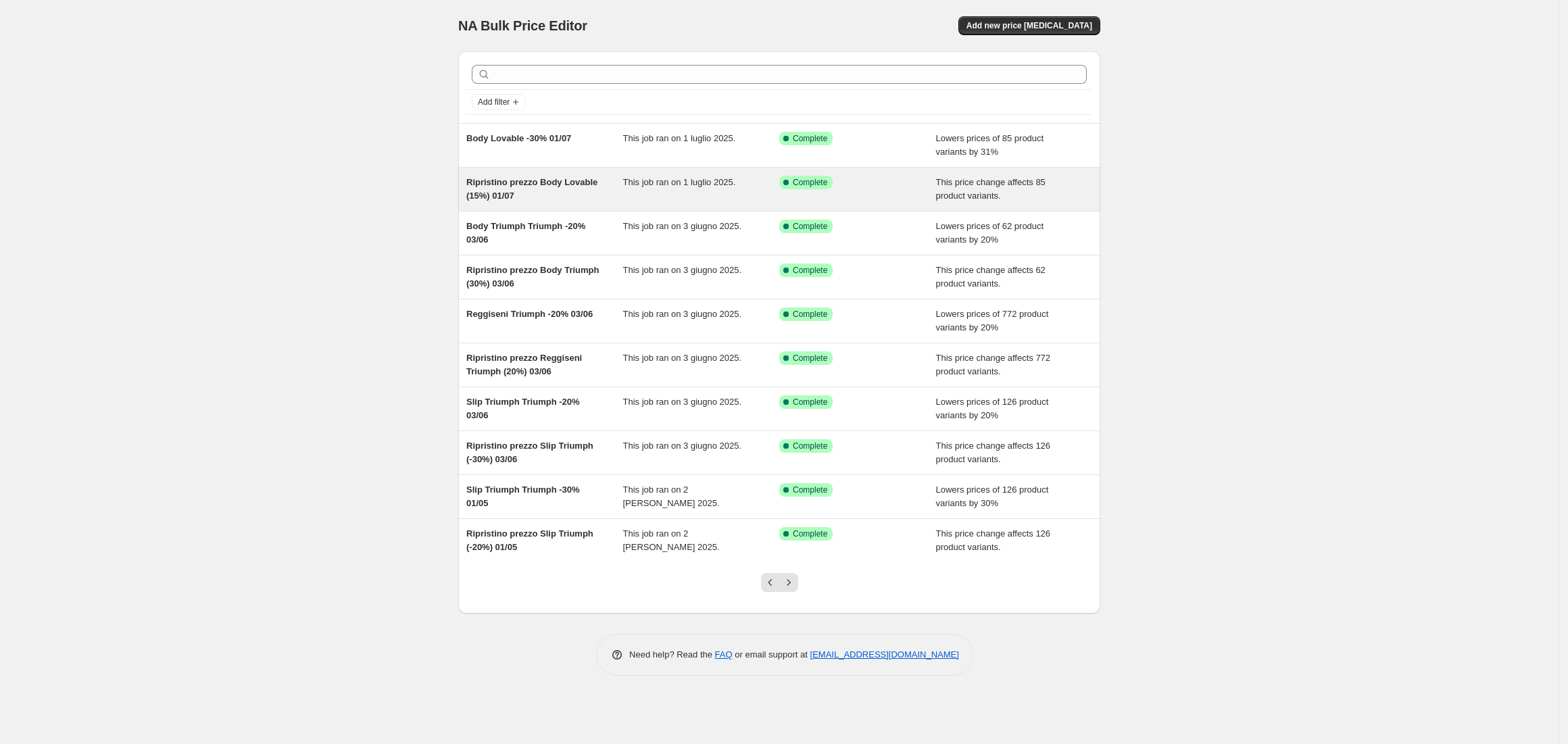
click at [519, 187] on span "Ripristino prezzo Body Lovable (15%) 01/07" at bounding box center [532, 189] width 131 height 23
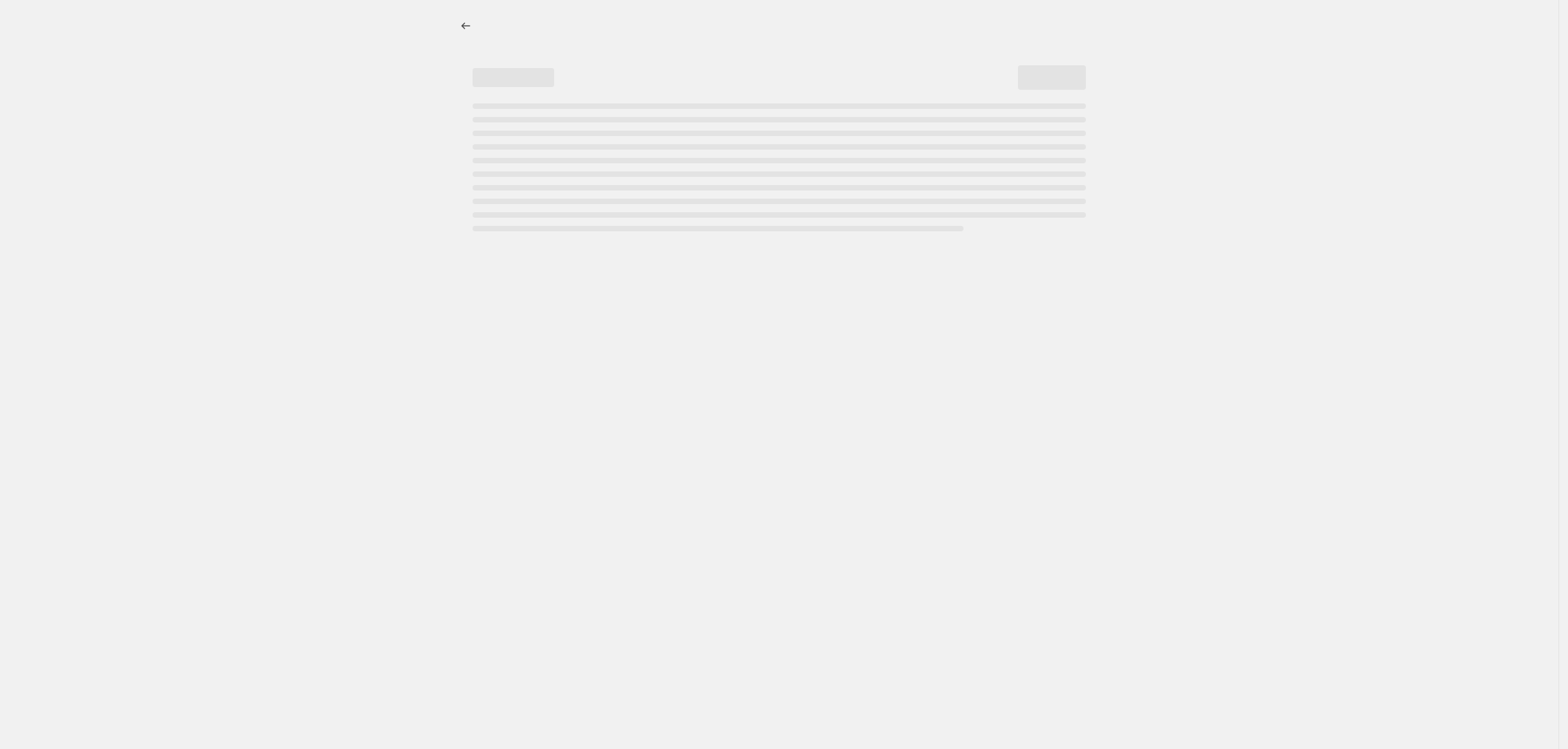
select select "ecap"
select select "no_change"
select select "vendor"
select select "collection"
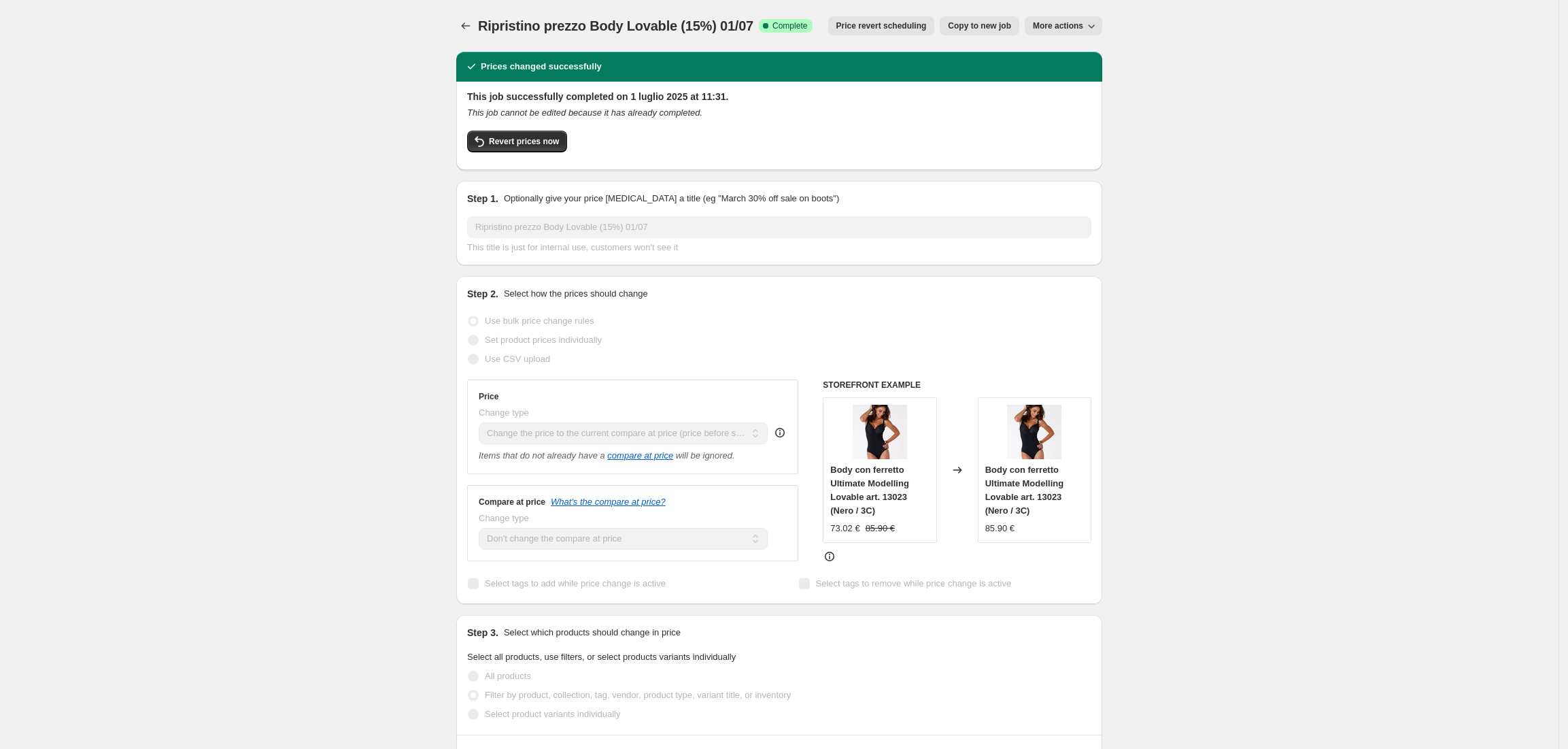
click at [975, 24] on span "Copy to new job" at bounding box center [979, 26] width 64 height 11
select select "ecap"
select select "no_change"
select select "vendor"
select select "collection"
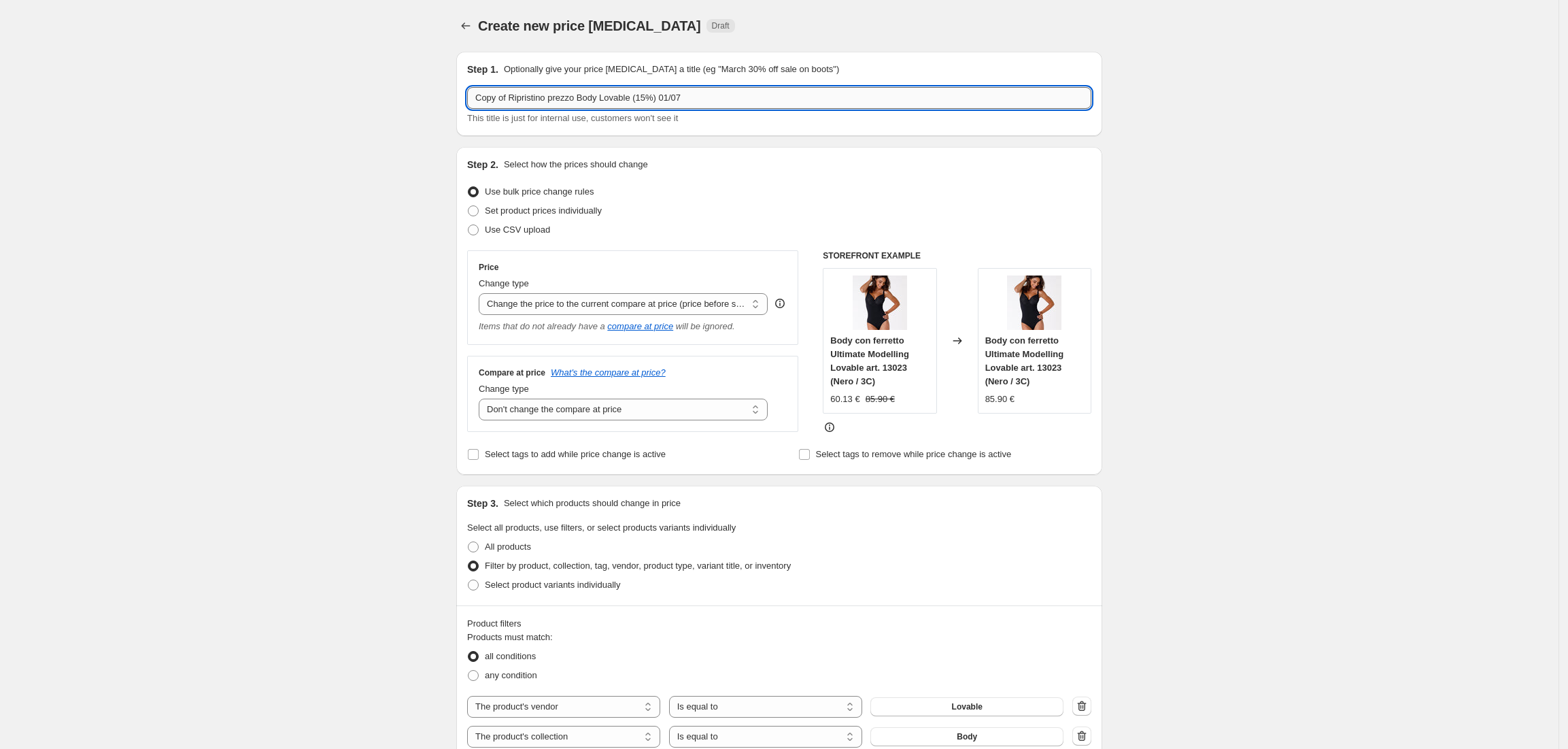
click at [512, 99] on input "Copy of Ripristino prezzo Body Lovable (15%) 01/07" at bounding box center [779, 98] width 624 height 22
click at [612, 96] on input "Ripristino prezzo Body Lovable (15%) 01/07" at bounding box center [779, 98] width 624 height 22
click at [673, 99] on input "Ripristino prezzo Body Lovable (30%) 01/07" at bounding box center [779, 98] width 624 height 22
type input "Ripristino prezzo Body Lovable (30%) 01/09"
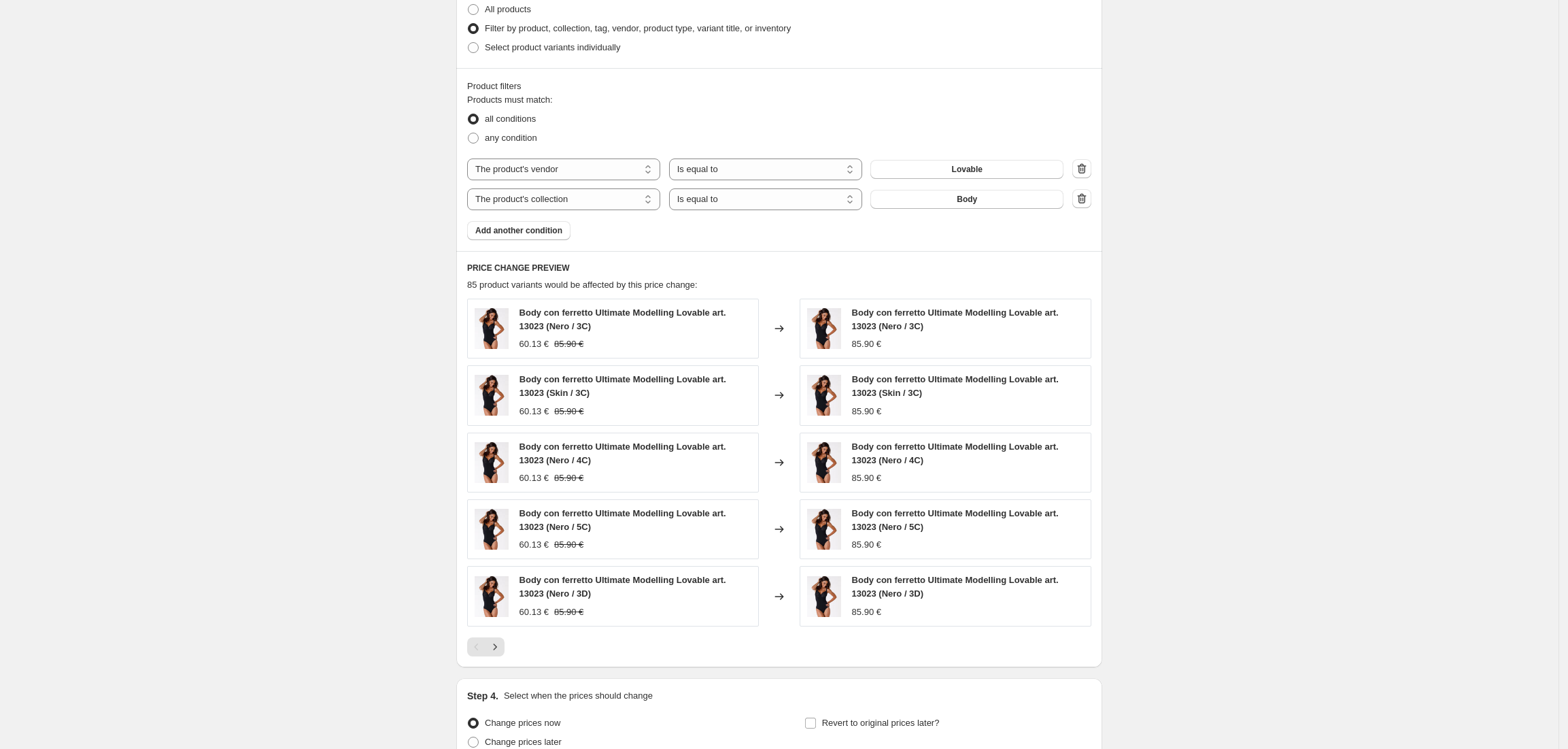
scroll to position [670, 0]
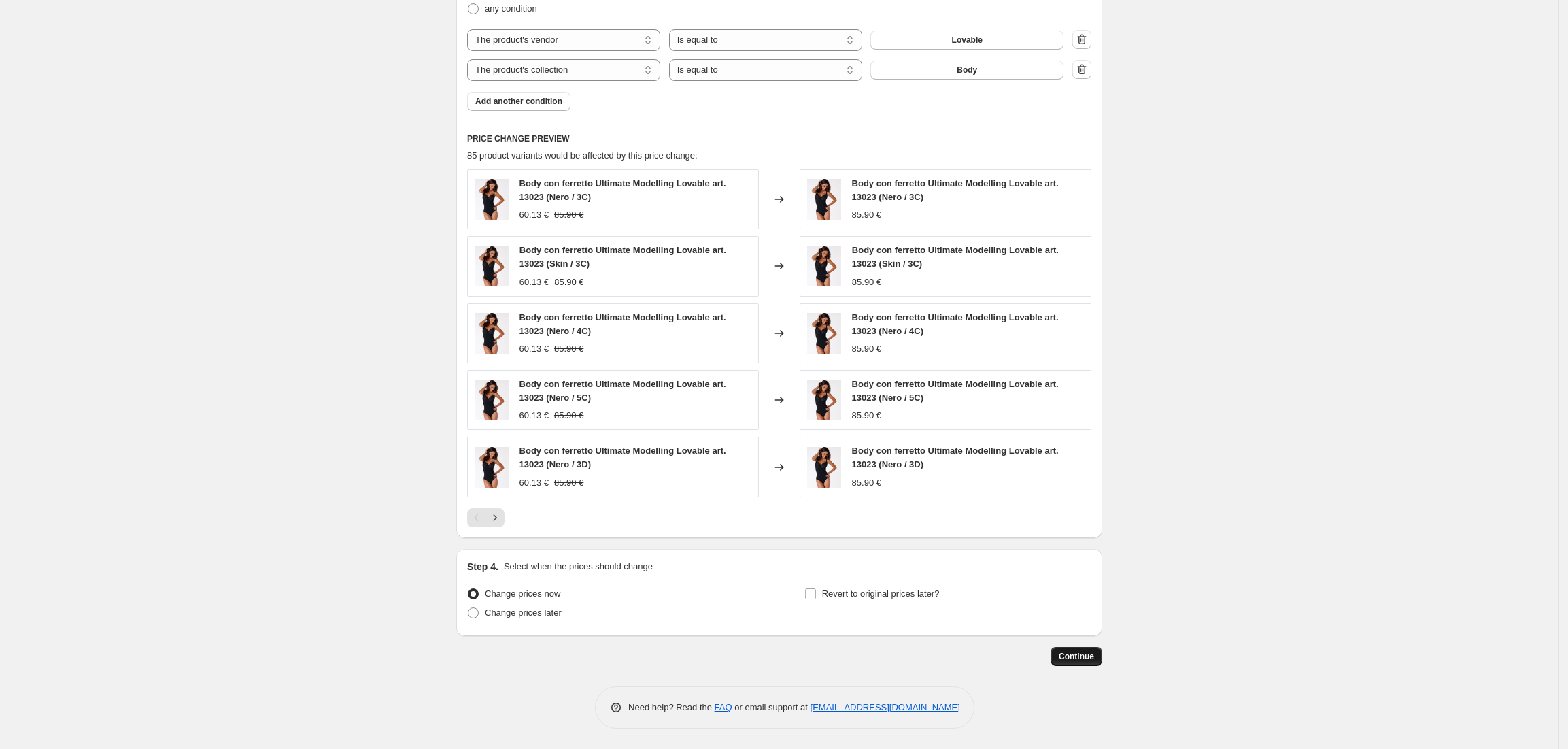
click at [1094, 652] on span "Continue" at bounding box center [1076, 656] width 35 height 11
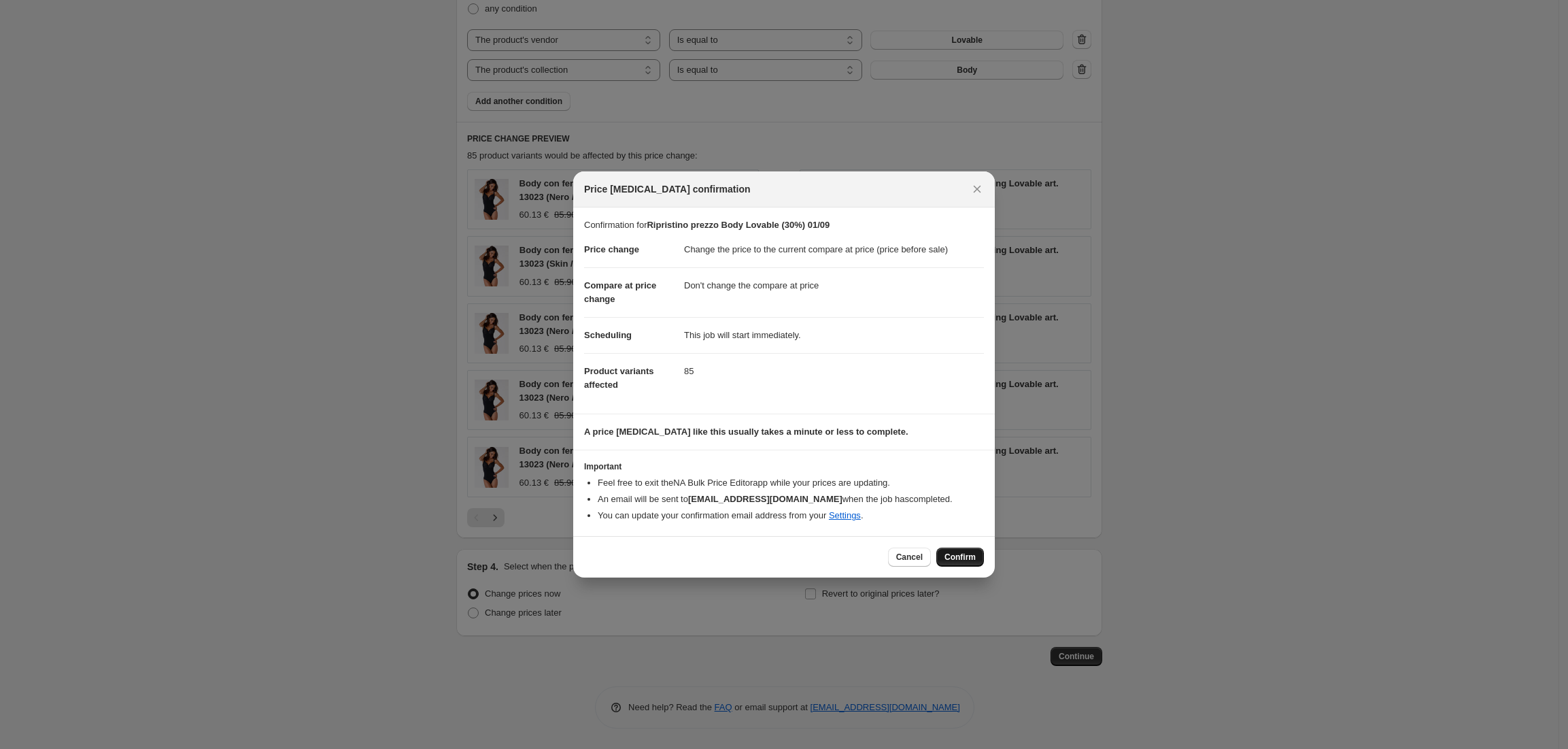
click at [965, 555] on span "Confirm" at bounding box center [961, 557] width 31 height 11
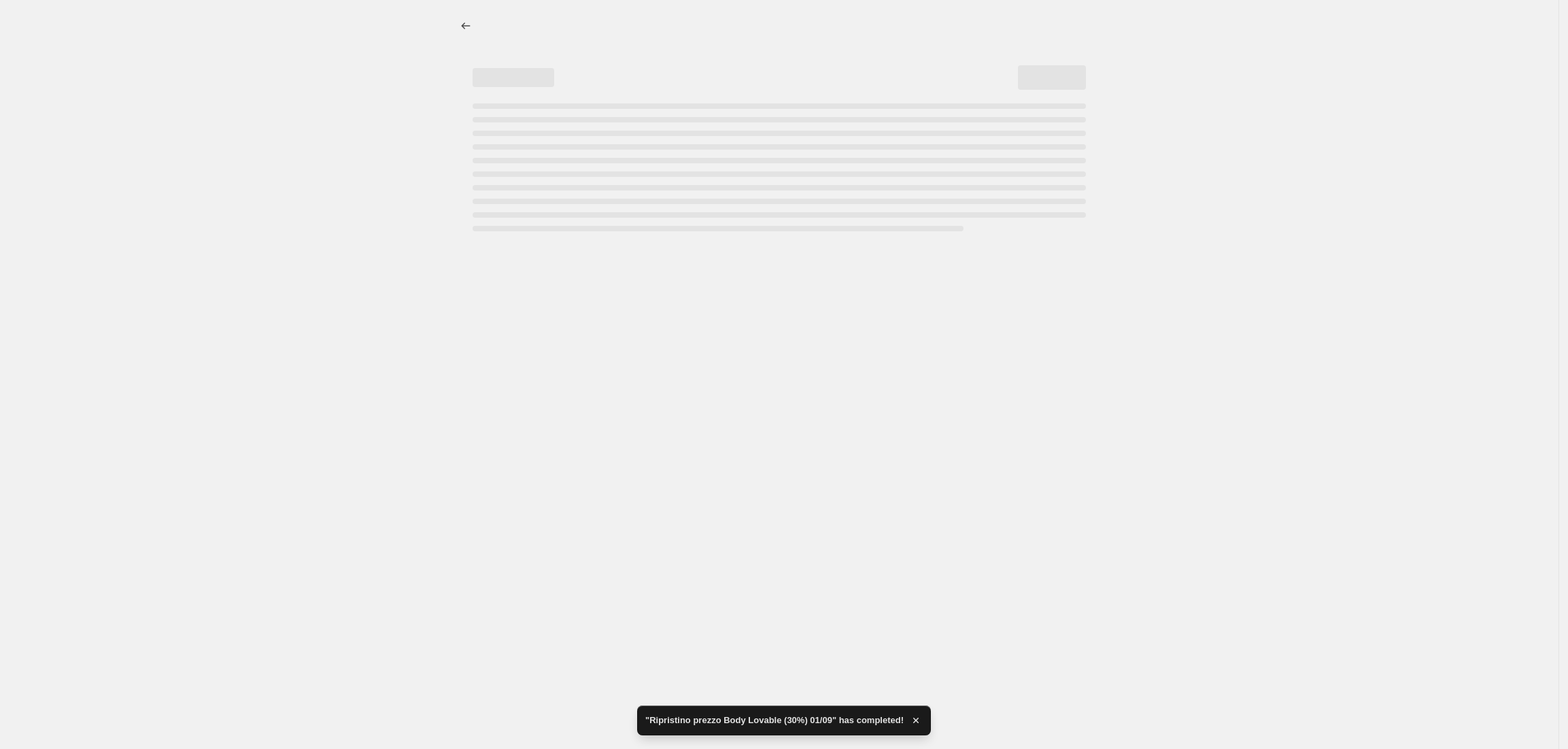
select select "ecap"
select select "no_change"
select select "vendor"
select select "collection"
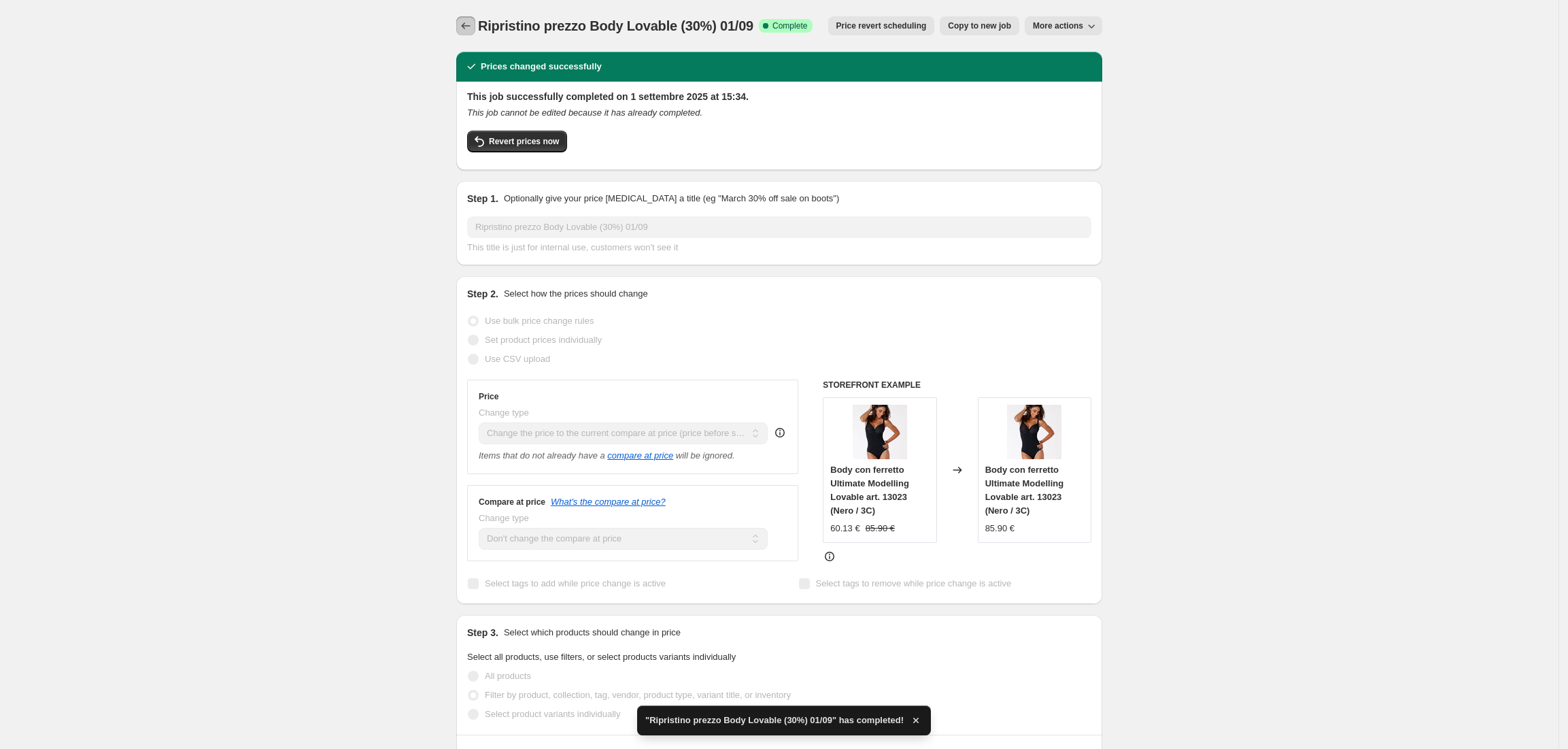
click at [465, 19] on icon "Price change jobs" at bounding box center [465, 25] width 13 height 13
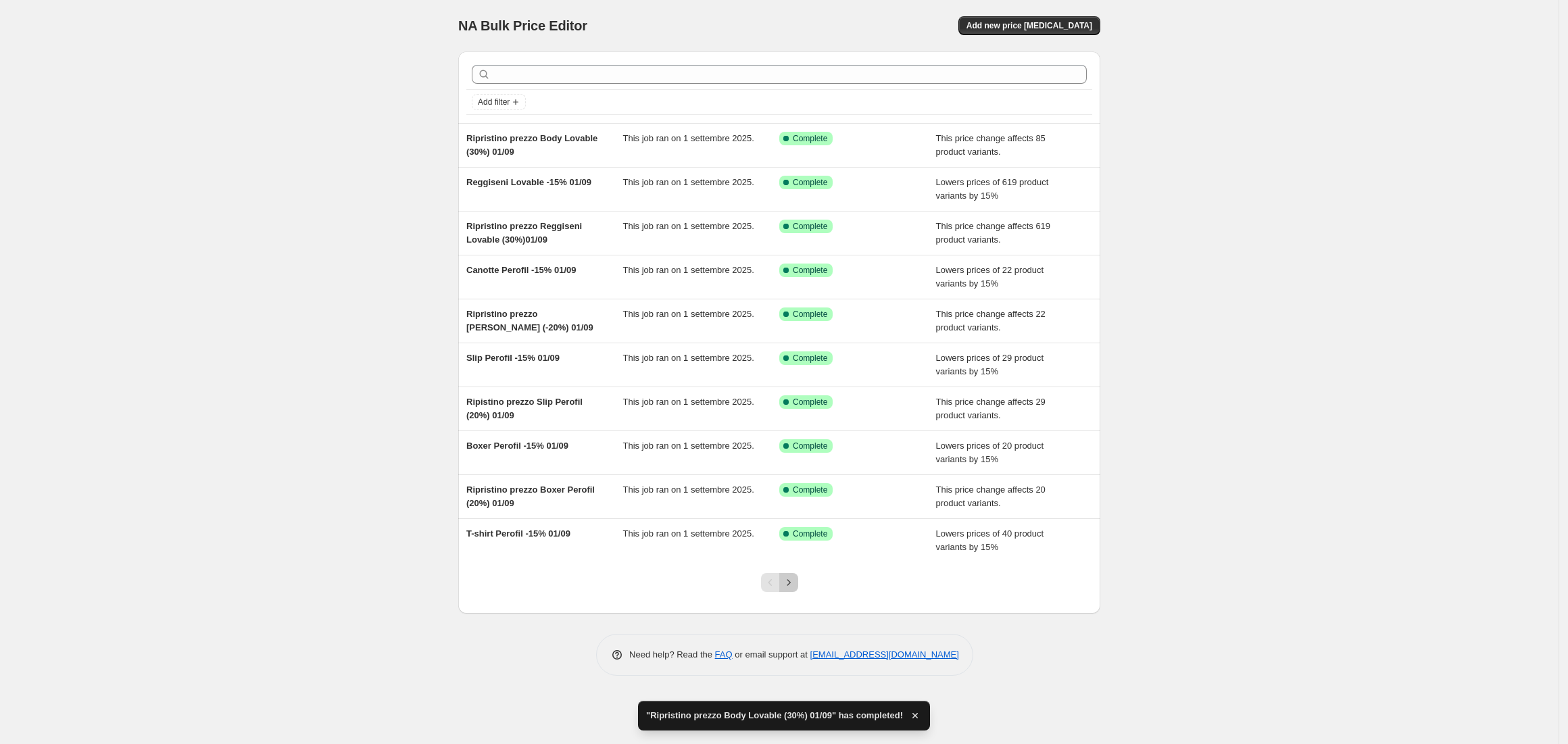
click at [788, 584] on icon "Next" at bounding box center [789, 582] width 13 height 13
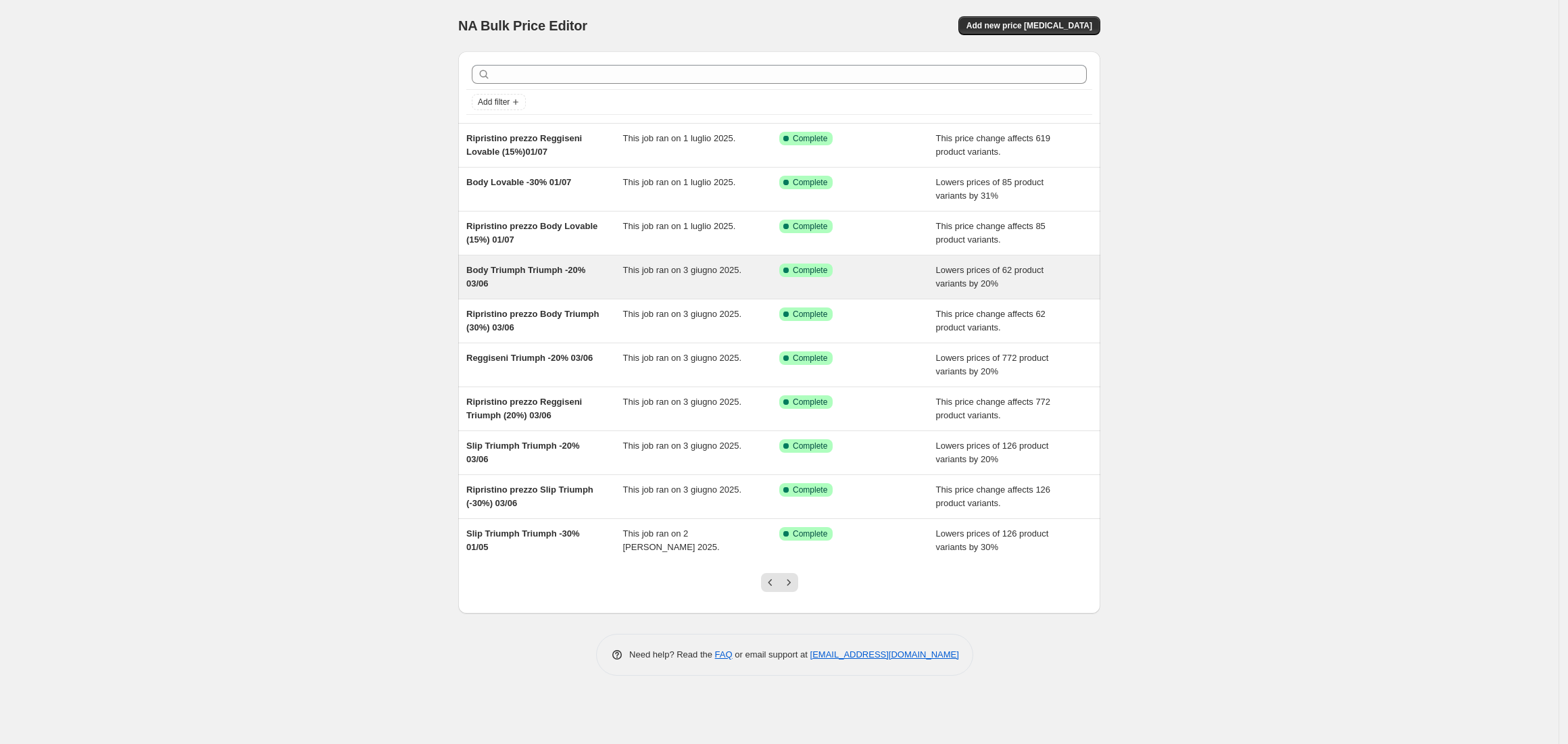
click at [512, 280] on div "Body Triumph Triumph -20% 03/06" at bounding box center [545, 277] width 157 height 27
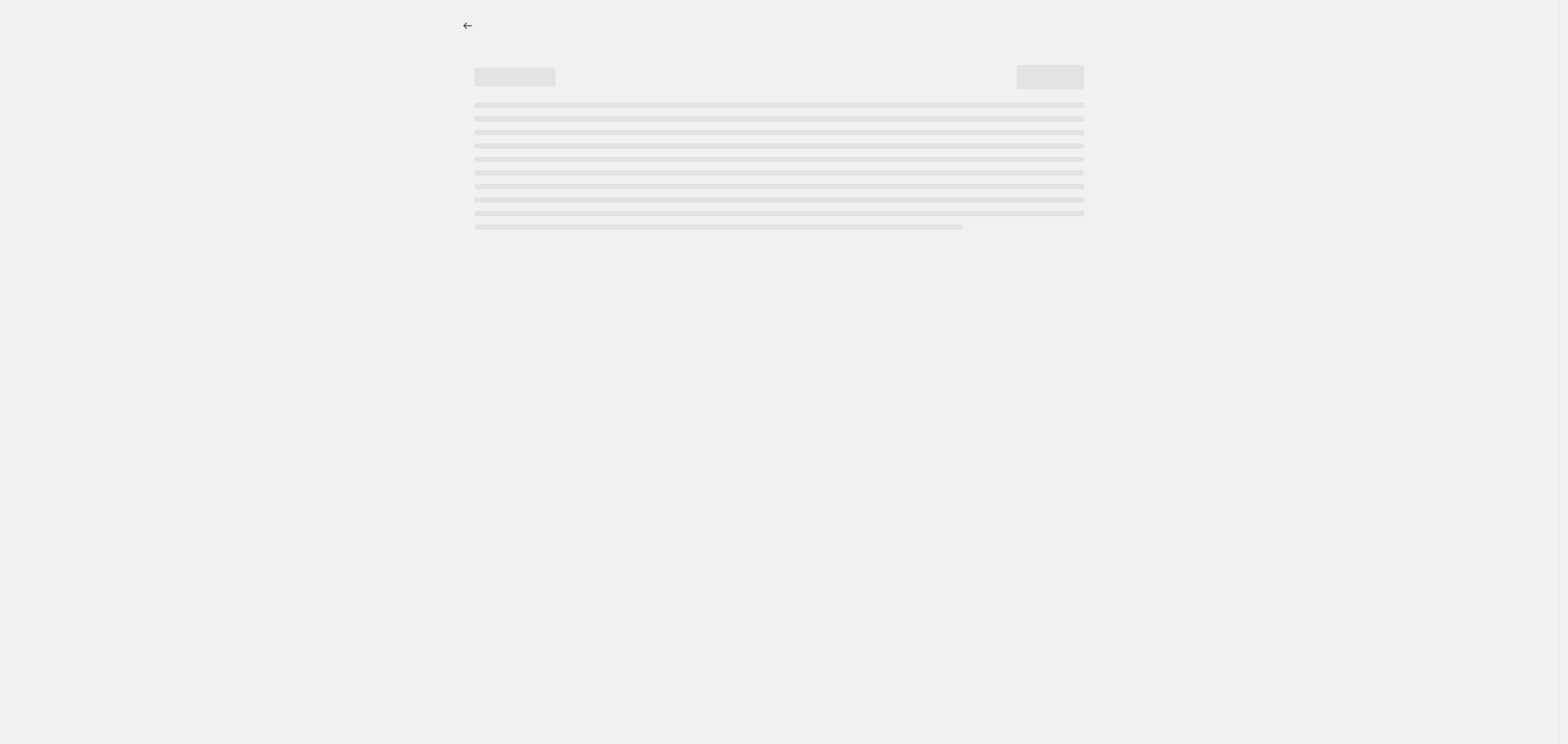
select select "percentage"
select select "vendor"
select select "collection"
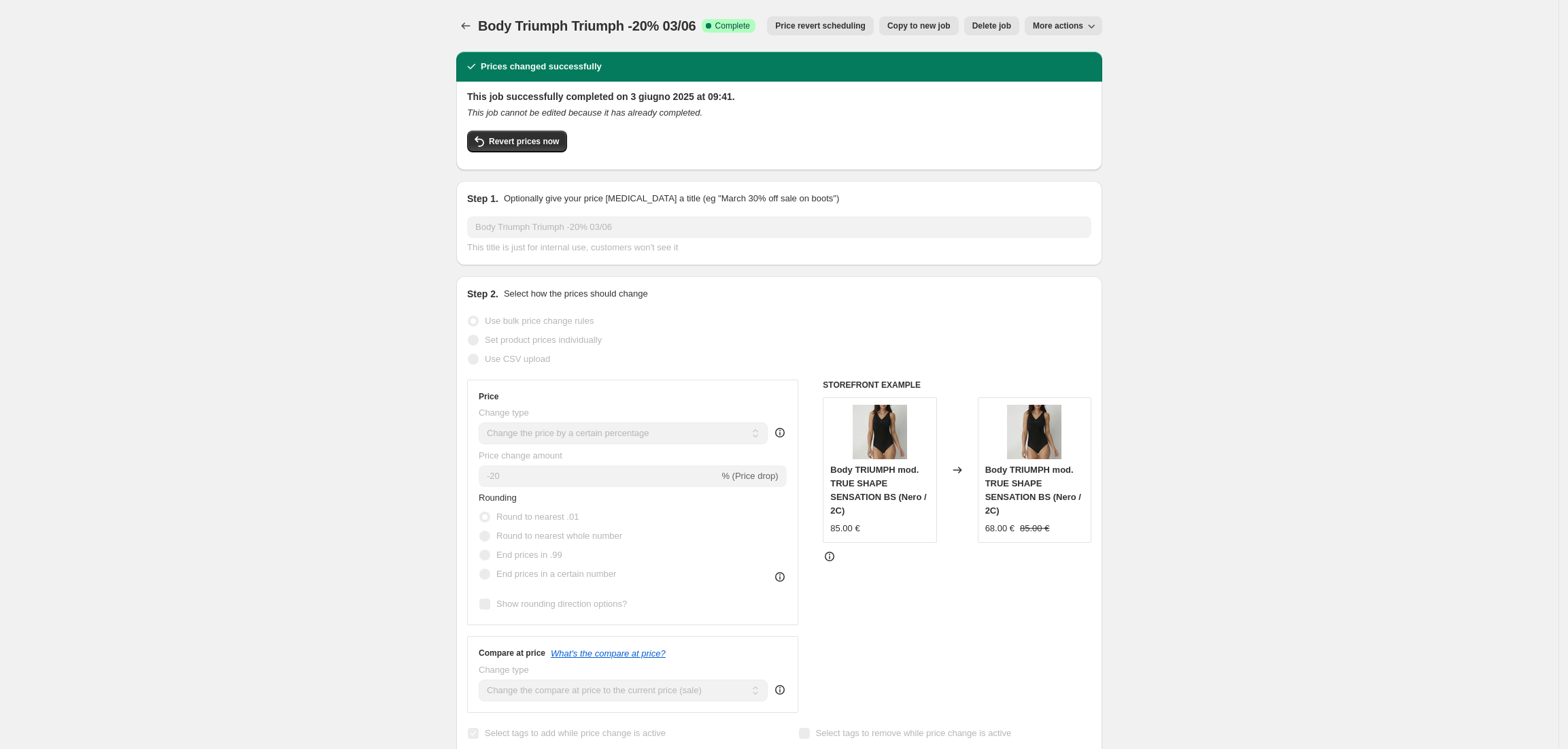
click at [465, 13] on div "Body Triumph Triumph -20% 03/06. This page is ready Body Triumph Triumph -20% 0…" at bounding box center [779, 26] width 646 height 52
click at [466, 28] on icon "Price change jobs" at bounding box center [465, 25] width 13 height 13
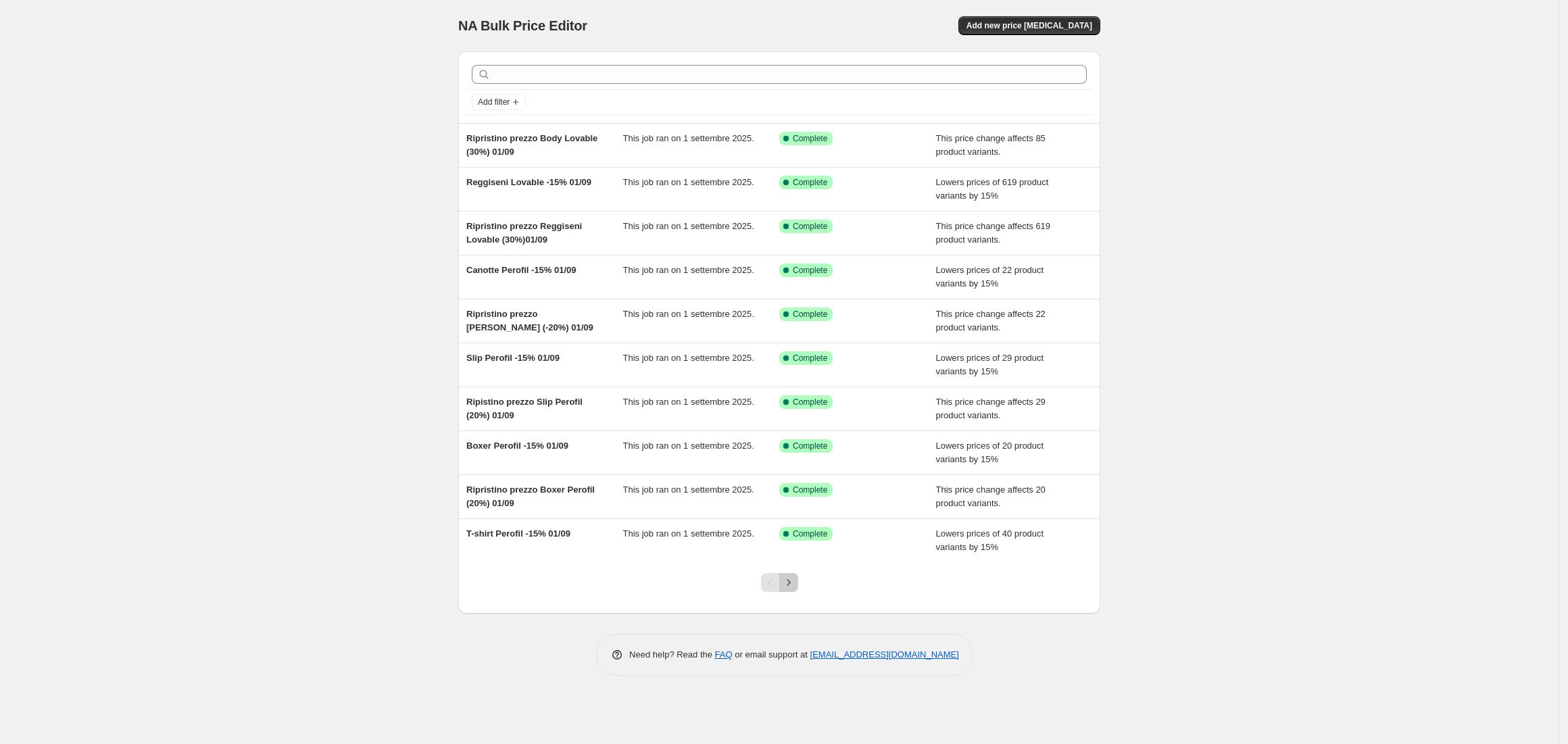
click at [791, 590] on icon "Next" at bounding box center [789, 582] width 13 height 13
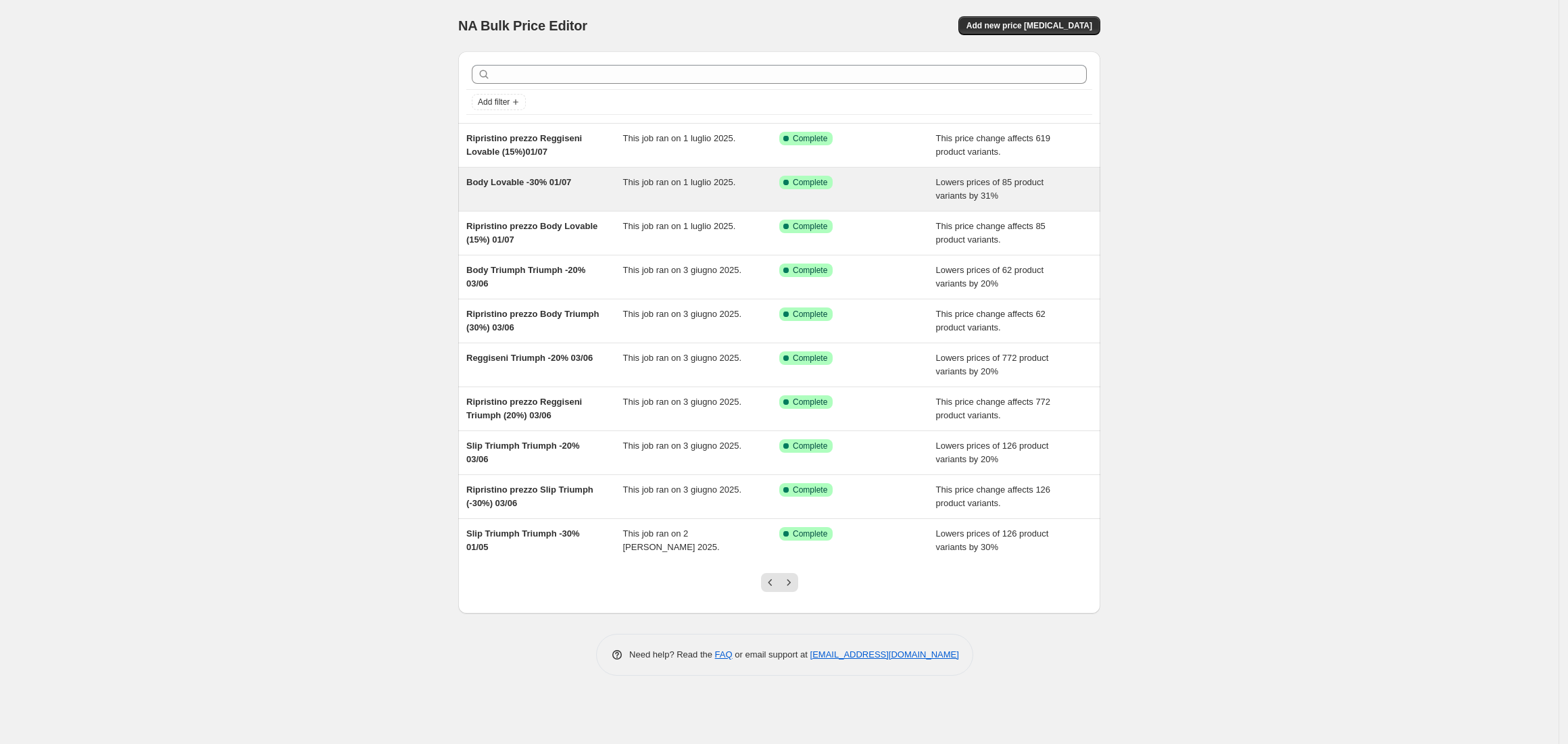
click at [536, 186] on span "Body Lovable -30% 01/07" at bounding box center [519, 182] width 105 height 10
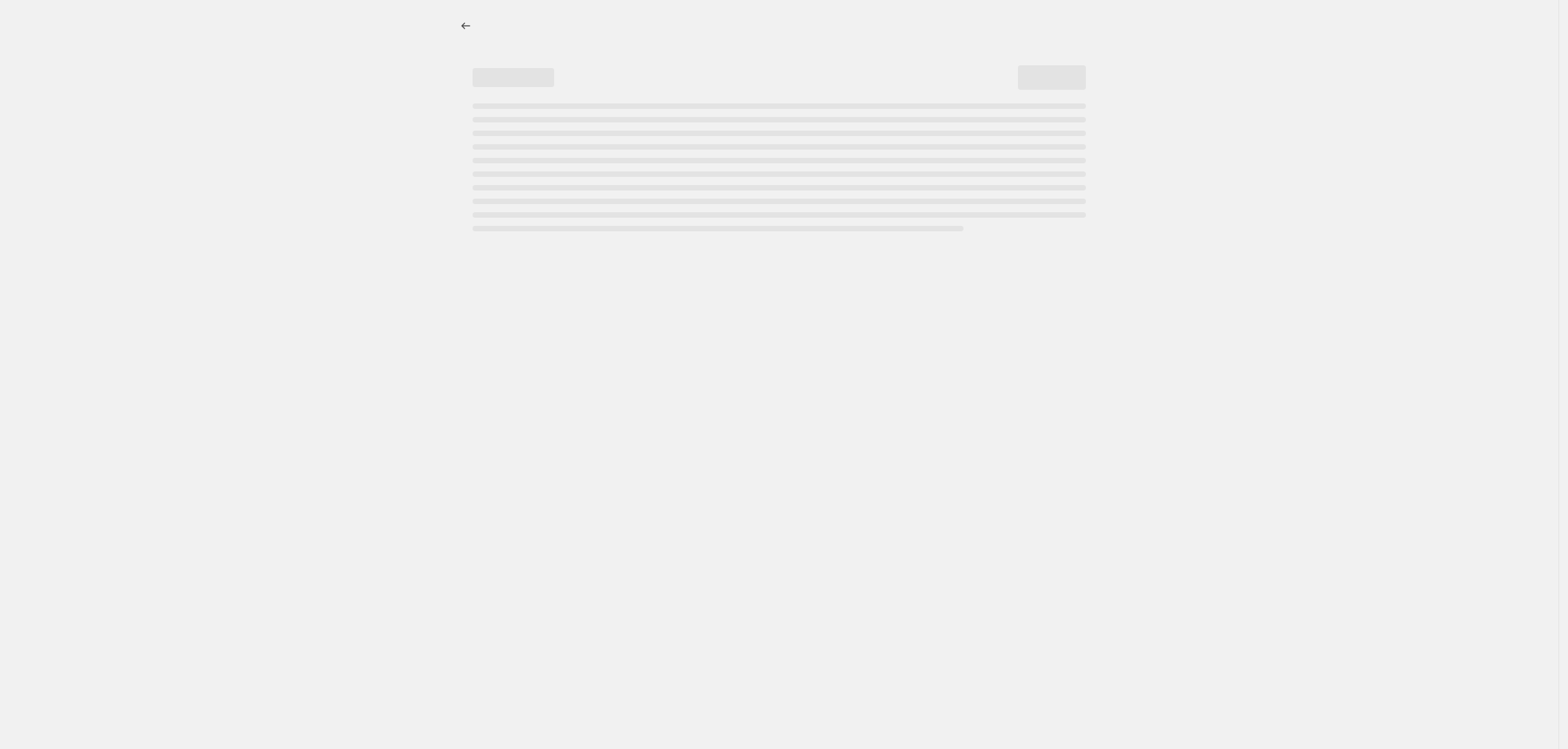
select select "percentage"
select select "vendor"
select select "collection"
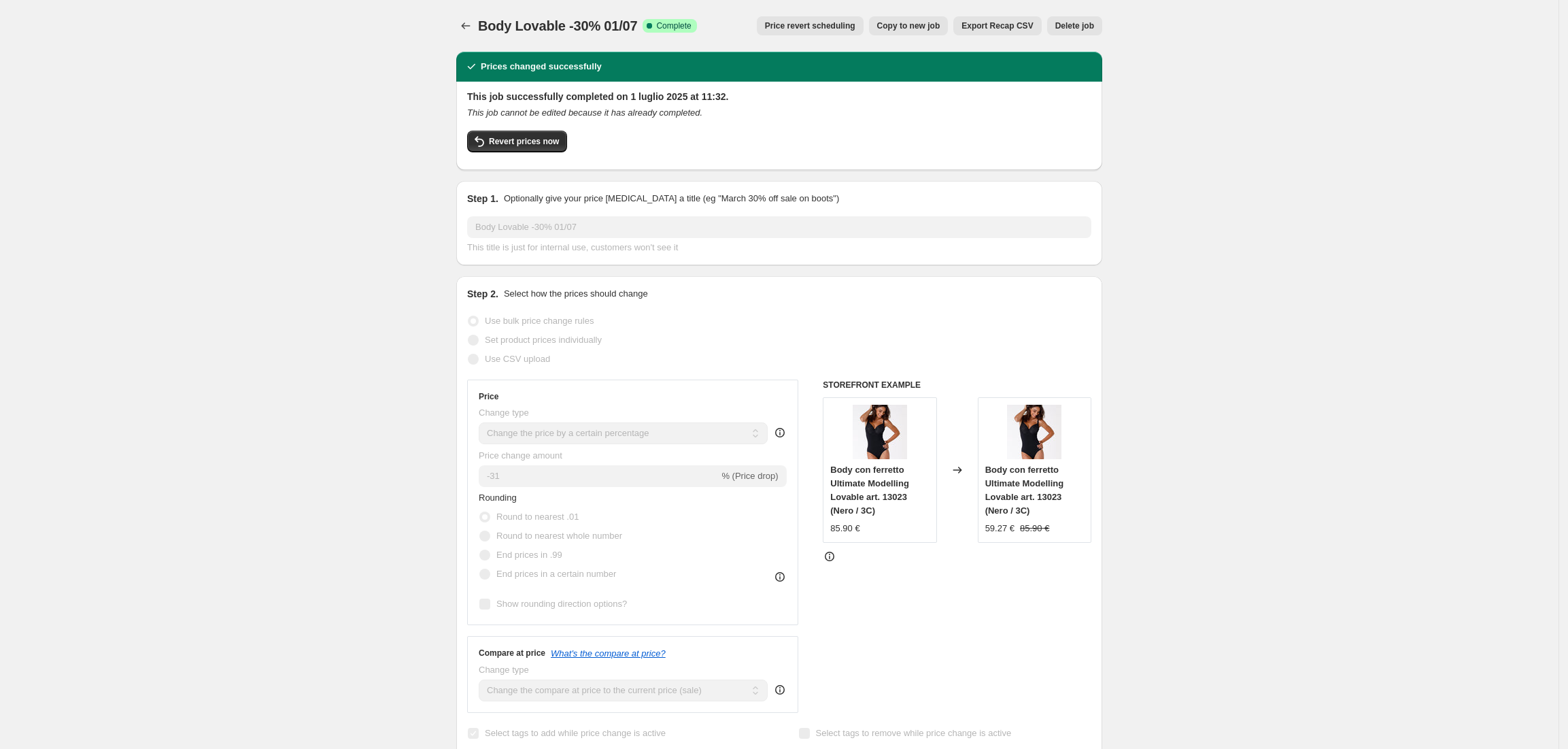
click at [939, 22] on span "Copy to new job" at bounding box center [909, 26] width 64 height 11
select select "percentage"
select select "vendor"
select select "collection"
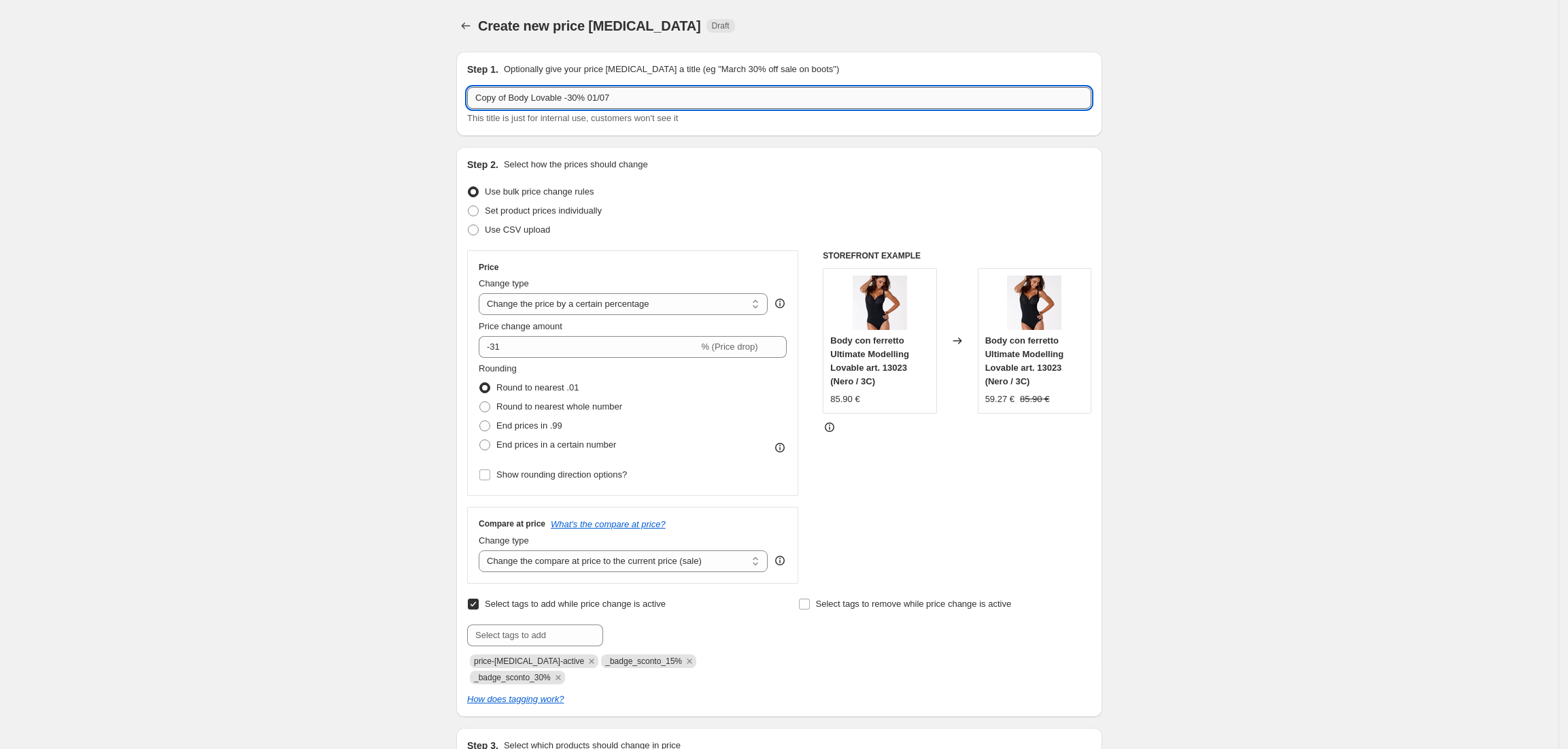
click at [512, 98] on input "Copy of Body Lovable -30% 01/07" at bounding box center [779, 98] width 624 height 22
click at [547, 104] on input "Body Lovable -30% 01/07" at bounding box center [779, 98] width 624 height 22
click at [602, 93] on input "Body Lovable -15% 01/07" at bounding box center [779, 98] width 624 height 22
type input "Body Lovable -15% 01/09"
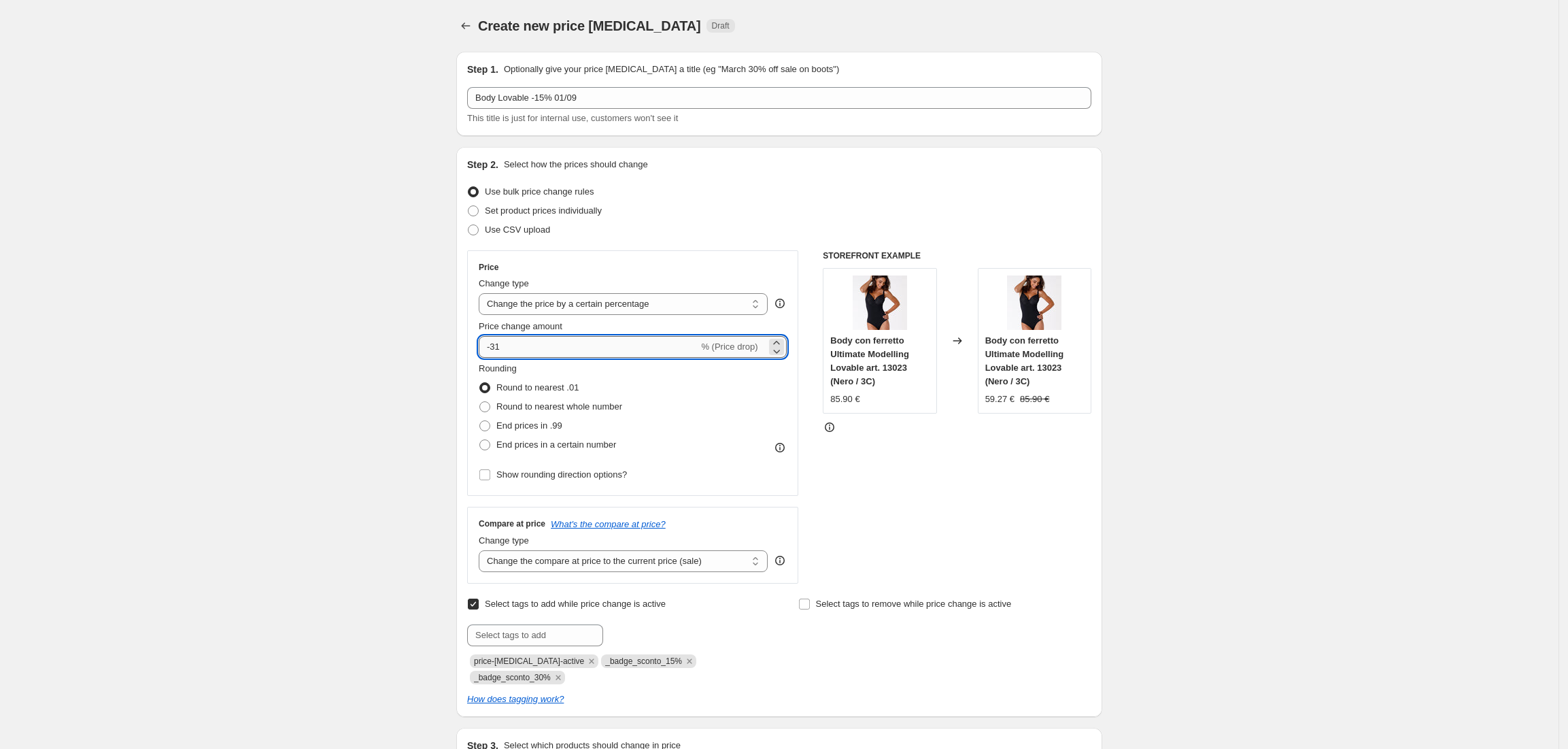
click at [542, 342] on input "-31" at bounding box center [589, 347] width 220 height 22
type input "-3"
type input "-15"
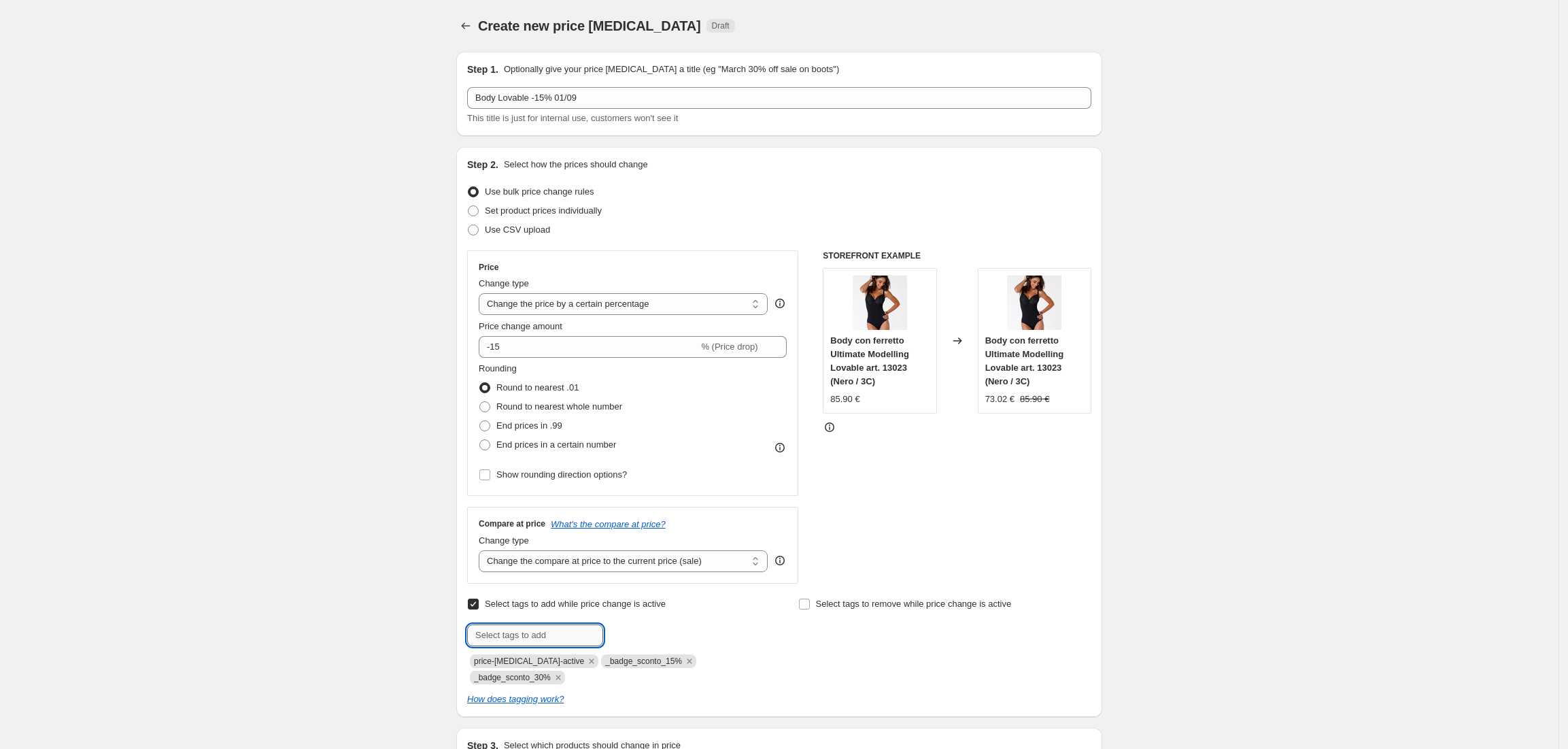
click at [547, 640] on input "text" at bounding box center [534, 635] width 136 height 22
paste input "_badge_sconto_40%"
click at [549, 638] on input "_badge_sconto_40%" at bounding box center [534, 635] width 136 height 22
type input "_badge_sconto_15%"
click at [680, 633] on span "_badge_scont..." at bounding box center [664, 634] width 62 height 9
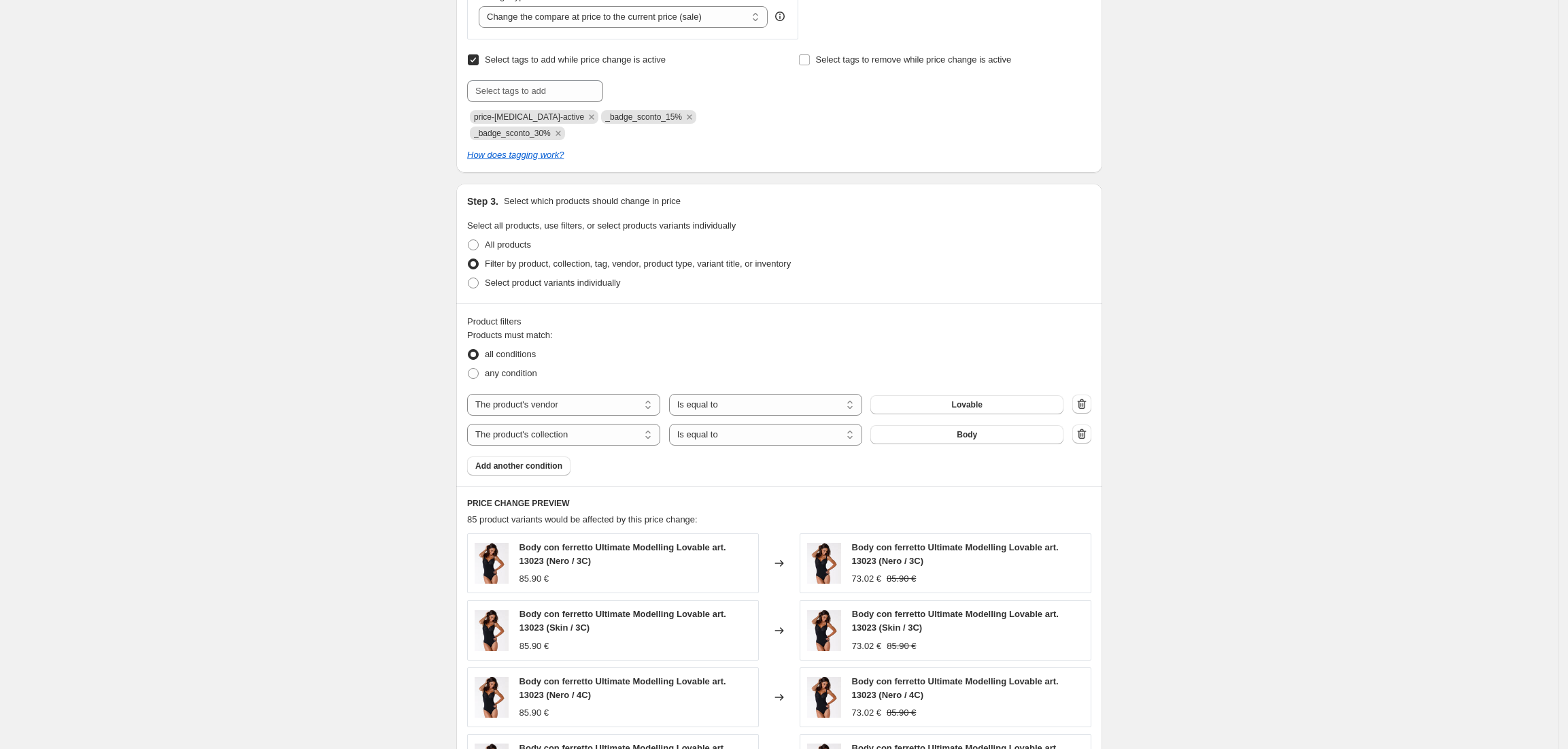
scroll to position [912, 0]
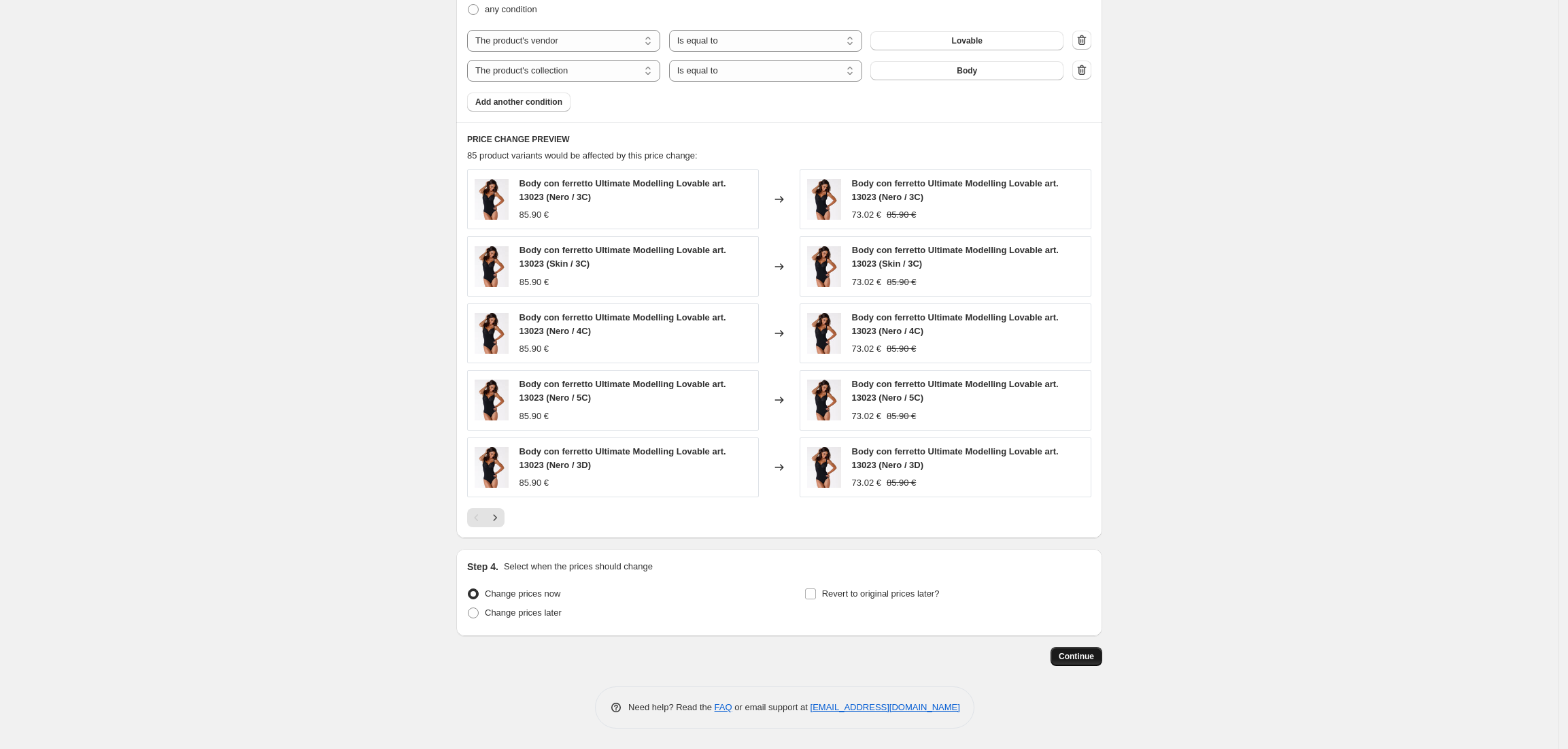
click at [1089, 656] on span "Continue" at bounding box center [1076, 656] width 35 height 11
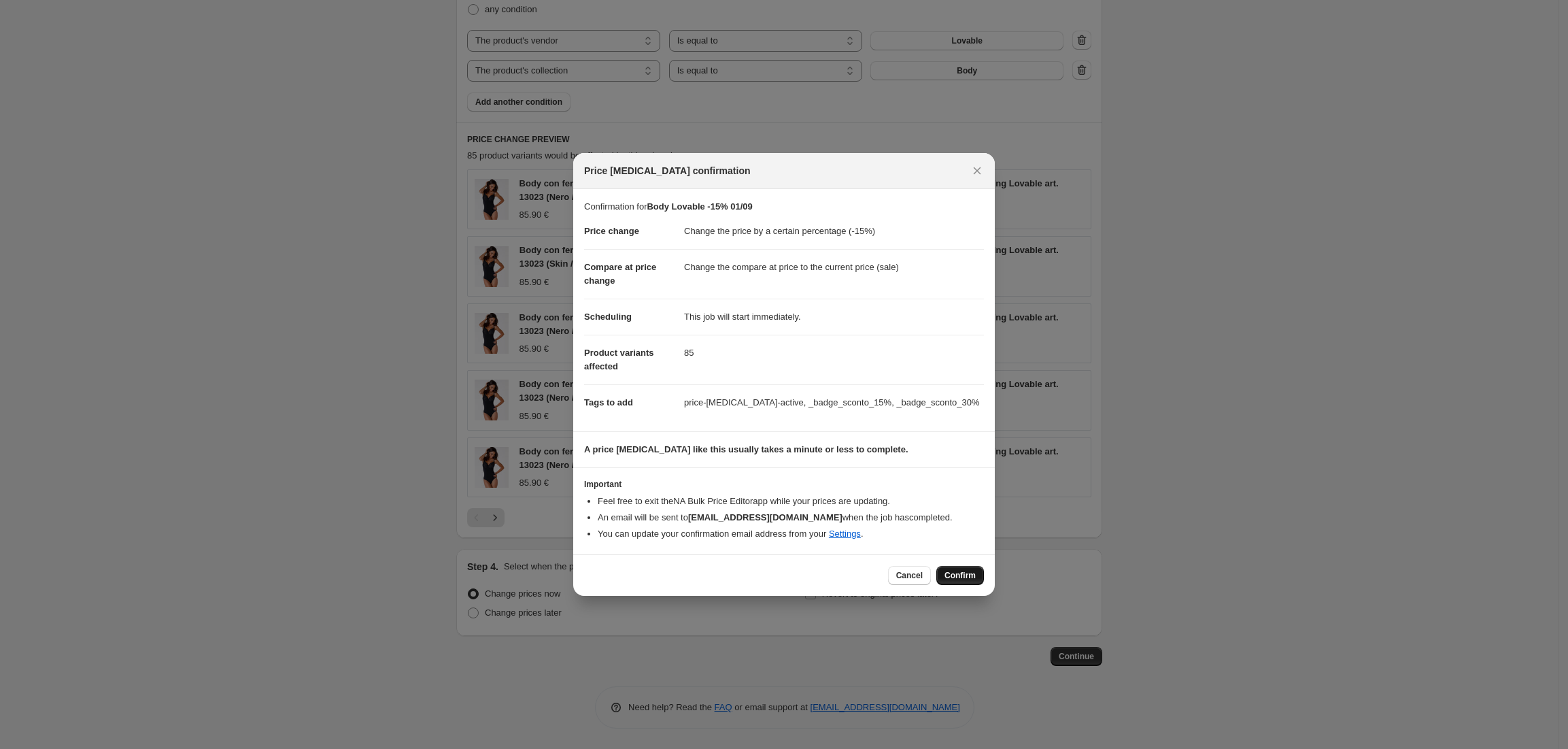
click at [972, 583] on button "Confirm" at bounding box center [960, 575] width 48 height 19
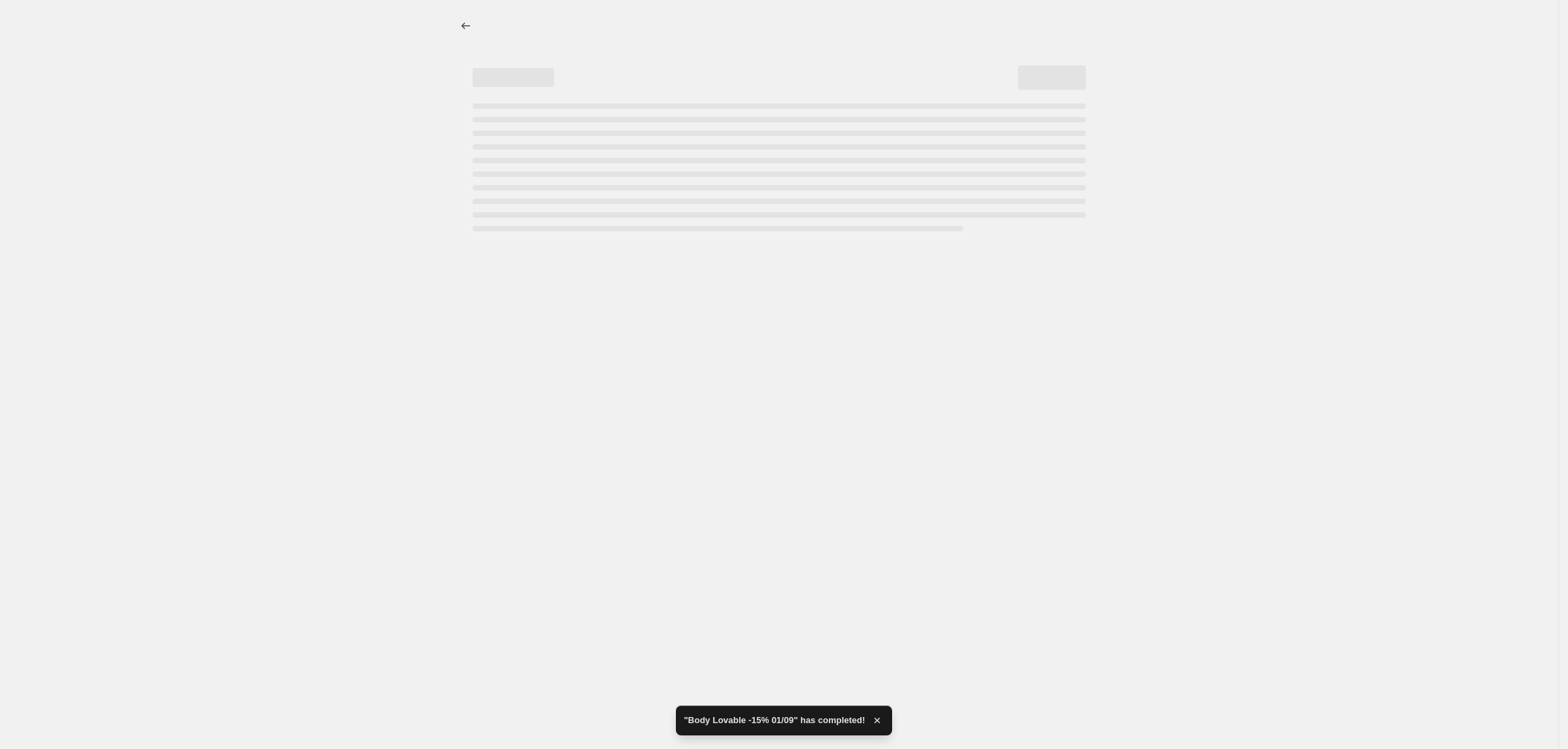
select select "percentage"
select select "vendor"
select select "collection"
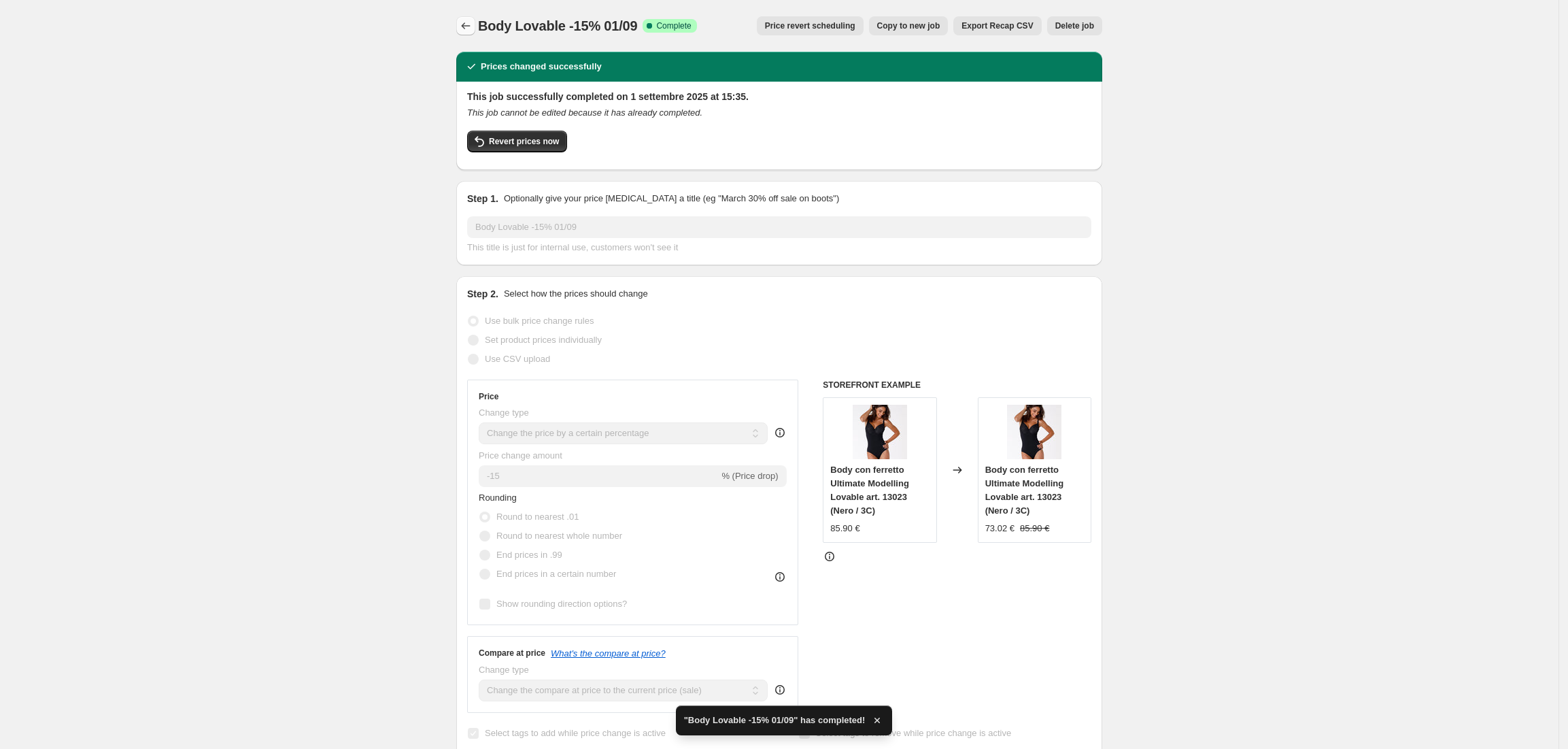
click at [471, 22] on icon "Price change jobs" at bounding box center [465, 25] width 13 height 13
